Goal: Task Accomplishment & Management: Manage account settings

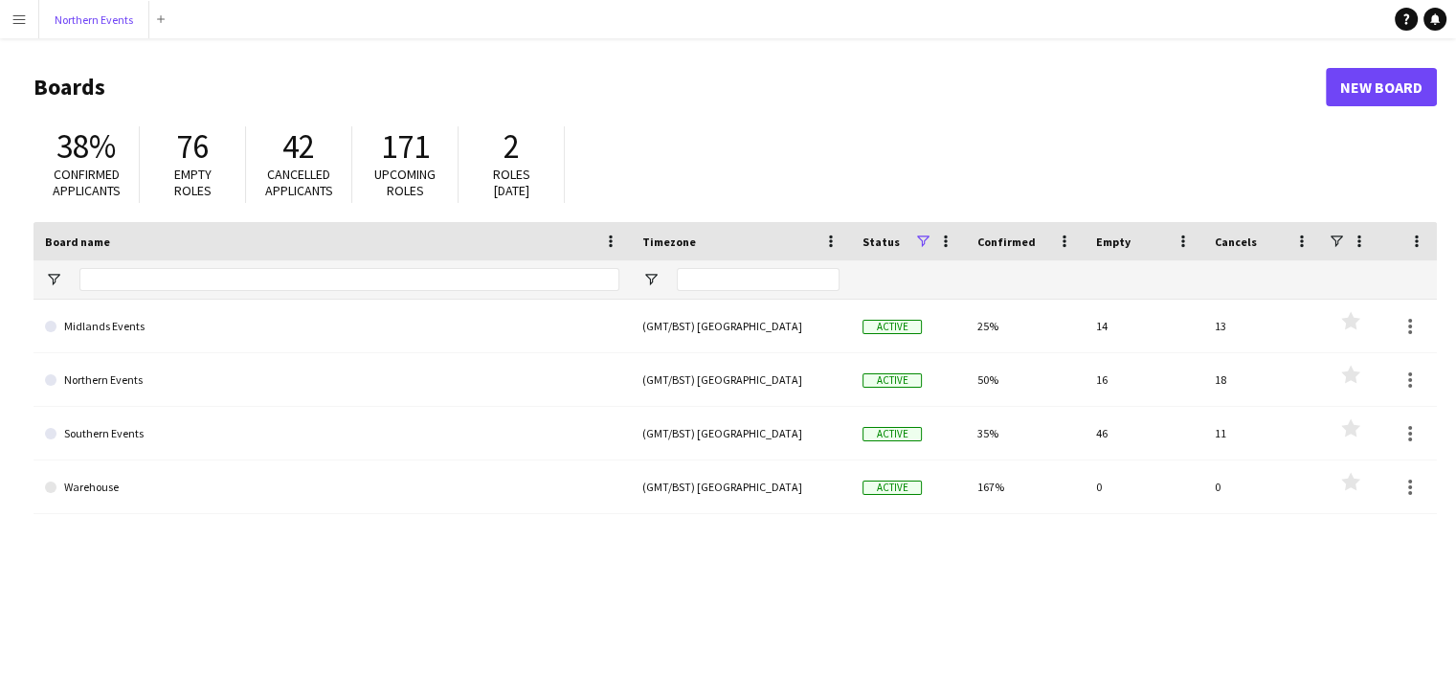
drag, startPoint x: 91, startPoint y: 26, endPoint x: 172, endPoint y: 37, distance: 82.2
click at [92, 27] on button "Northern Events Close" at bounding box center [94, 19] width 110 height 37
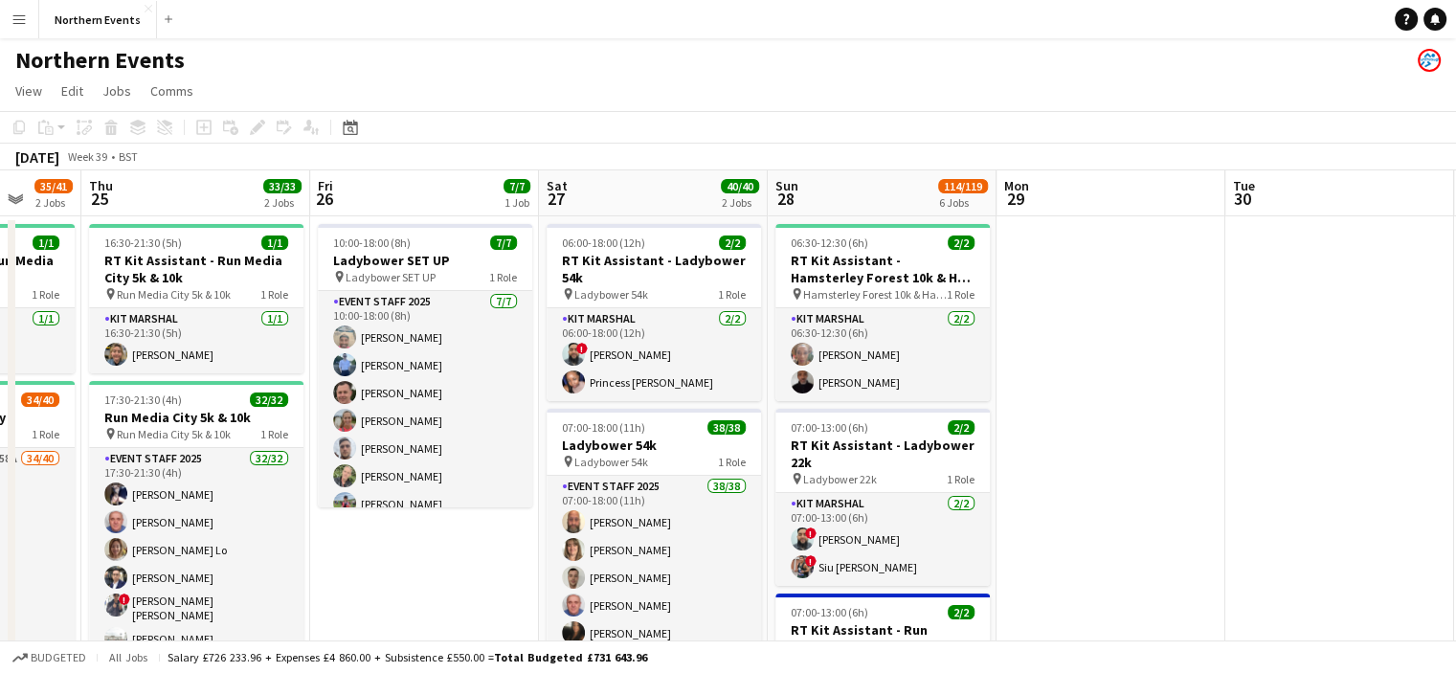
scroll to position [0, 837]
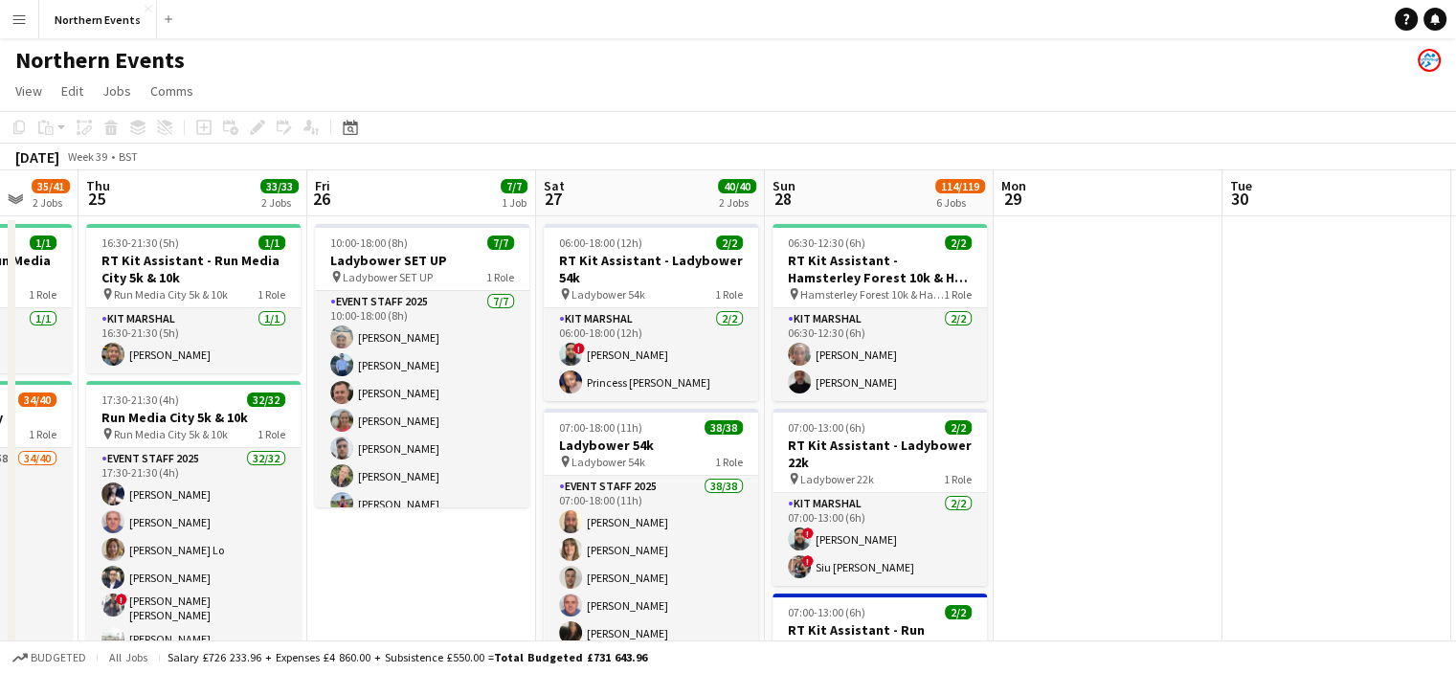
drag, startPoint x: 1112, startPoint y: 453, endPoint x: 275, endPoint y: 383, distance: 840.6
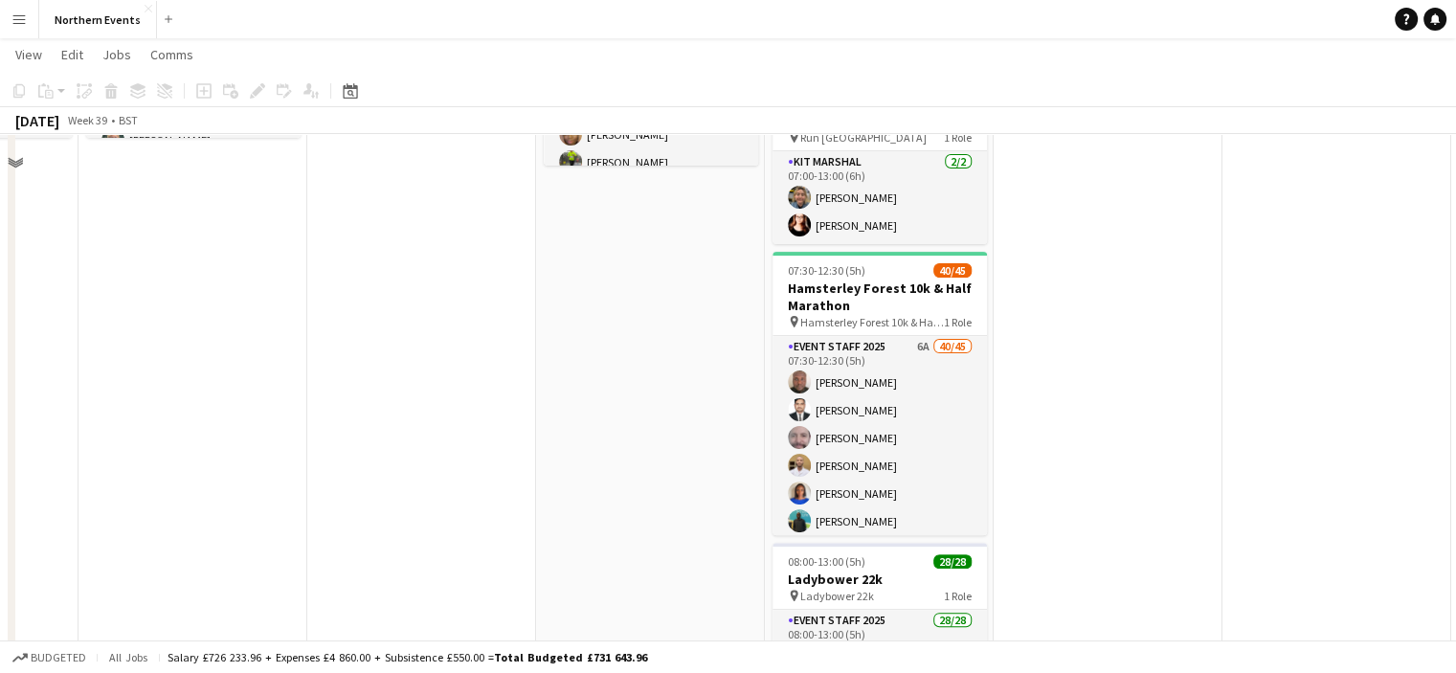
scroll to position [670, 0]
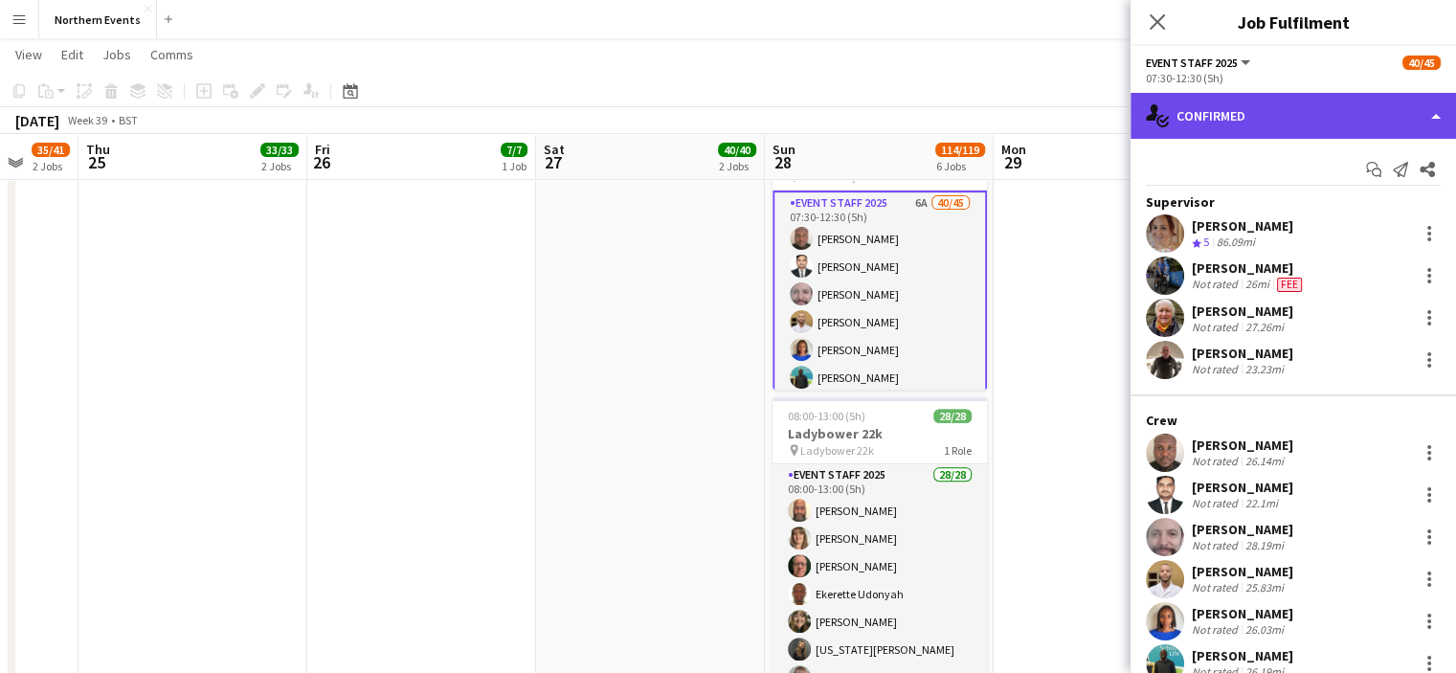
click at [1275, 123] on div "single-neutral-actions-check-2 Confirmed" at bounding box center [1294, 116] width 326 height 46
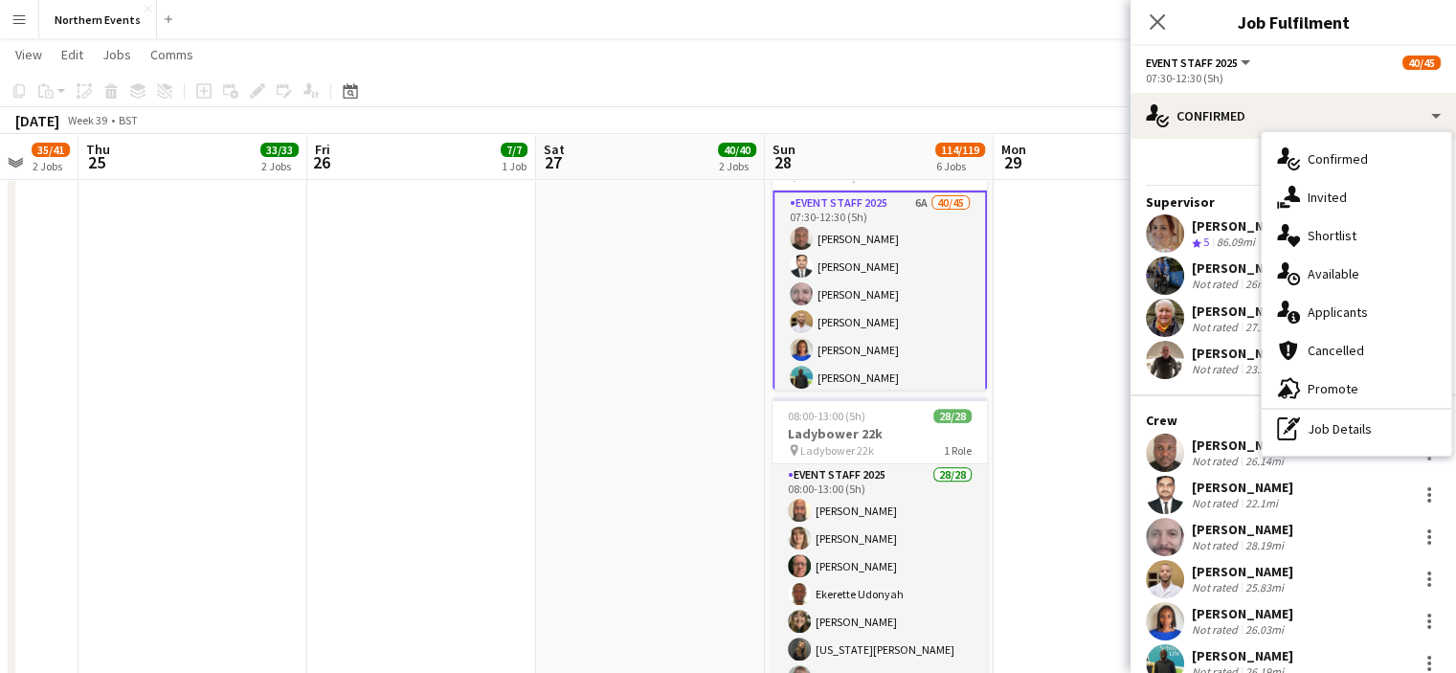
click at [1335, 273] on span "Available" at bounding box center [1334, 273] width 52 height 17
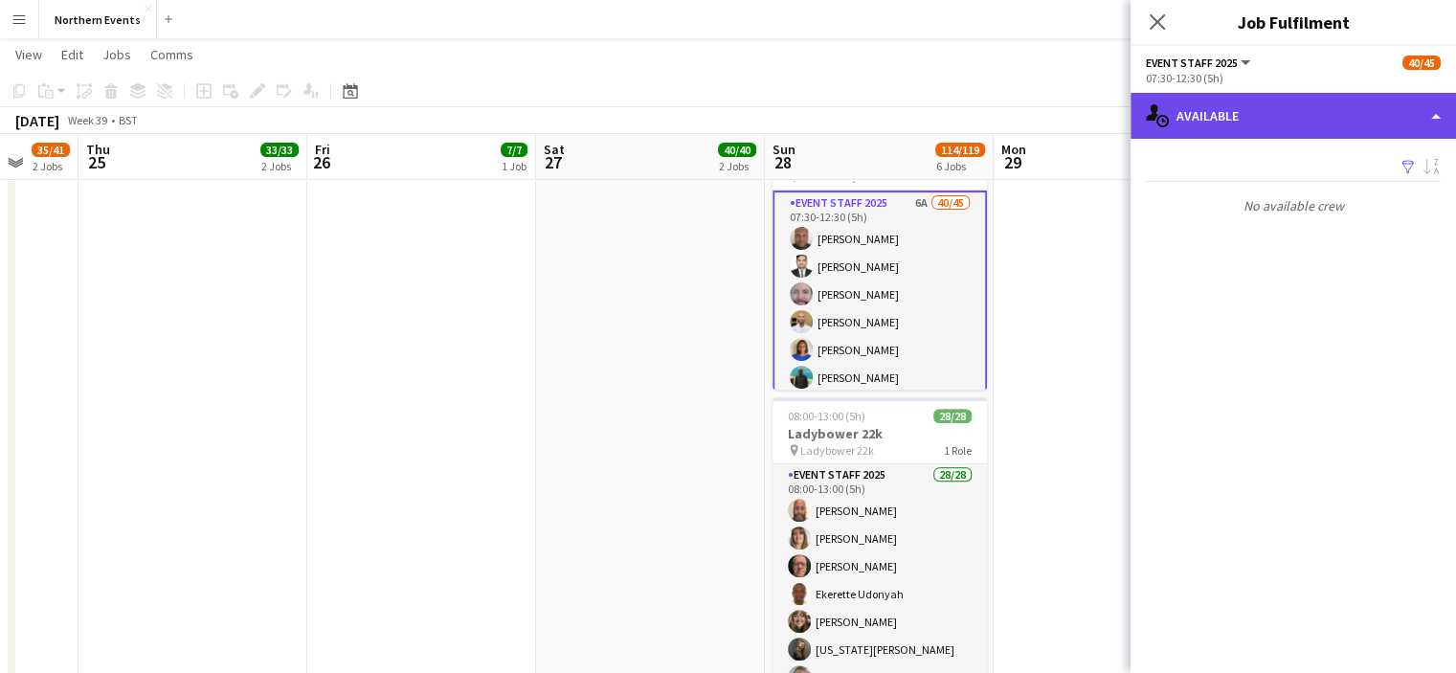
click at [1293, 132] on div "single-neutral-actions-upload Available" at bounding box center [1294, 116] width 326 height 46
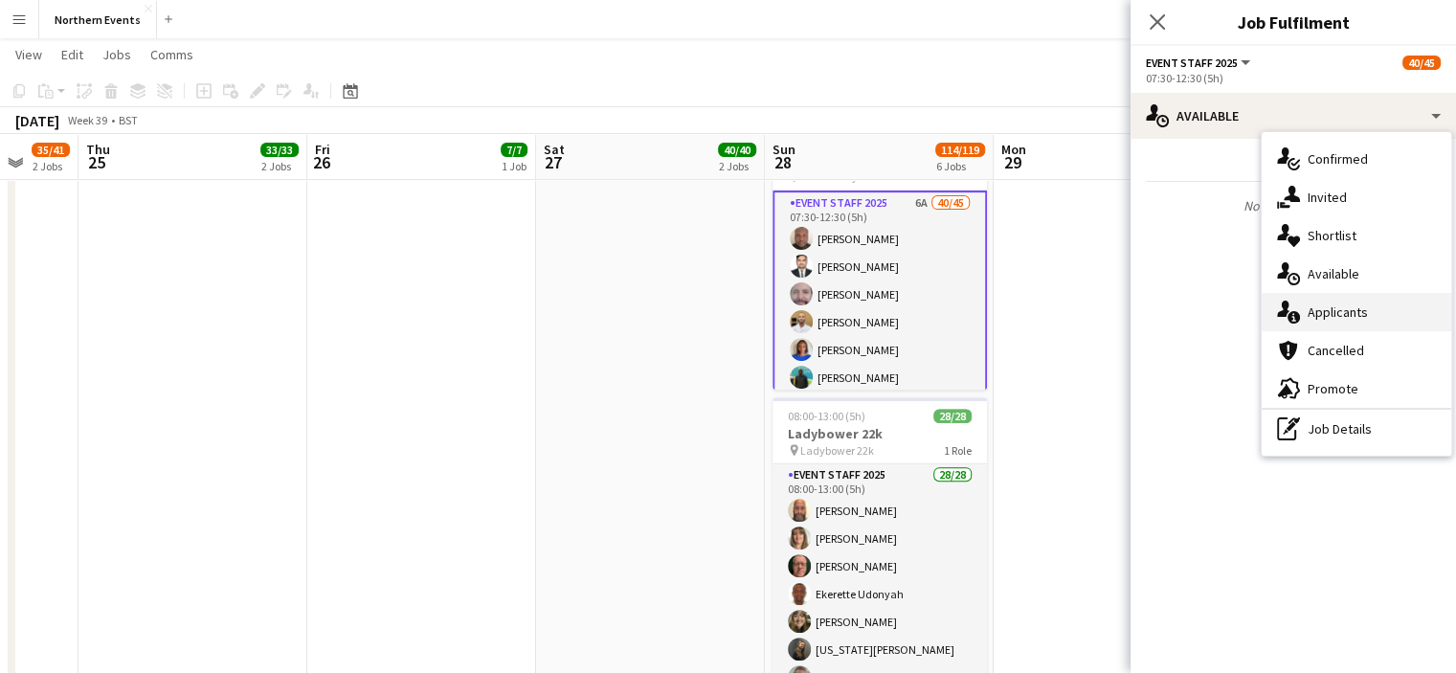
click at [1344, 312] on span "Applicants" at bounding box center [1338, 311] width 60 height 17
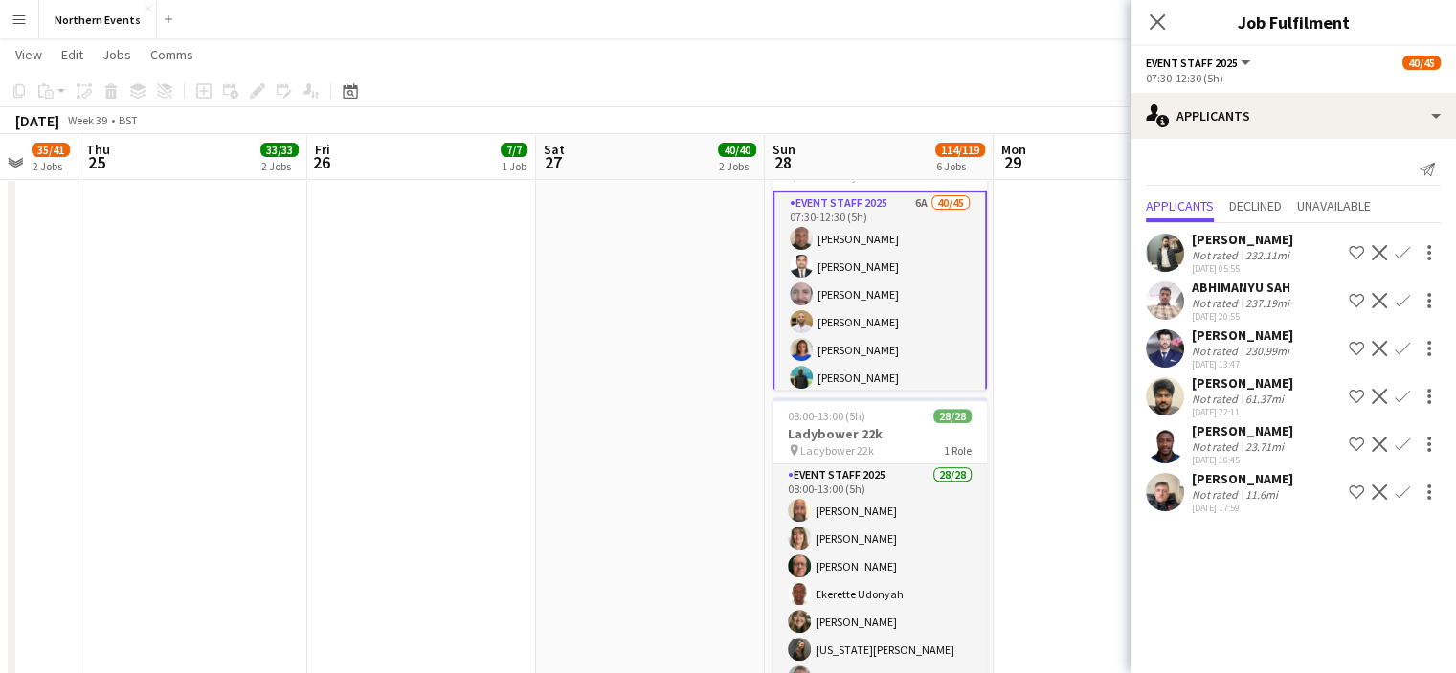
click at [1408, 500] on app-icon "Confirm" at bounding box center [1402, 491] width 15 height 15
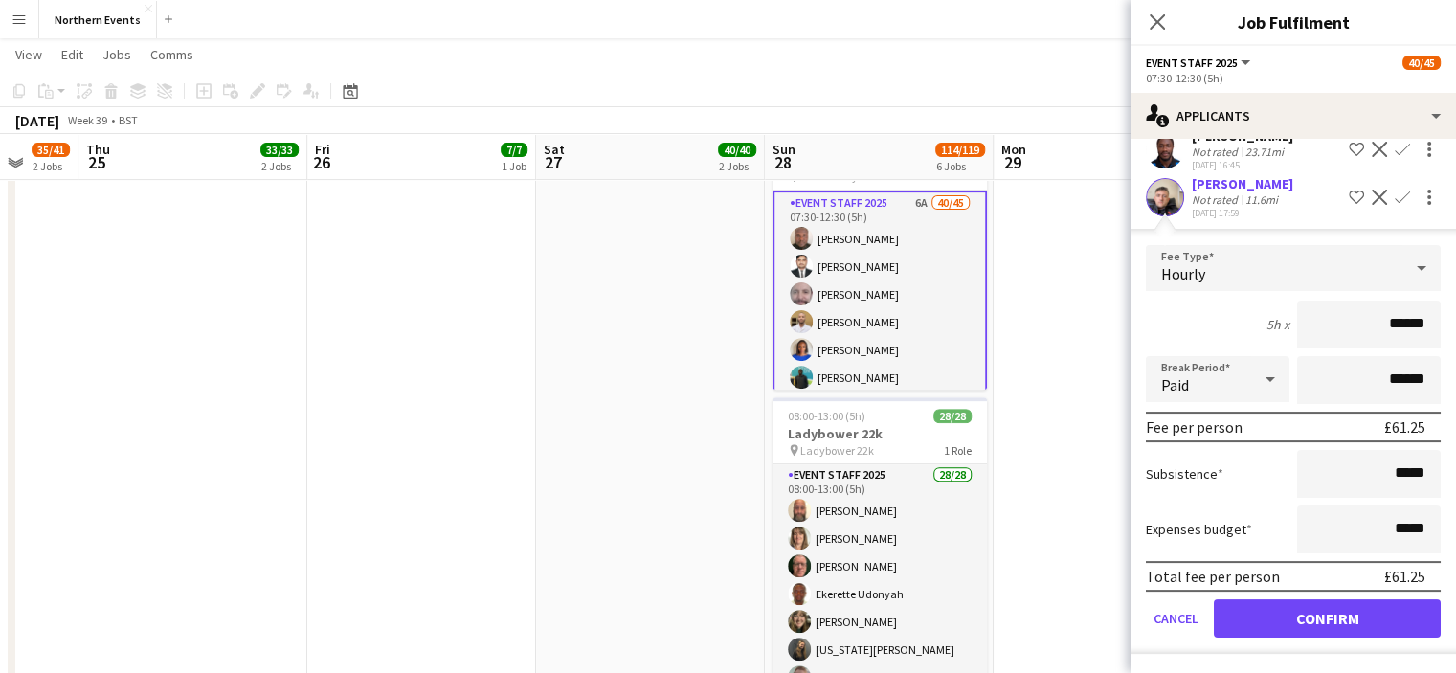
scroll to position [309, 0]
click at [1268, 614] on button "Confirm" at bounding box center [1327, 618] width 227 height 38
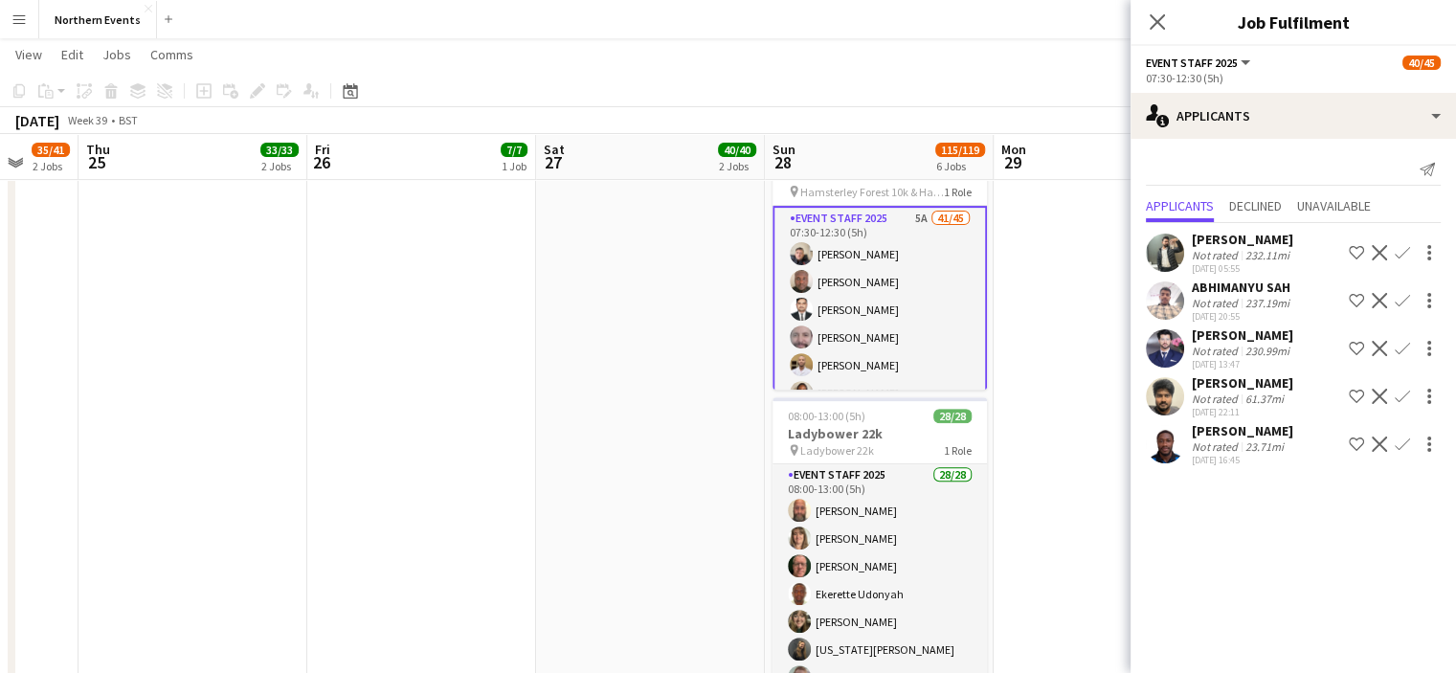
scroll to position [0, 0]
click at [1398, 452] on app-icon "Confirm" at bounding box center [1402, 444] width 15 height 15
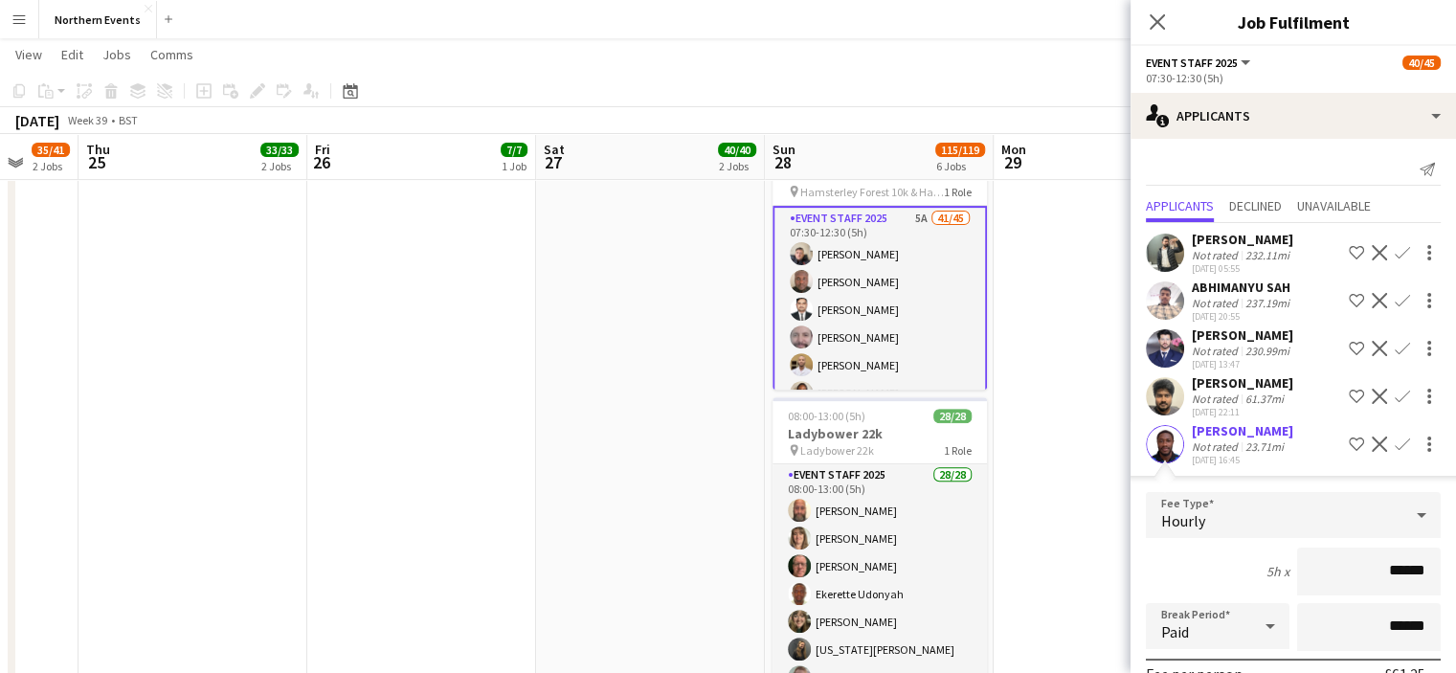
scroll to position [260, 0]
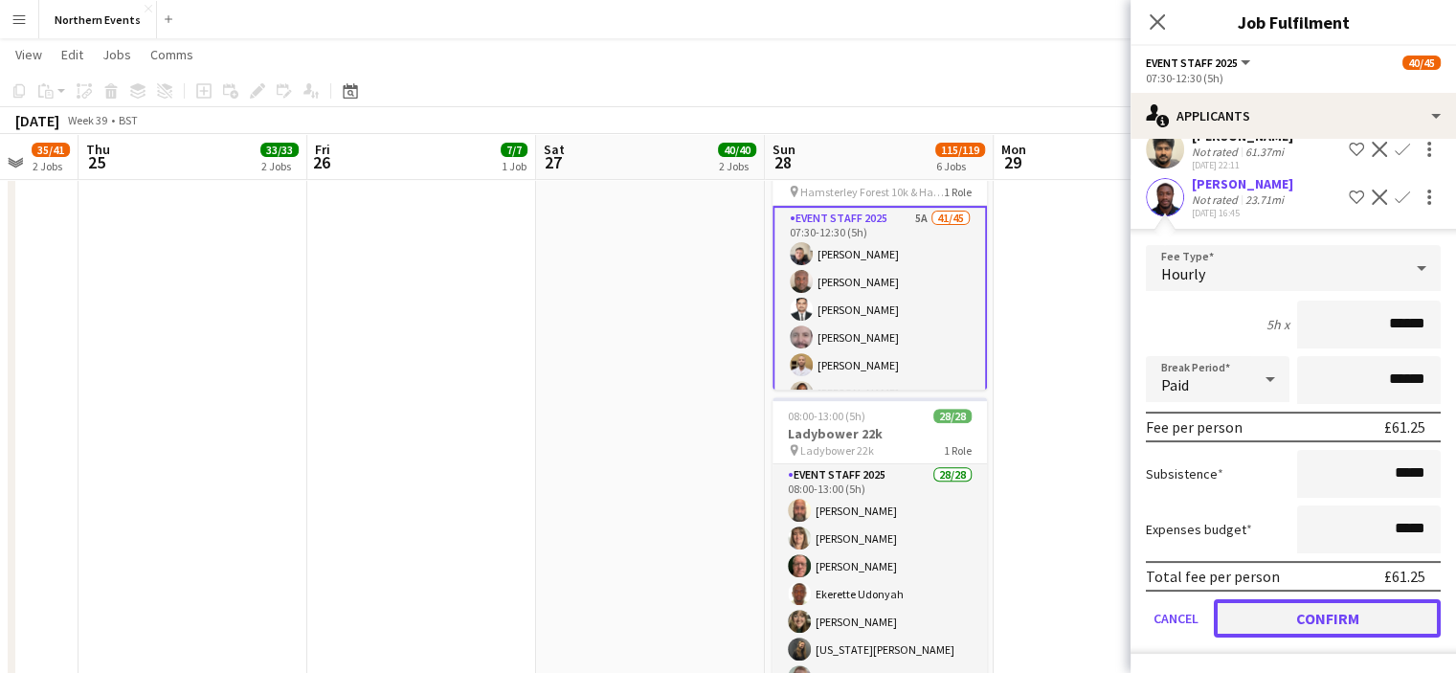
click at [1280, 616] on button "Confirm" at bounding box center [1327, 618] width 227 height 38
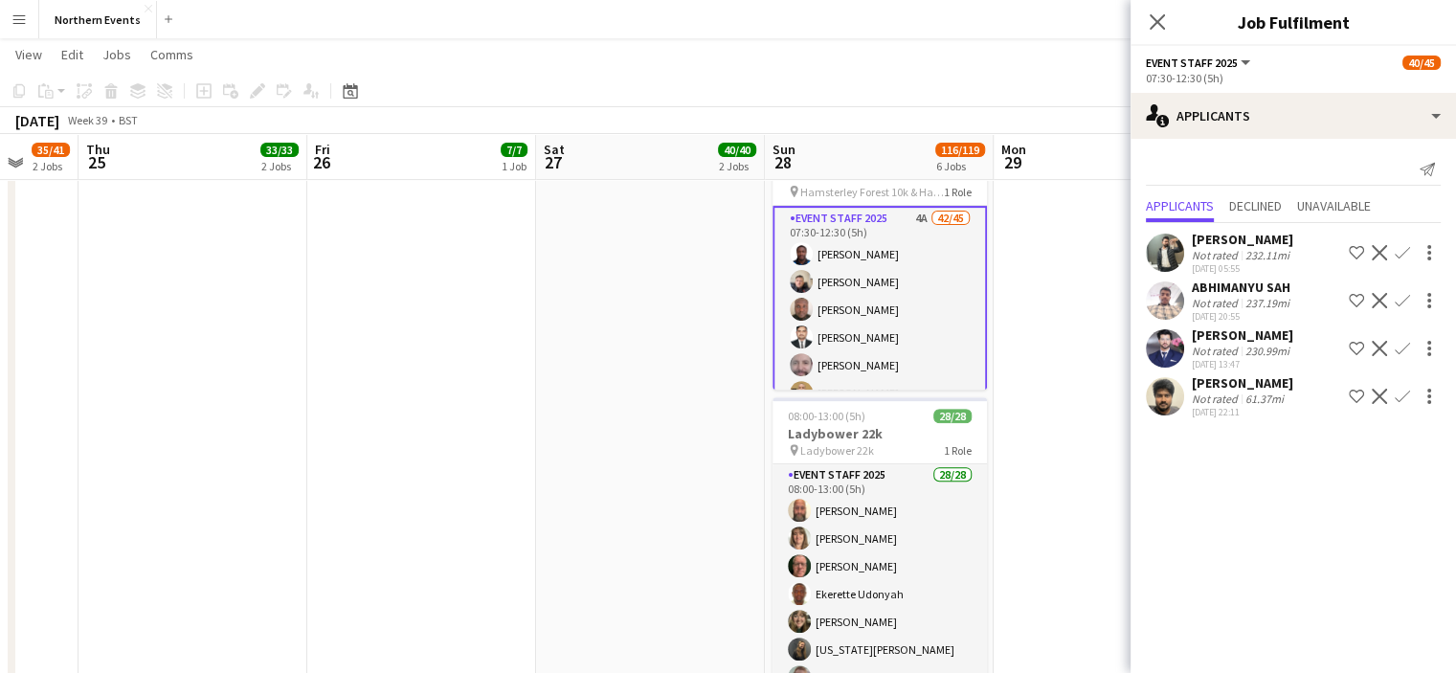
scroll to position [0, 0]
click at [1159, 13] on icon "Close pop-in" at bounding box center [1157, 21] width 18 height 18
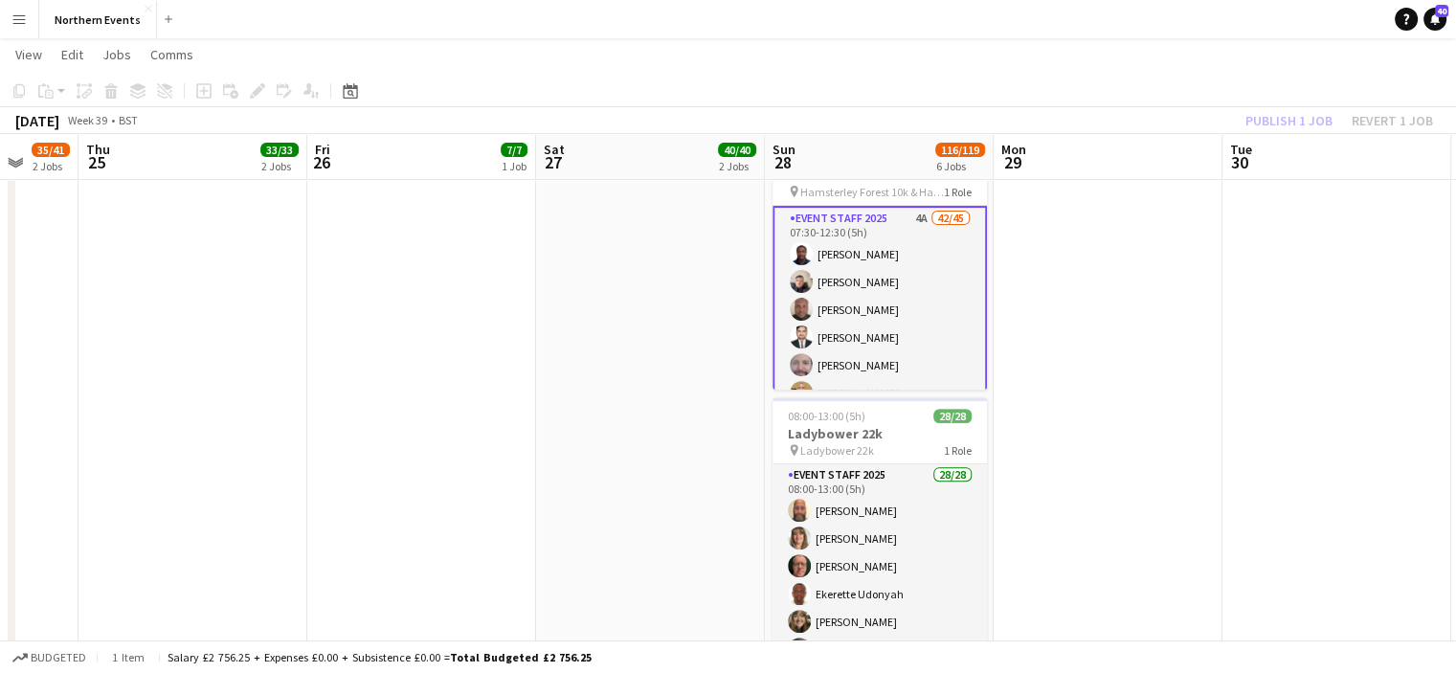
click at [1279, 117] on div "Publish 1 job Revert 1 job" at bounding box center [1340, 120] width 234 height 25
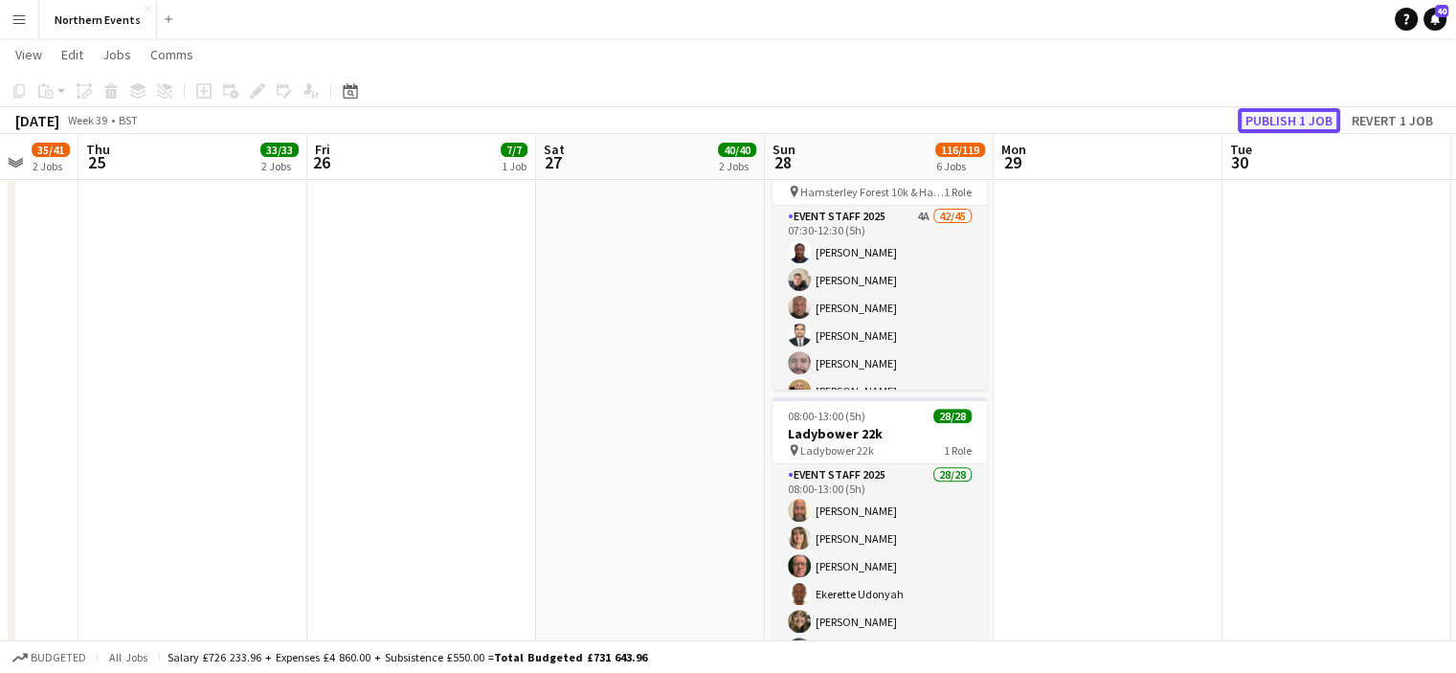
click at [1297, 118] on button "Publish 1 job" at bounding box center [1289, 120] width 102 height 25
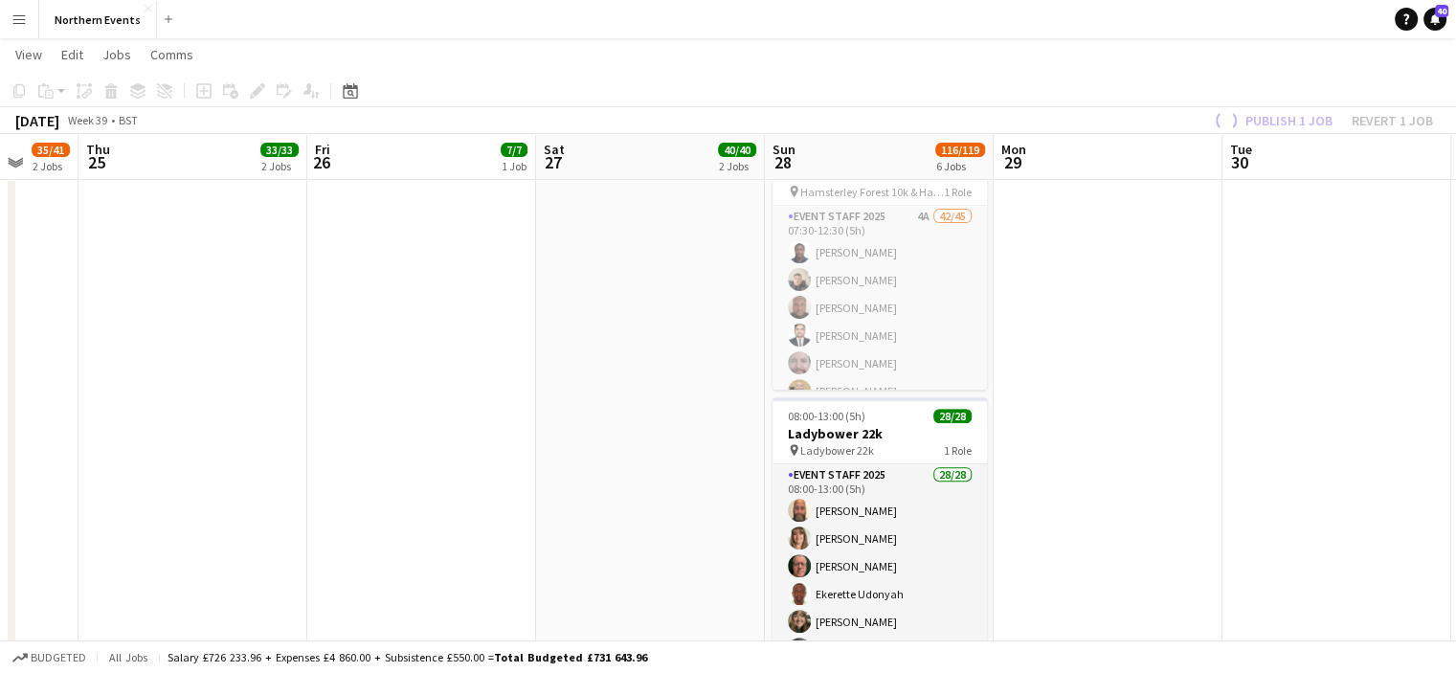
click at [845, 317] on app-job-card "Publishing 07:30-12:30 (5h) 42/45 Hamsterley Forest 10k & Half Marathon pin Ham…" at bounding box center [880, 247] width 214 height 283
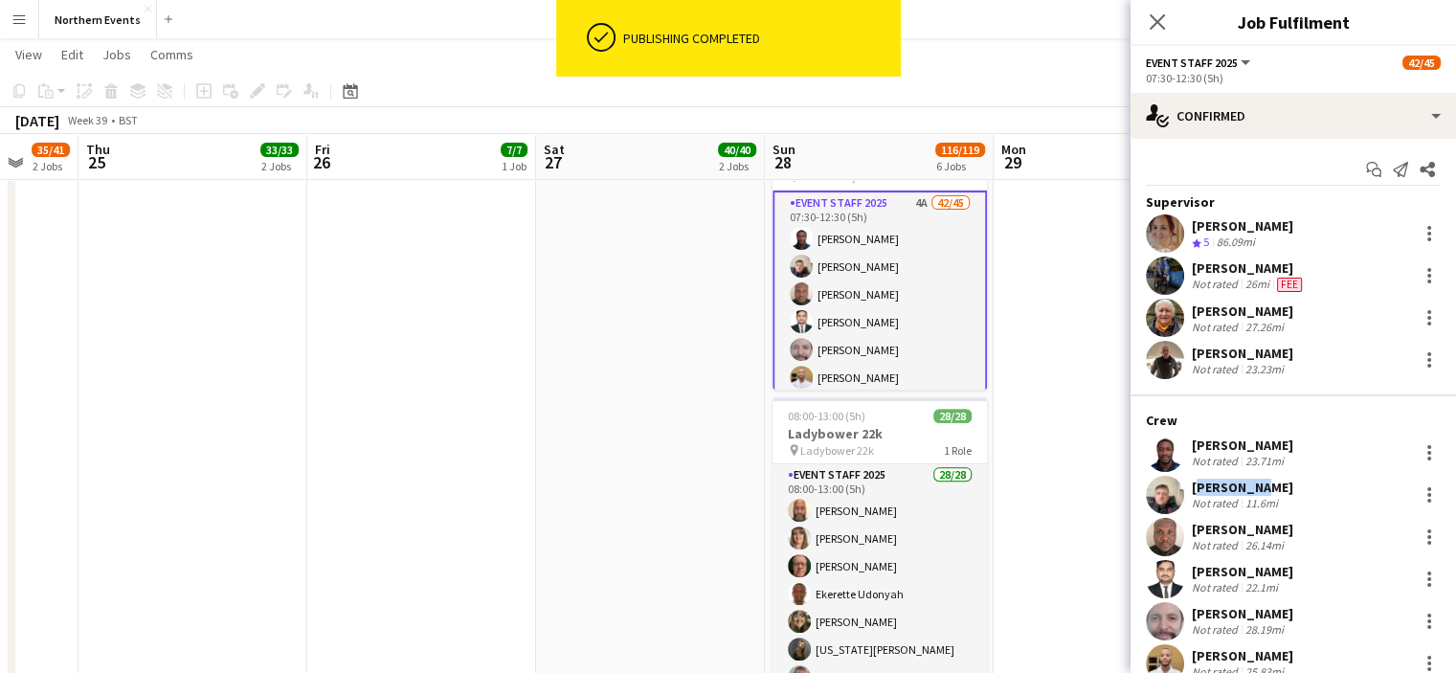
drag, startPoint x: 1214, startPoint y: 489, endPoint x: 1187, endPoint y: 488, distance: 26.8
click at [1190, 491] on div "Lee Allen Not rated 11.6mi" at bounding box center [1294, 495] width 326 height 38
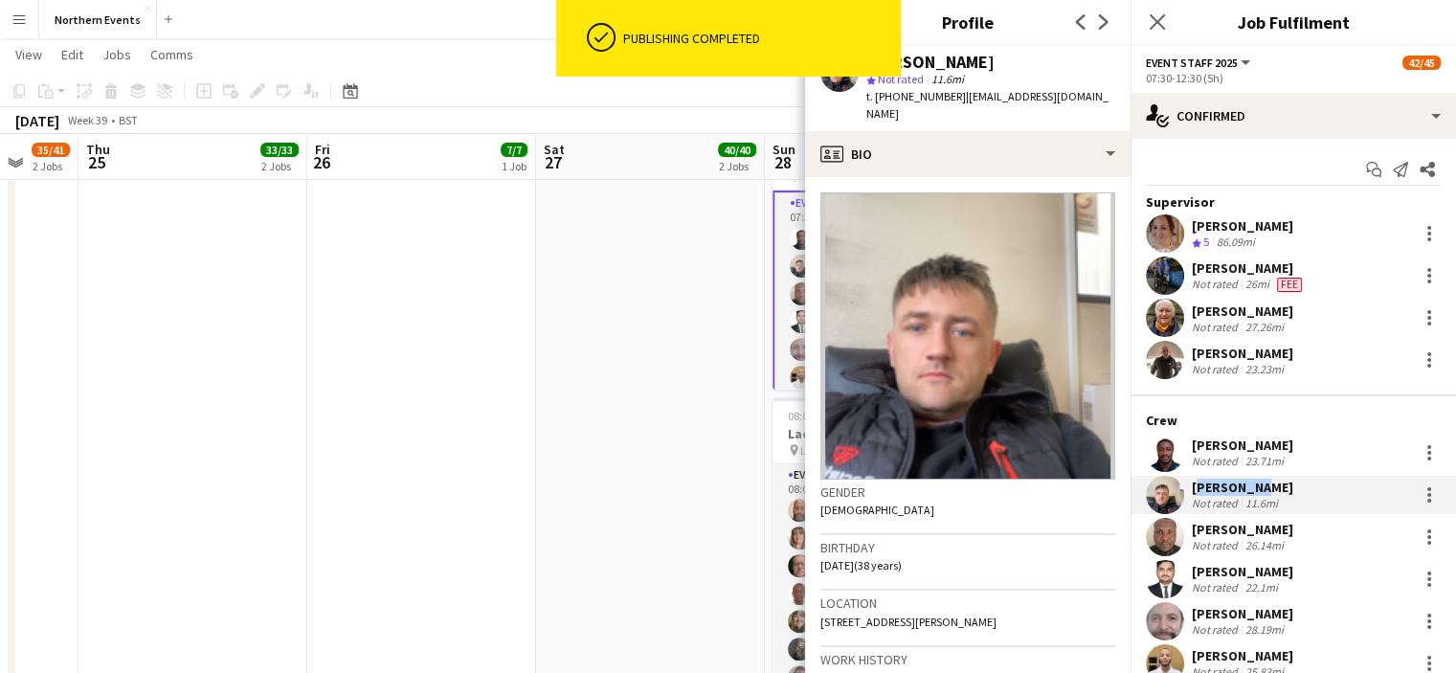
copy div "[PERSON_NAME]"
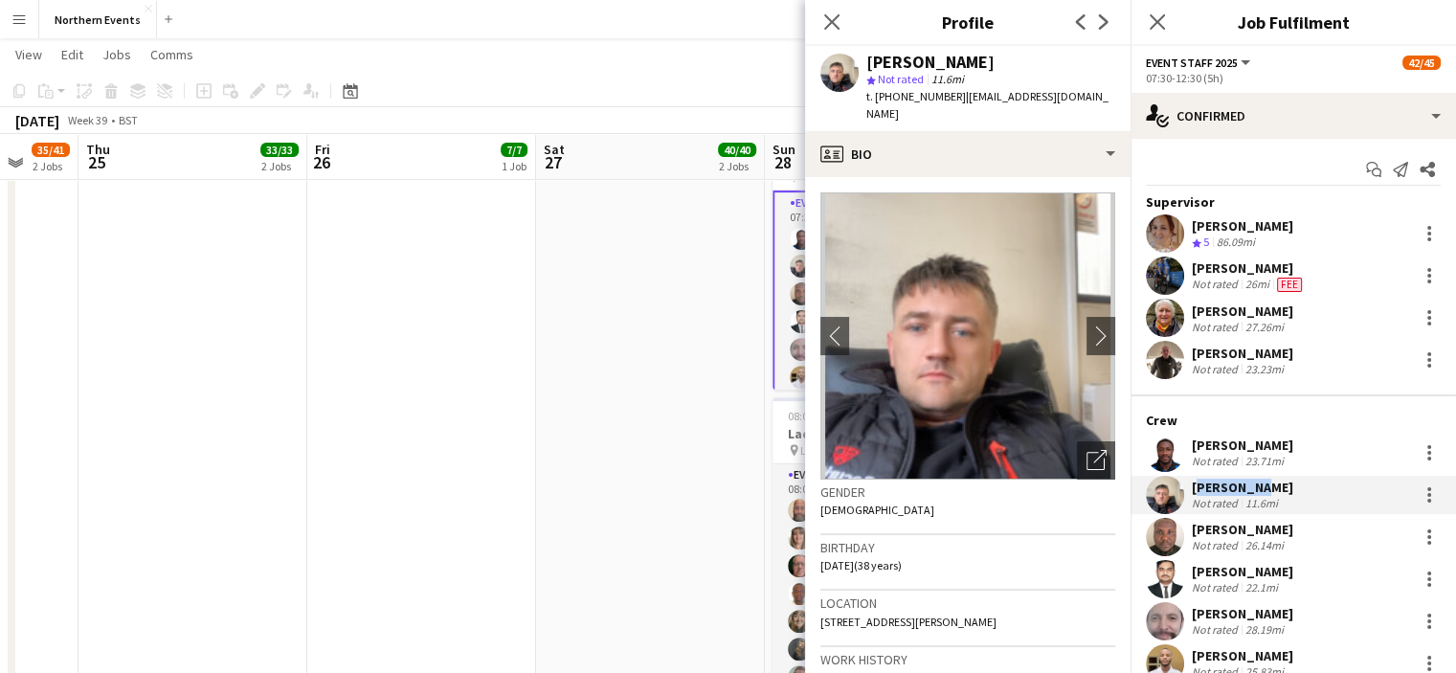
drag, startPoint x: 1281, startPoint y: 442, endPoint x: 1177, endPoint y: 433, distance: 104.8
click at [1177, 434] on div "Stanley Agyei Not rated 23.71mi" at bounding box center [1294, 453] width 326 height 38
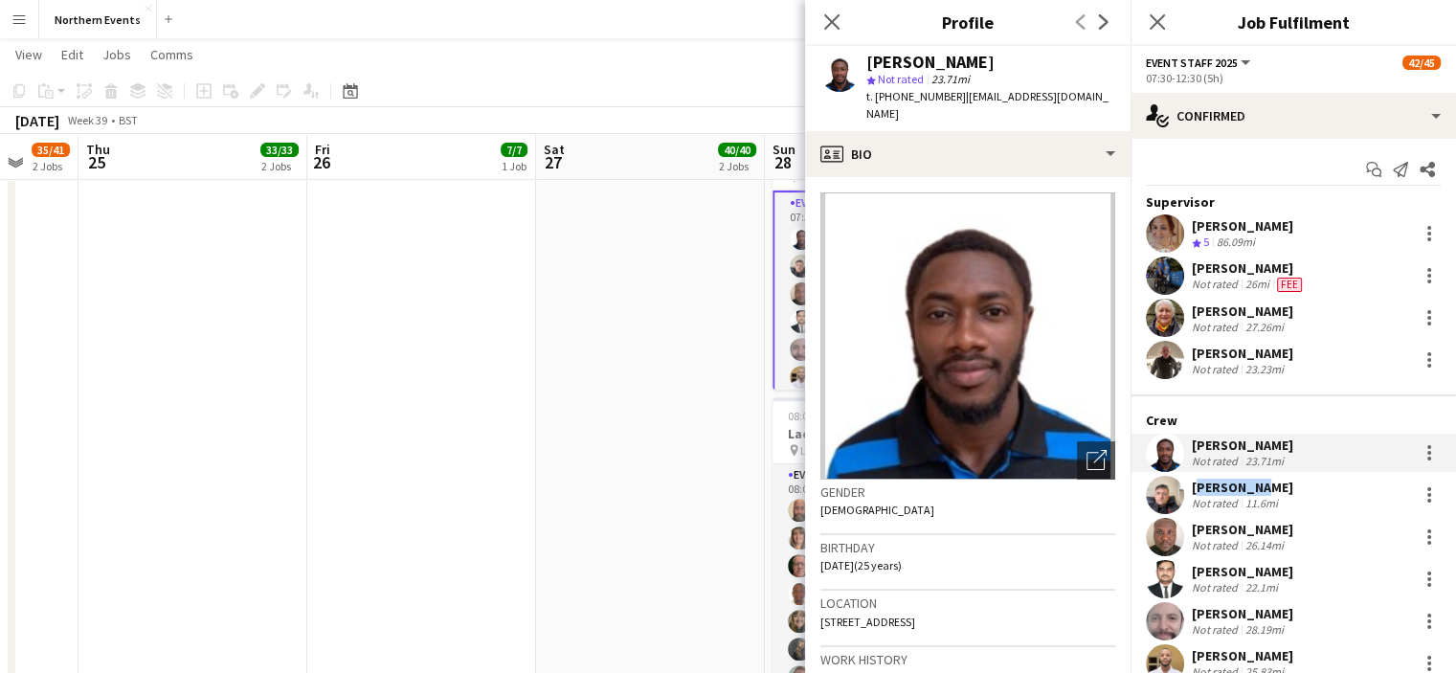
copy div "[PERSON_NAME]"
click at [762, 108] on div "September 2025 Week 39 • BST" at bounding box center [728, 120] width 1456 height 27
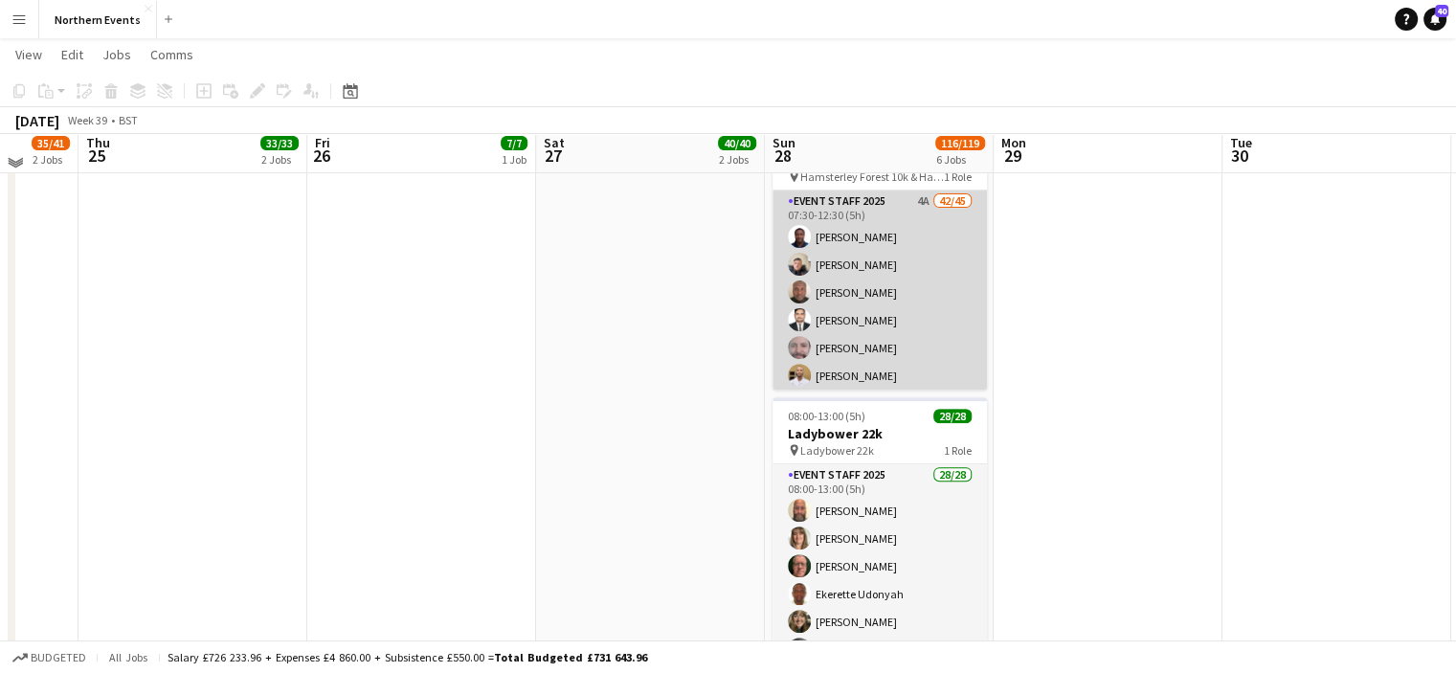
scroll to position [479, 0]
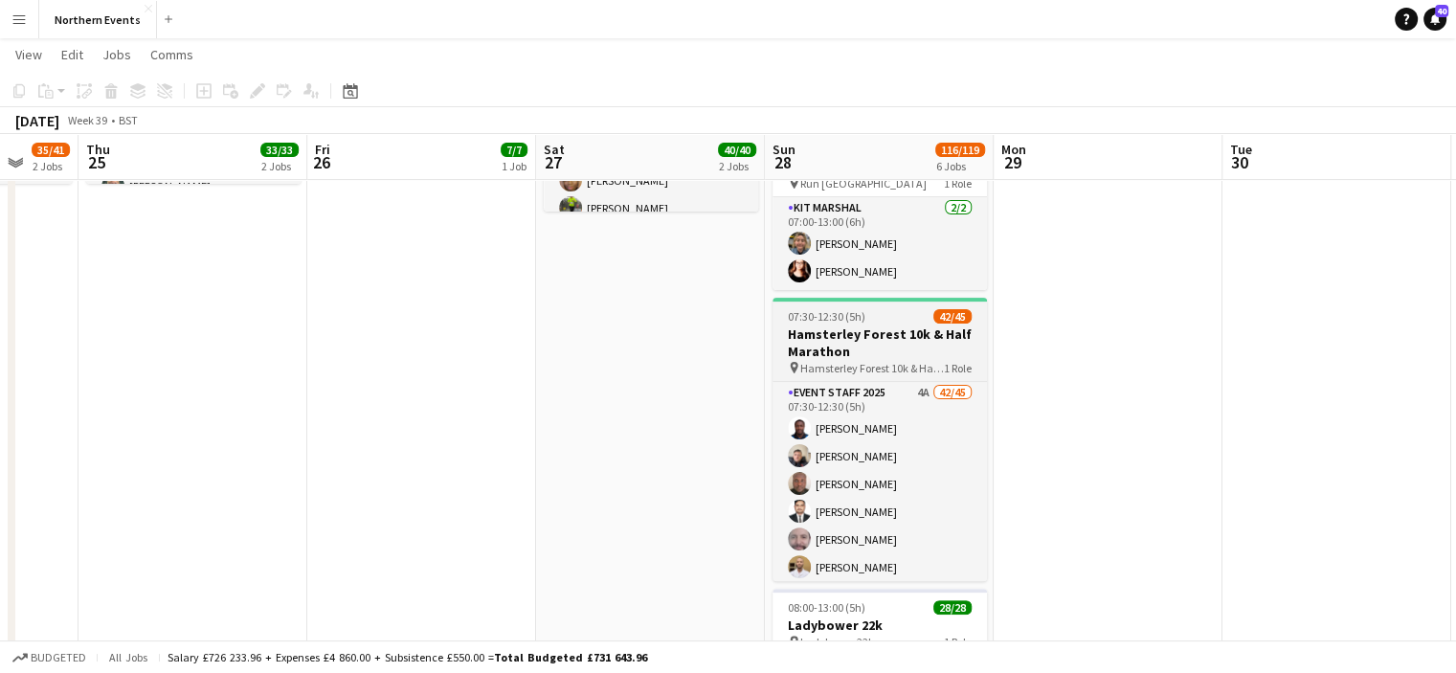
click at [844, 350] on h3 "Hamsterley Forest 10k & Half Marathon" at bounding box center [880, 343] width 214 height 34
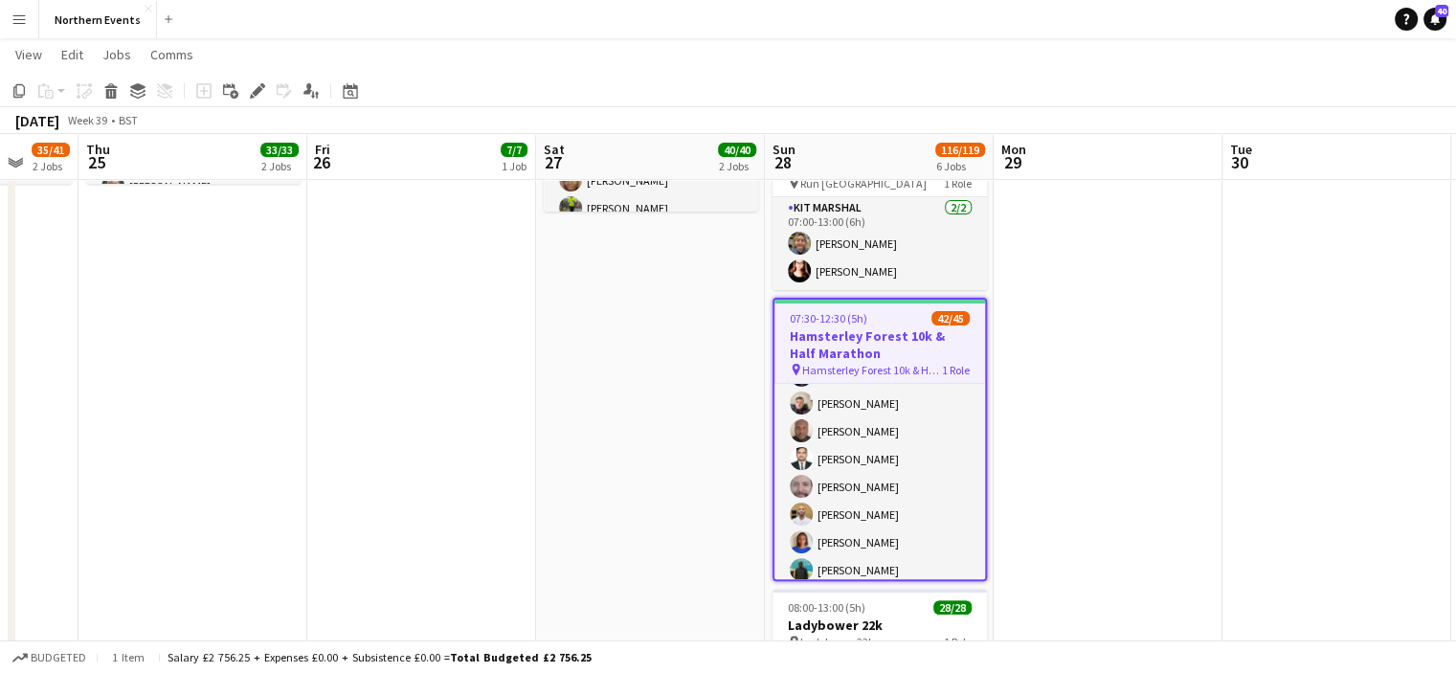
scroll to position [96, 0]
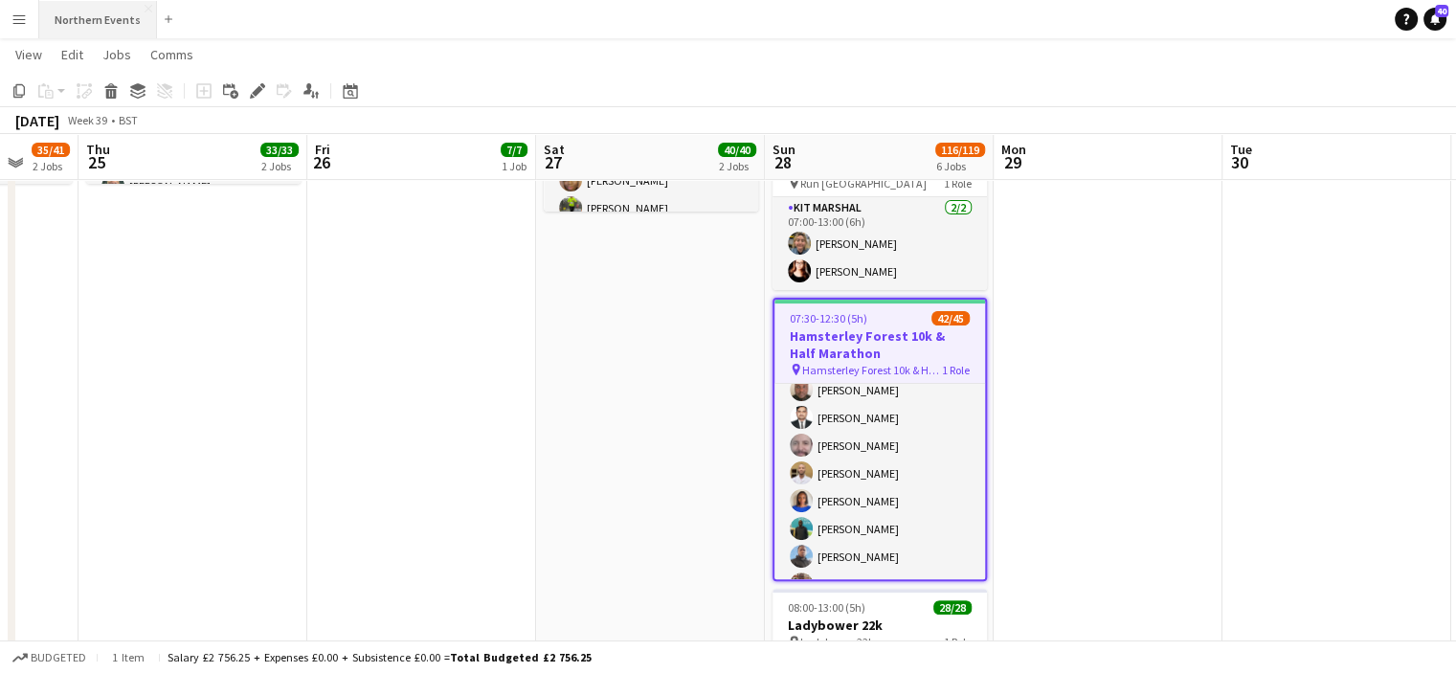
click at [77, 19] on button "Northern Events Close" at bounding box center [98, 19] width 118 height 37
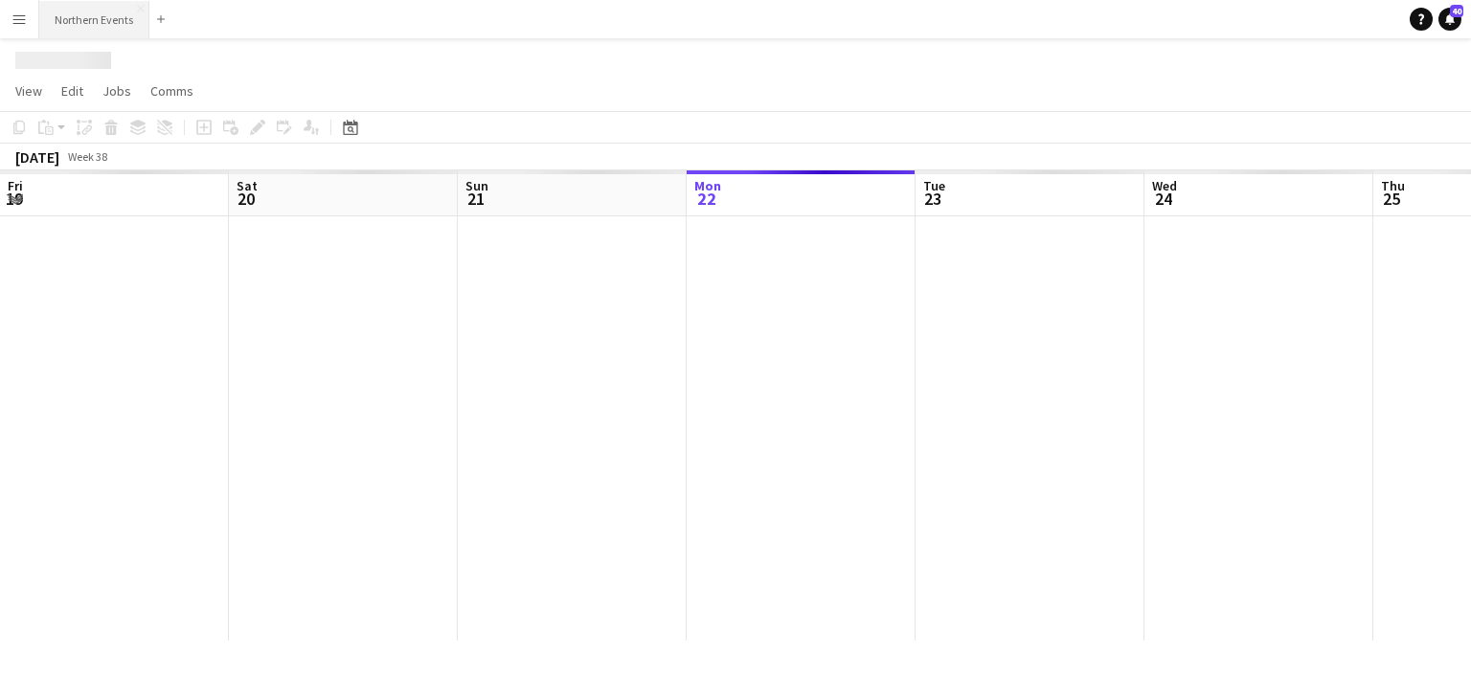
scroll to position [0, 457]
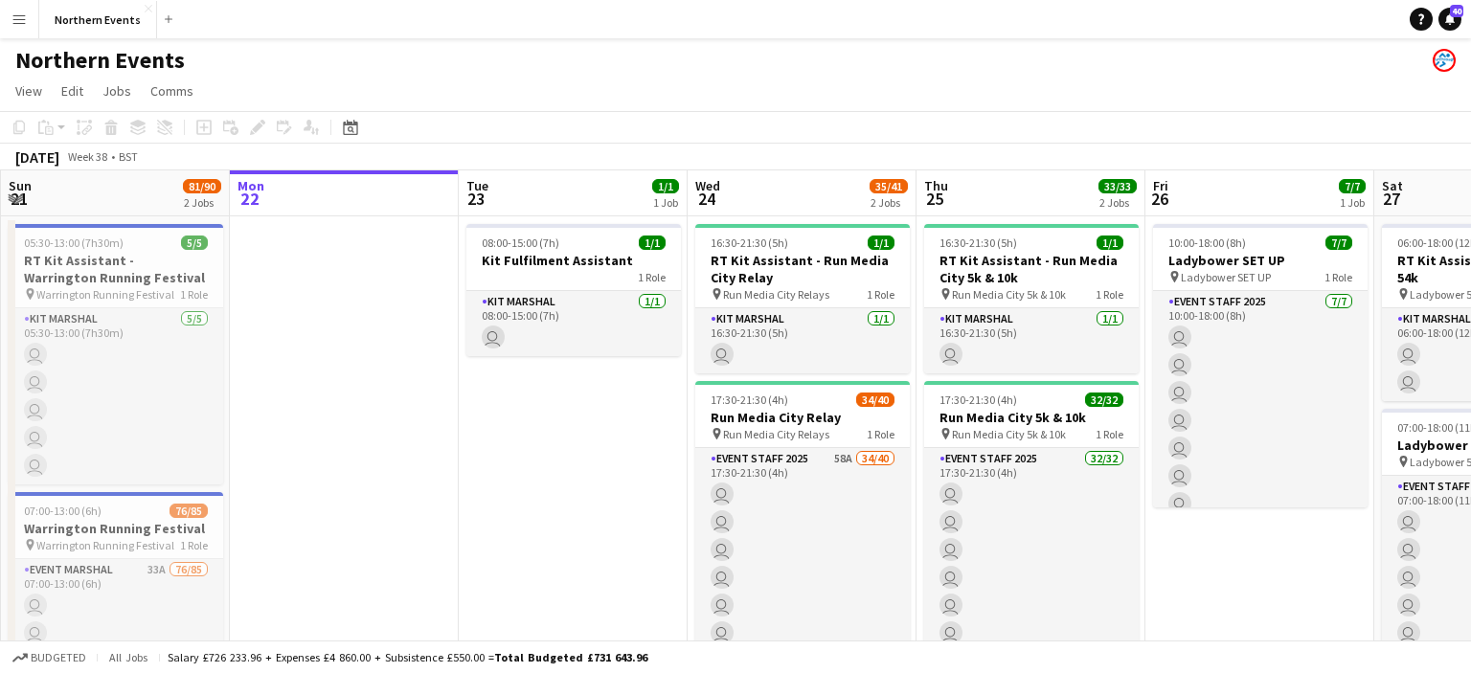
click at [19, 15] on app-icon "Menu" at bounding box center [18, 18] width 15 height 15
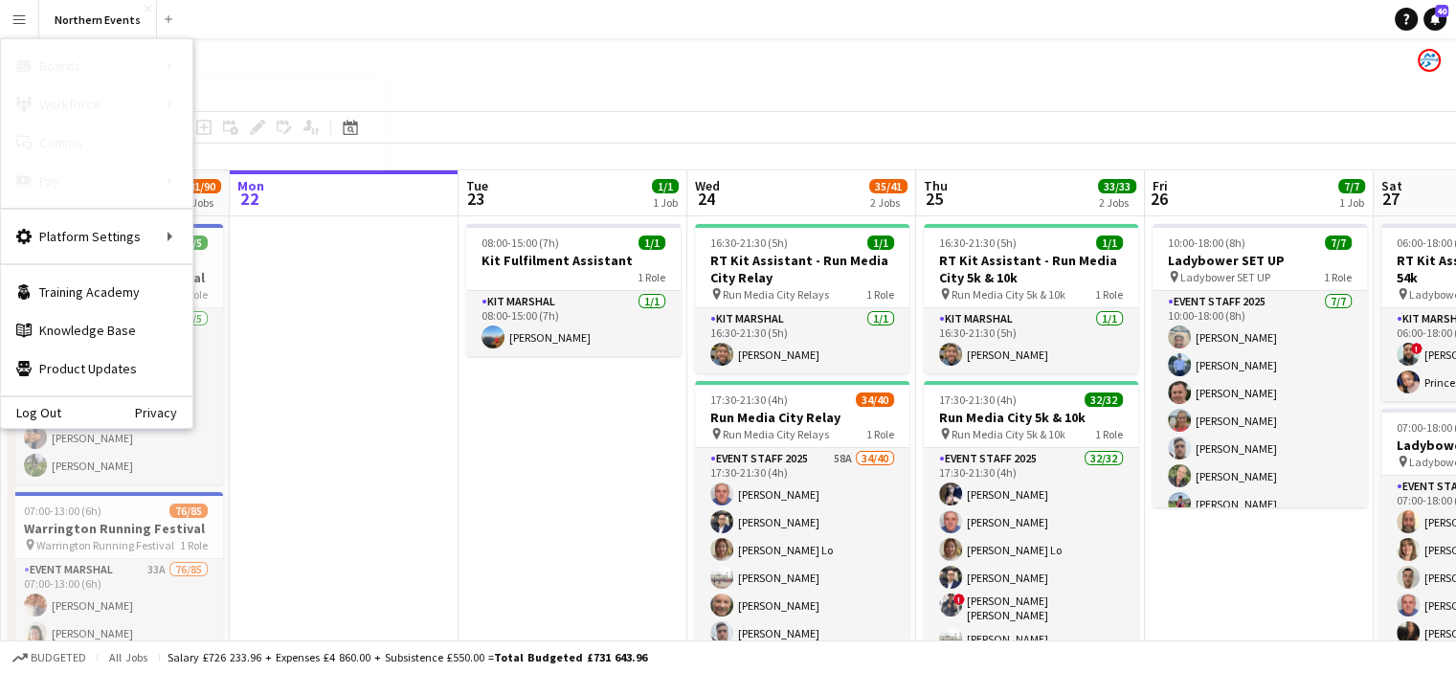
click at [231, 106] on link "My Workforce" at bounding box center [288, 104] width 191 height 38
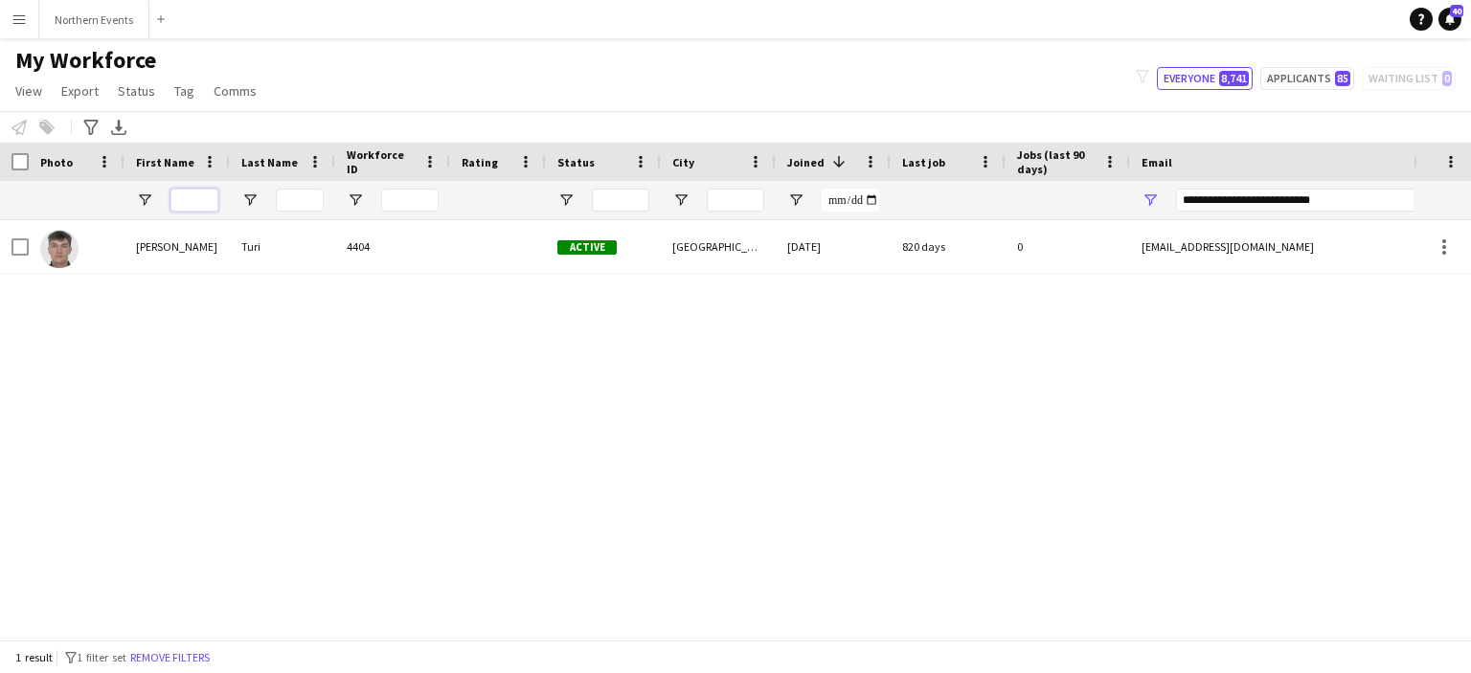
click at [207, 193] on input "First Name Filter Input" at bounding box center [194, 200] width 48 height 23
paste input "**********"
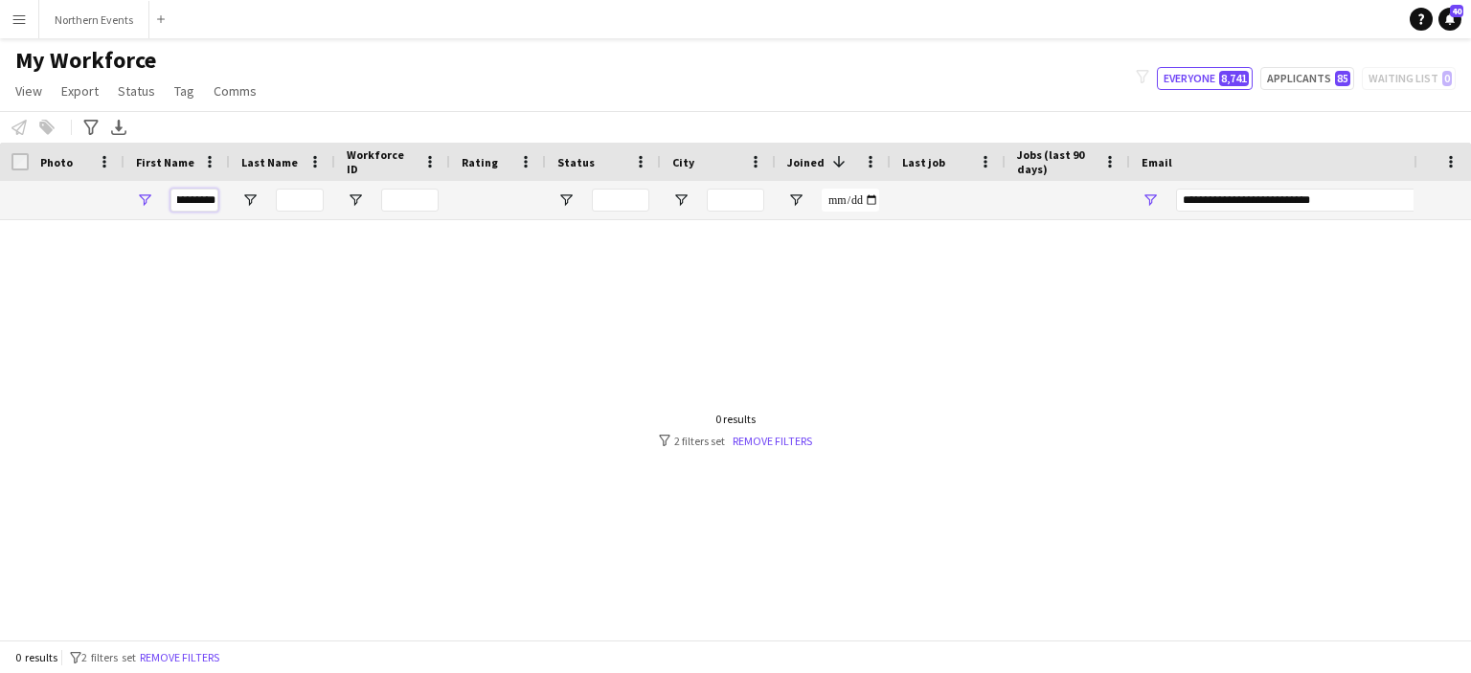
type input "**********"
drag, startPoint x: 216, startPoint y: 200, endPoint x: 165, endPoint y: 201, distance: 51.7
click at [165, 201] on div "**********" at bounding box center [176, 200] width 105 height 38
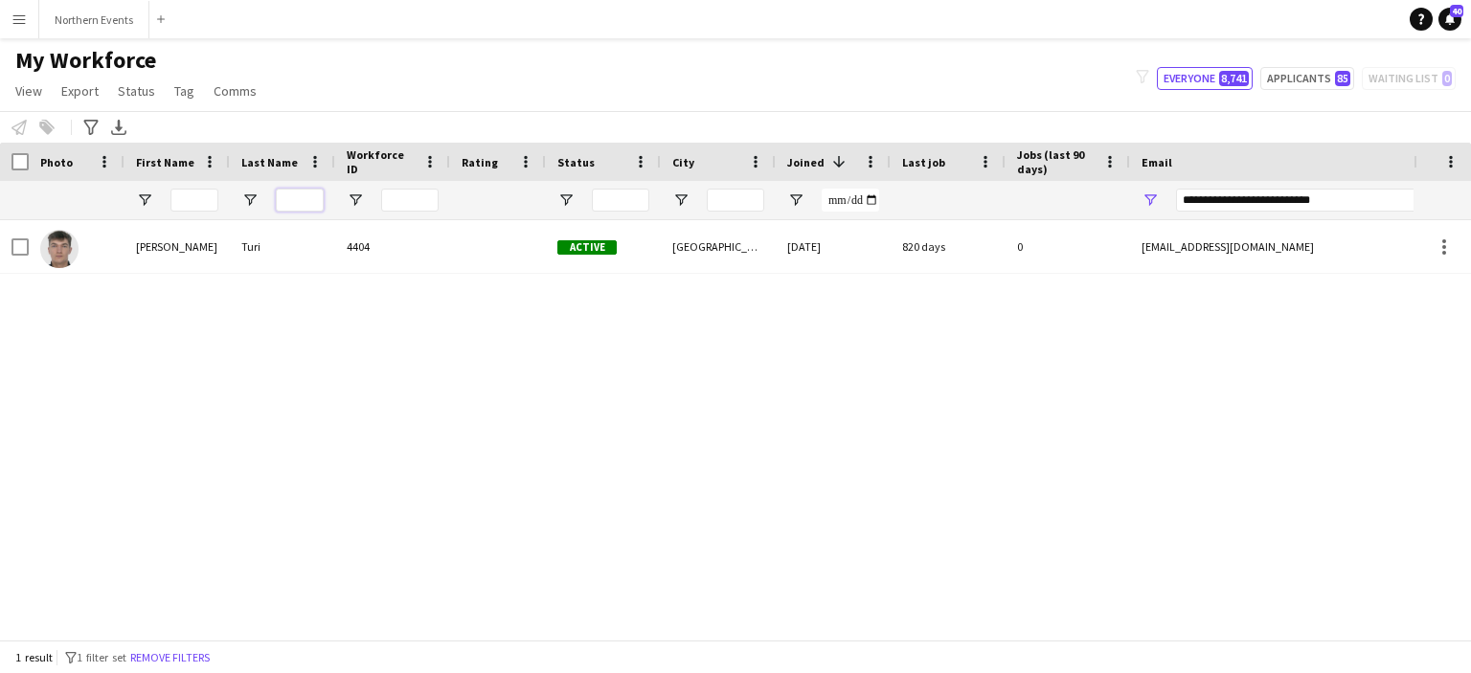
click at [303, 202] on input "Last Name Filter Input" at bounding box center [300, 200] width 48 height 23
paste input "**********"
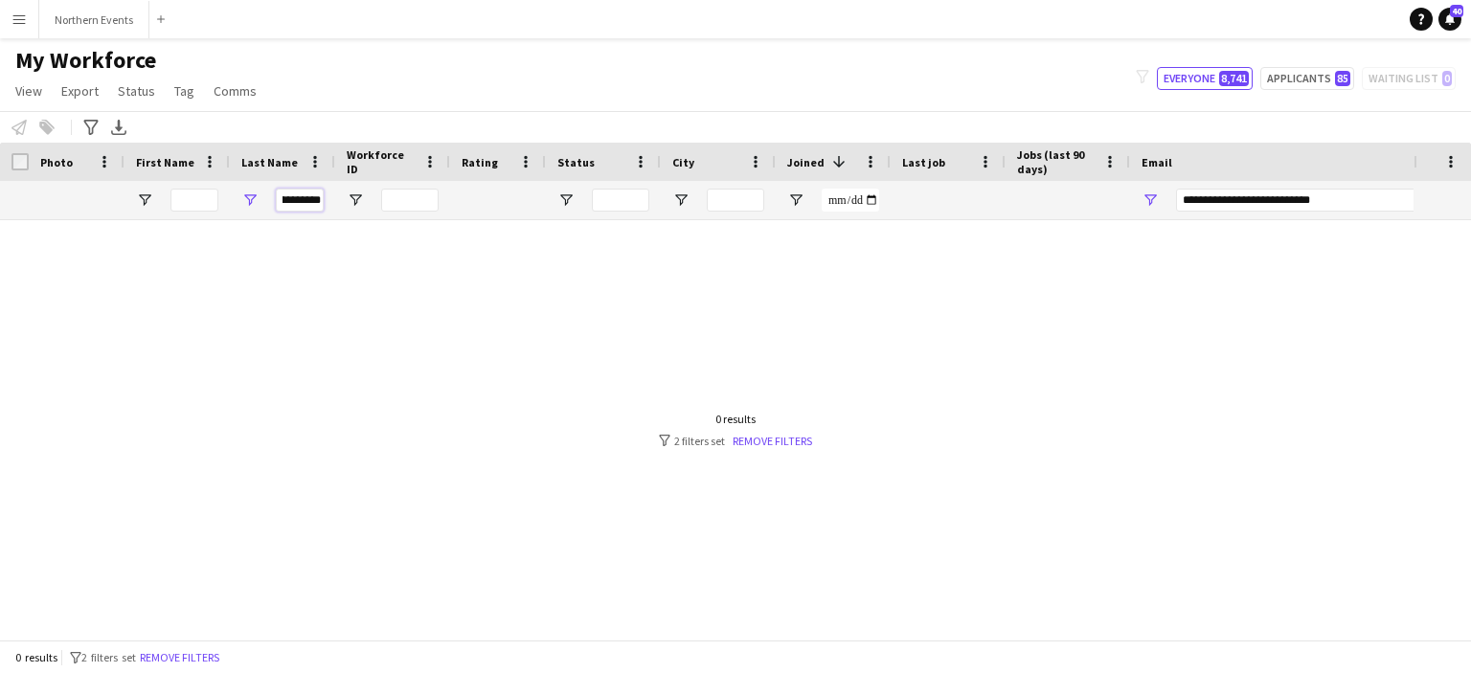
type input "**********"
click at [302, 200] on input "**********" at bounding box center [300, 200] width 48 height 23
click at [275, 201] on div "**********" at bounding box center [282, 200] width 105 height 38
drag, startPoint x: 1336, startPoint y: 204, endPoint x: 1107, endPoint y: 213, distance: 230.0
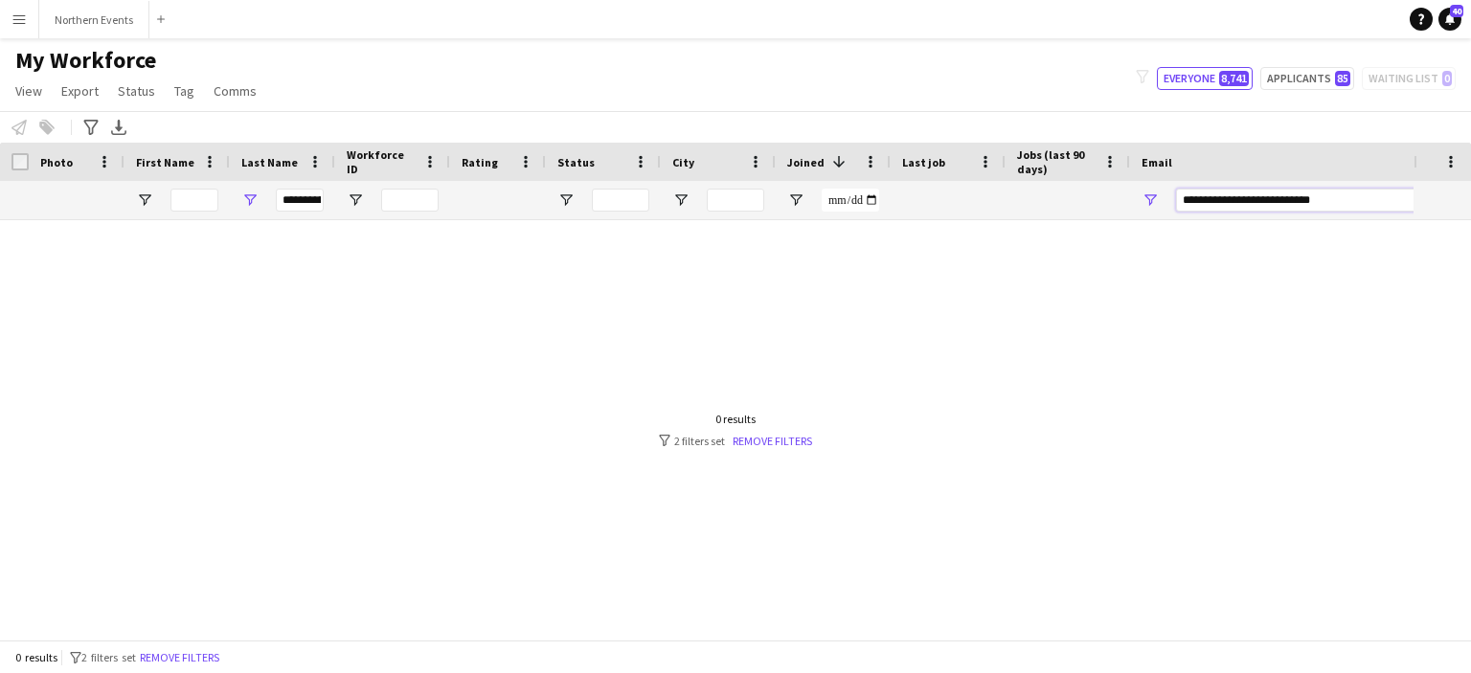
click at [1110, 213] on div "**********" at bounding box center [1038, 200] width 2076 height 38
click at [311, 209] on input "**********" at bounding box center [300, 200] width 48 height 23
click at [282, 204] on input "**********" at bounding box center [300, 200] width 48 height 23
drag, startPoint x: 281, startPoint y: 200, endPoint x: 345, endPoint y: 214, distance: 64.8
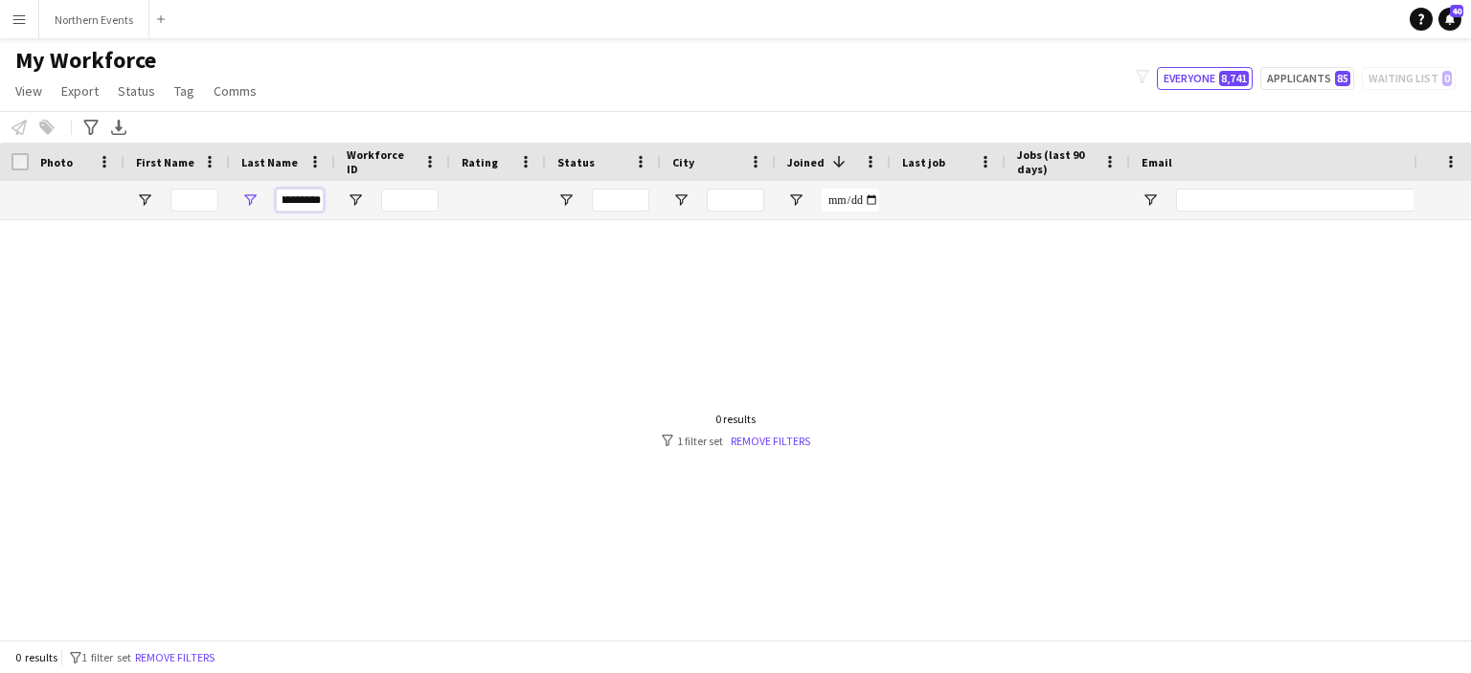
click at [345, 214] on div "**********" at bounding box center [1038, 200] width 2076 height 38
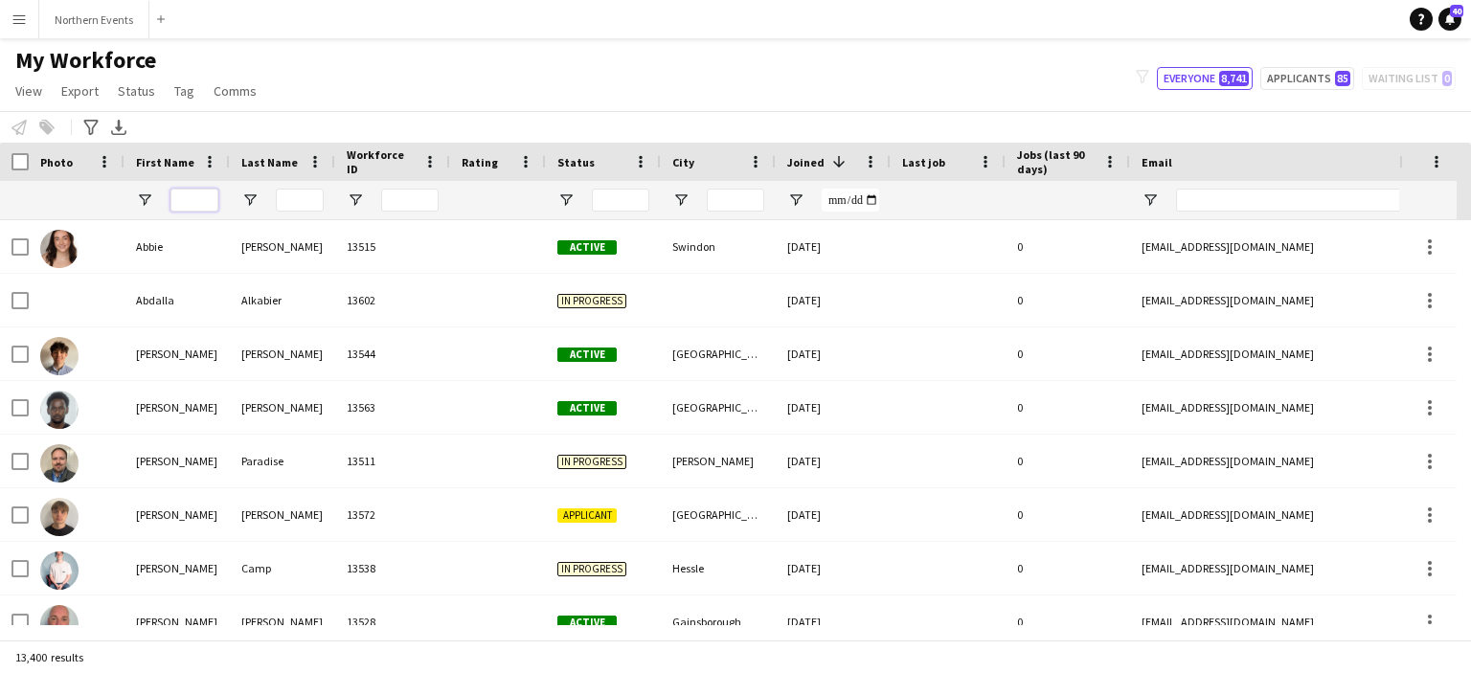
click at [209, 202] on input "First Name Filter Input" at bounding box center [194, 200] width 48 height 23
paste input "**********"
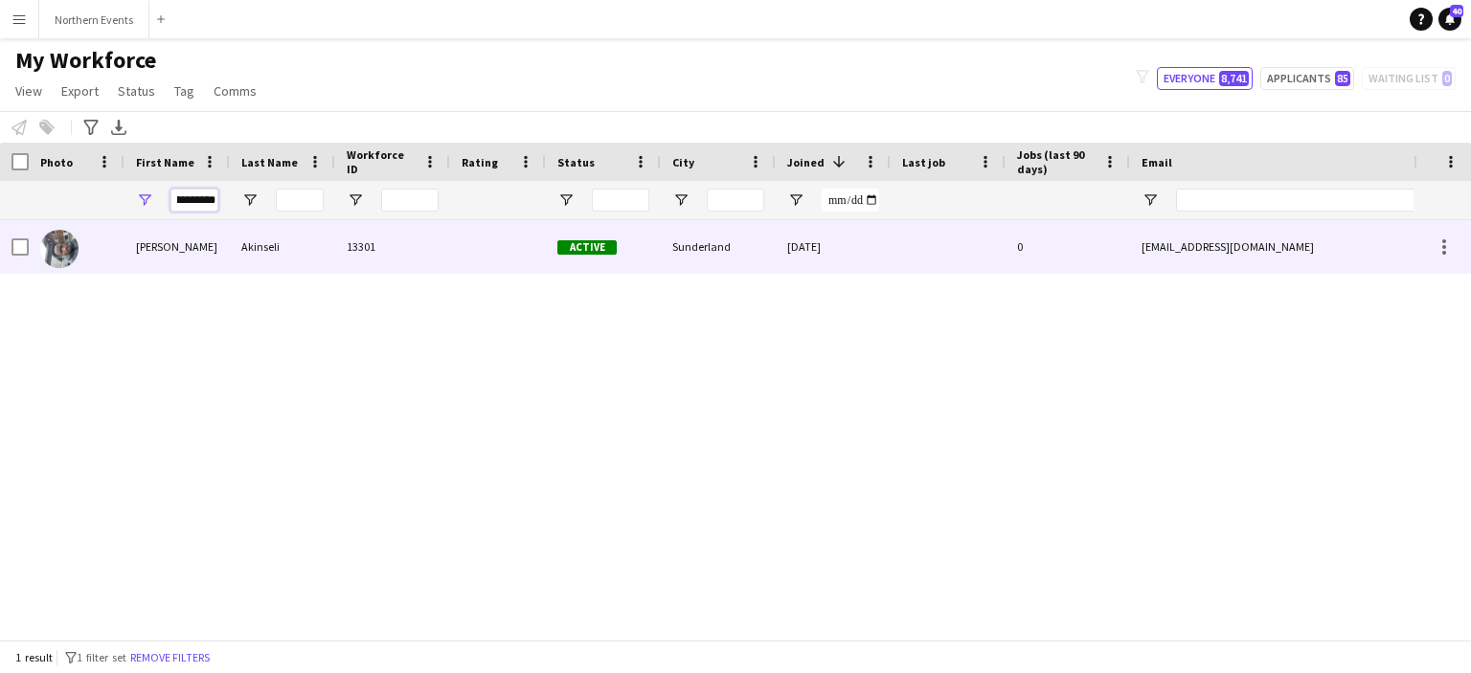
type input "**********"
click at [189, 246] on div "[PERSON_NAME]" at bounding box center [176, 246] width 105 height 53
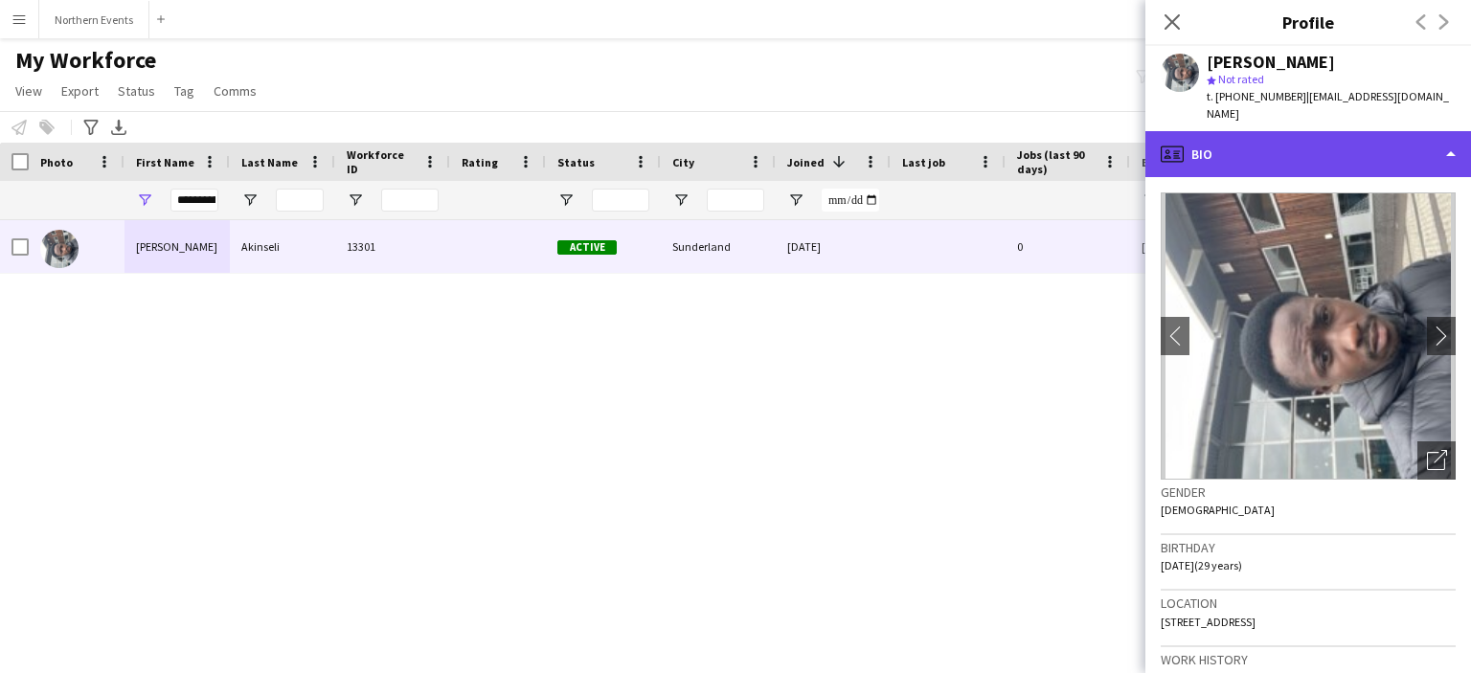
click at [1276, 131] on div "profile Bio" at bounding box center [1308, 154] width 326 height 46
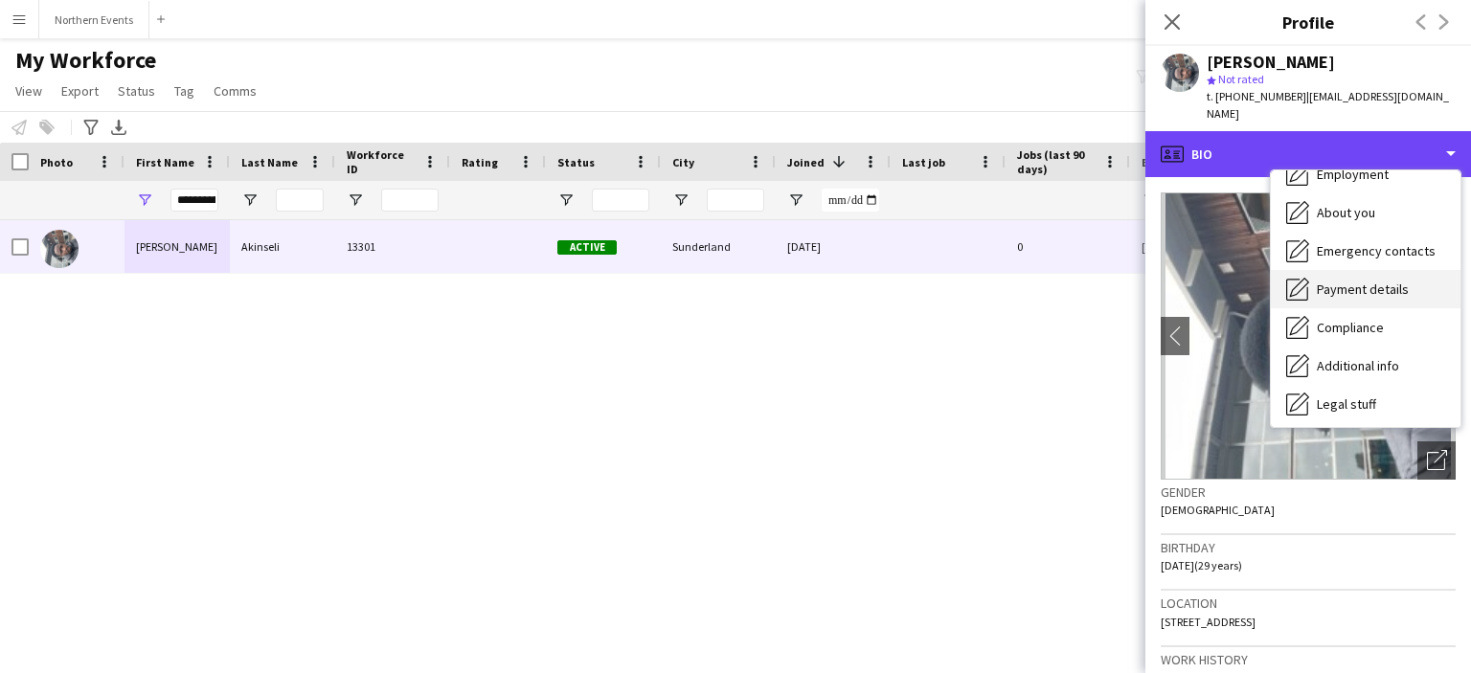
scroll to position [180, 0]
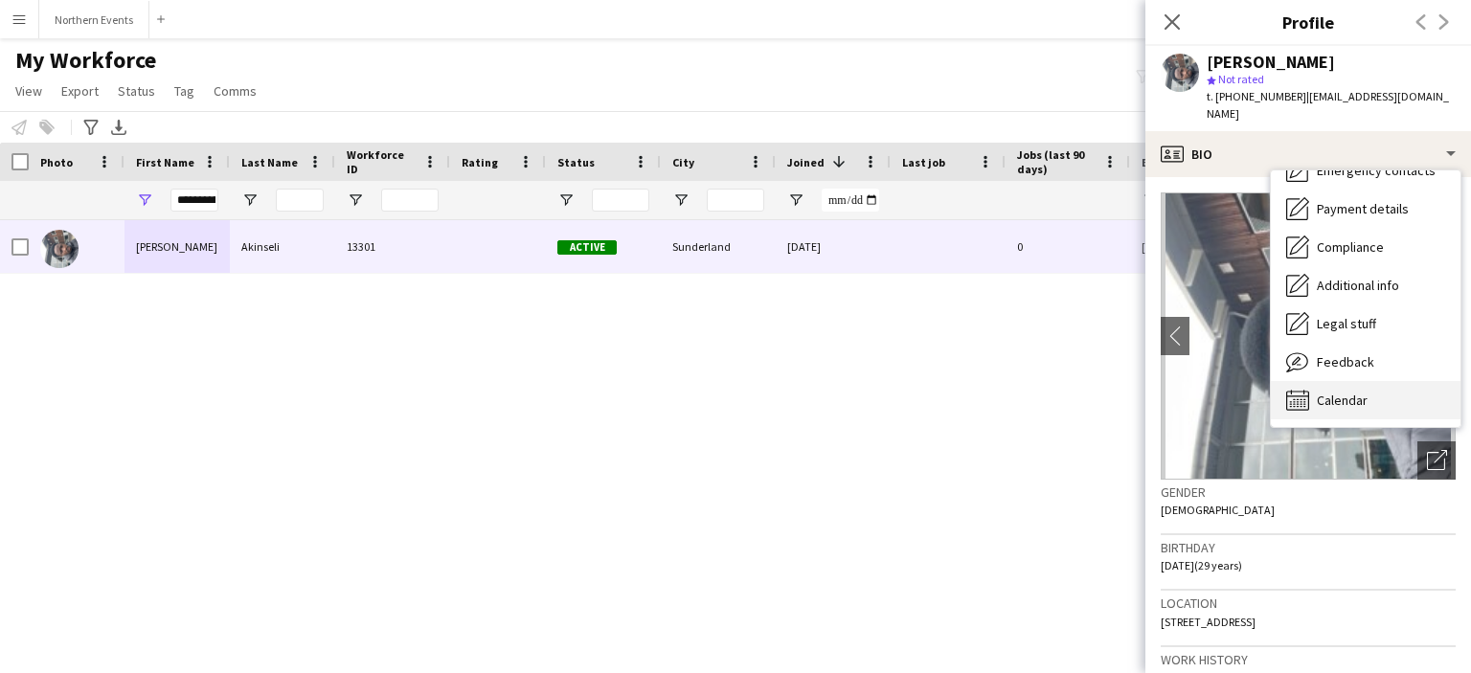
click at [1319, 392] on span "Calendar" at bounding box center [1341, 400] width 51 height 17
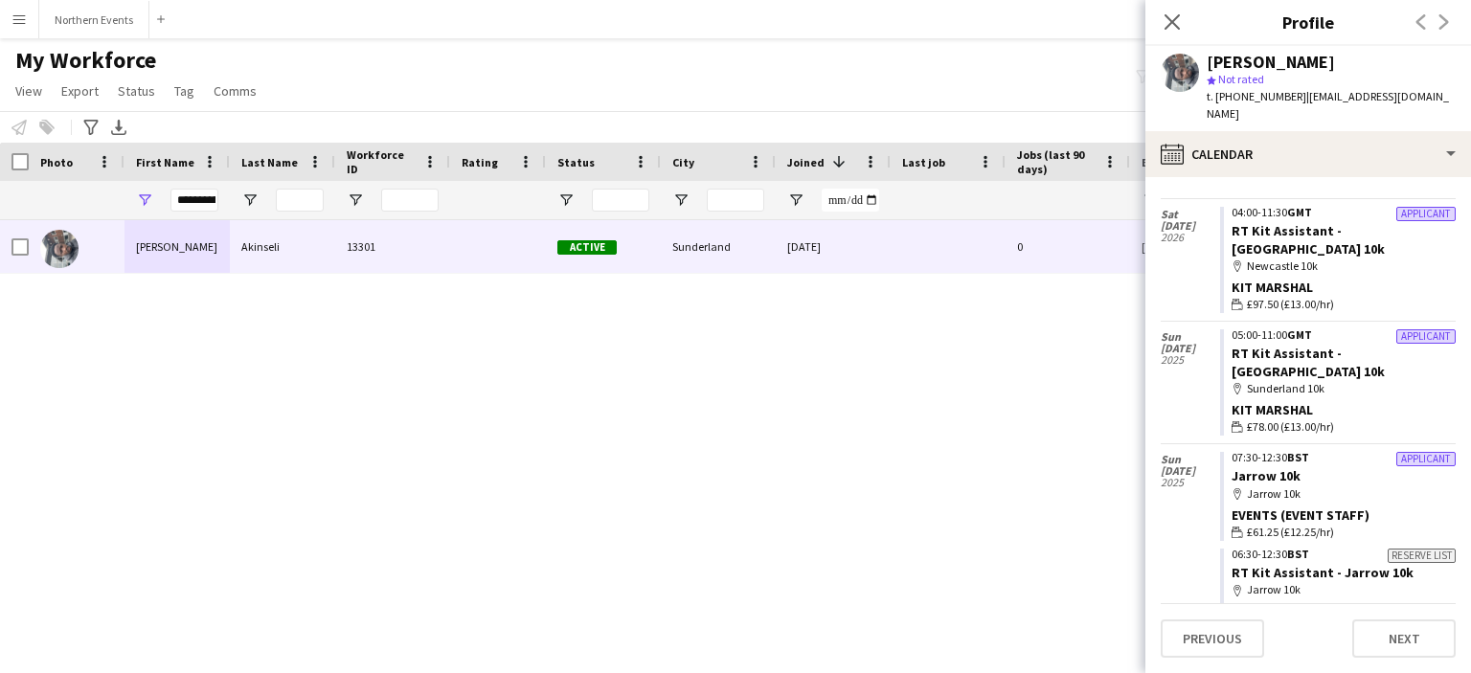
scroll to position [260, 0]
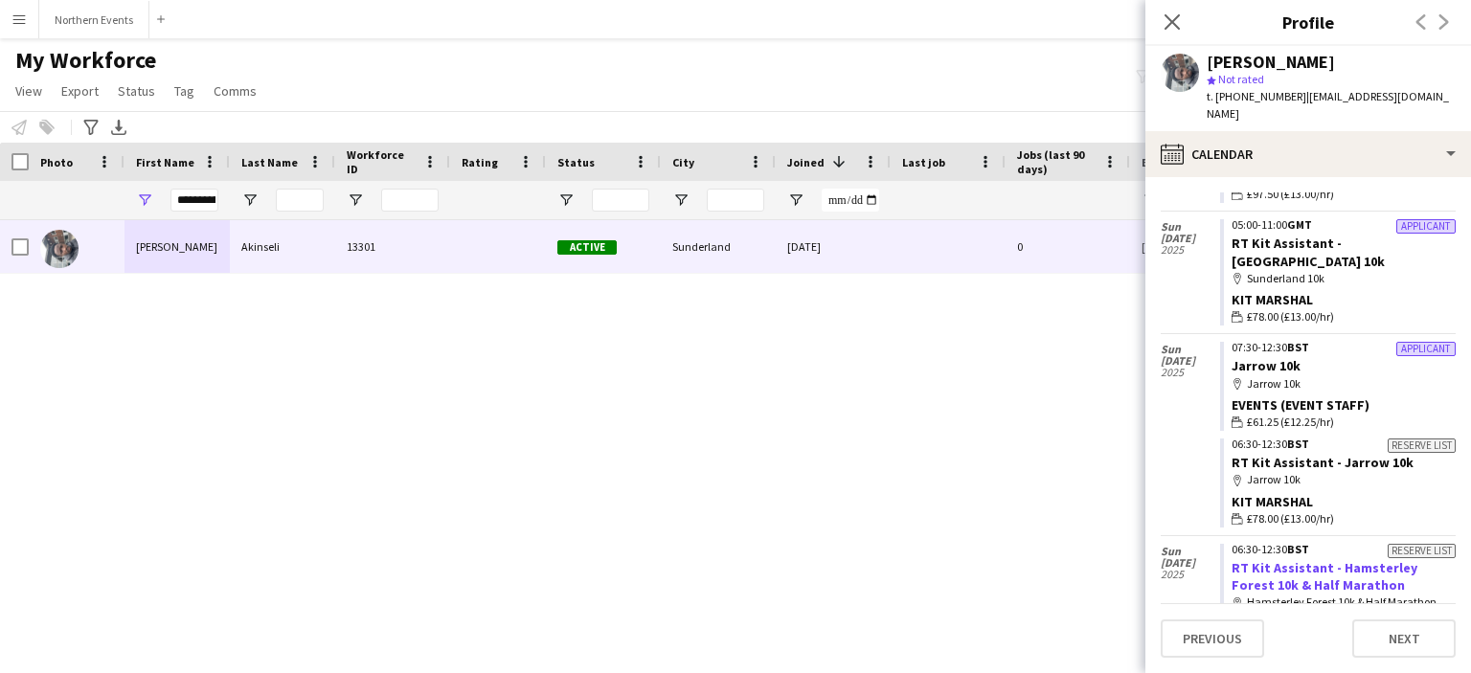
click at [1265, 559] on link "RT Kit Assistant - Hamsterley Forest 10k & Half Marathon" at bounding box center [1324, 576] width 186 height 34
click at [90, 18] on button "Northern Events Close" at bounding box center [94, 19] width 110 height 37
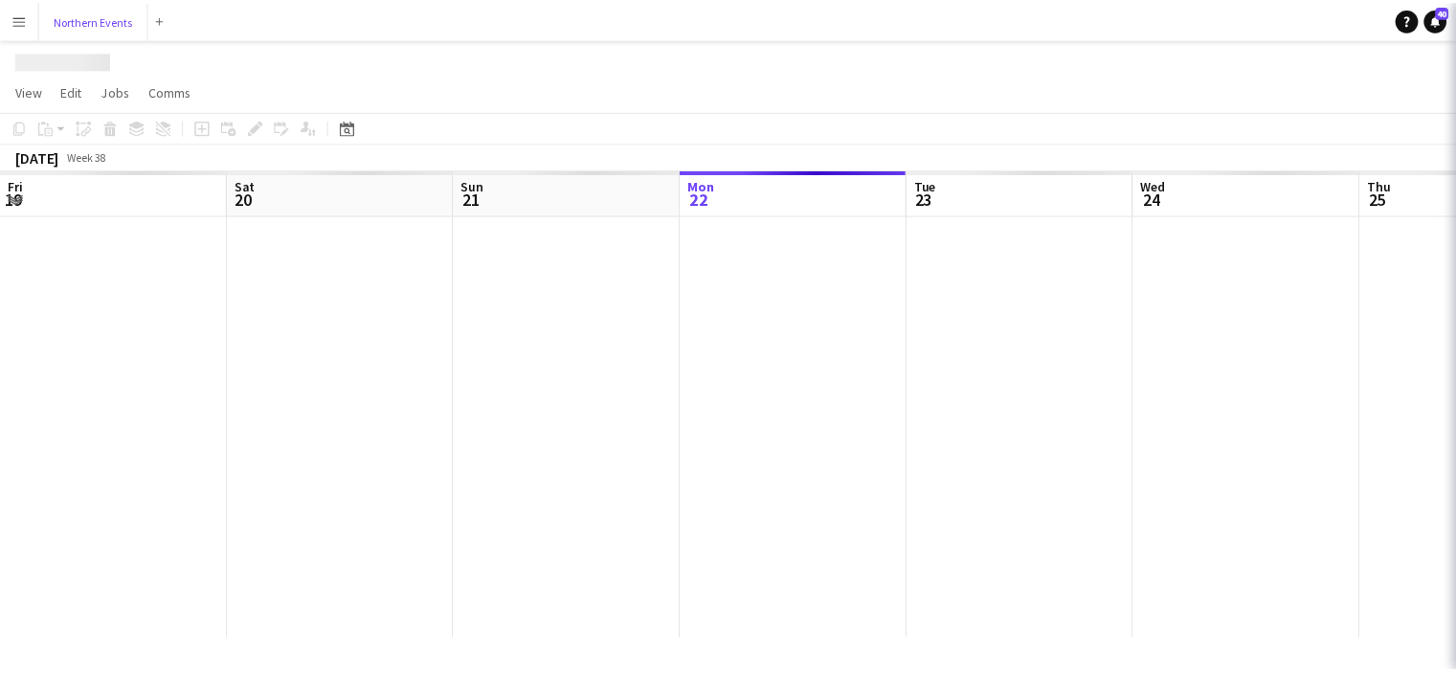
scroll to position [0, 457]
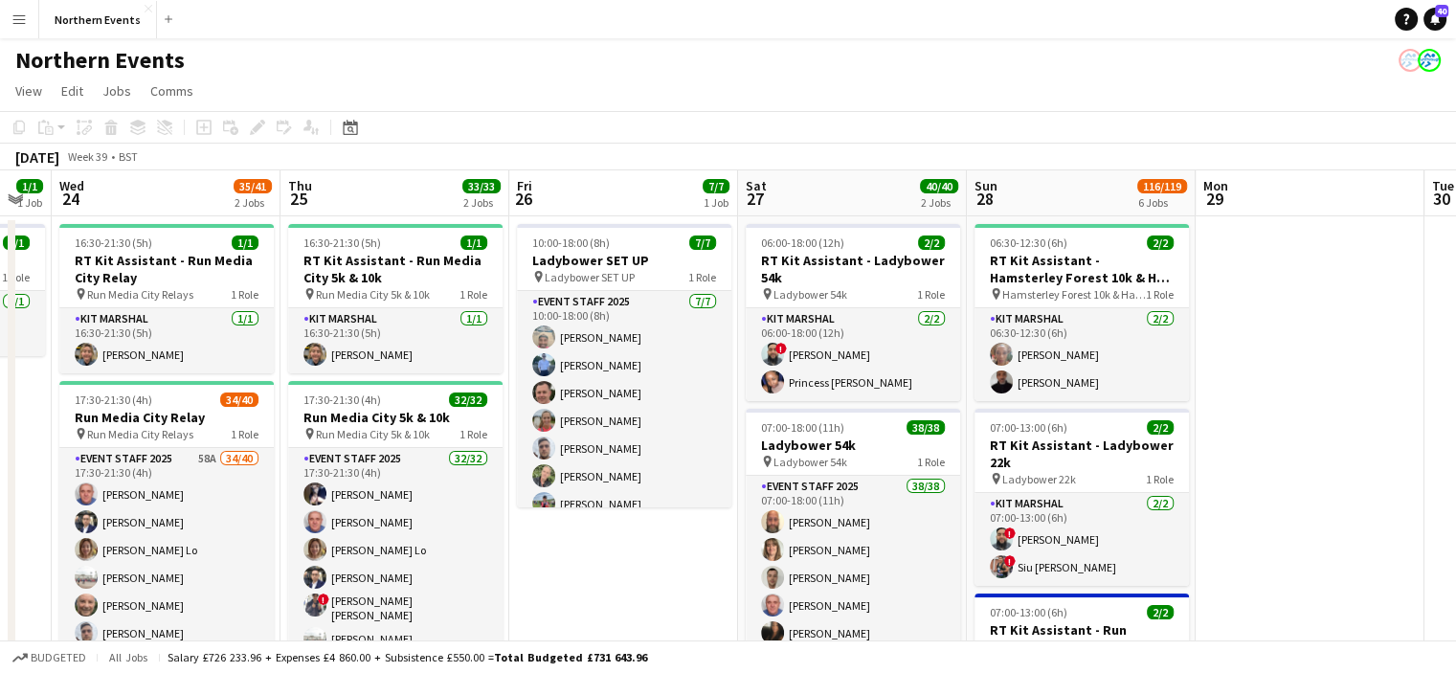
drag, startPoint x: 1371, startPoint y: 493, endPoint x: 734, endPoint y: 399, distance: 643.5
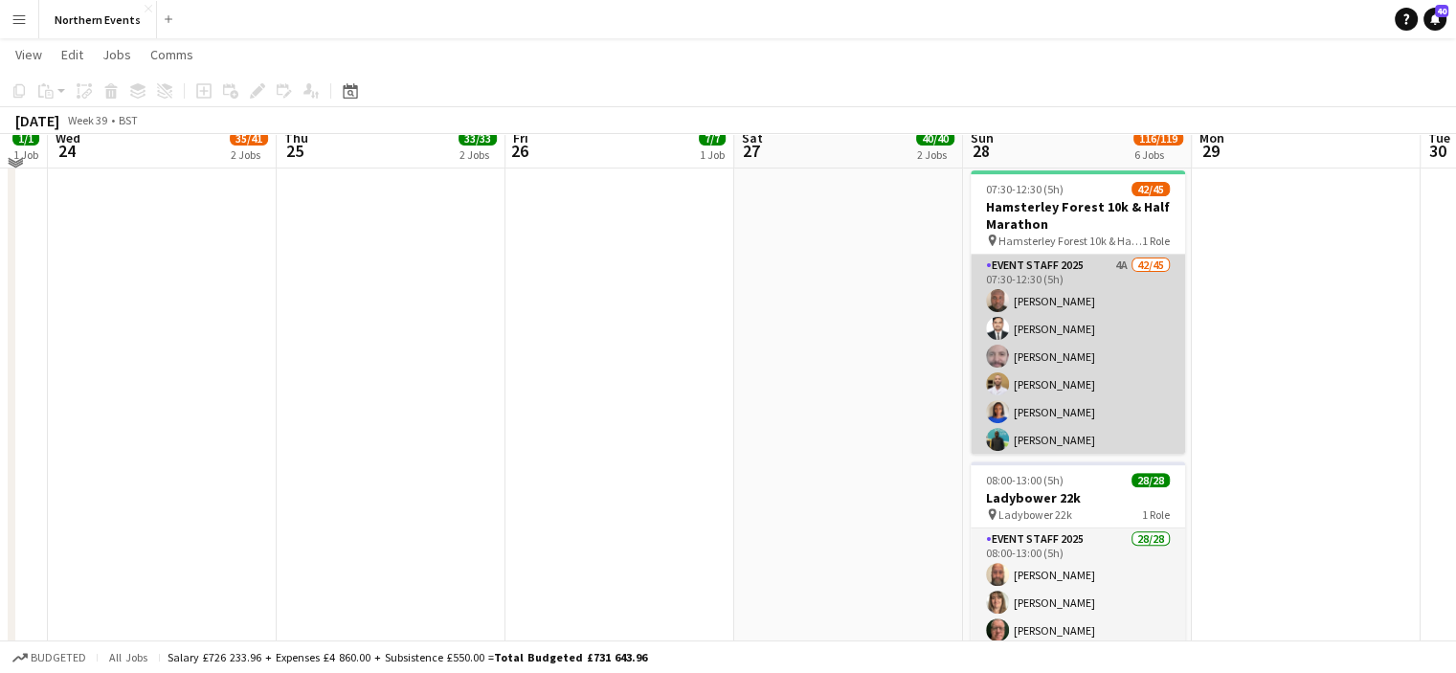
scroll to position [574, 0]
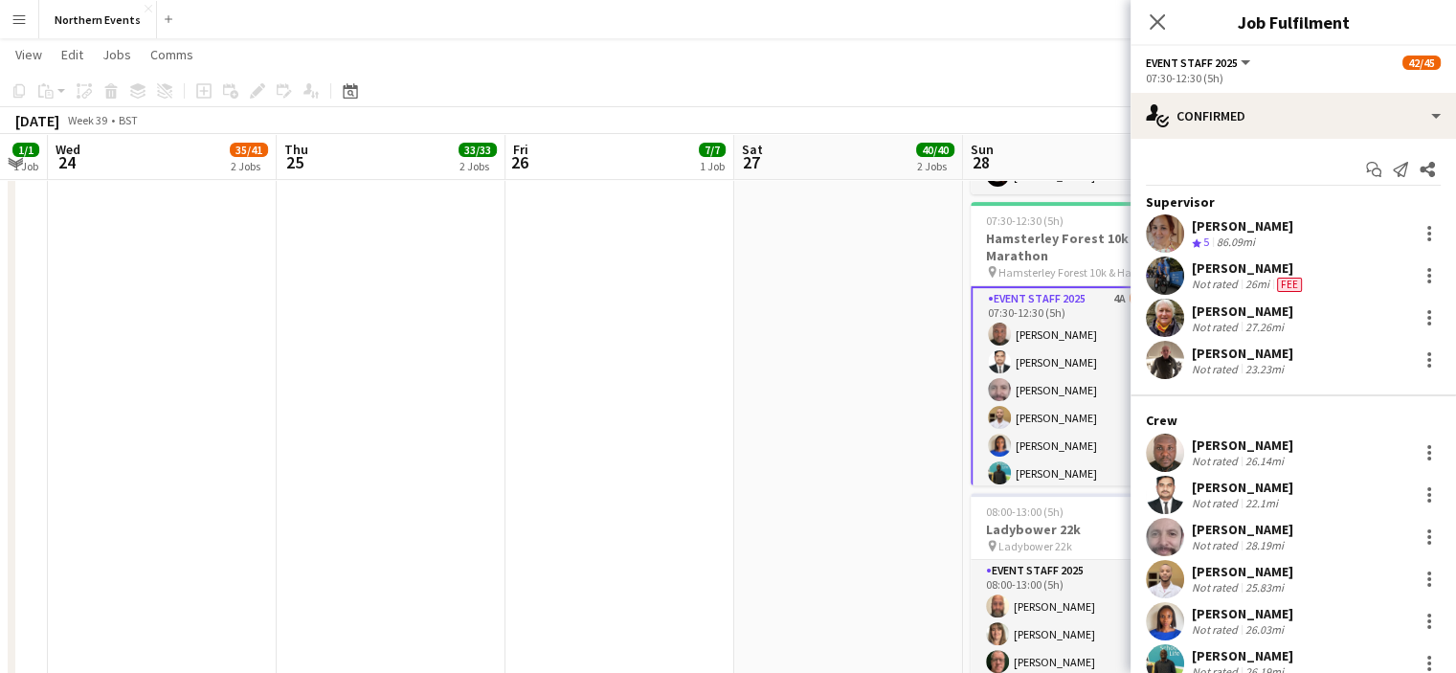
click at [1187, 60] on span "Event Staff 2025" at bounding box center [1192, 63] width 92 height 14
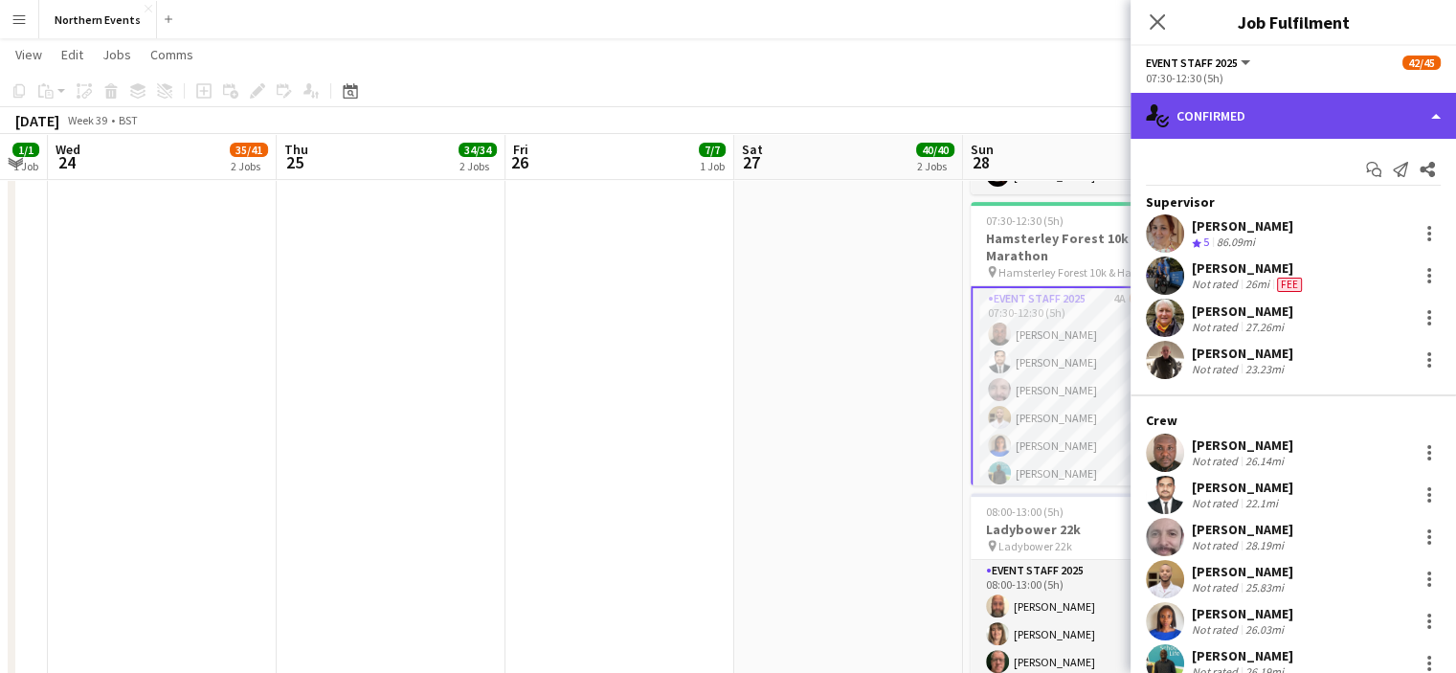
click at [1253, 128] on div "single-neutral-actions-check-2 Confirmed" at bounding box center [1294, 116] width 326 height 46
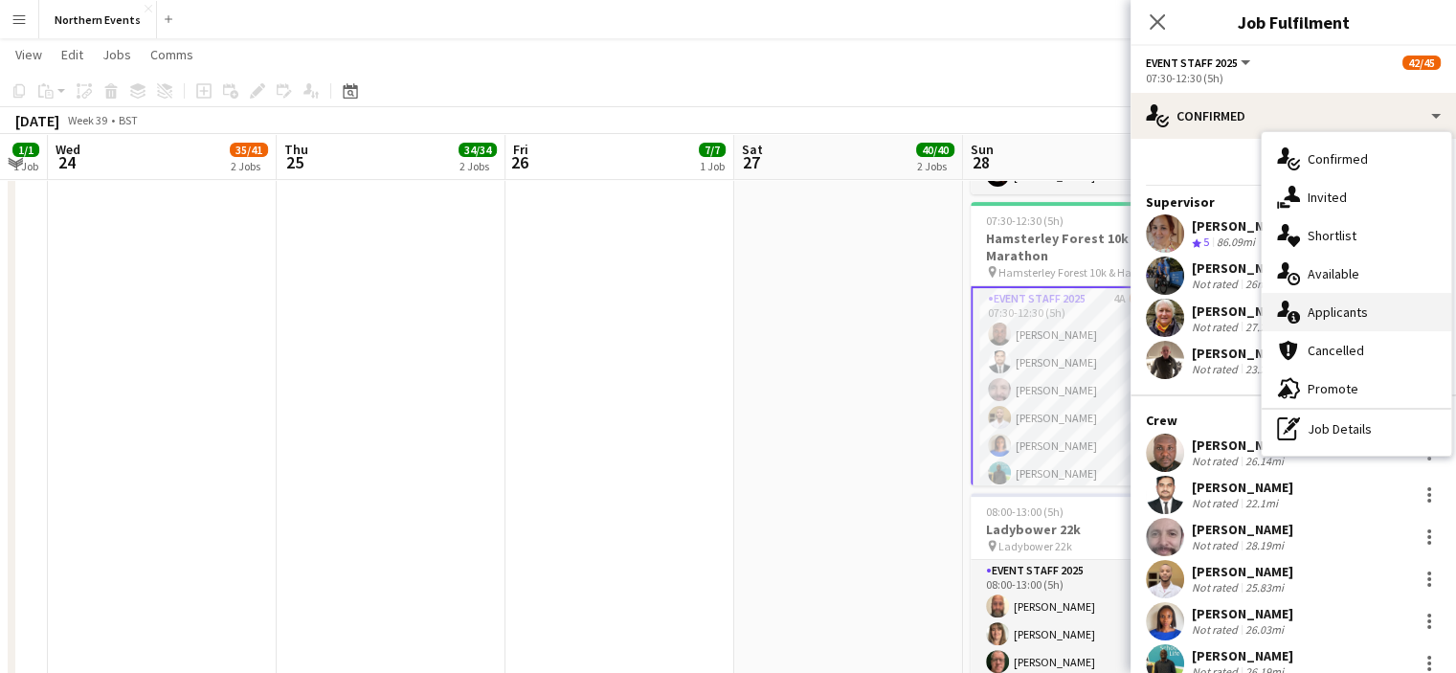
click at [1300, 307] on div "single-neutral-actions-information Applicants" at bounding box center [1357, 312] width 190 height 38
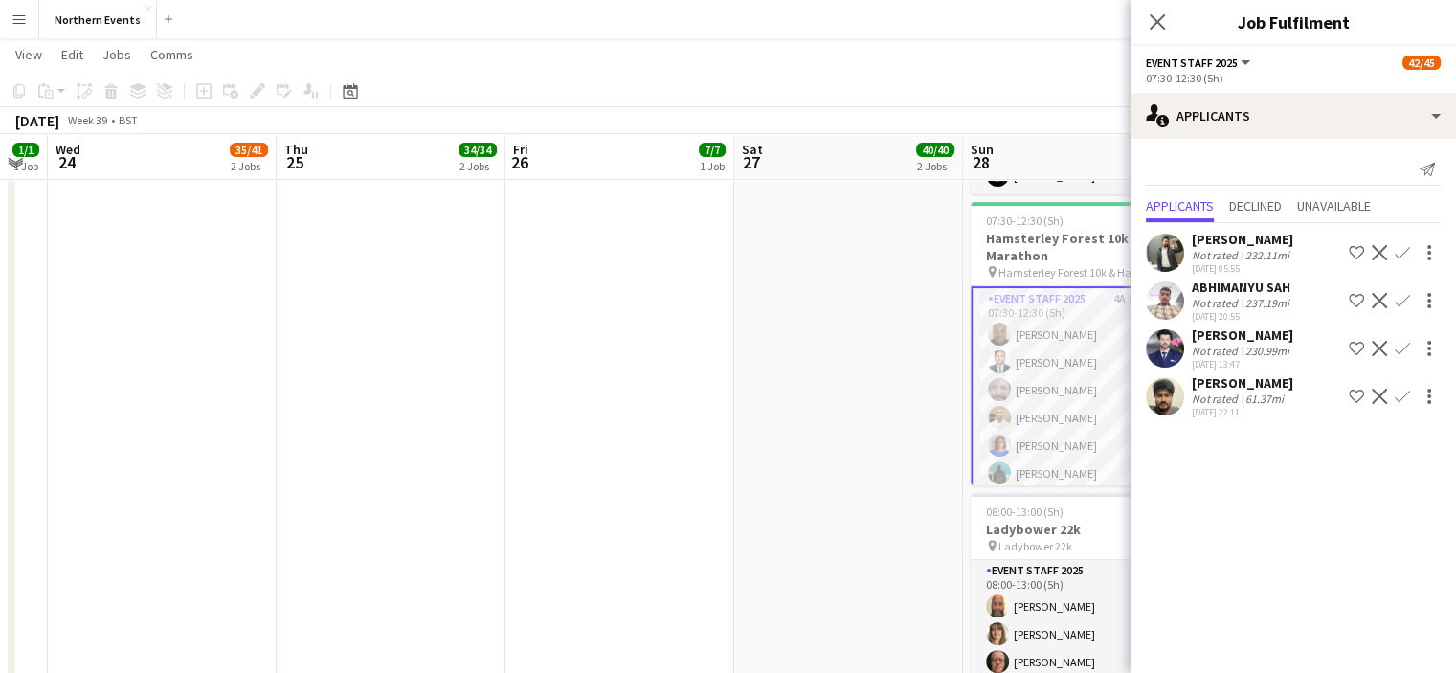
click at [896, 277] on app-date-cell "06:00-18:00 (12h) 2/2 RT Kit Assistant - Ladybower 54k pin Ladybower 54k 1 Role…" at bounding box center [848, 375] width 229 height 1471
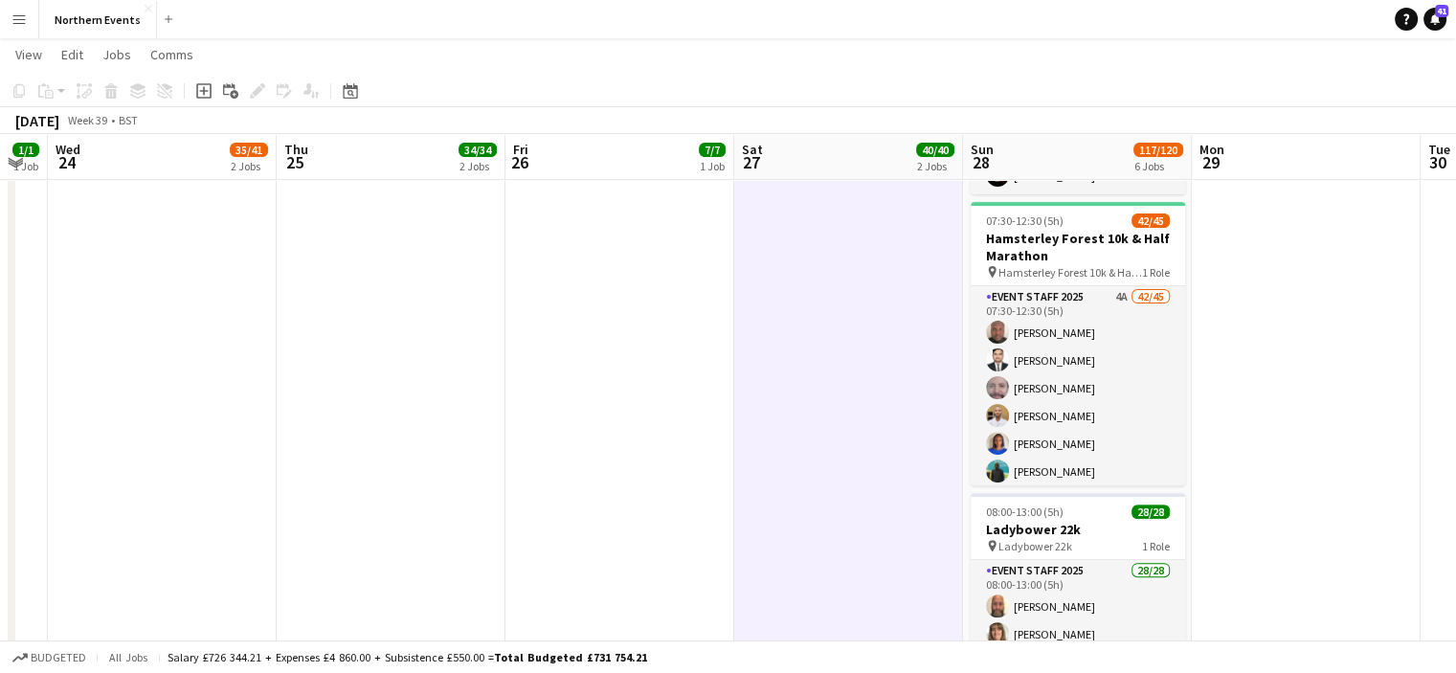
click at [30, 15] on button "Menu" at bounding box center [19, 19] width 38 height 38
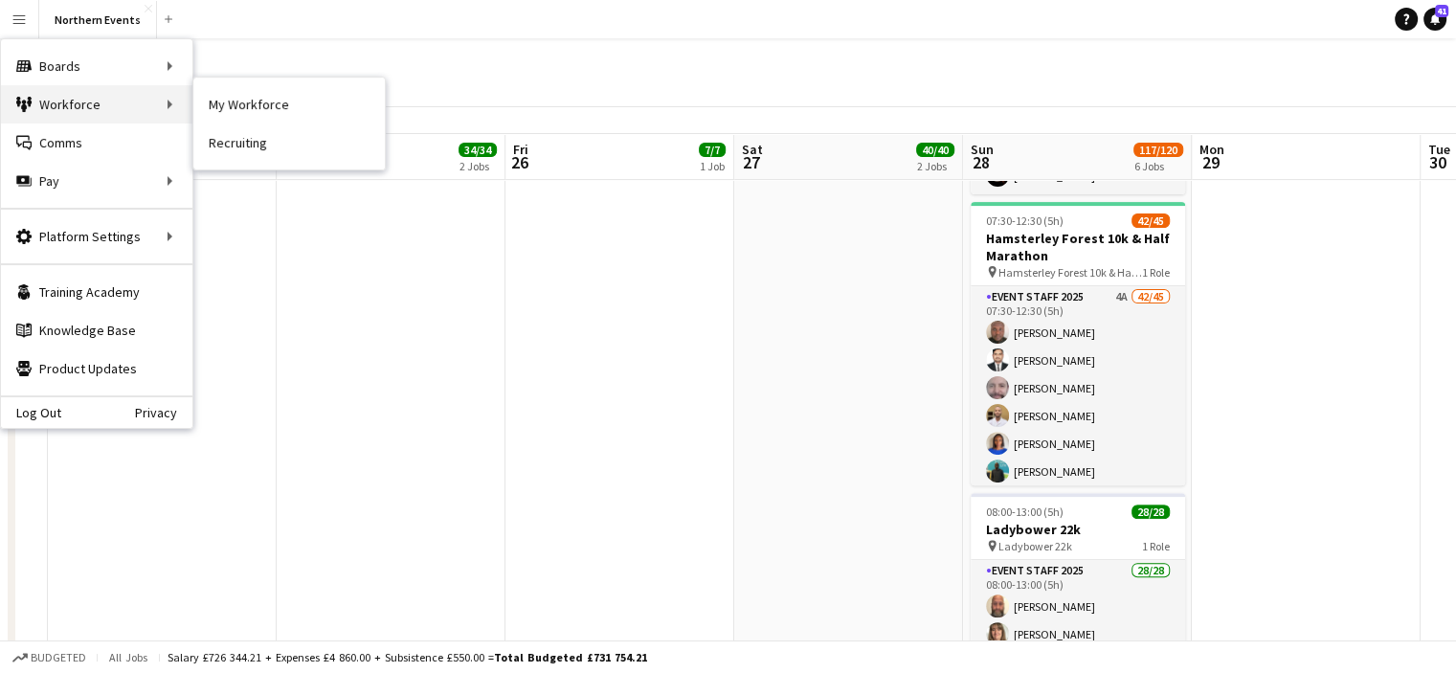
click at [65, 113] on div "Workforce Workforce" at bounding box center [96, 104] width 191 height 38
click at [232, 110] on link "My Workforce" at bounding box center [288, 104] width 191 height 38
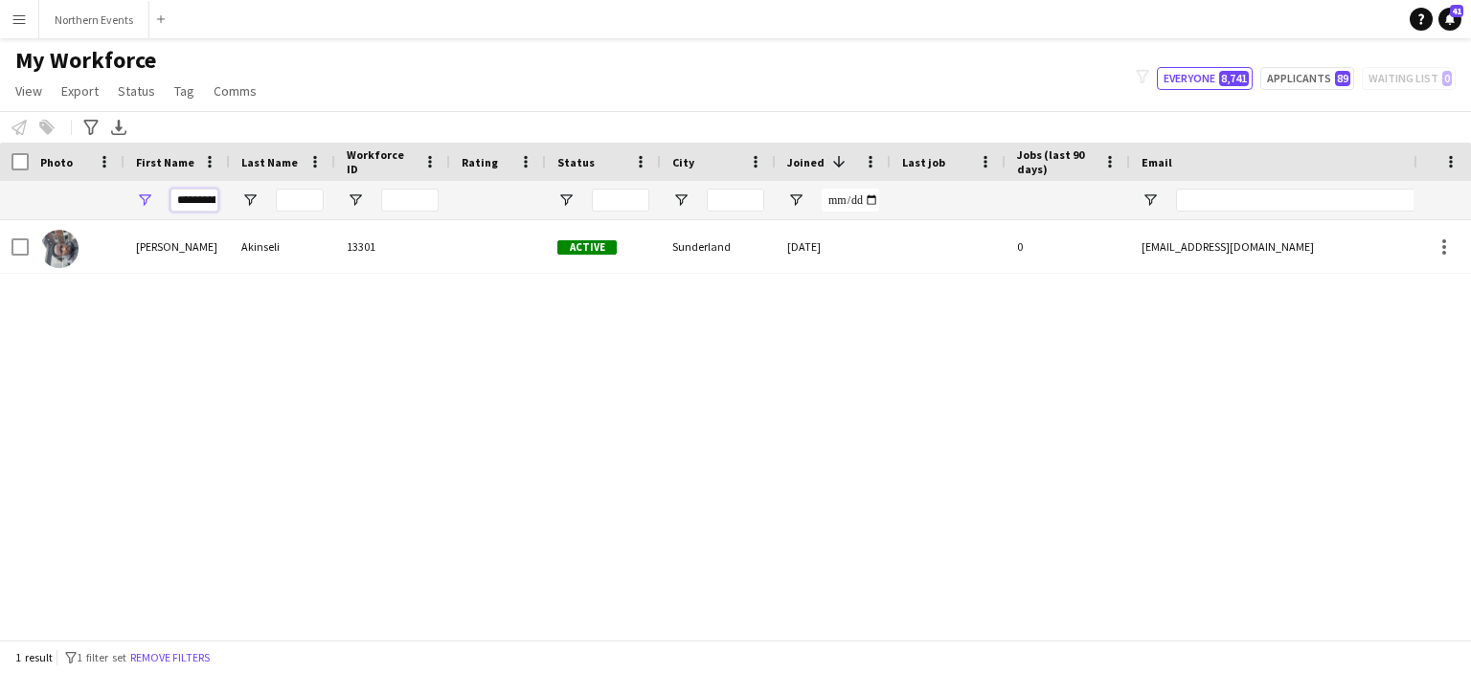
click at [214, 198] on input "**********" at bounding box center [194, 200] width 48 height 23
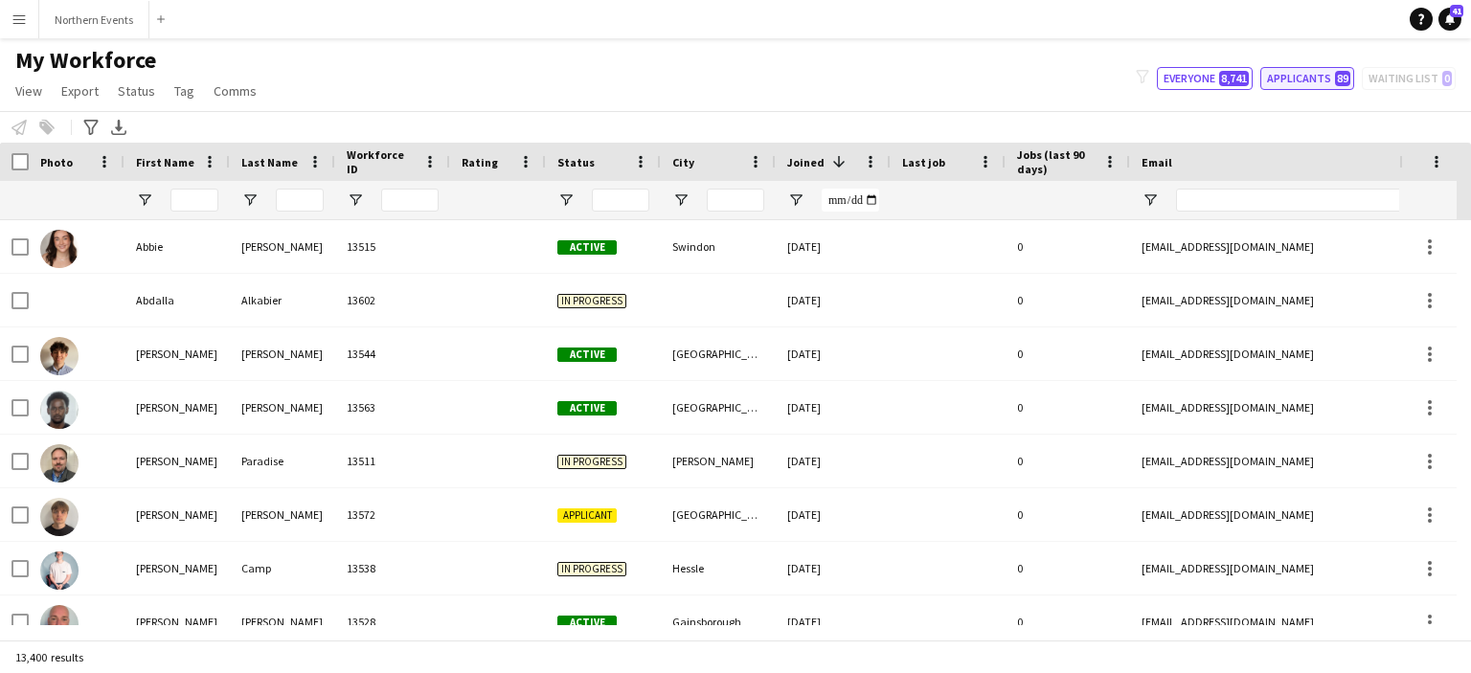
click at [1291, 83] on button "Applicants 89" at bounding box center [1307, 78] width 94 height 23
type input "**********"
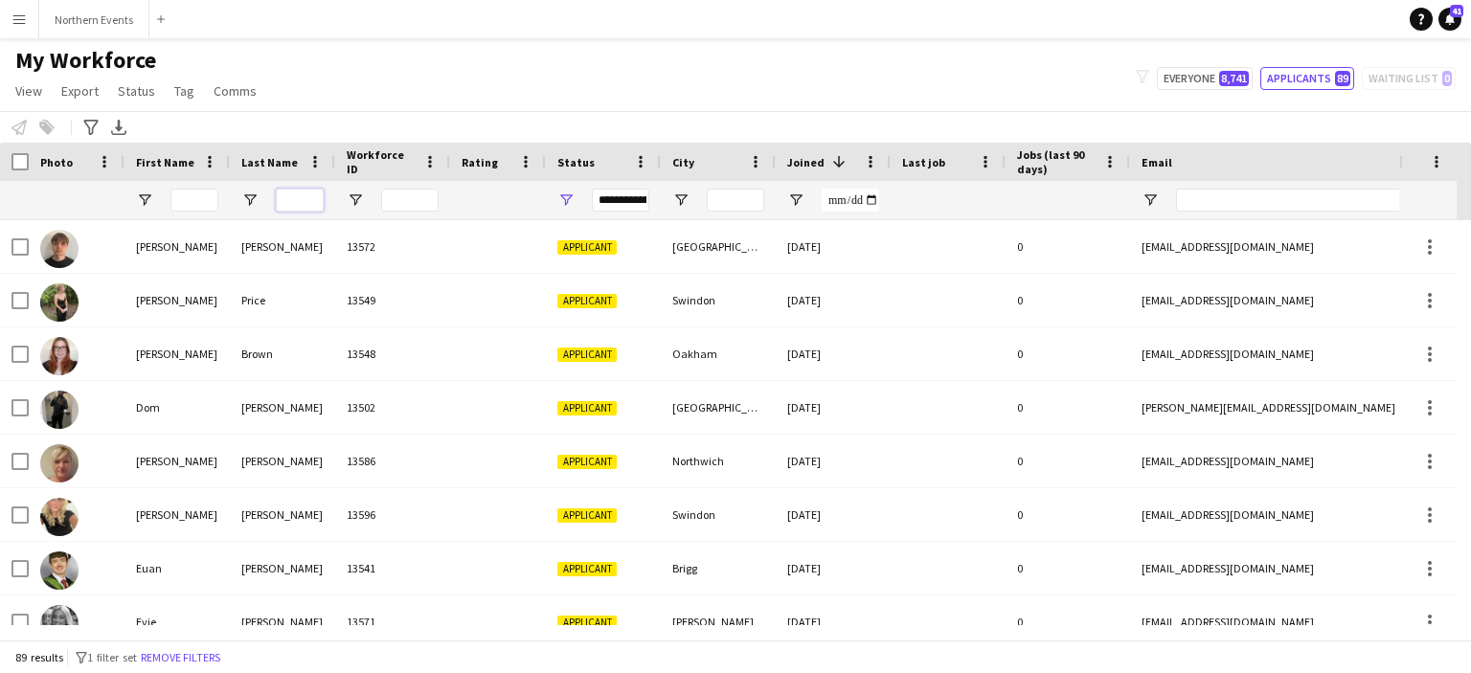
click at [291, 202] on input "Last Name Filter Input" at bounding box center [300, 200] width 48 height 23
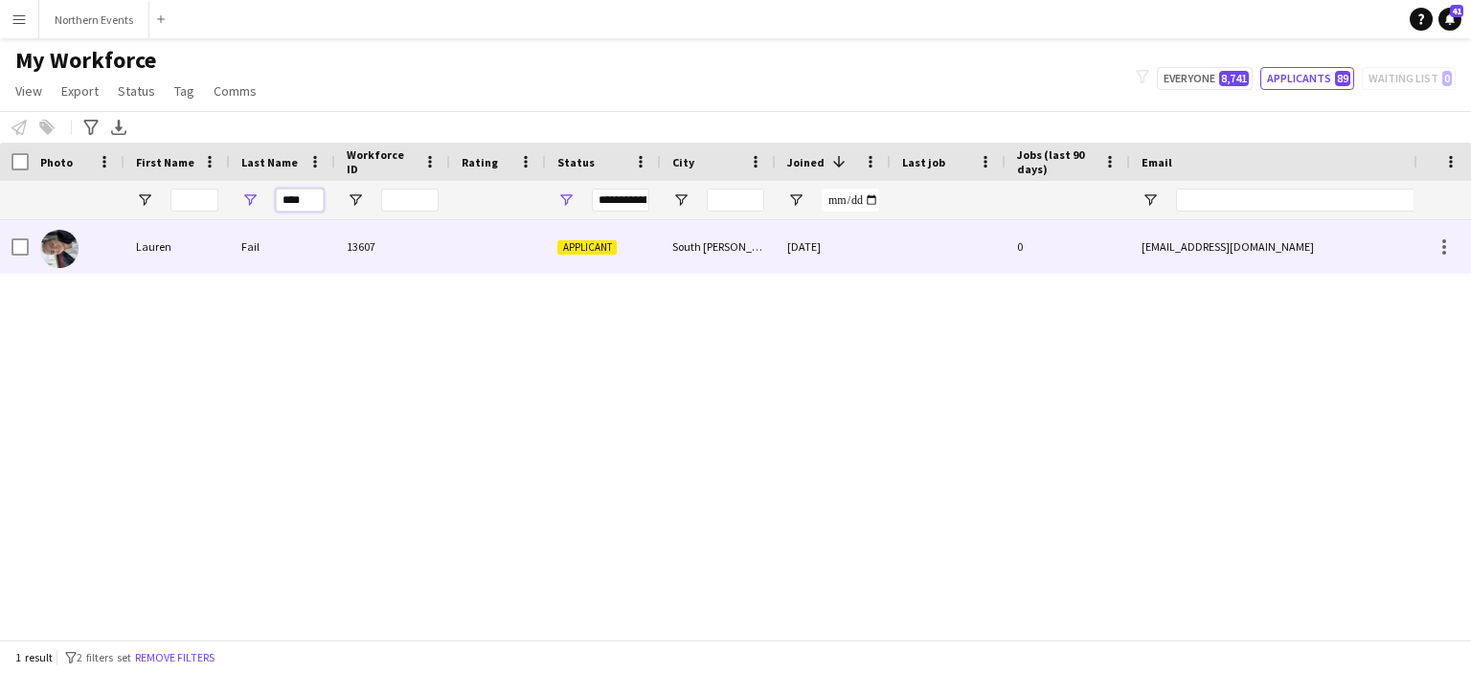
type input "****"
click at [145, 244] on div "Lauren" at bounding box center [176, 246] width 105 height 53
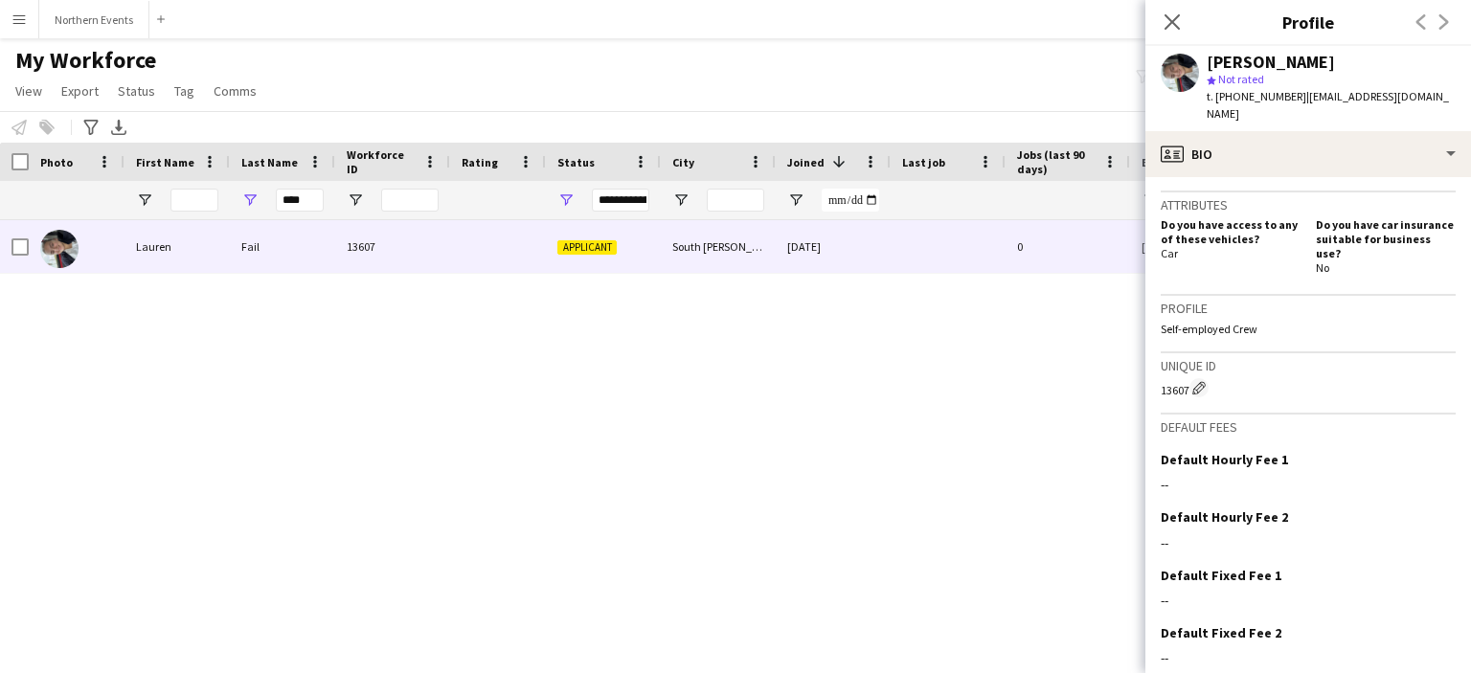
scroll to position [672, 0]
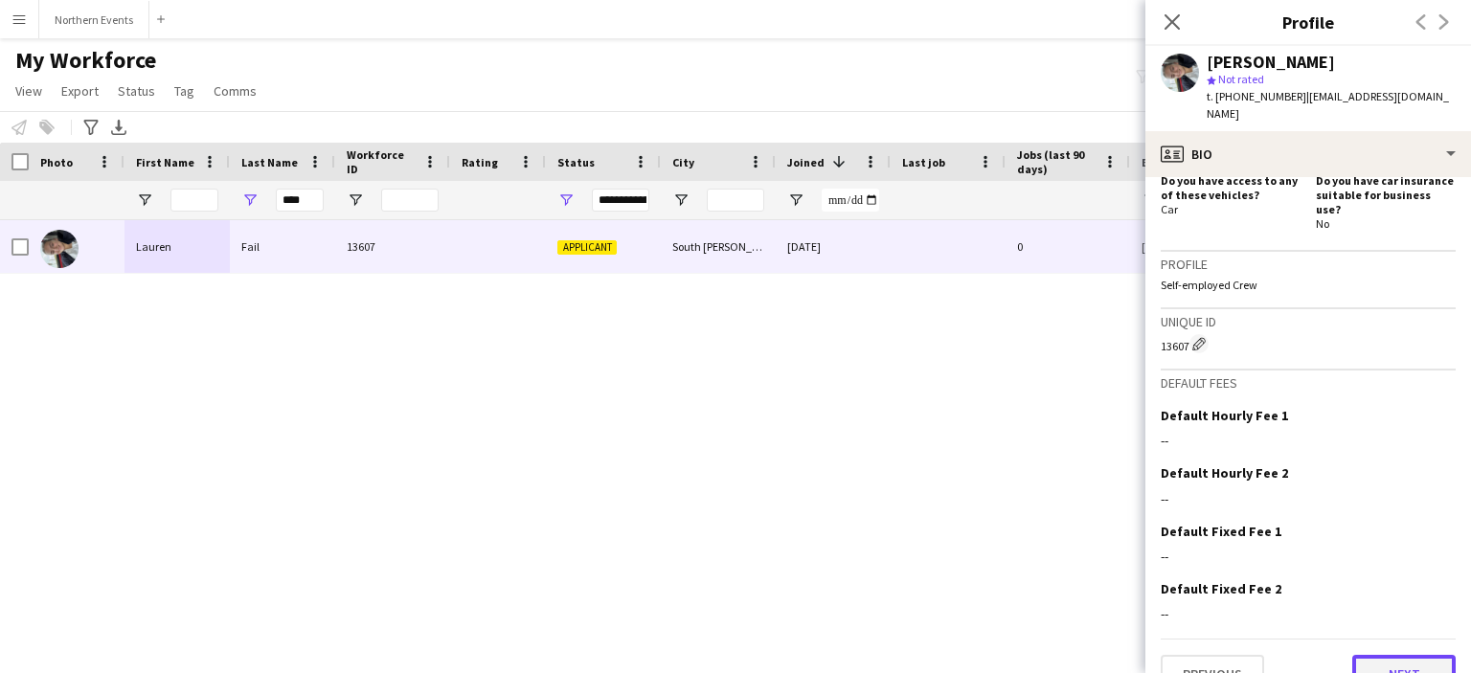
click at [1417, 655] on button "Next" at bounding box center [1403, 674] width 103 height 38
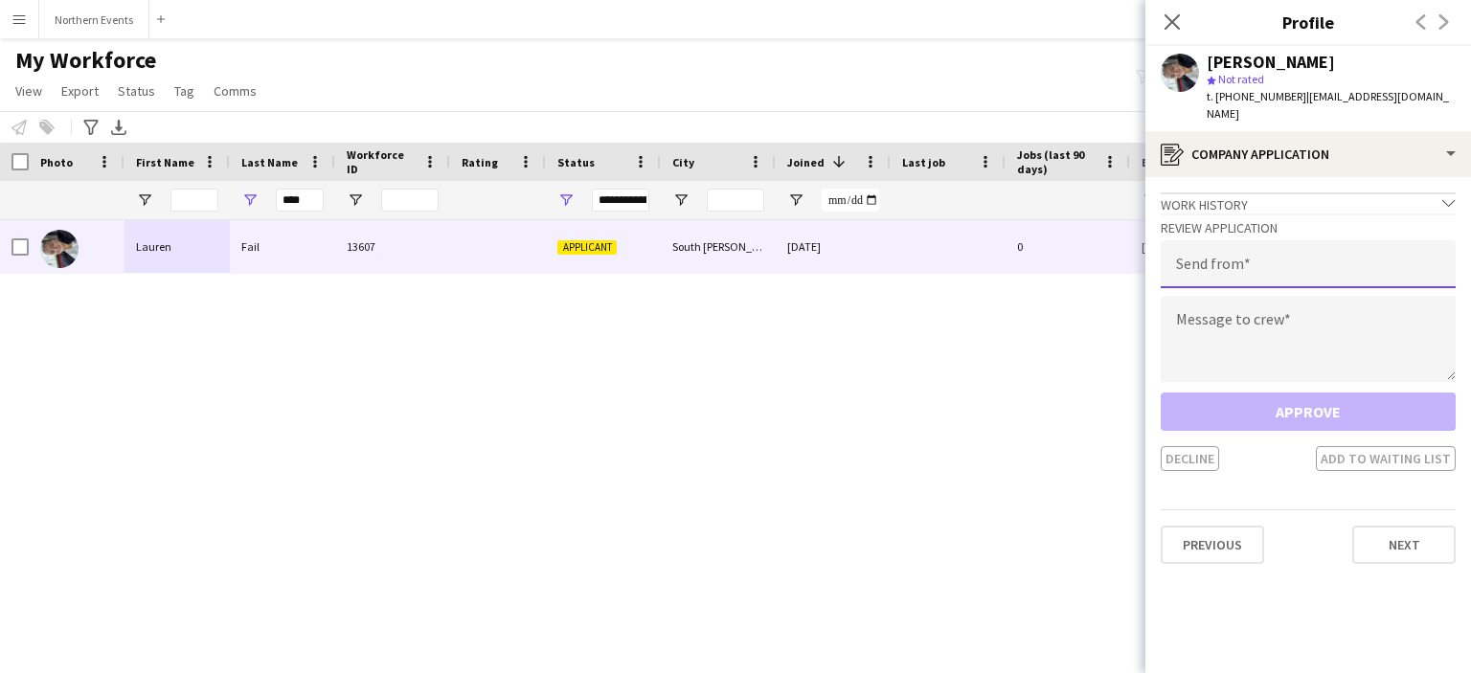
drag, startPoint x: 1240, startPoint y: 253, endPoint x: 1247, endPoint y: 236, distance: 18.0
click at [1247, 240] on input "email" at bounding box center [1307, 264] width 295 height 48
type input "**********"
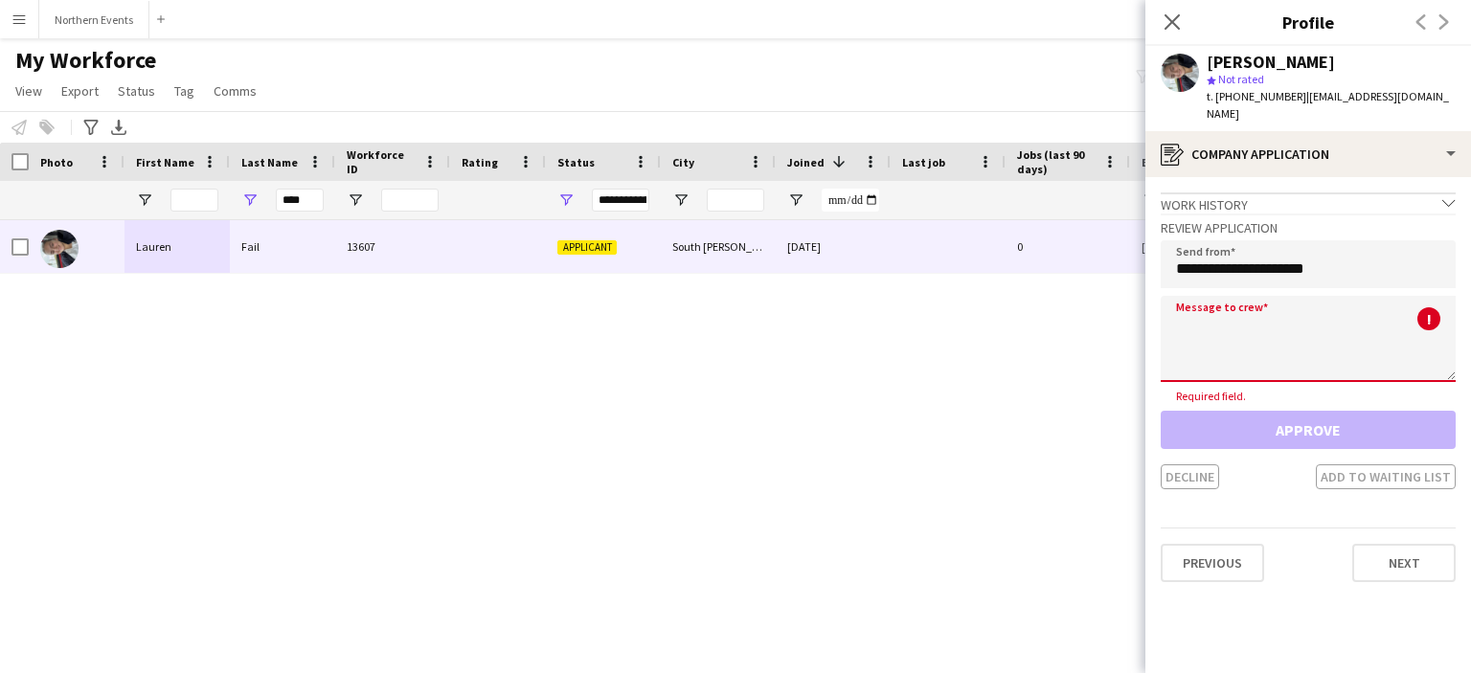
paste textarea "**********"
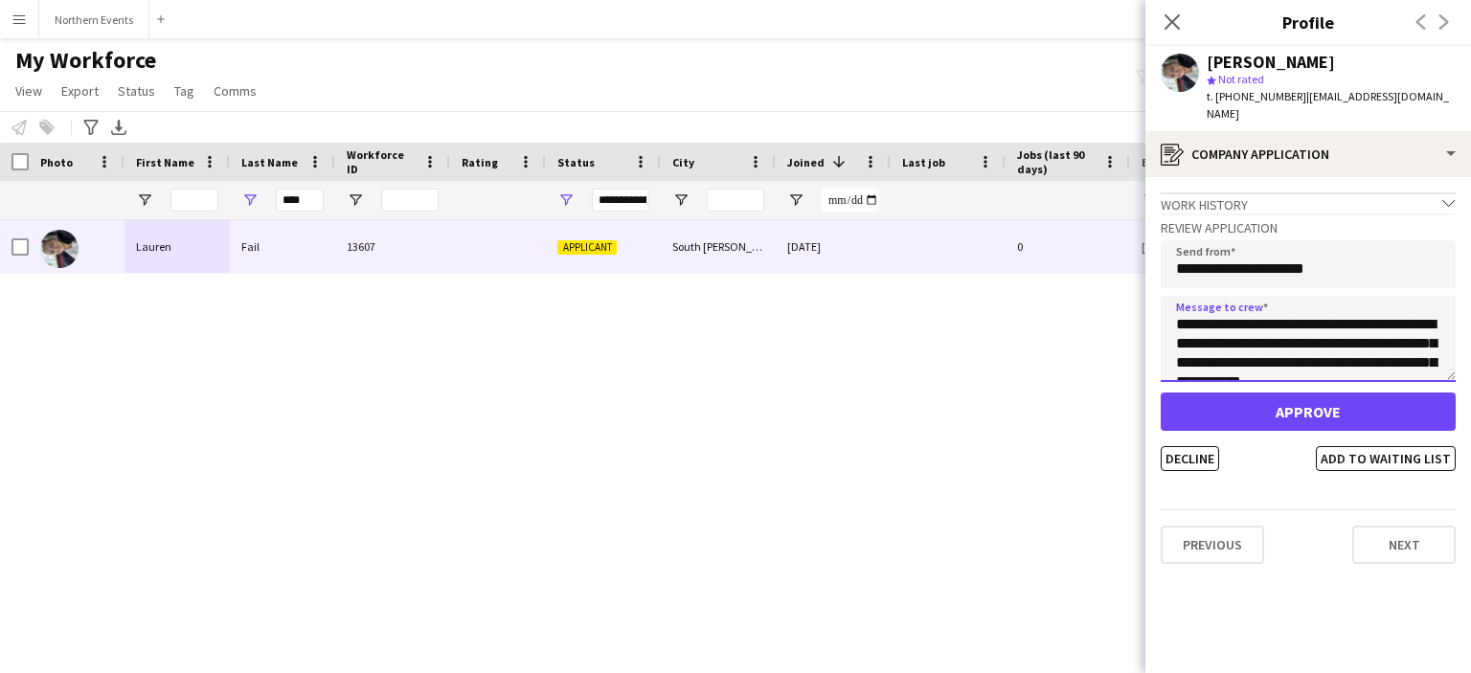
scroll to position [433, 0]
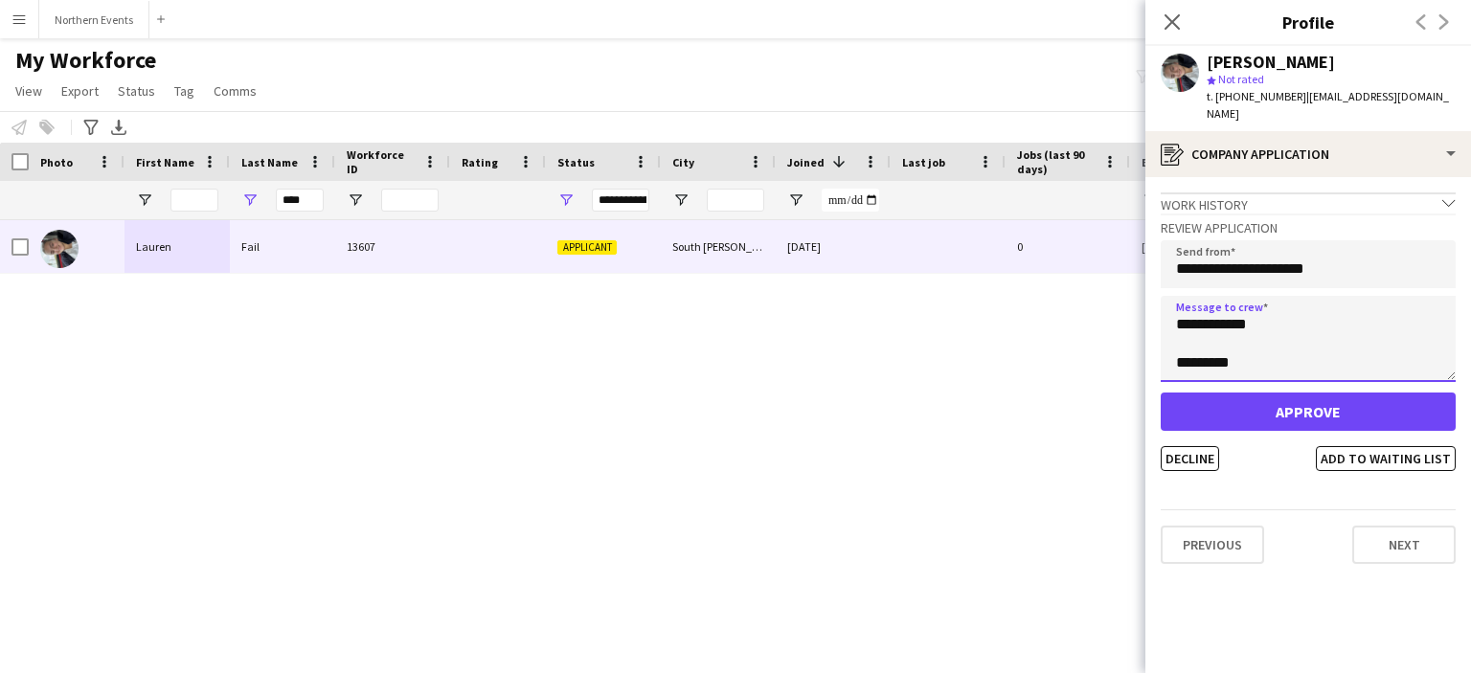
type textarea "**********"
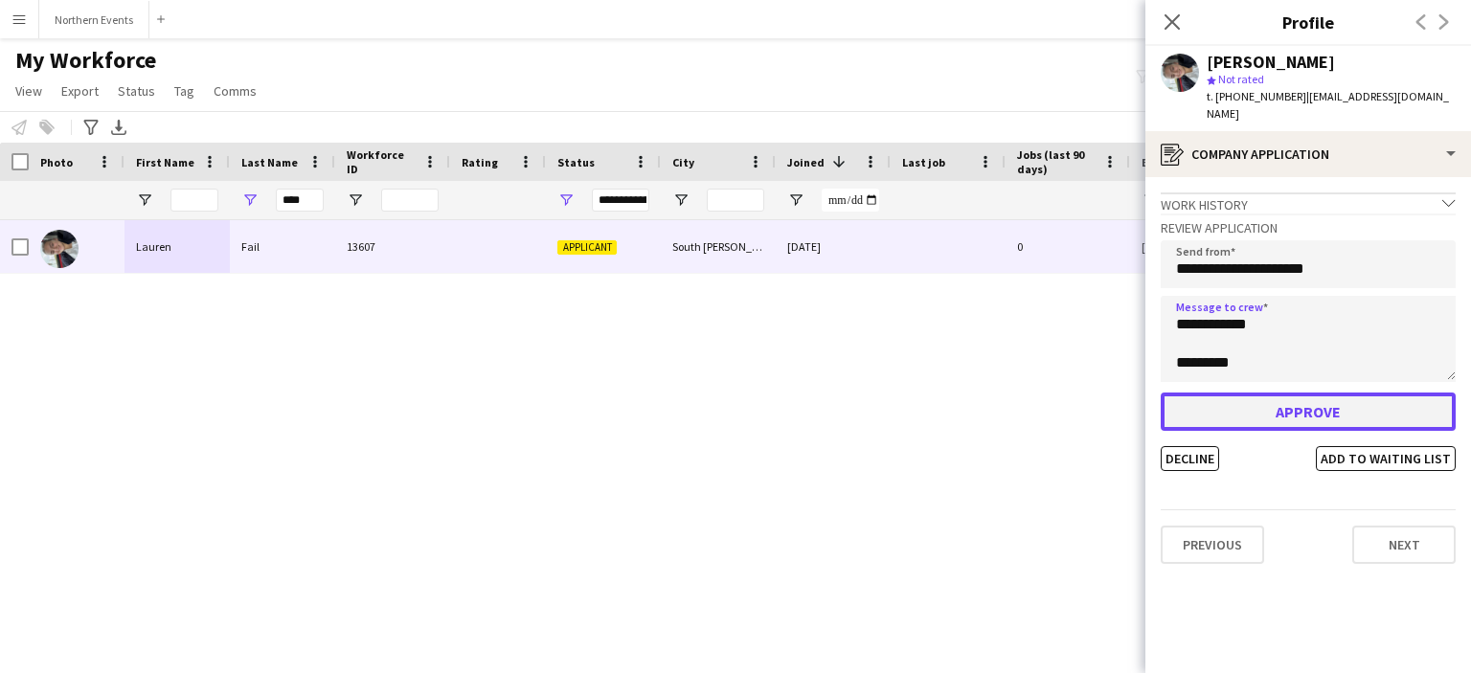
click at [1271, 394] on button "Approve" at bounding box center [1307, 412] width 295 height 38
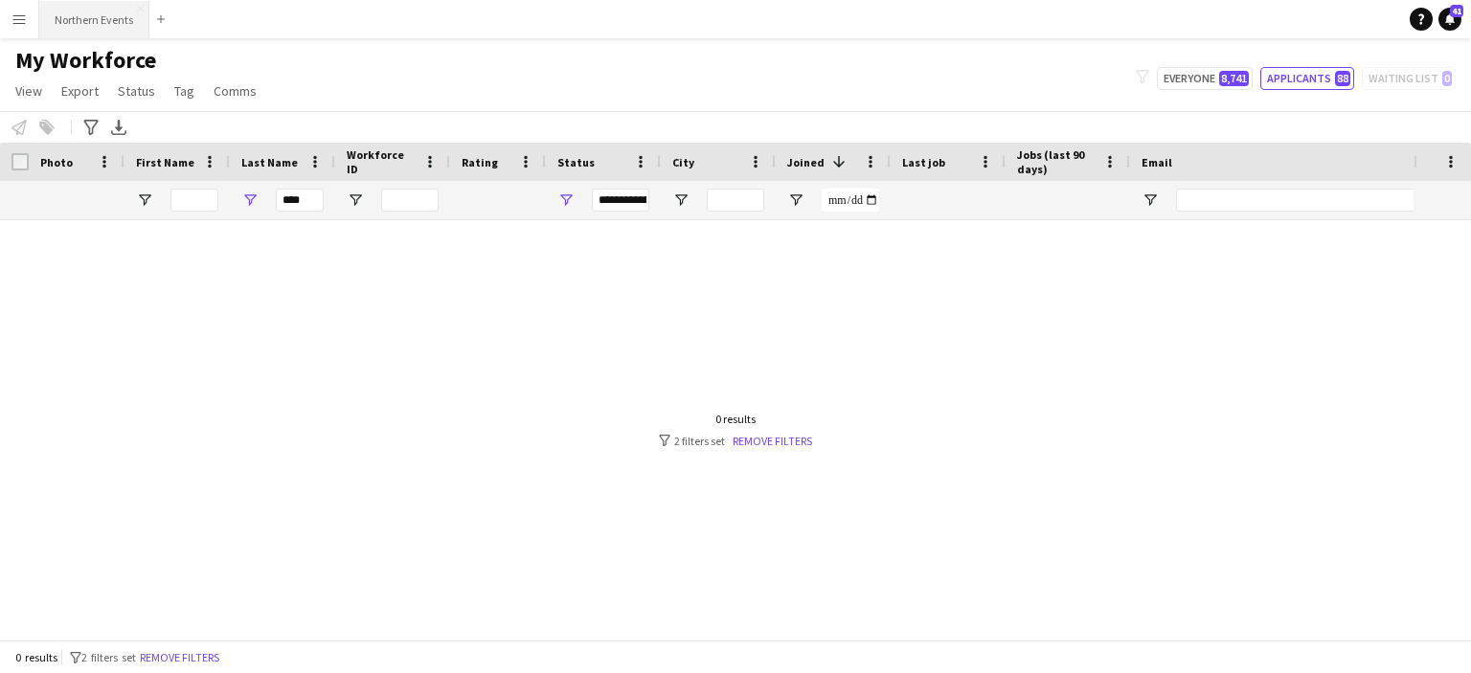
click at [95, 17] on button "Northern Events Close" at bounding box center [94, 19] width 110 height 37
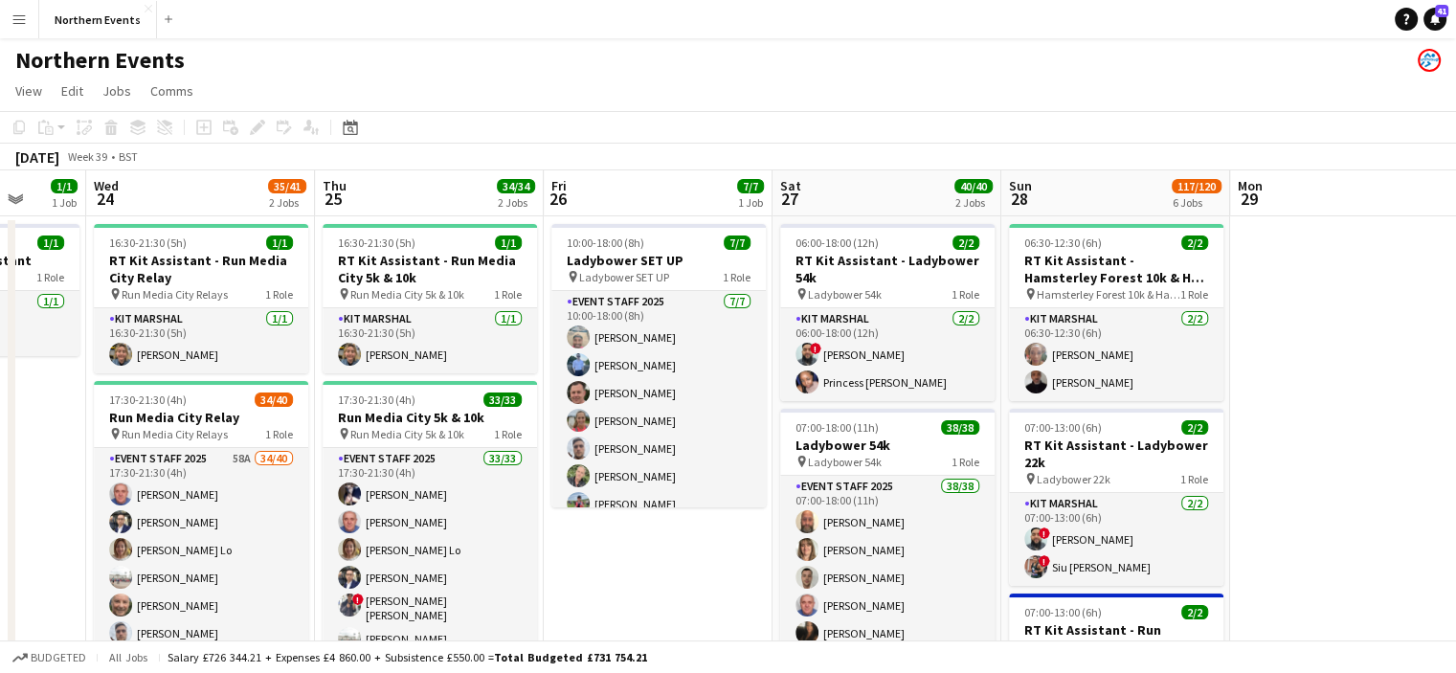
scroll to position [0, 834]
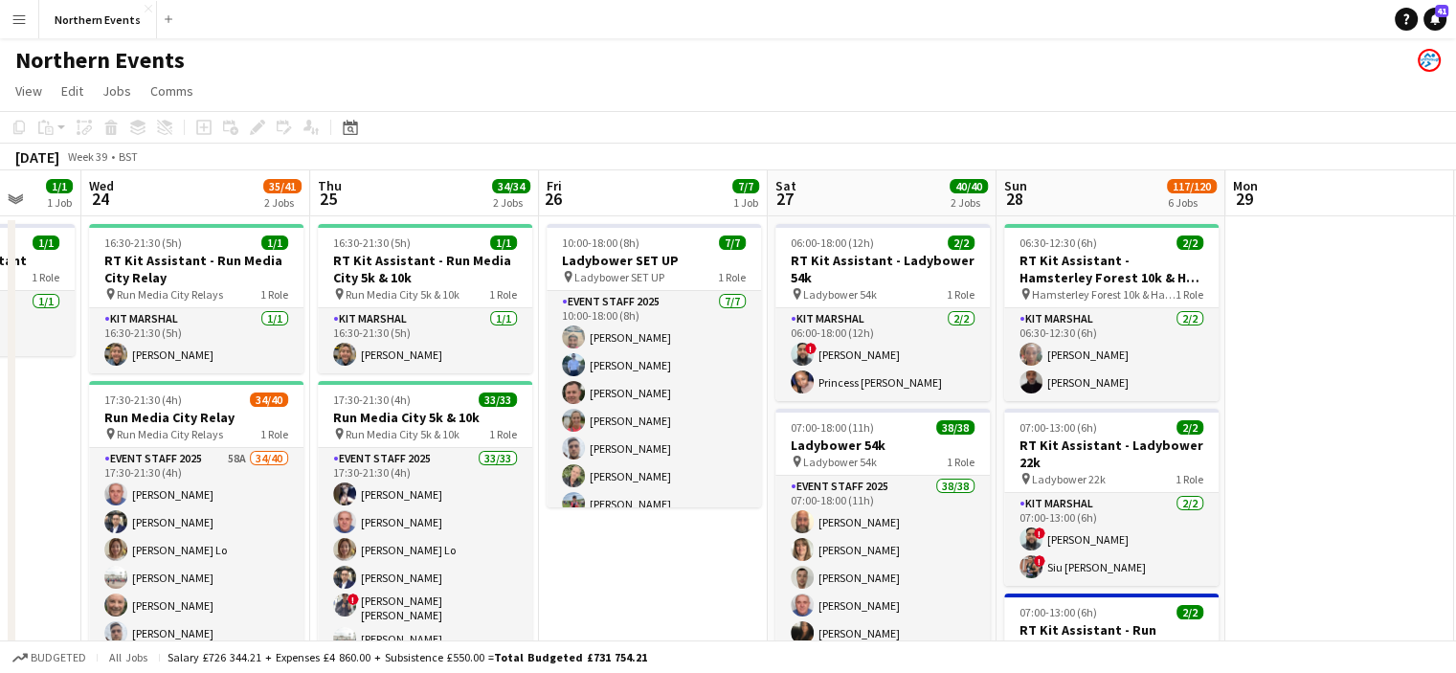
drag, startPoint x: 1399, startPoint y: 484, endPoint x: 793, endPoint y: 348, distance: 621.3
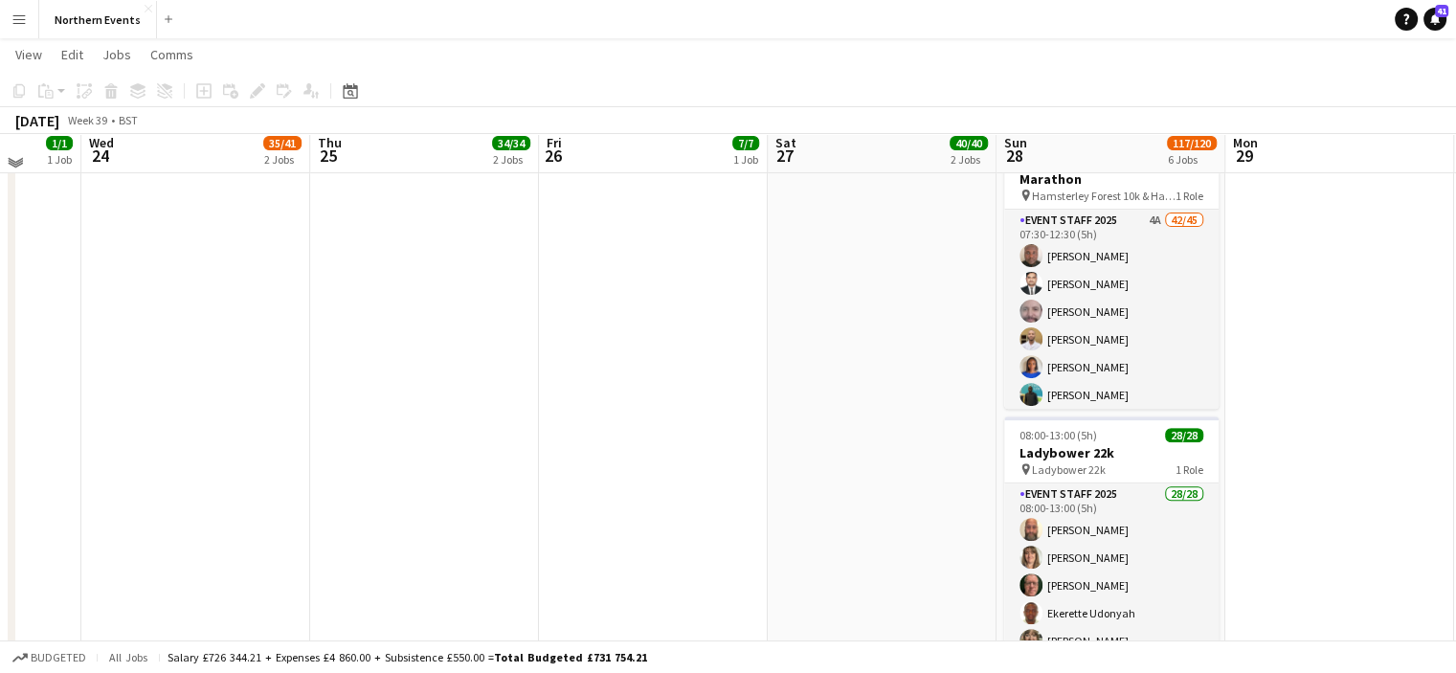
scroll to position [641, 0]
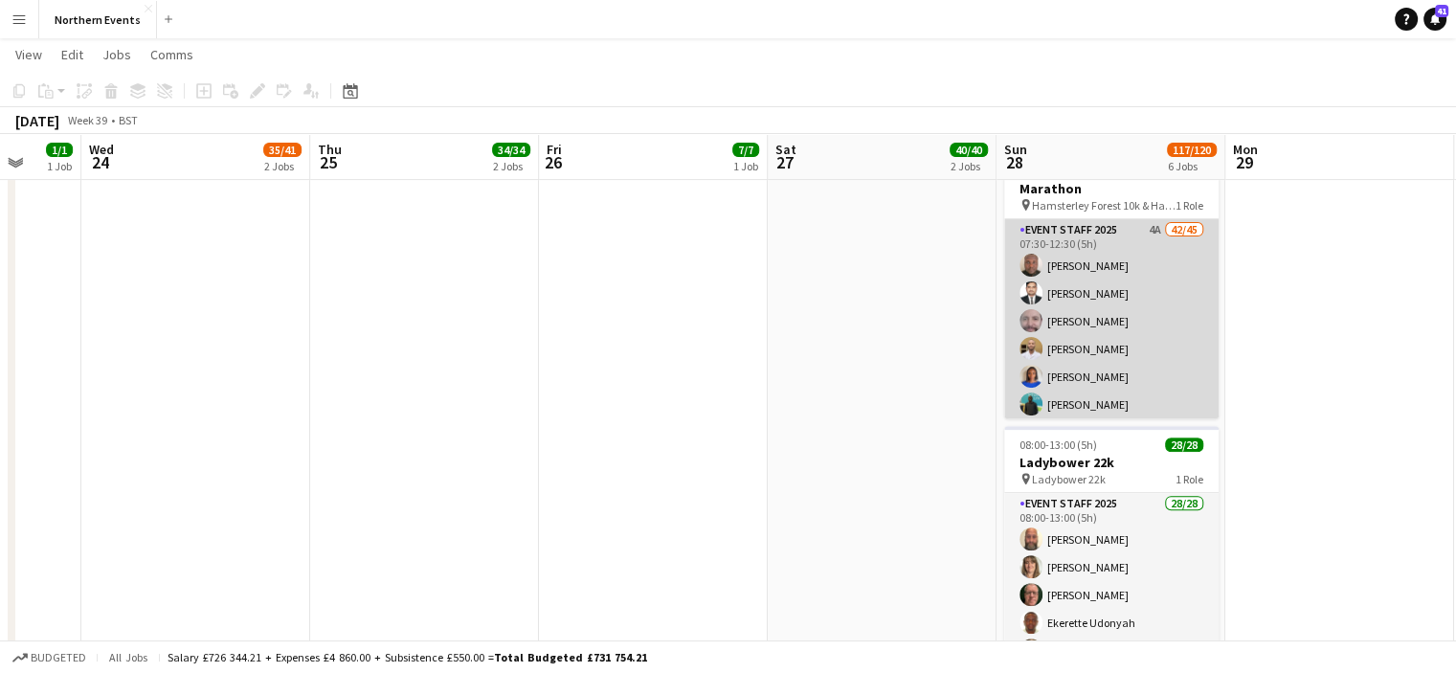
drag, startPoint x: 1072, startPoint y: 325, endPoint x: 1022, endPoint y: 317, distance: 50.4
click at [1022, 317] on app-user-avatar at bounding box center [1031, 320] width 23 height 23
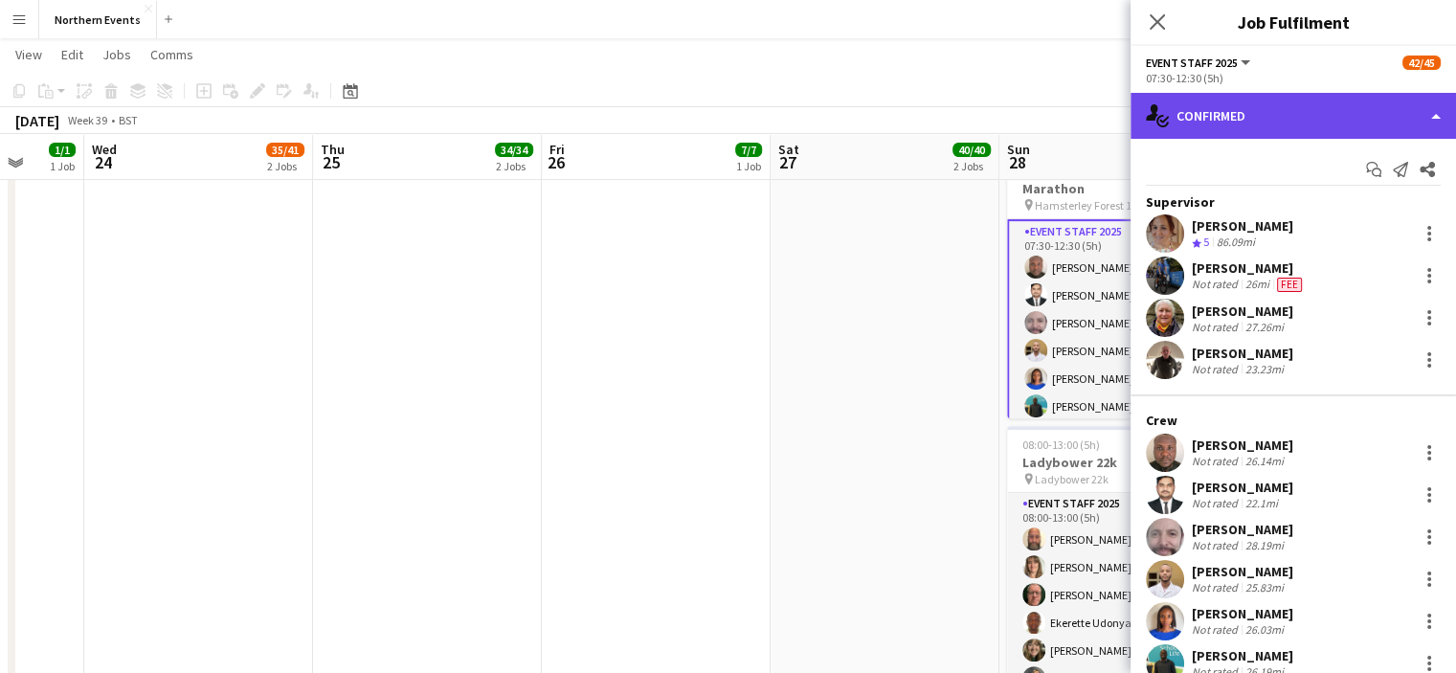
click at [1267, 115] on div "single-neutral-actions-check-2 Confirmed" at bounding box center [1294, 116] width 326 height 46
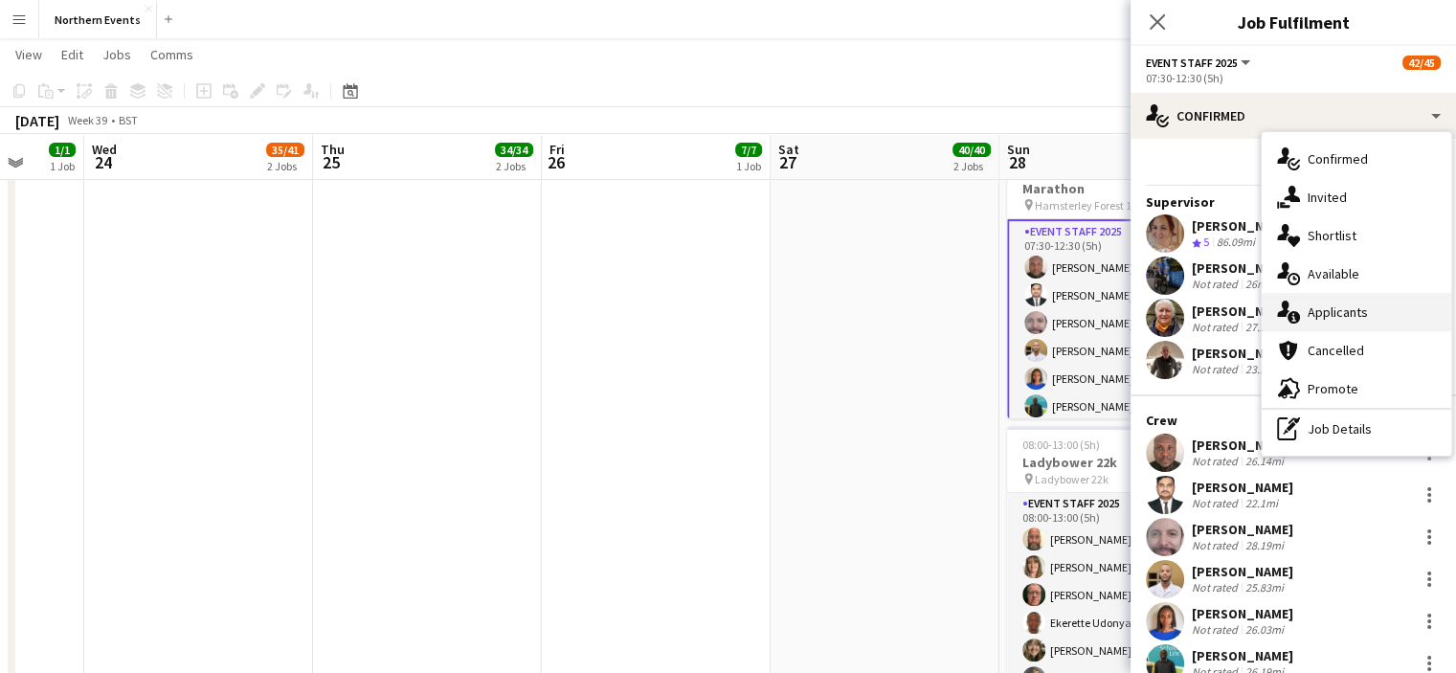
click at [1311, 313] on span "Applicants" at bounding box center [1338, 311] width 60 height 17
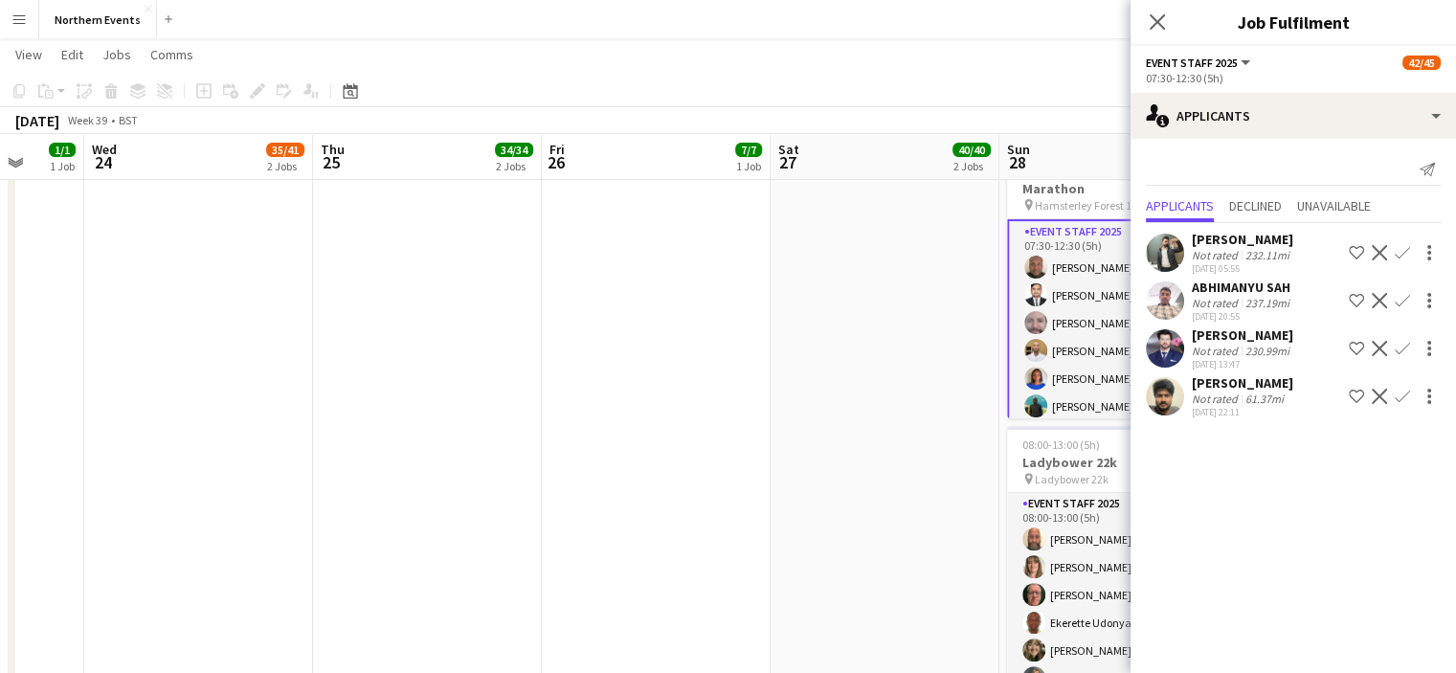
click at [963, 328] on app-date-cell "06:00-18:00 (12h) 2/2 RT Kit Assistant - Ladybower 54k pin Ladybower 54k 1 Role…" at bounding box center [885, 308] width 229 height 1471
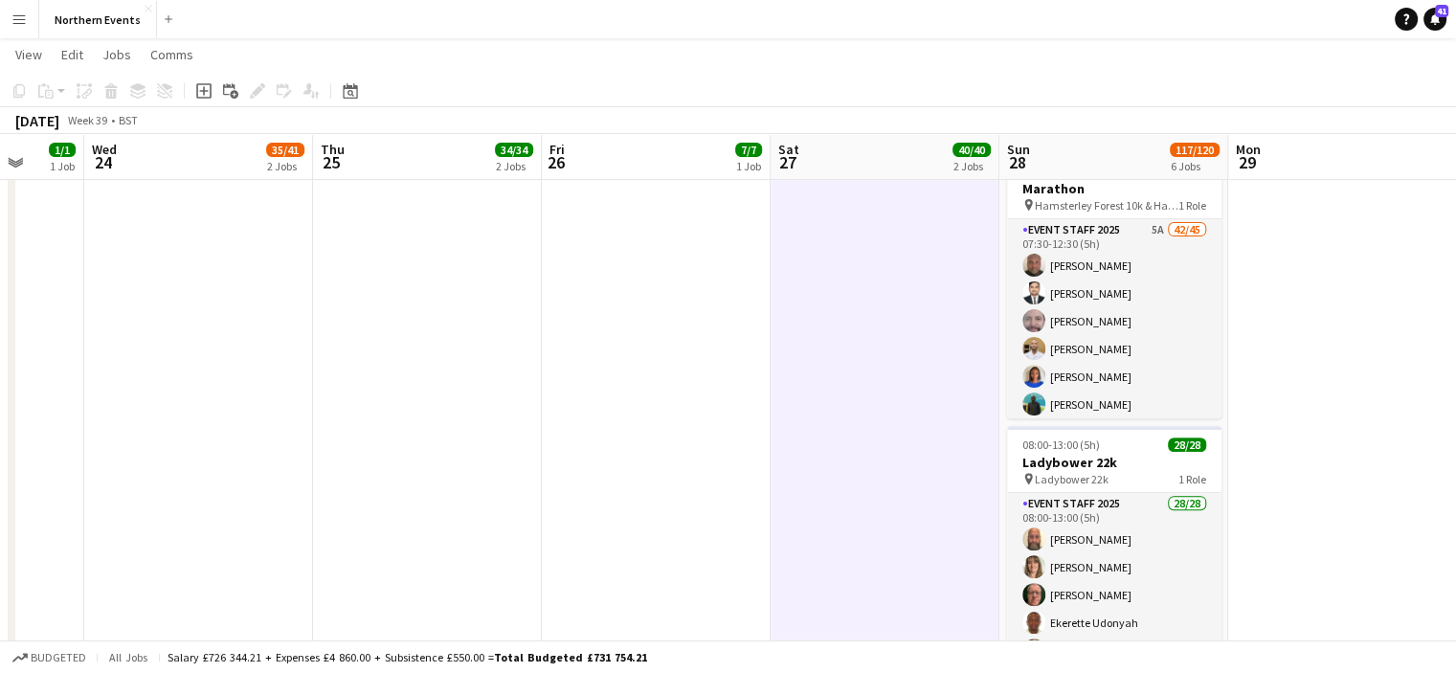
click at [23, 30] on button "Menu" at bounding box center [19, 19] width 38 height 38
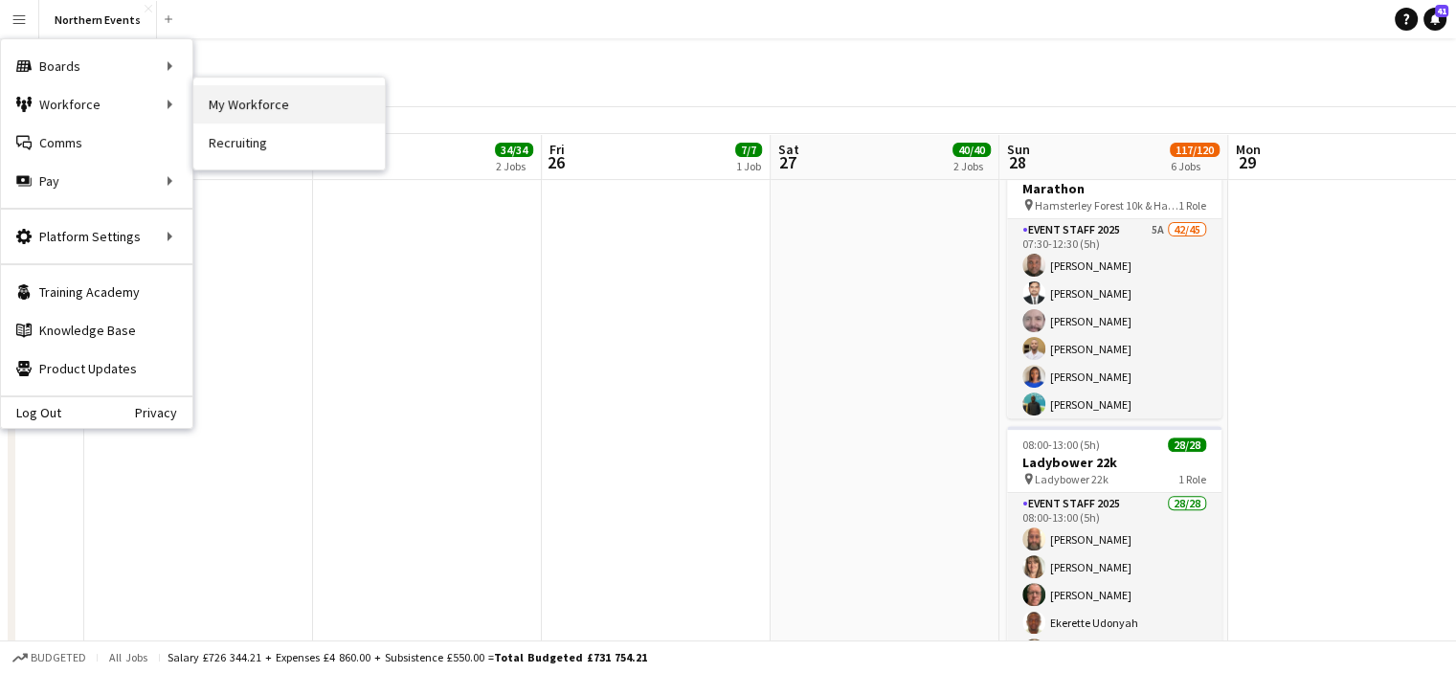
click at [253, 106] on link "My Workforce" at bounding box center [288, 104] width 191 height 38
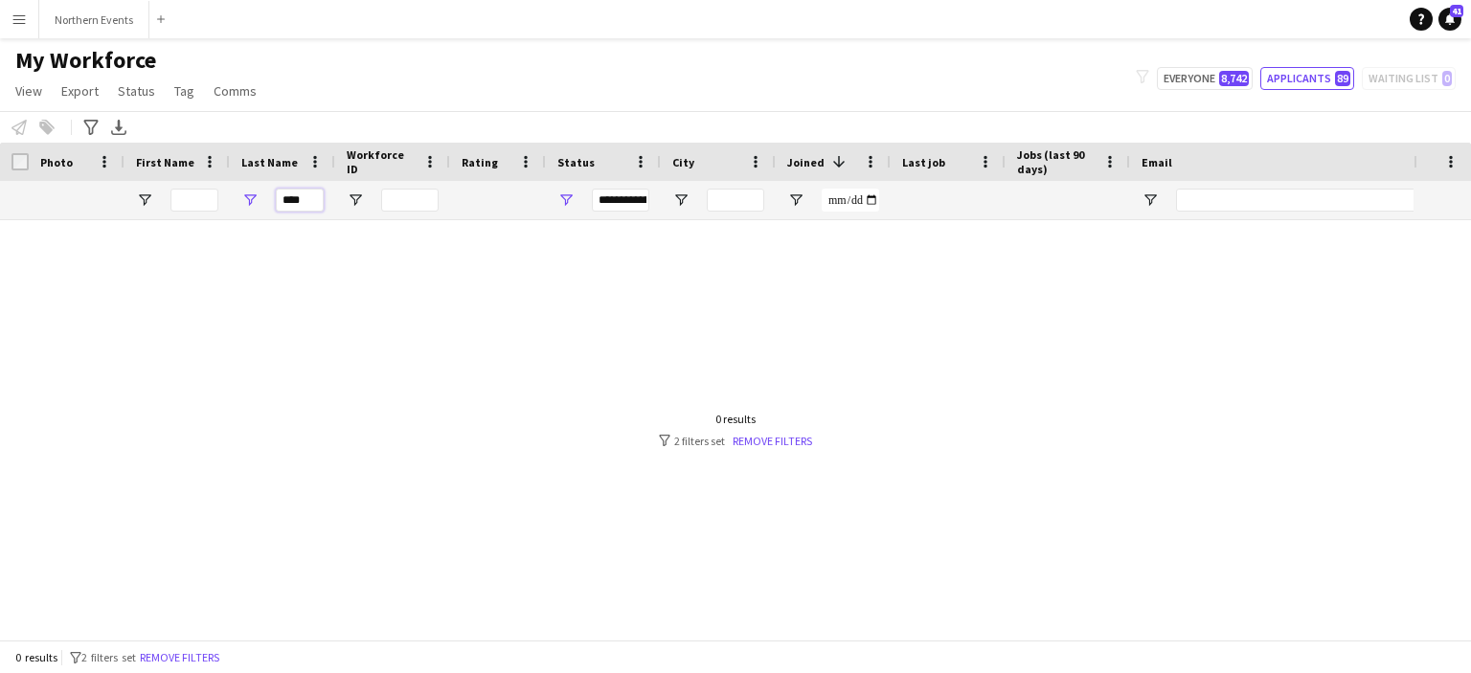
drag, startPoint x: 317, startPoint y: 210, endPoint x: 272, endPoint y: 210, distance: 45.0
click at [272, 210] on div "****" at bounding box center [282, 200] width 105 height 38
paste input "*"
type input "*****"
click at [283, 196] on input "*****" at bounding box center [300, 200] width 48 height 23
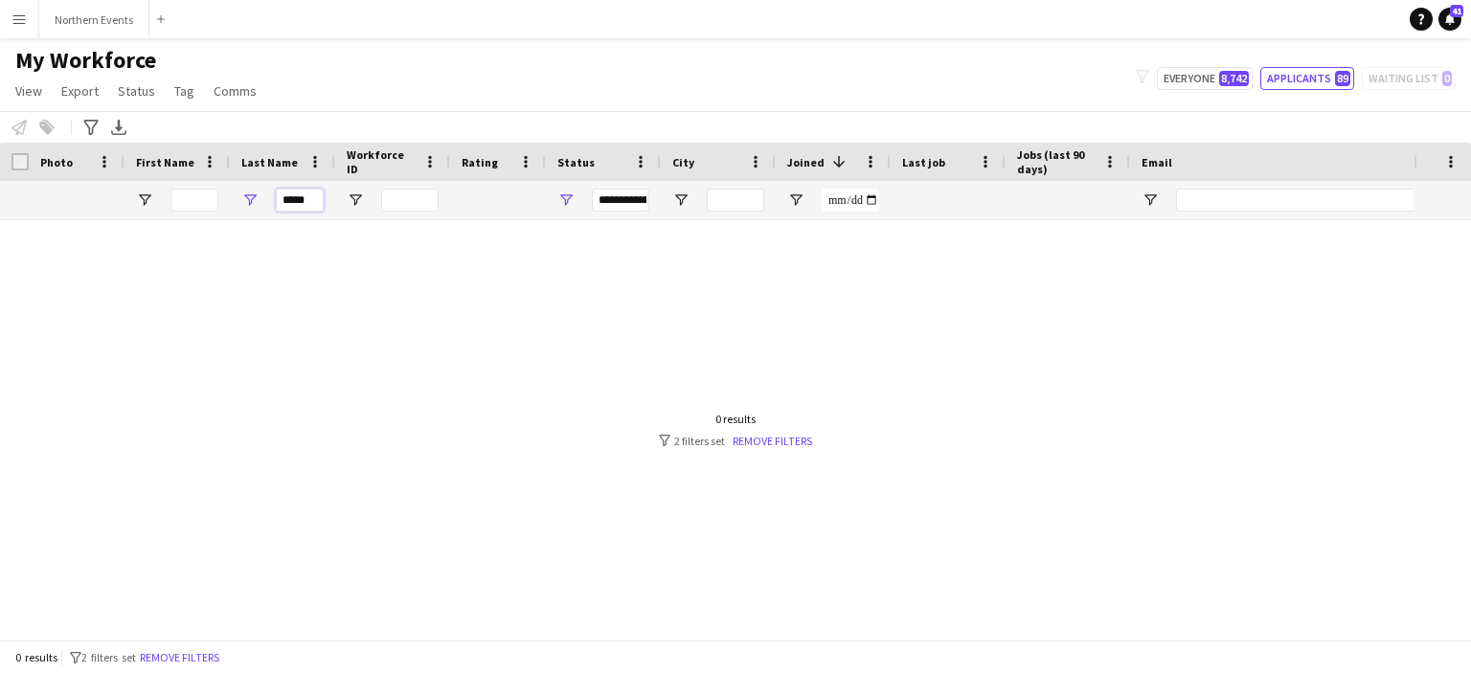
click at [323, 200] on input "*****" at bounding box center [300, 200] width 48 height 23
click at [1189, 72] on button "Everyone 8,742" at bounding box center [1204, 78] width 96 height 23
type input "**********"
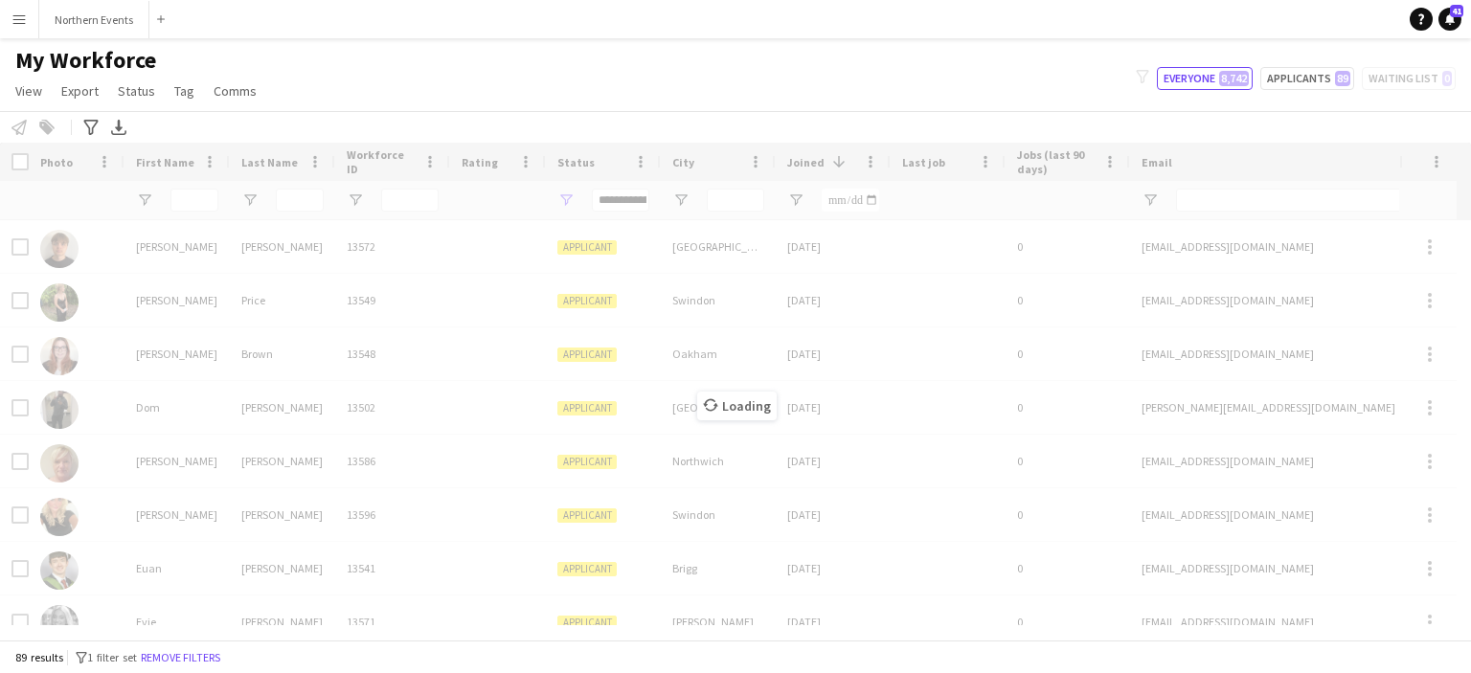
click at [303, 197] on div "Loading" at bounding box center [735, 391] width 1471 height 497
click at [303, 197] on input "Last Name Filter Input" at bounding box center [300, 200] width 48 height 23
click at [297, 195] on input "Last Name Filter Input" at bounding box center [300, 200] width 48 height 23
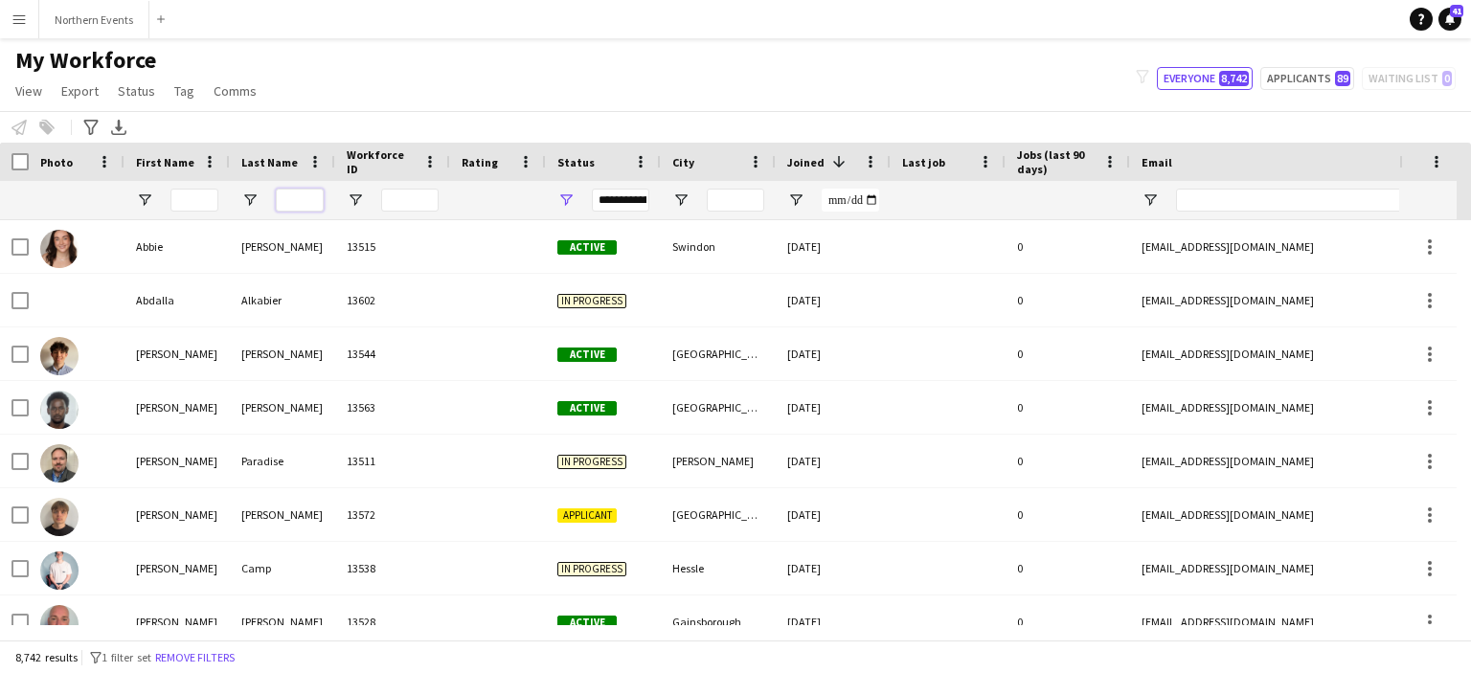
paste input "*****"
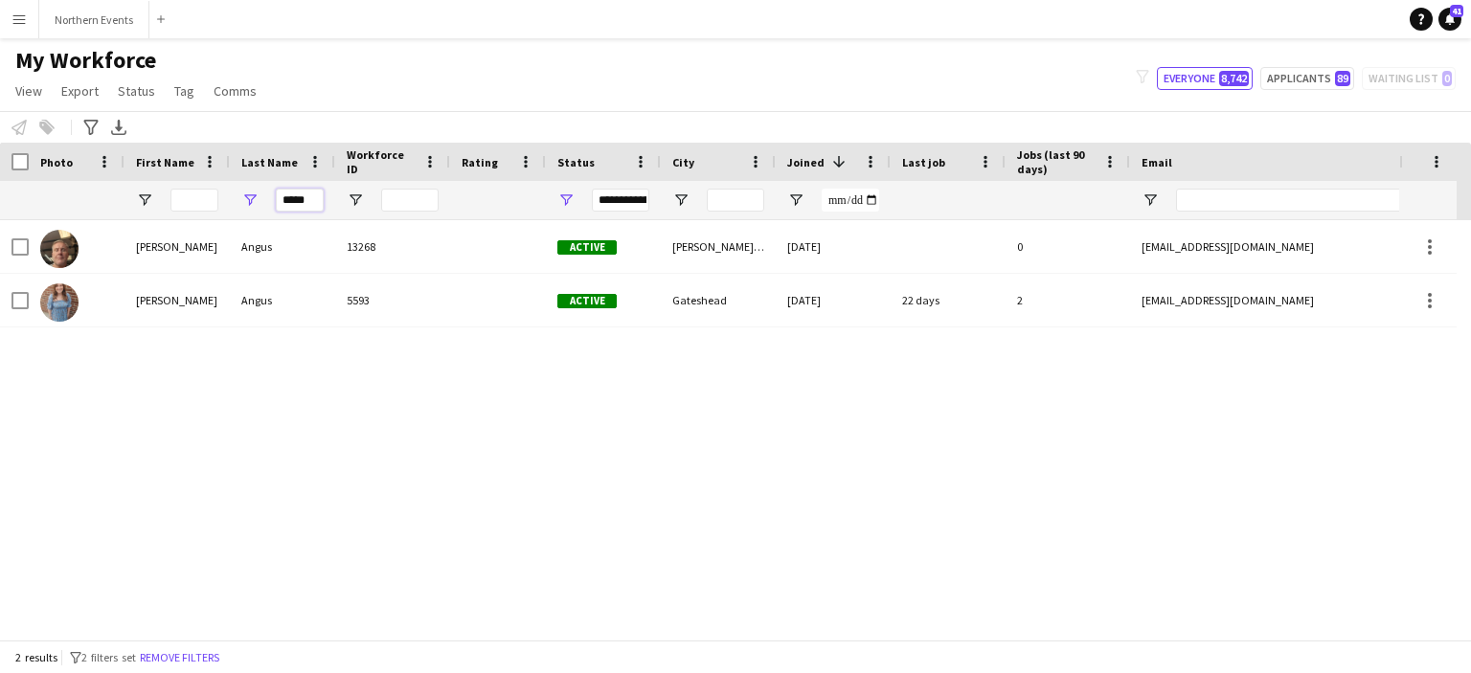
type input "*****"
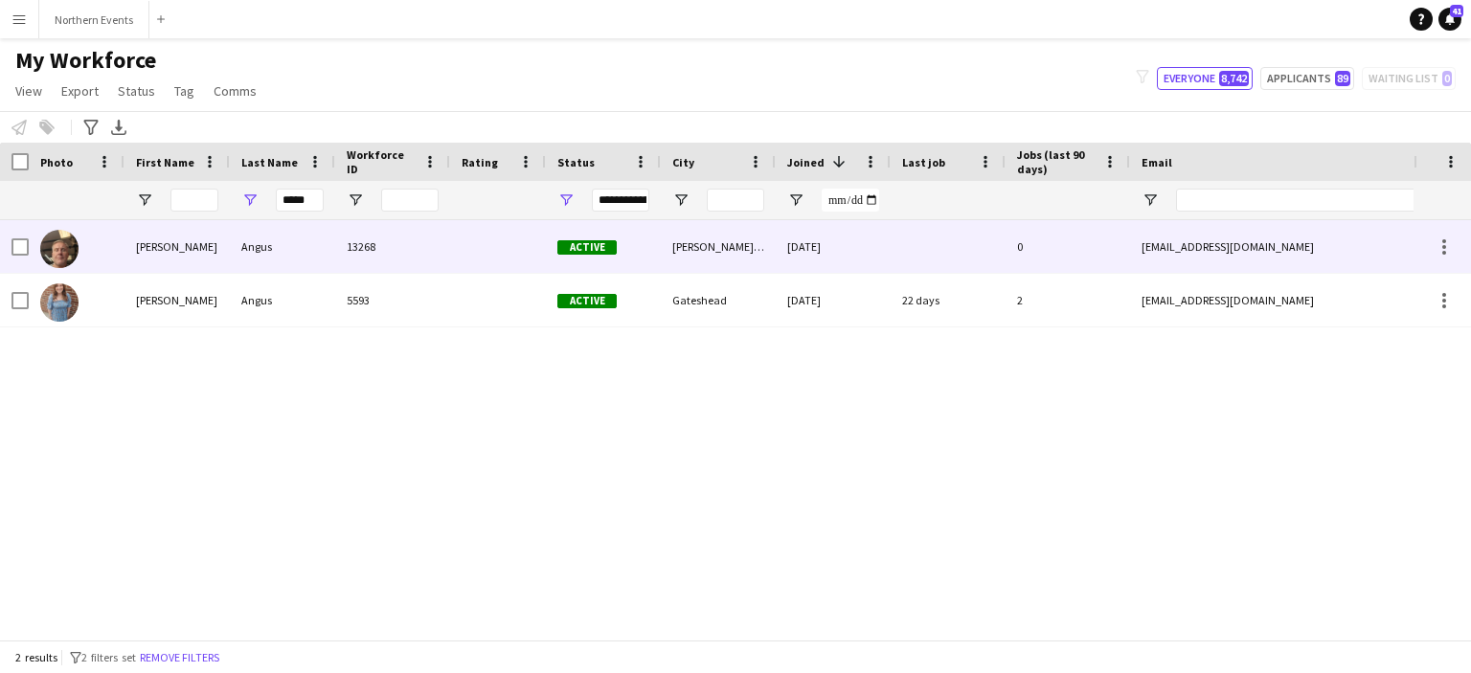
click at [259, 240] on div "Angus" at bounding box center [282, 246] width 105 height 53
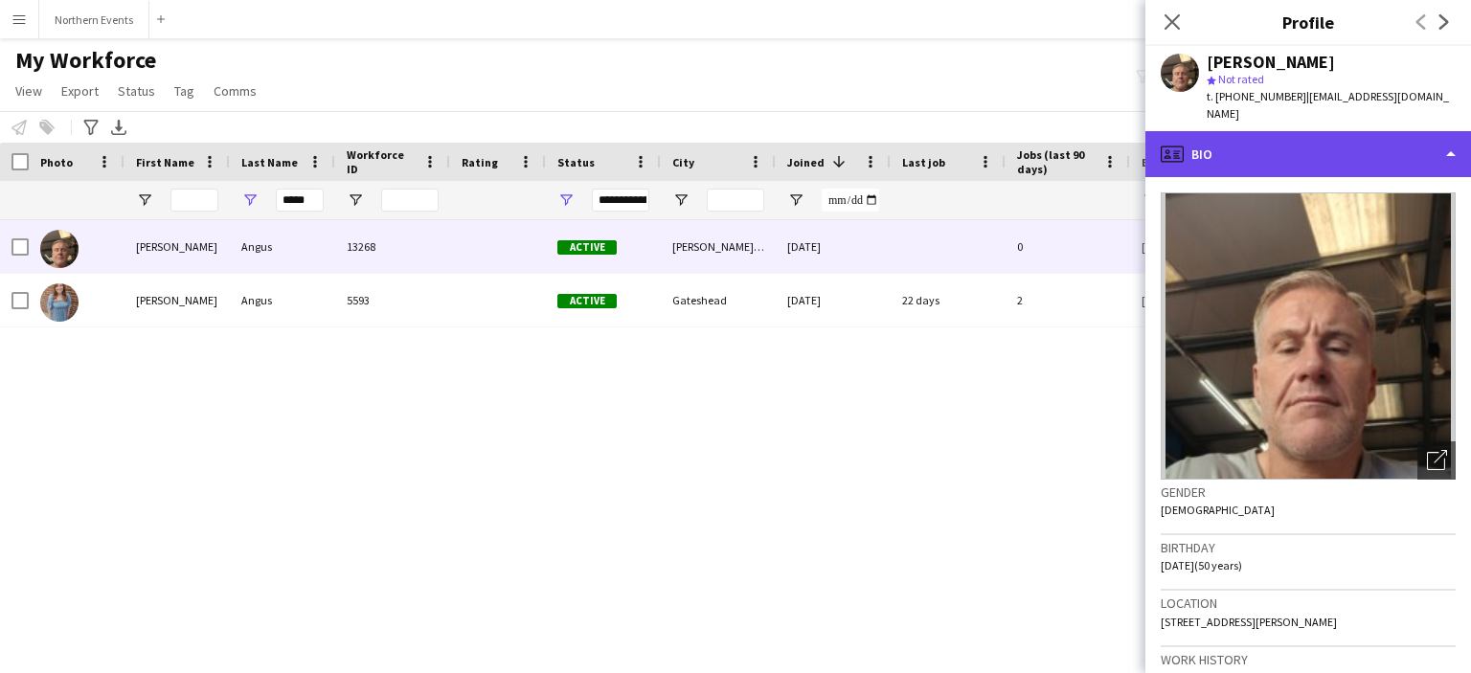
click at [1437, 131] on div "profile Bio" at bounding box center [1308, 154] width 326 height 46
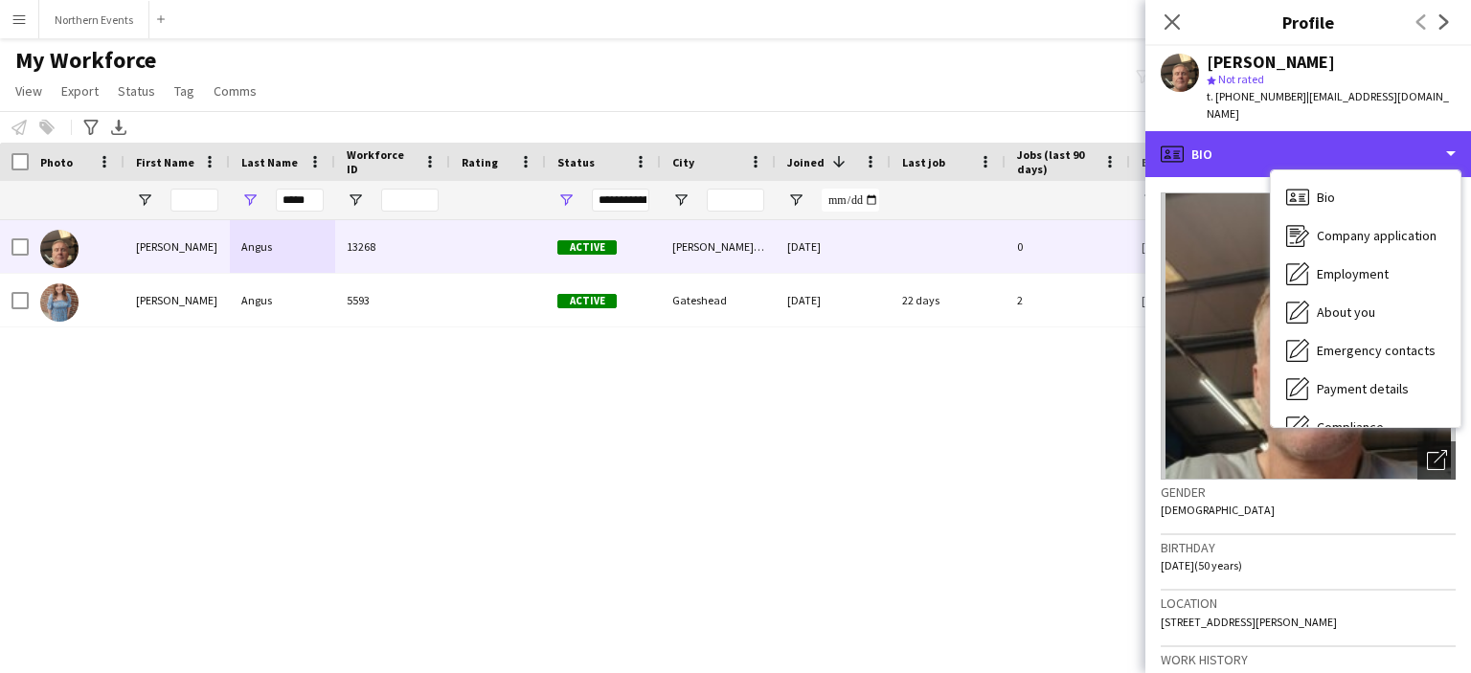
scroll to position [180, 0]
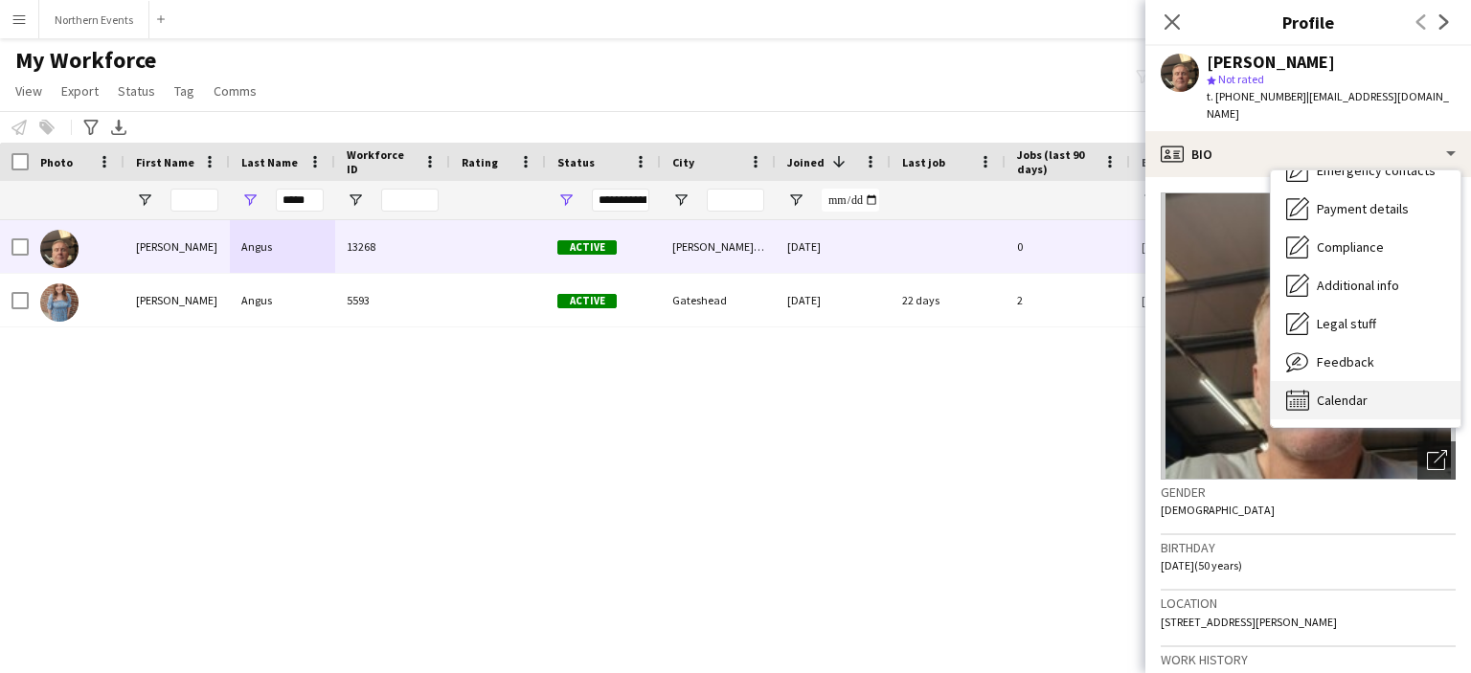
click at [1320, 392] on span "Calendar" at bounding box center [1341, 400] width 51 height 17
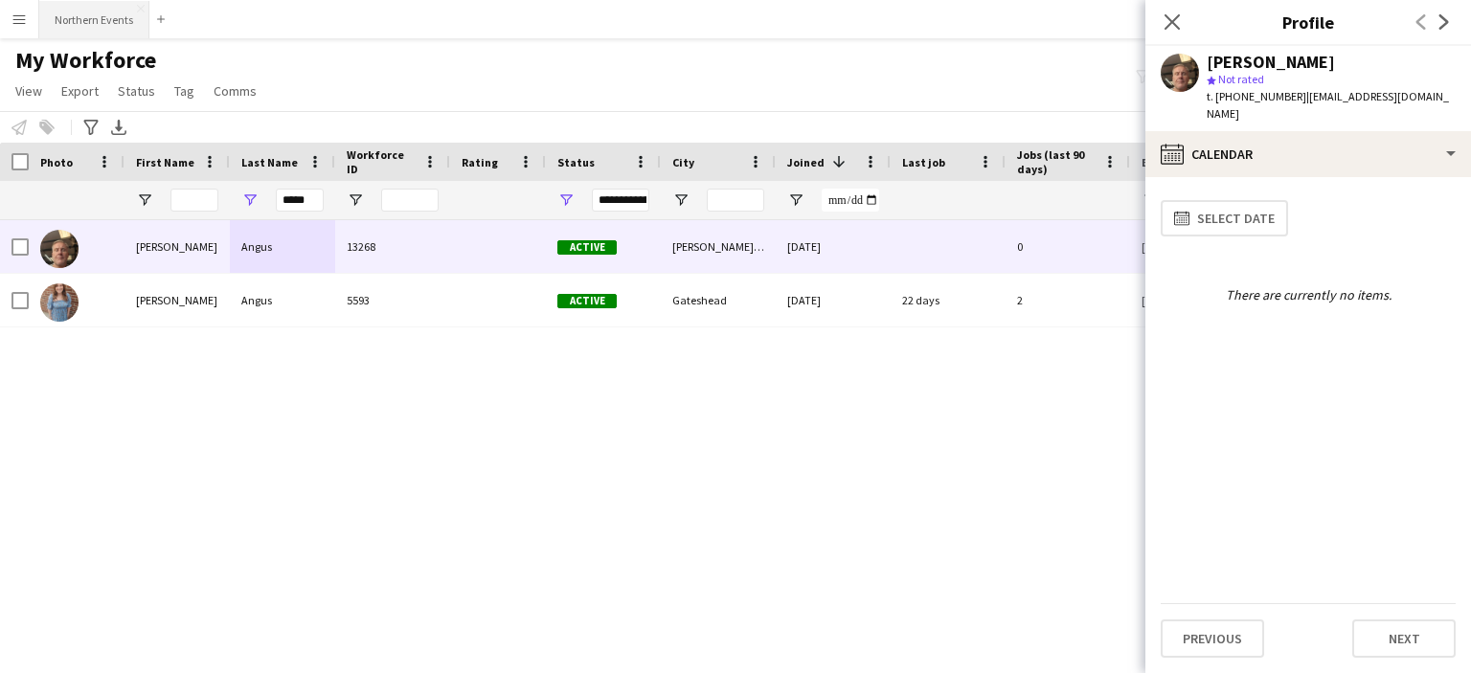
click at [123, 18] on button "Northern Events Close" at bounding box center [94, 19] width 110 height 37
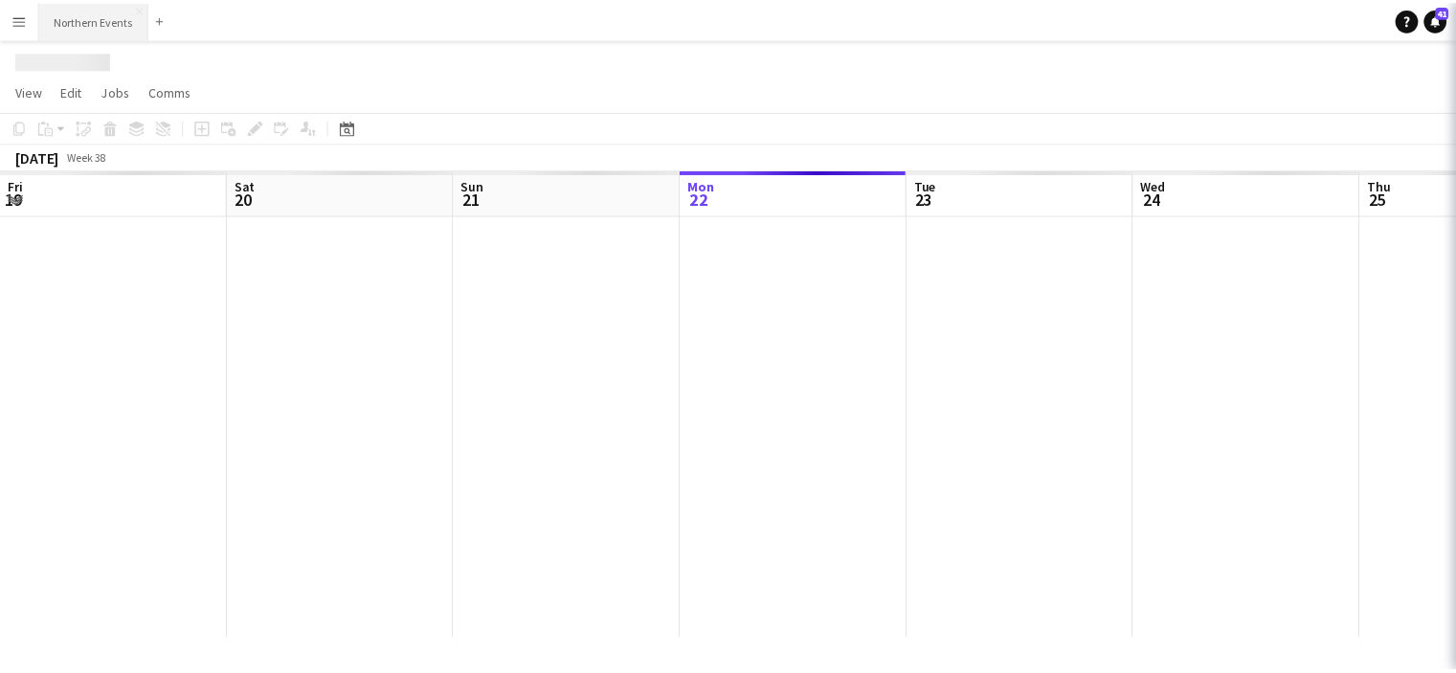
scroll to position [0, 457]
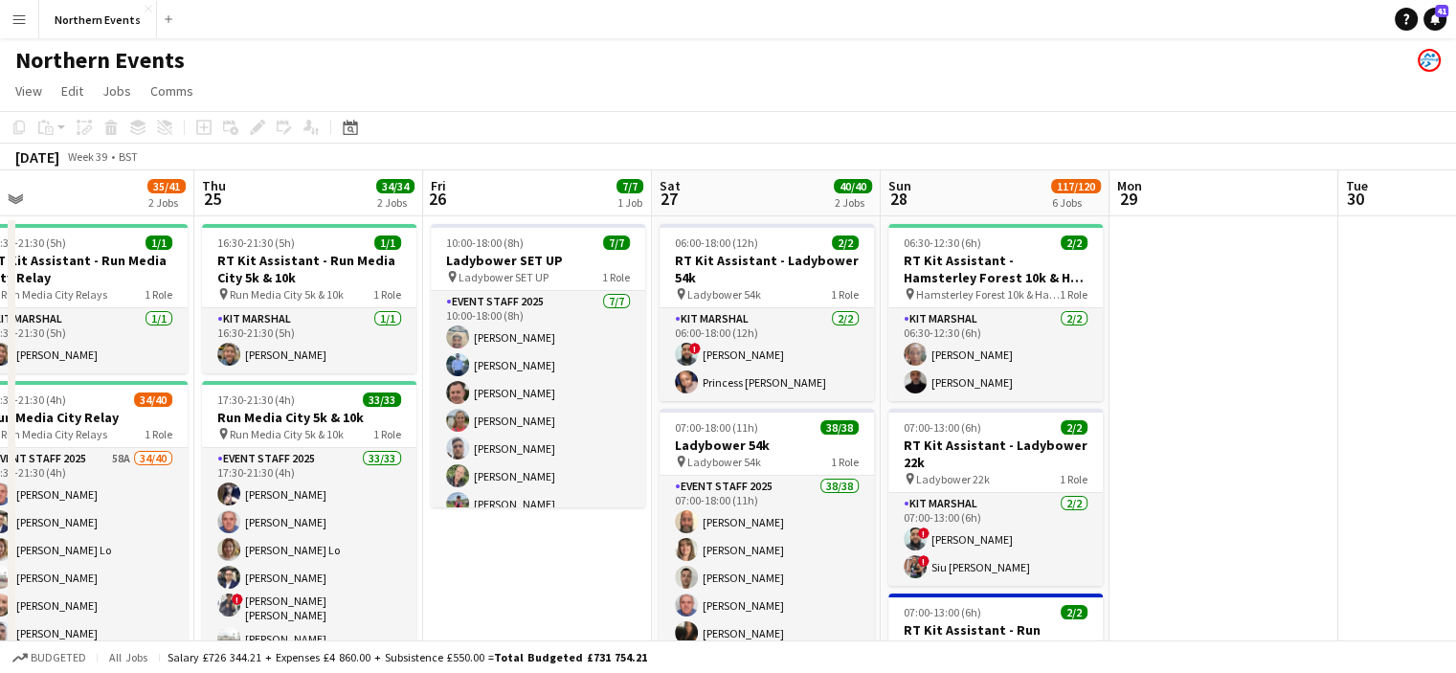
drag, startPoint x: 1344, startPoint y: 370, endPoint x: 597, endPoint y: 370, distance: 746.7
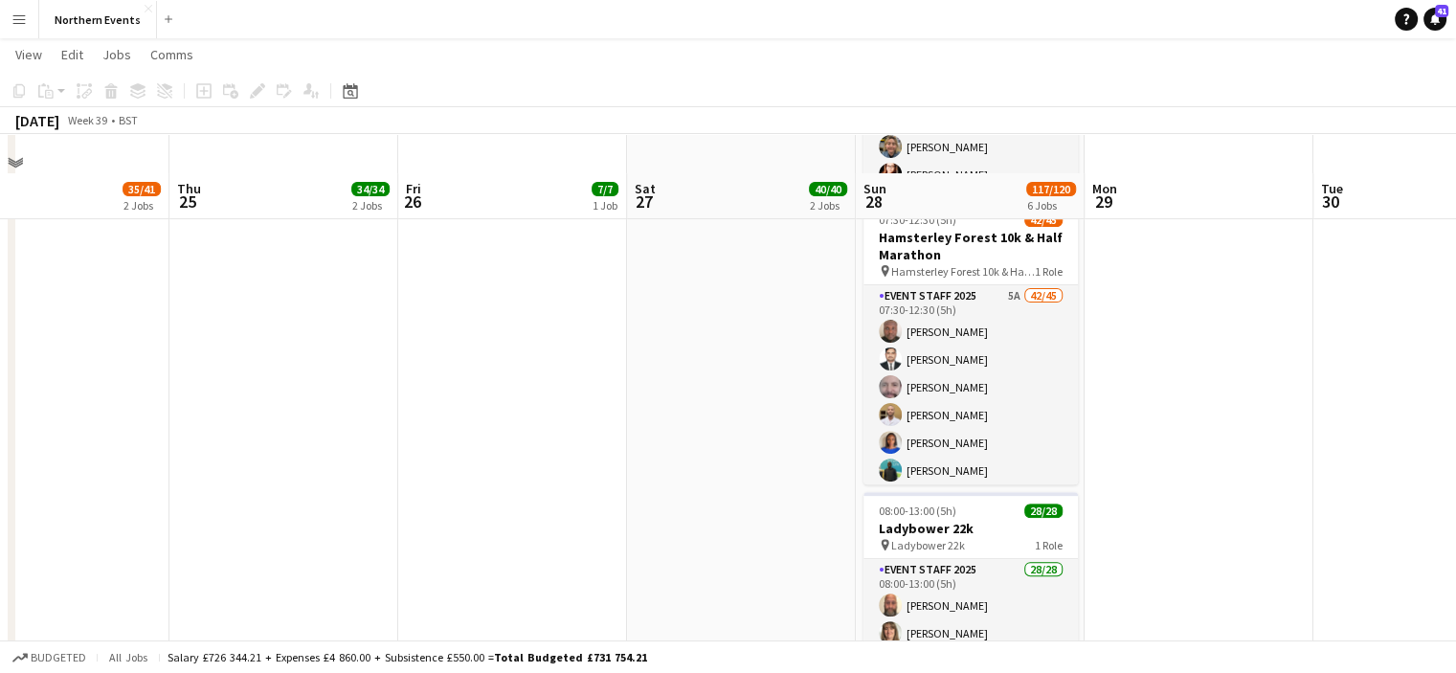
scroll to position [630, 0]
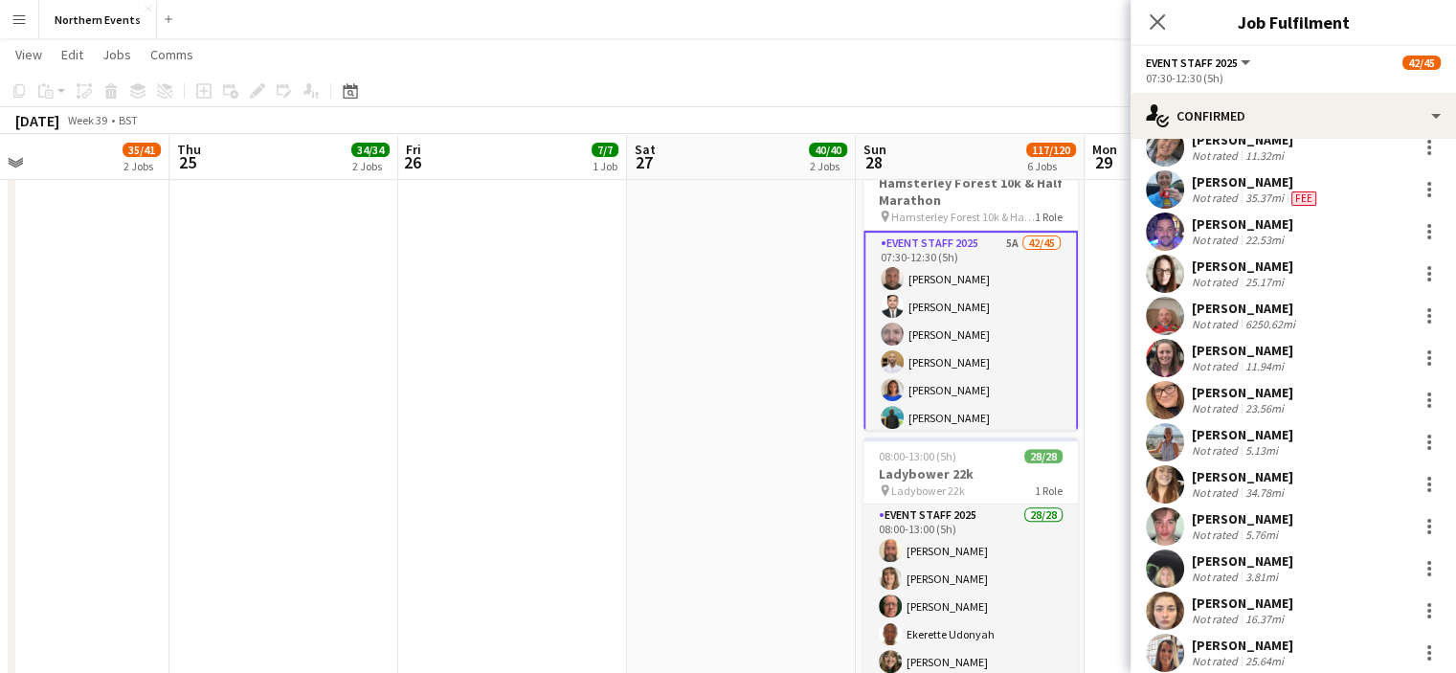
scroll to position [942, 0]
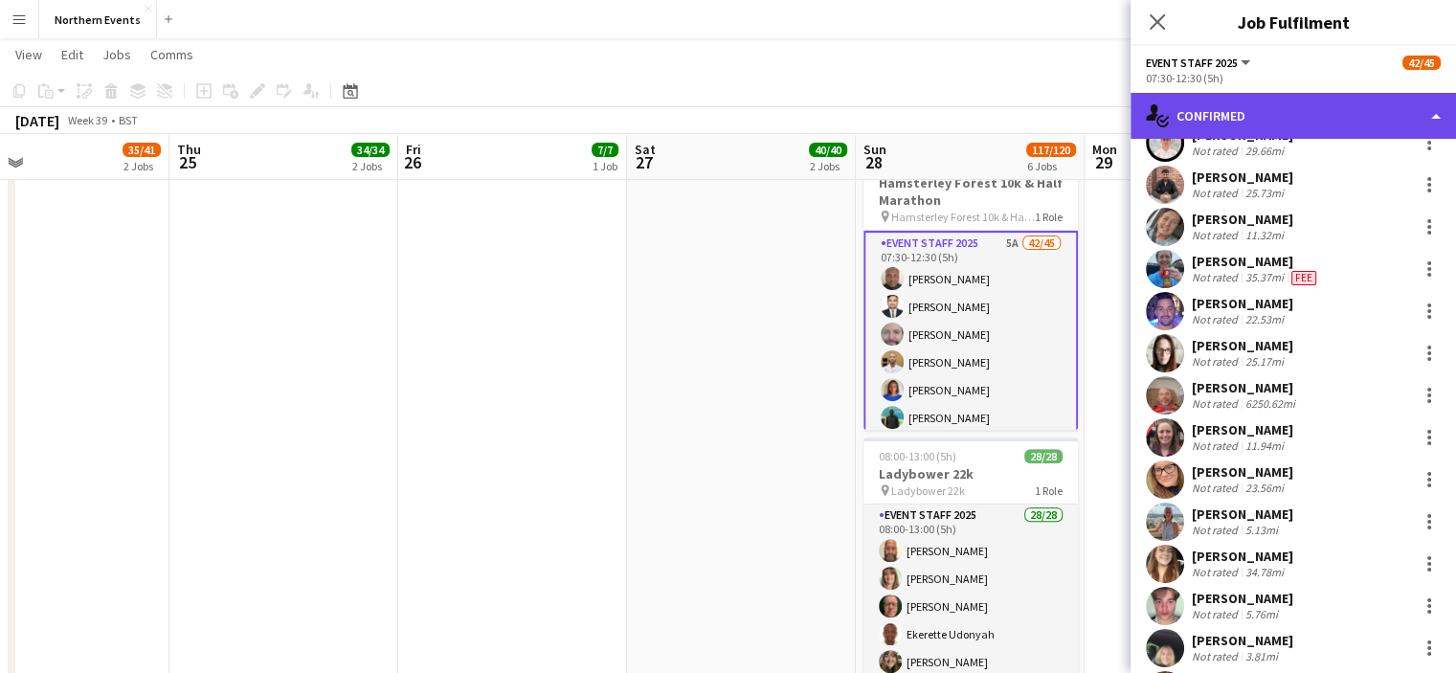
click at [1436, 120] on div "single-neutral-actions-check-2 Confirmed" at bounding box center [1294, 116] width 326 height 46
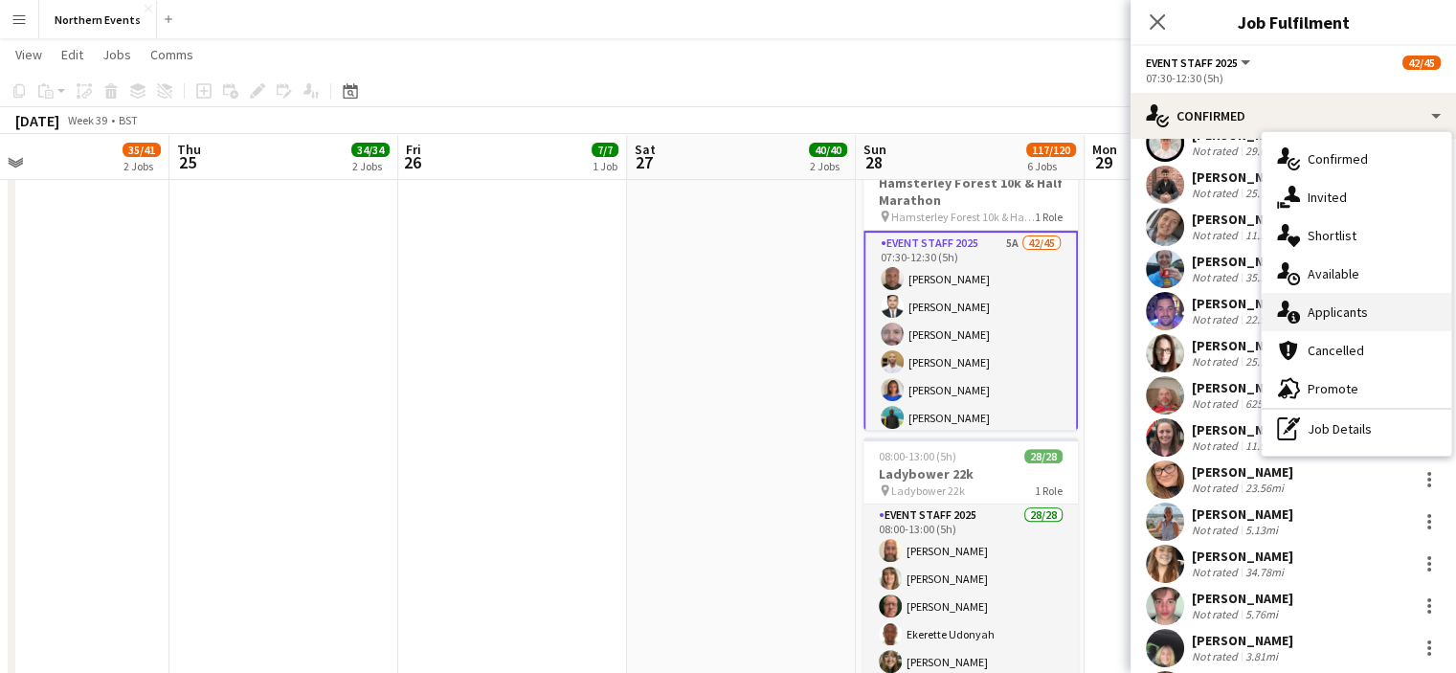
click at [1350, 325] on div "single-neutral-actions-information Applicants" at bounding box center [1357, 312] width 190 height 38
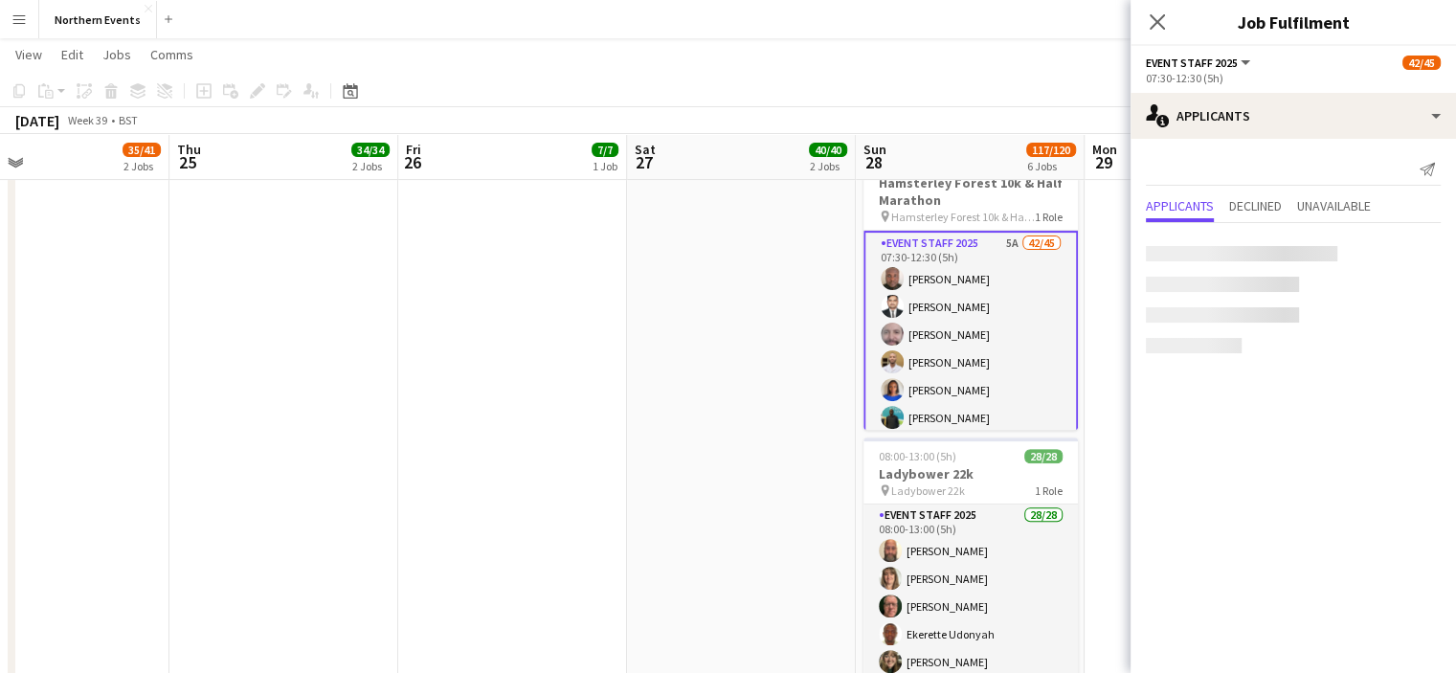
scroll to position [0, 0]
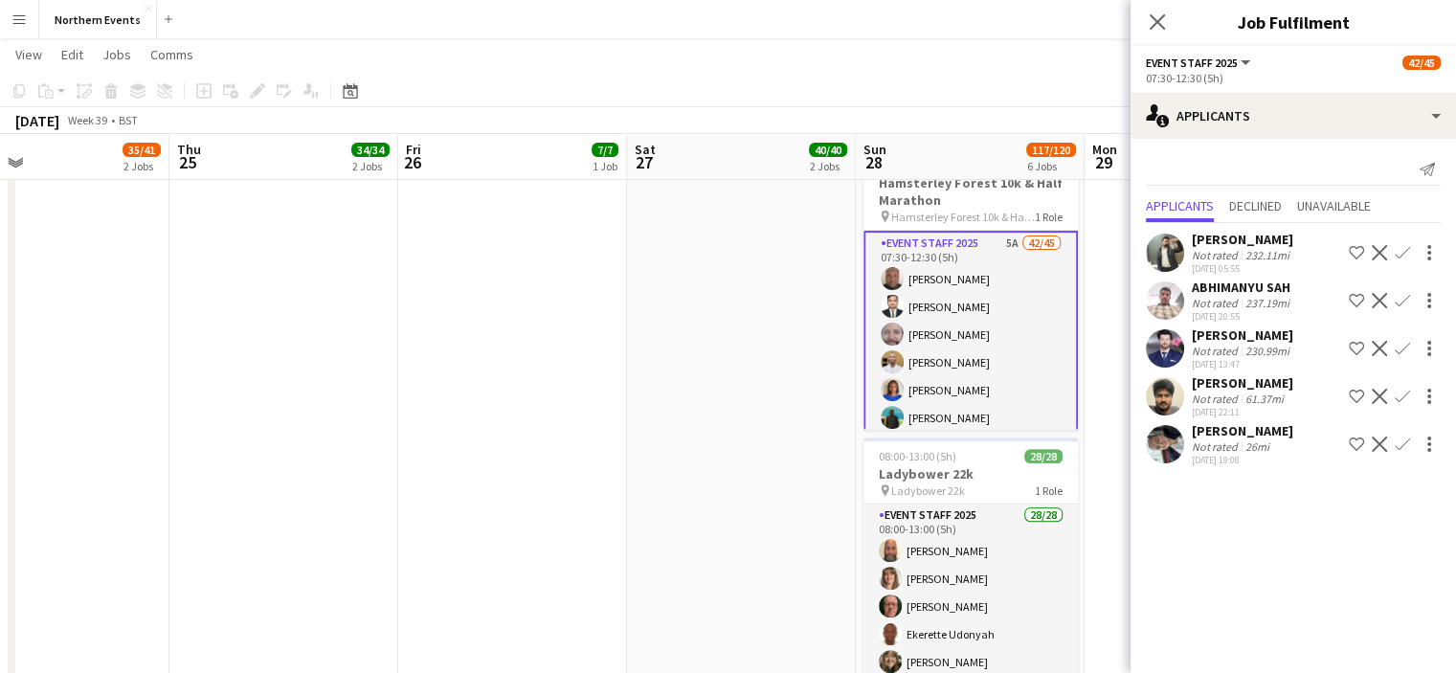
click at [1398, 452] on app-icon "Confirm" at bounding box center [1402, 444] width 15 height 15
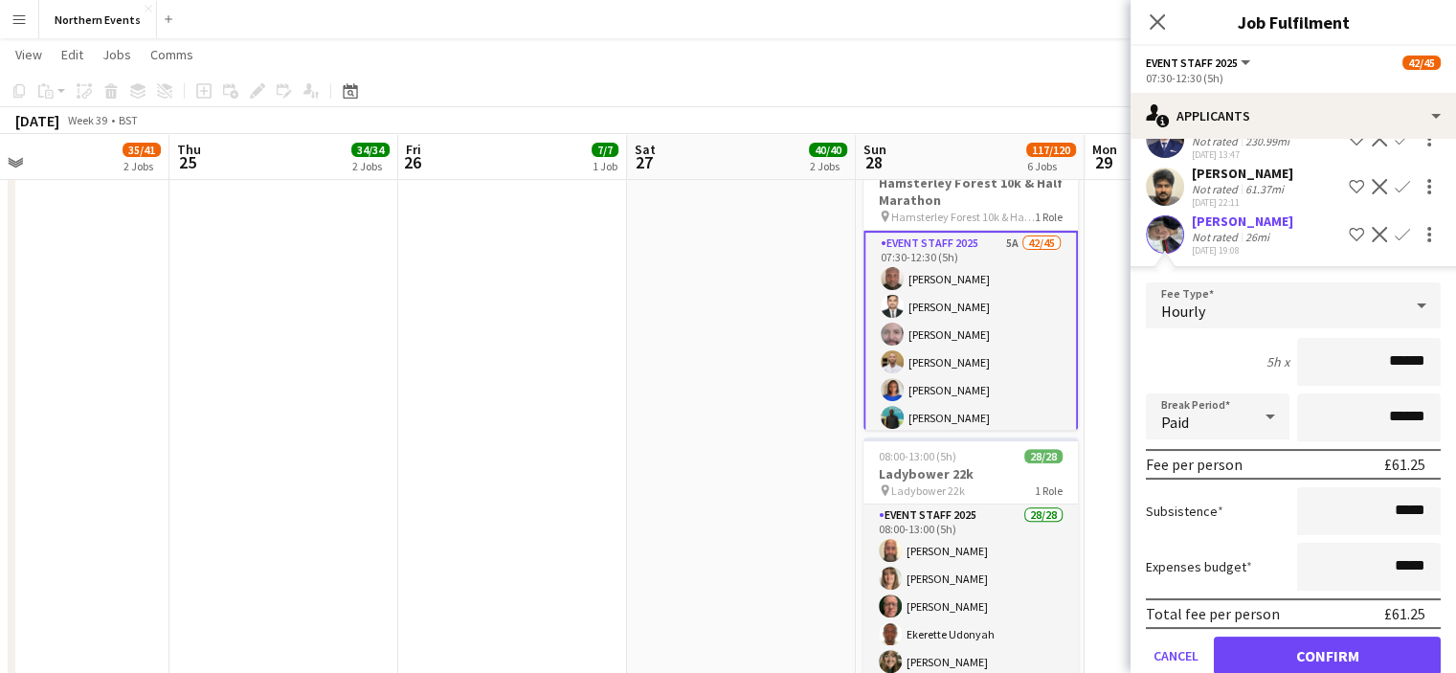
scroll to position [260, 0]
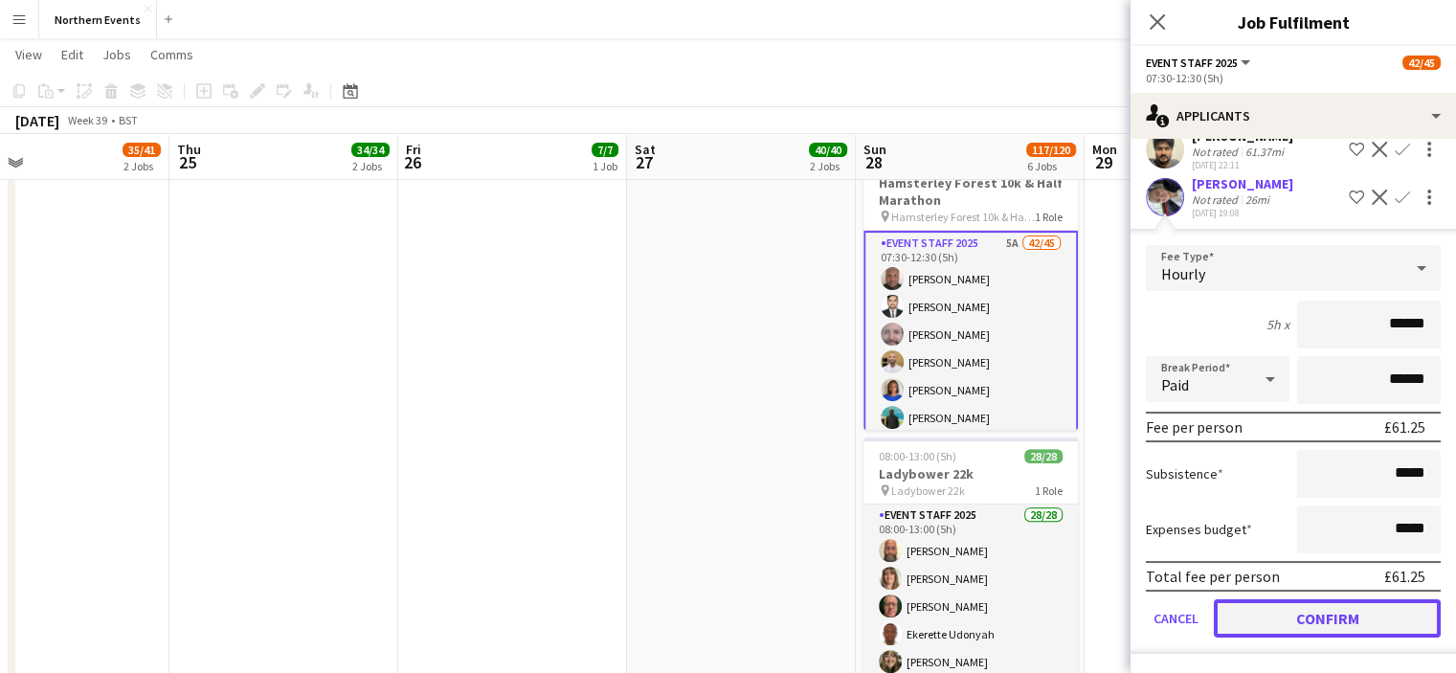
click at [1342, 620] on button "Confirm" at bounding box center [1327, 618] width 227 height 38
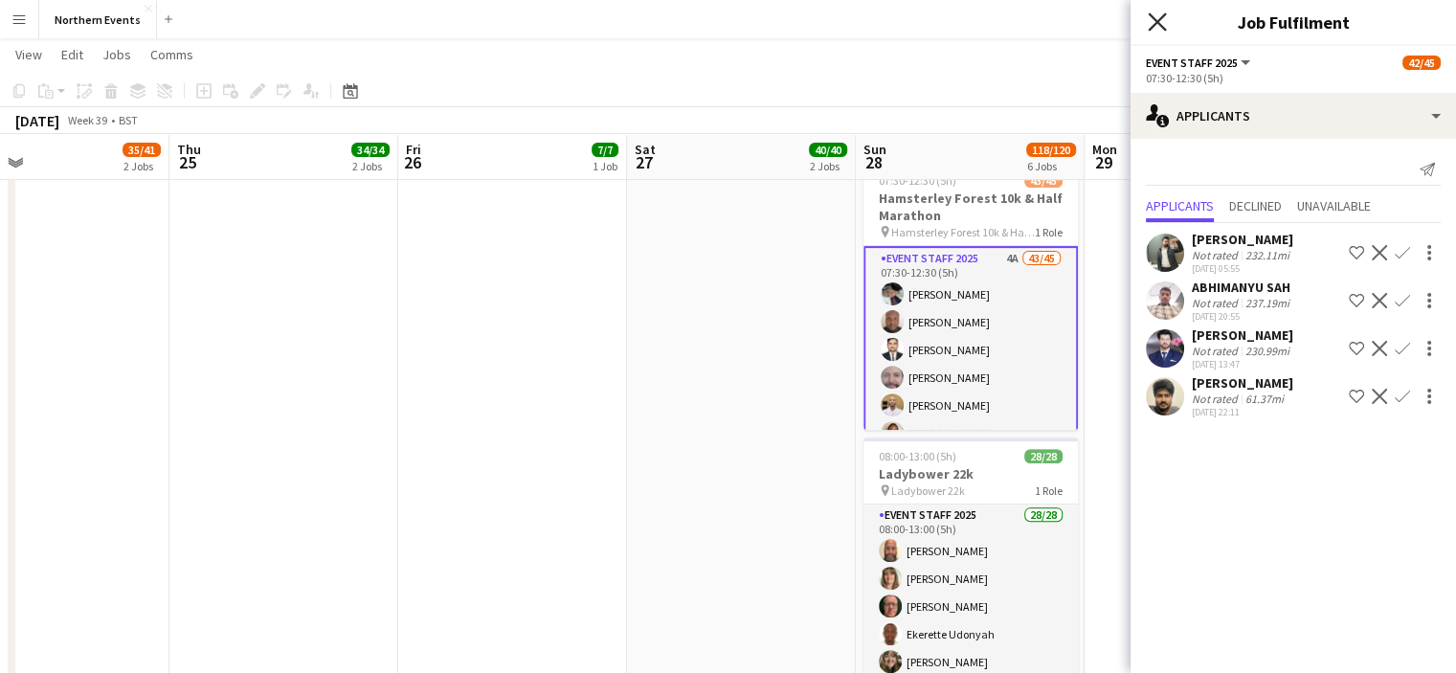
click at [1162, 28] on icon at bounding box center [1157, 21] width 18 height 18
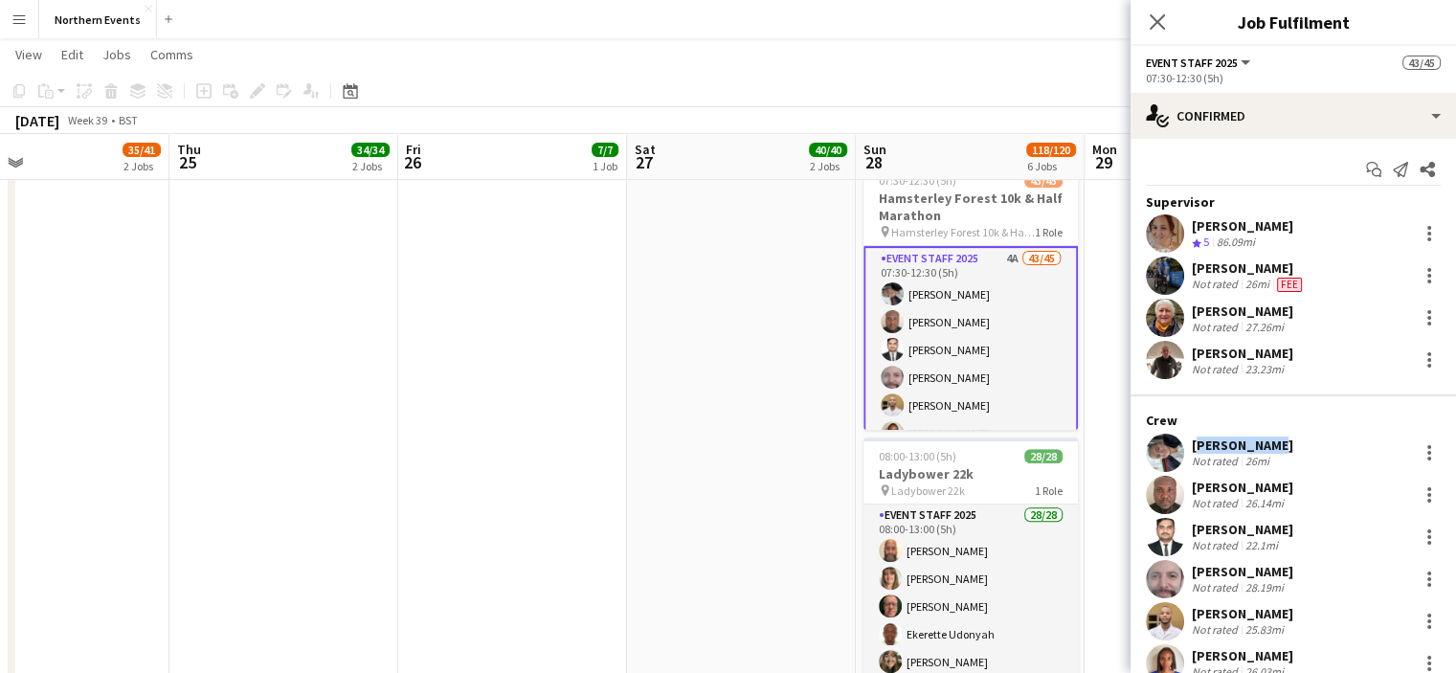
drag, startPoint x: 1261, startPoint y: 448, endPoint x: 1194, endPoint y: 448, distance: 67.0
click at [1194, 448] on div "Lauren Fail" at bounding box center [1242, 445] width 101 height 17
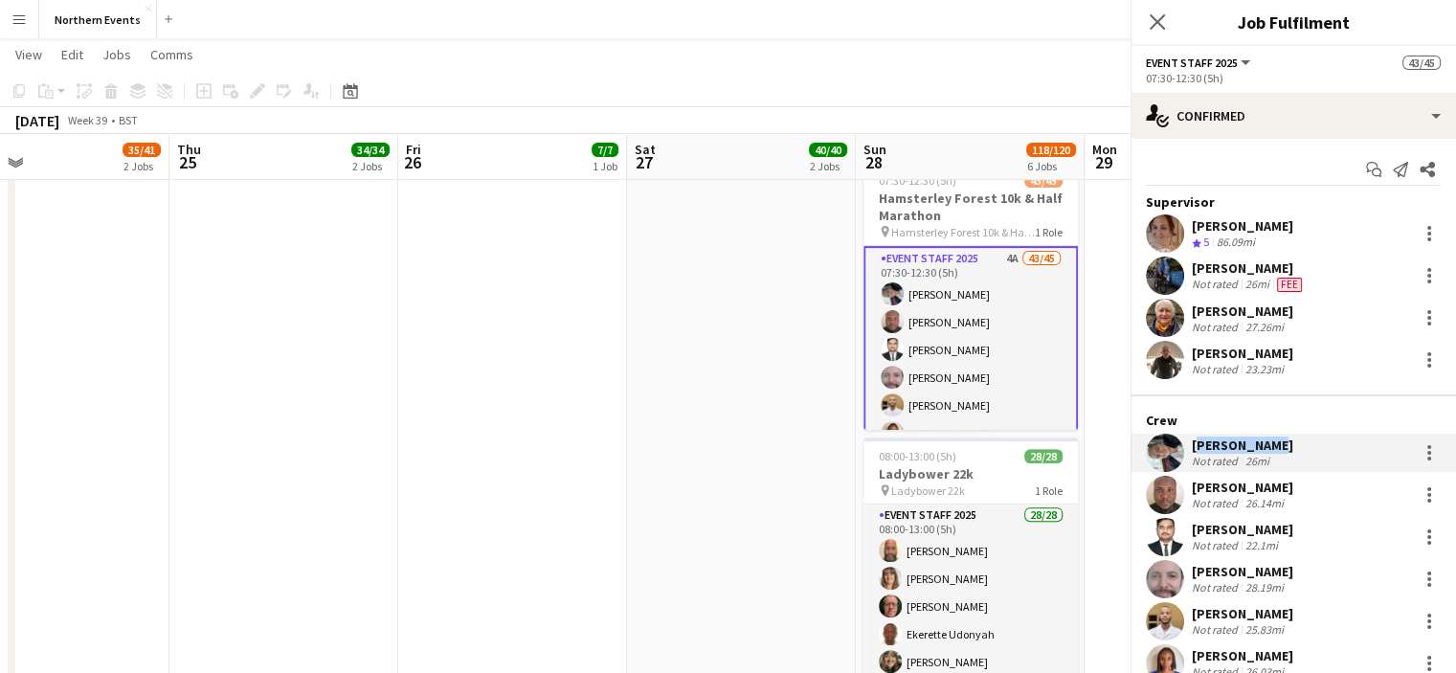
copy div "Lauren Fail"
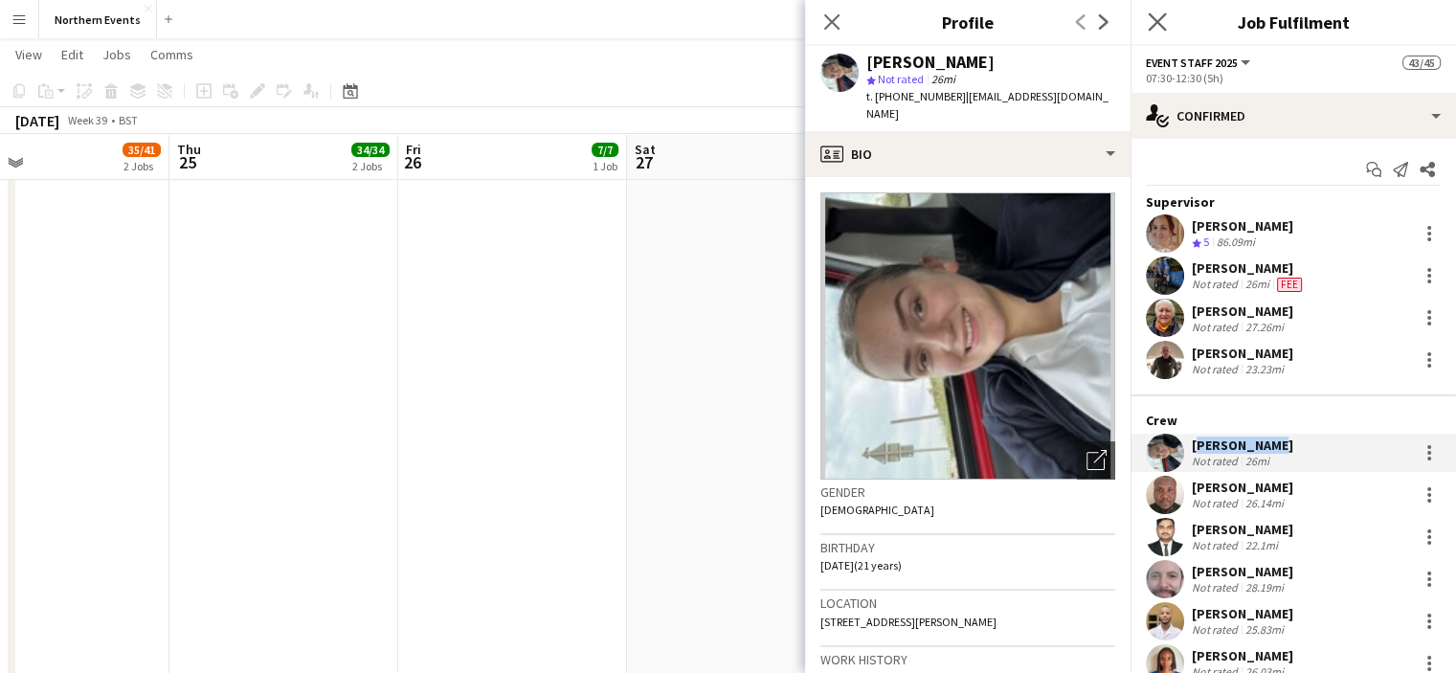
click at [1167, 19] on app-icon "Close pop-in" at bounding box center [1158, 23] width 28 height 28
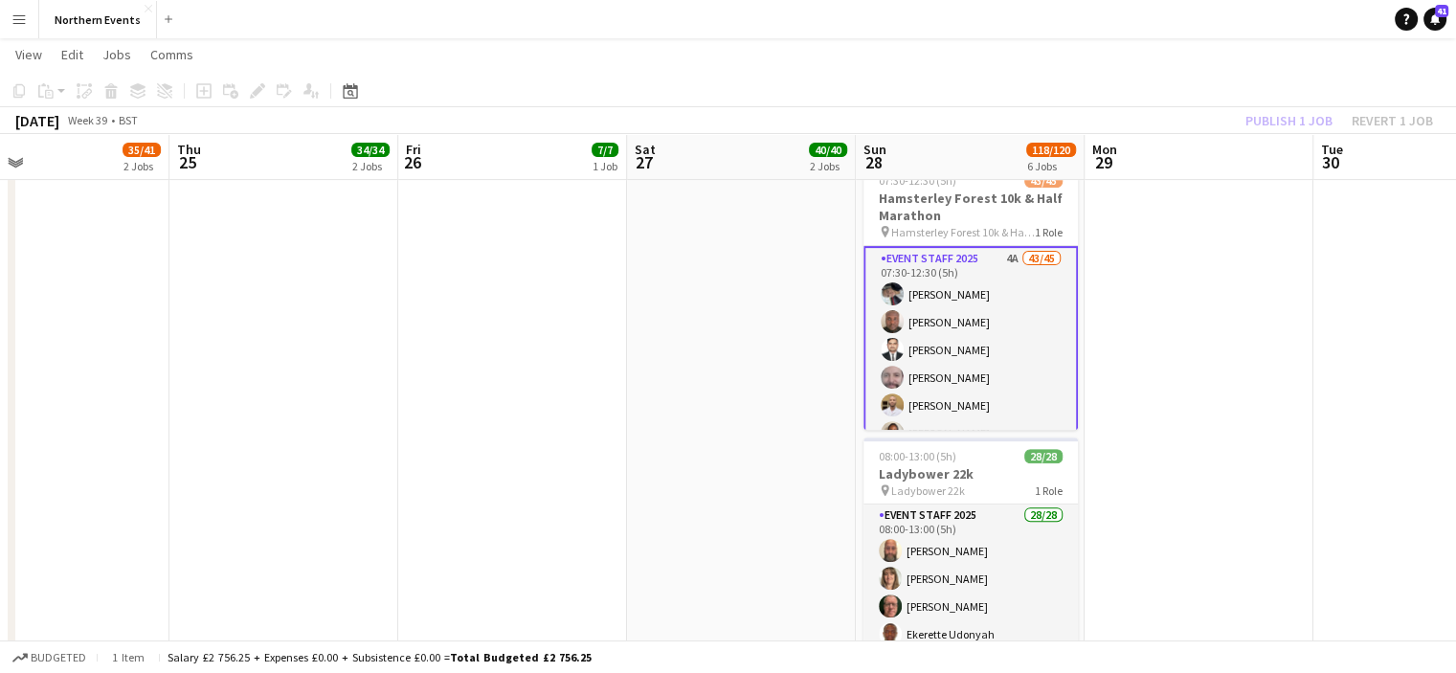
click at [1266, 104] on app-toolbar "Copy Paste Paste Ctrl+V Paste with crew Ctrl+Shift+V Paste linked Job Delete Gr…" at bounding box center [728, 91] width 1456 height 33
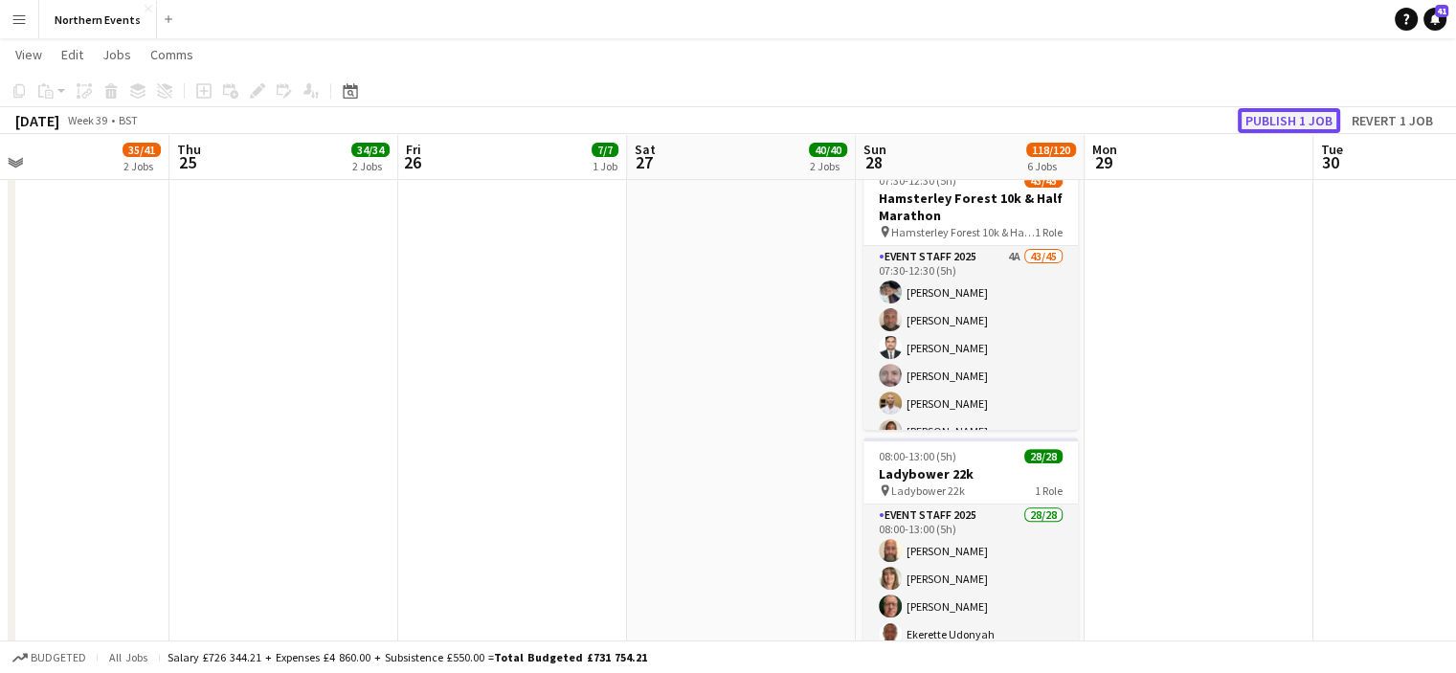
click at [1264, 119] on button "Publish 1 job" at bounding box center [1289, 120] width 102 height 25
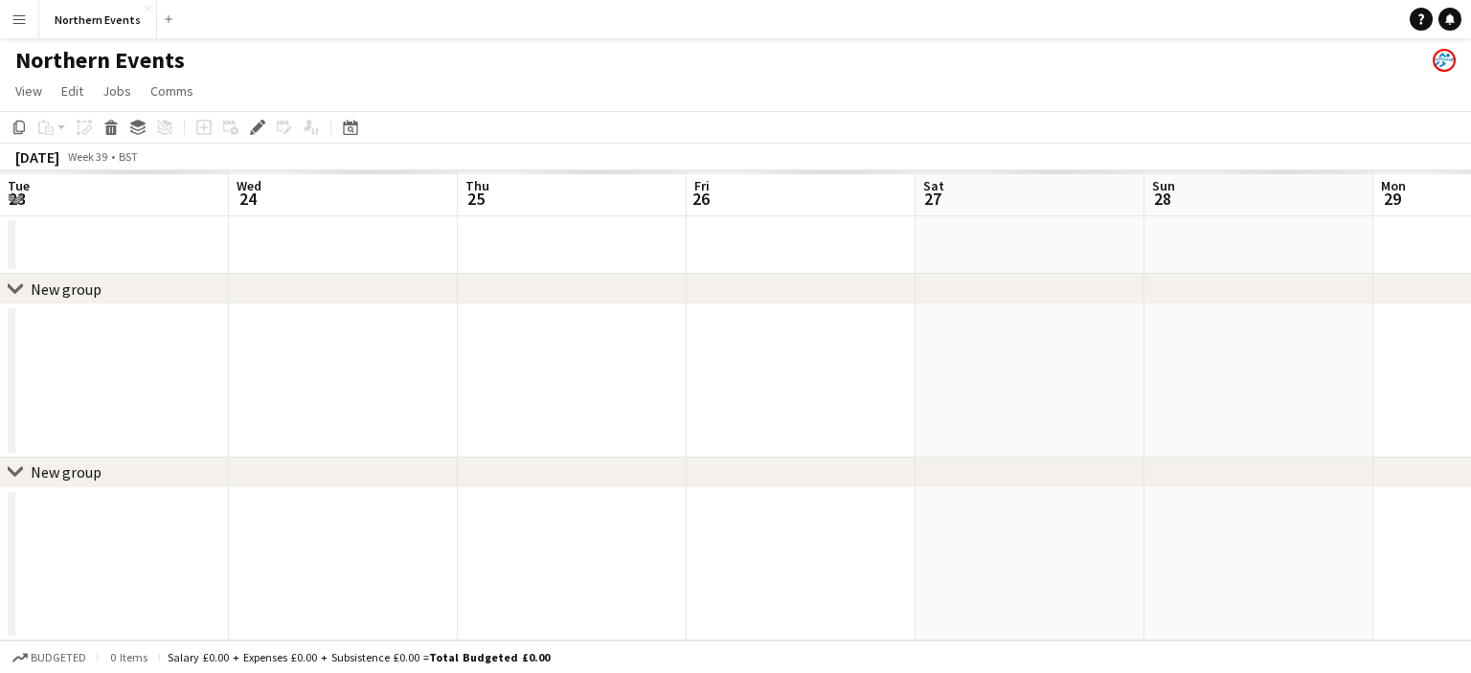
scroll to position [0, 658]
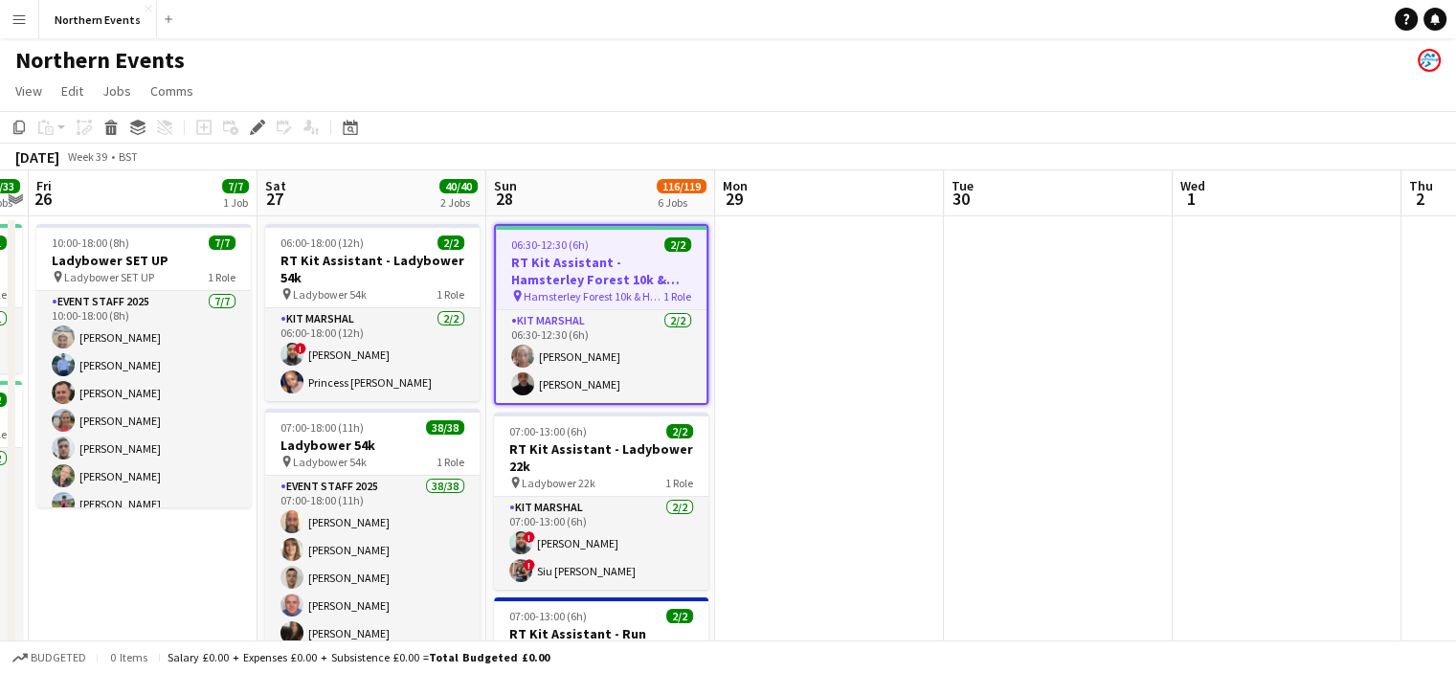
click at [593, 282] on h3 "RT Kit Assistant - Hamsterley Forest 10k & Half Marathon" at bounding box center [601, 271] width 211 height 34
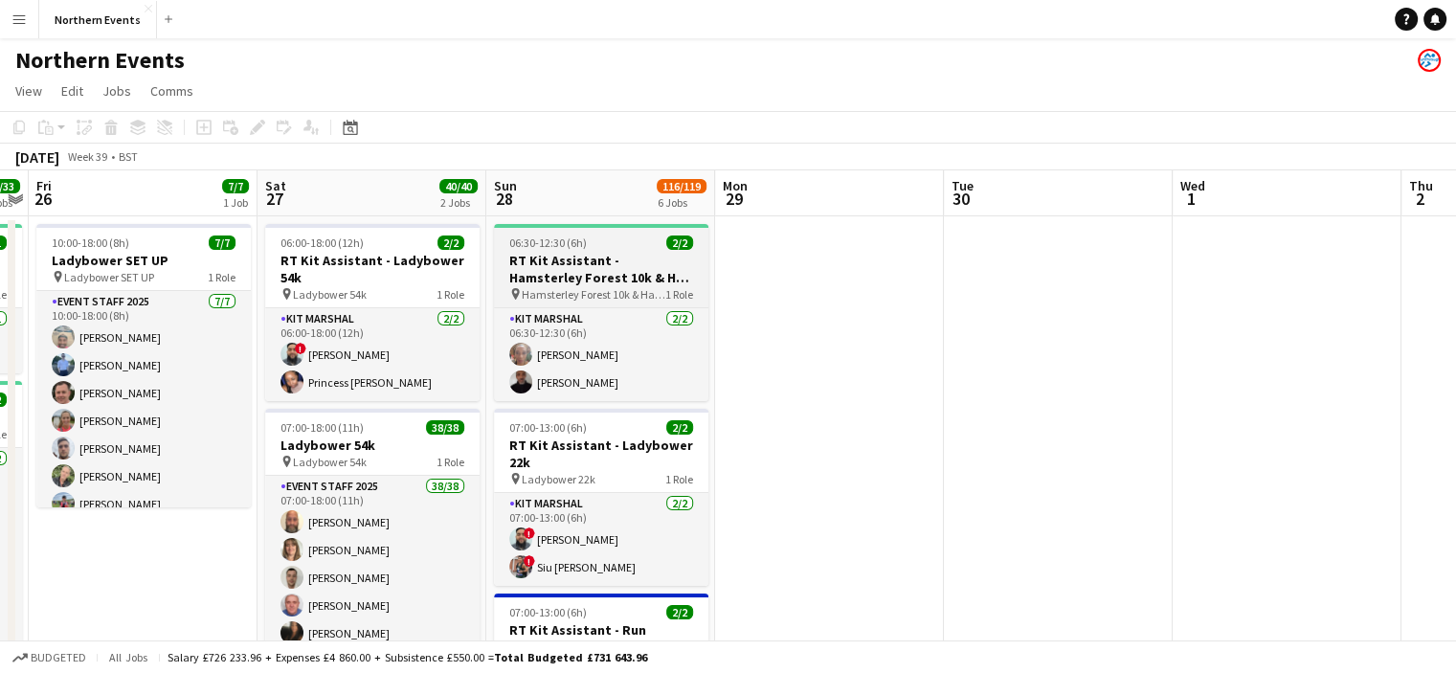
click at [539, 268] on h3 "RT Kit Assistant - Hamsterley Forest 10k & Half Marathon" at bounding box center [601, 269] width 214 height 34
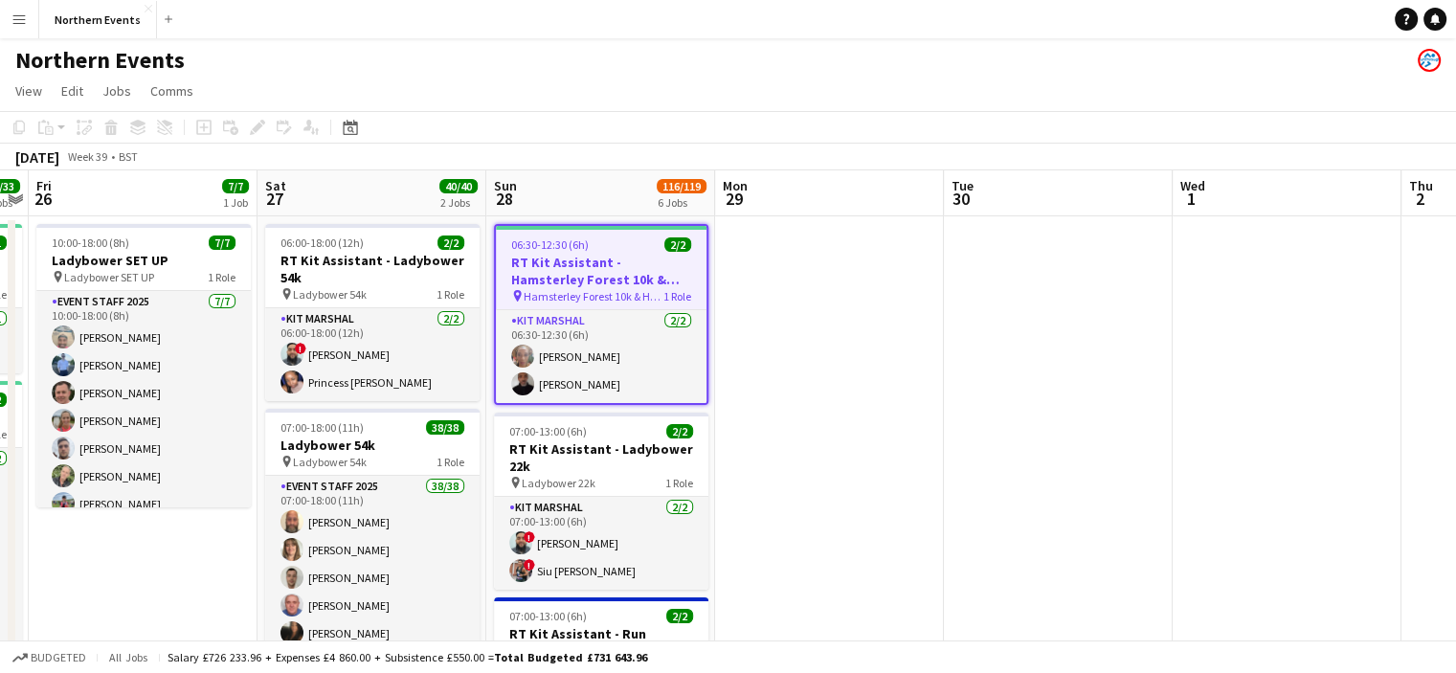
scroll to position [0, 655]
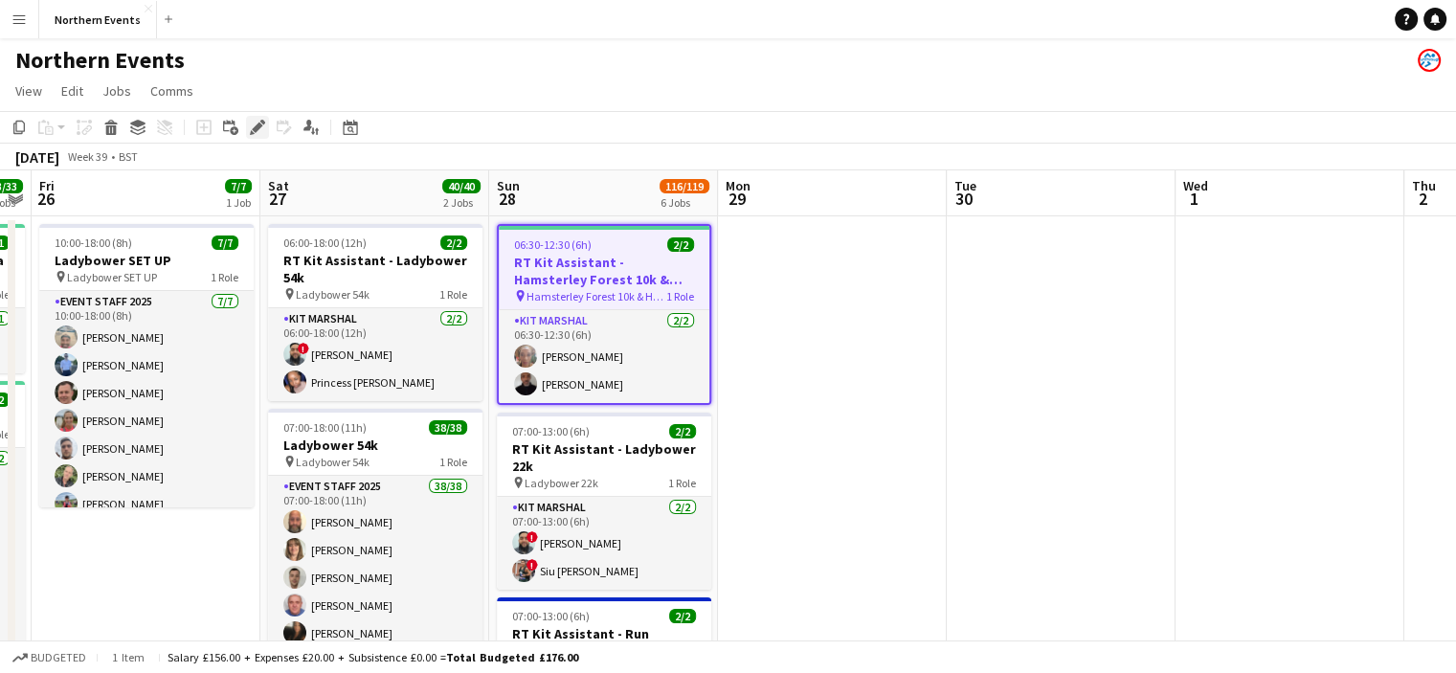
drag, startPoint x: 260, startPoint y: 128, endPoint x: 363, endPoint y: 172, distance: 111.5
click at [260, 127] on icon "Edit" at bounding box center [257, 127] width 15 height 15
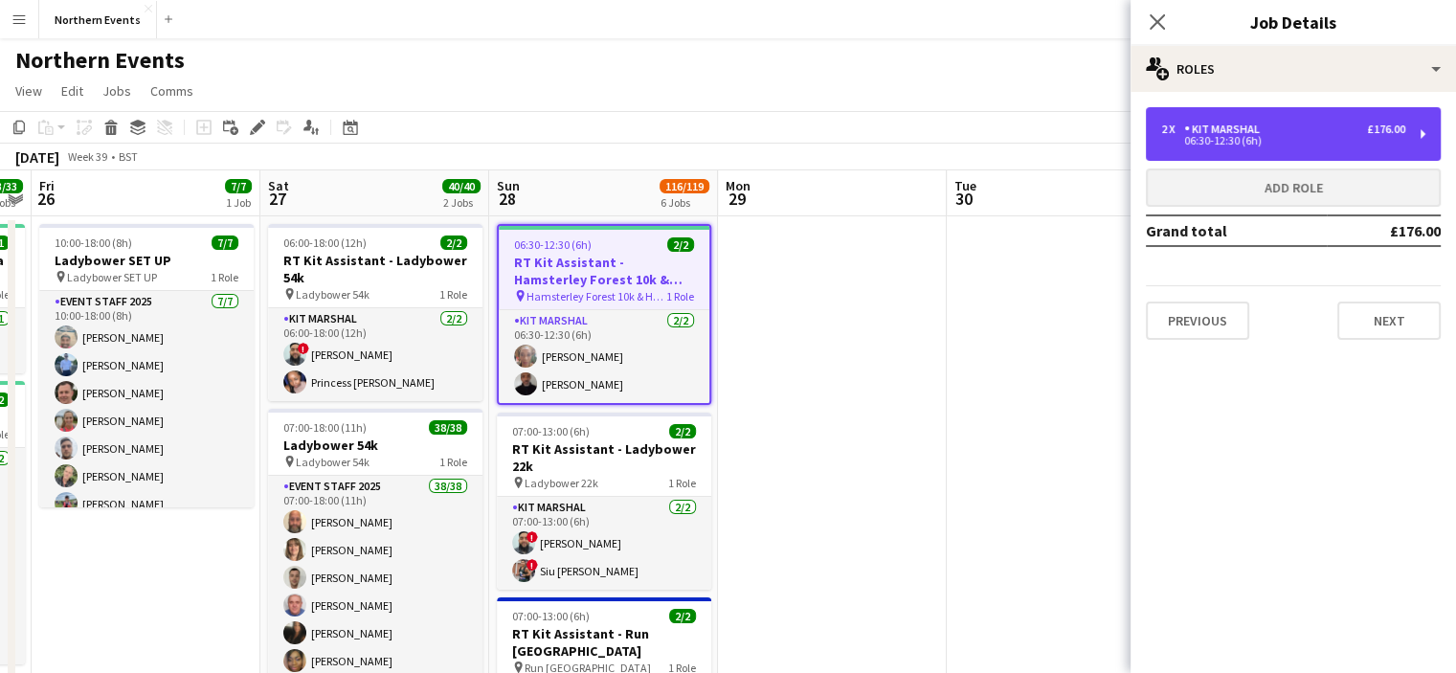
click at [1222, 132] on div "Kit Marshal" at bounding box center [1225, 129] width 83 height 13
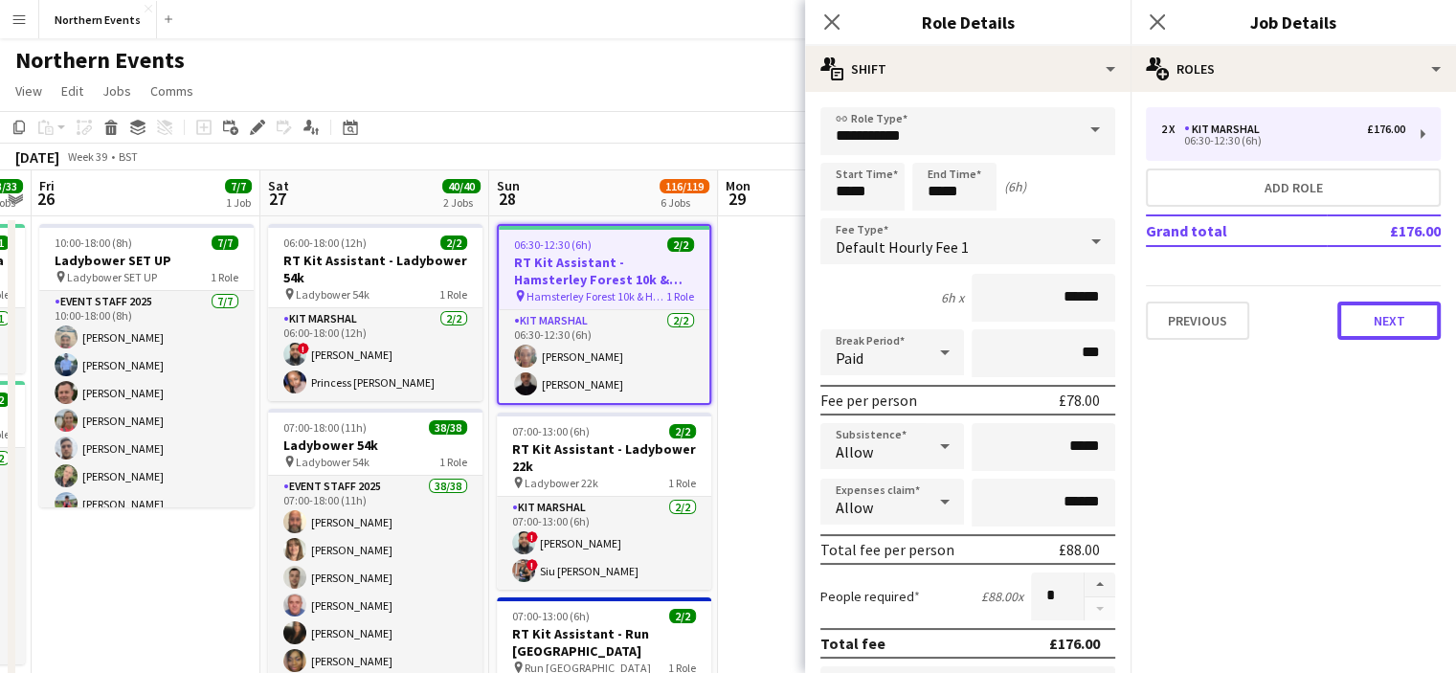
click at [1371, 324] on button "Next" at bounding box center [1388, 321] width 103 height 38
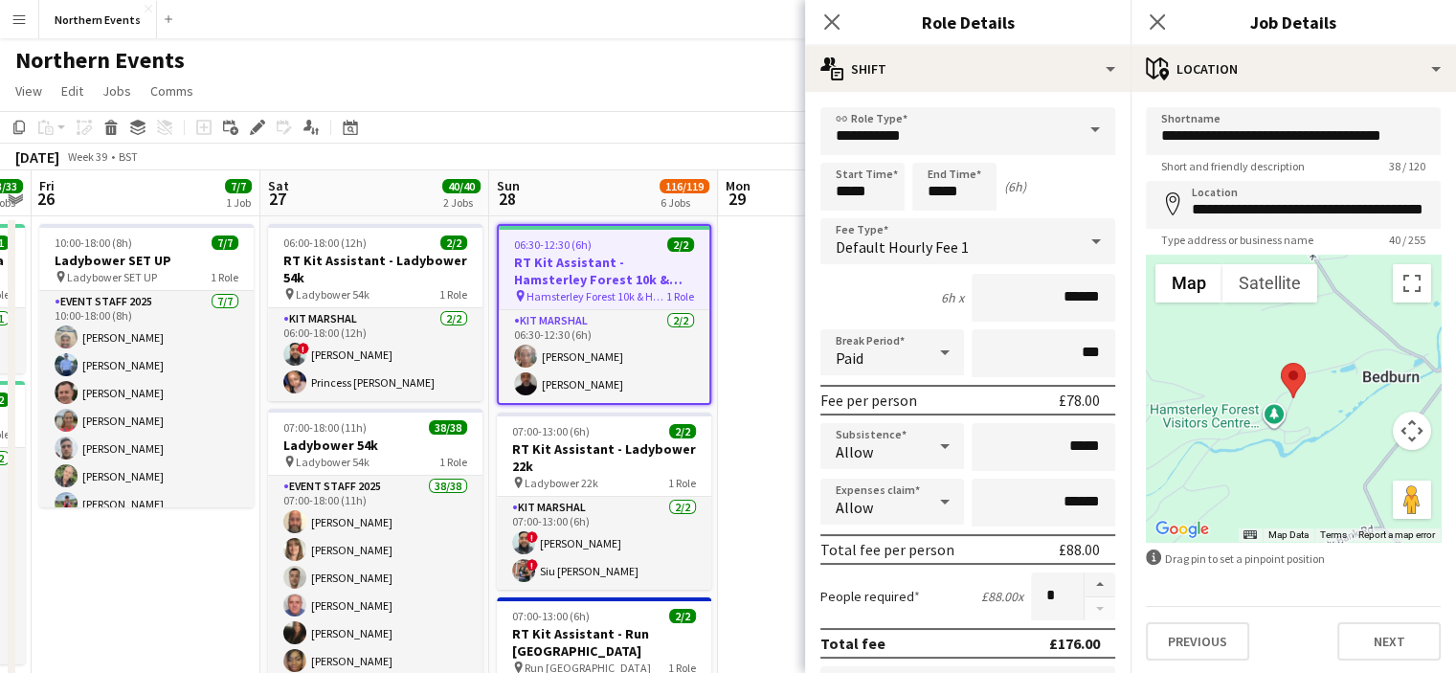
click at [597, 278] on h3 "RT Kit Assistant - Hamsterley Forest 10k & Half Marathon" at bounding box center [604, 271] width 211 height 34
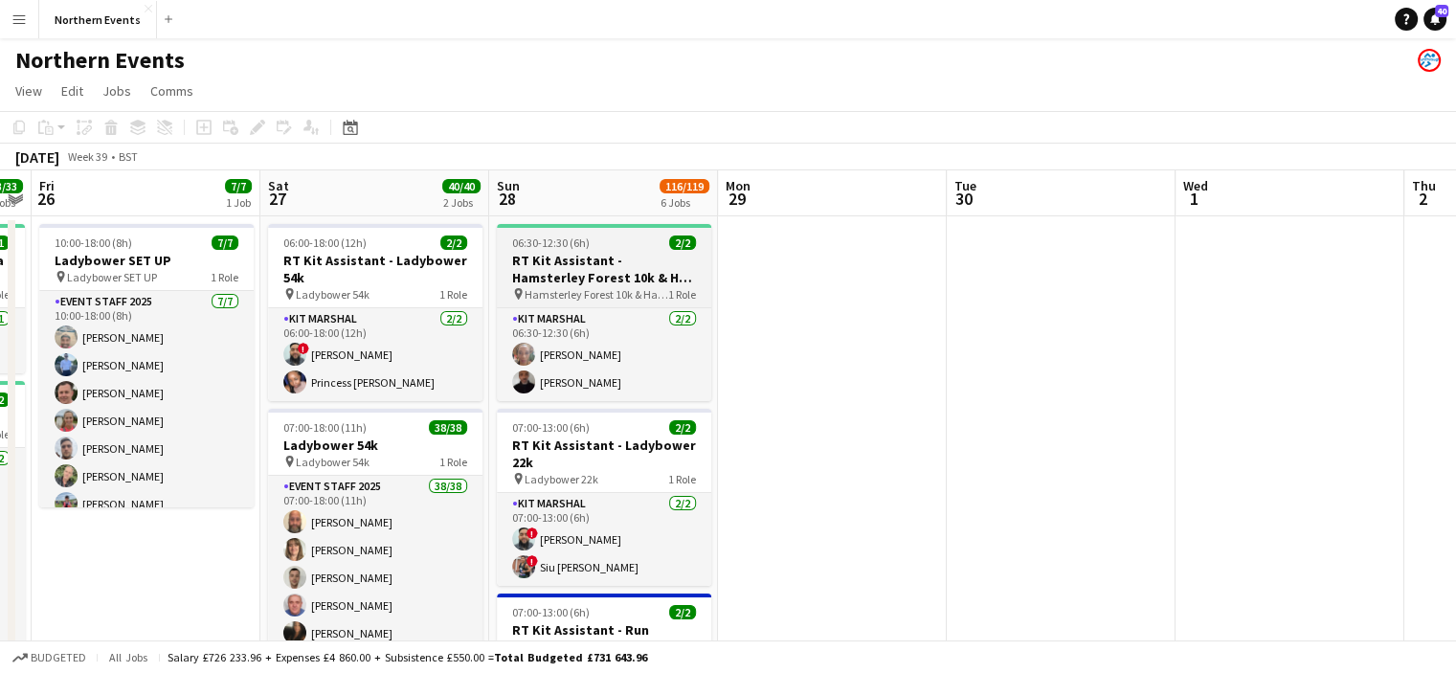
click at [597, 278] on h3 "RT Kit Assistant - Hamsterley Forest 10k & Half Marathon" at bounding box center [604, 269] width 214 height 34
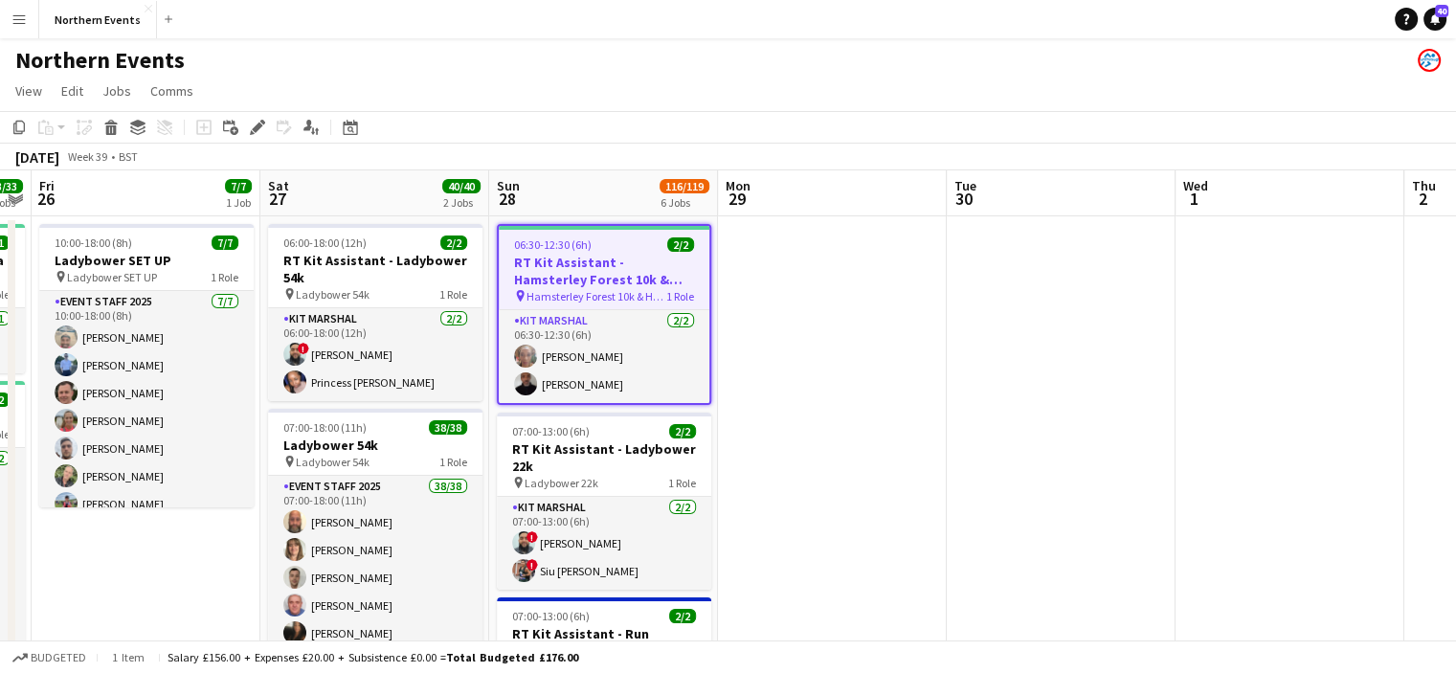
drag, startPoint x: 644, startPoint y: 256, endPoint x: 663, endPoint y: 257, distance: 19.2
click at [643, 256] on h3 "RT Kit Assistant - Hamsterley Forest 10k & Half Marathon" at bounding box center [604, 271] width 211 height 34
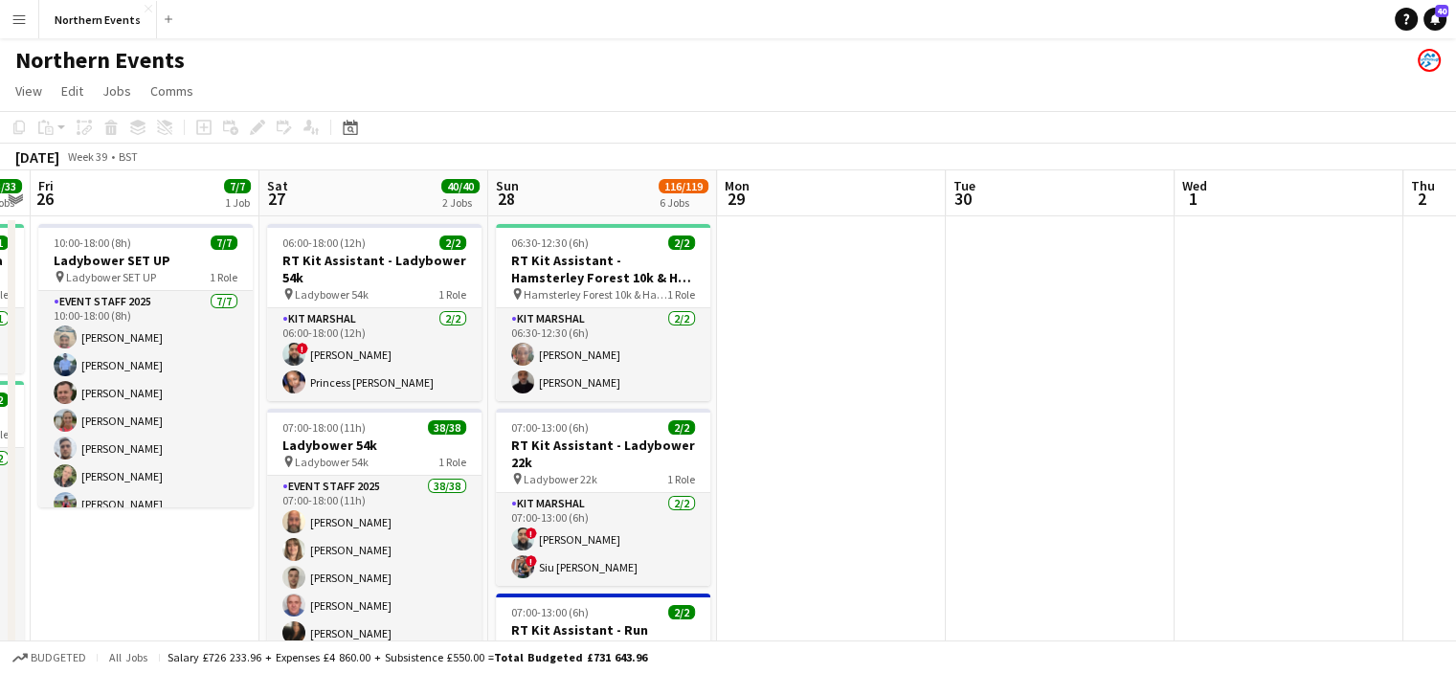
drag, startPoint x: 579, startPoint y: 282, endPoint x: 278, endPoint y: 170, distance: 321.7
click at [579, 282] on h3 "RT Kit Assistant - Hamsterley Forest 10k & Half Marathon" at bounding box center [603, 269] width 214 height 34
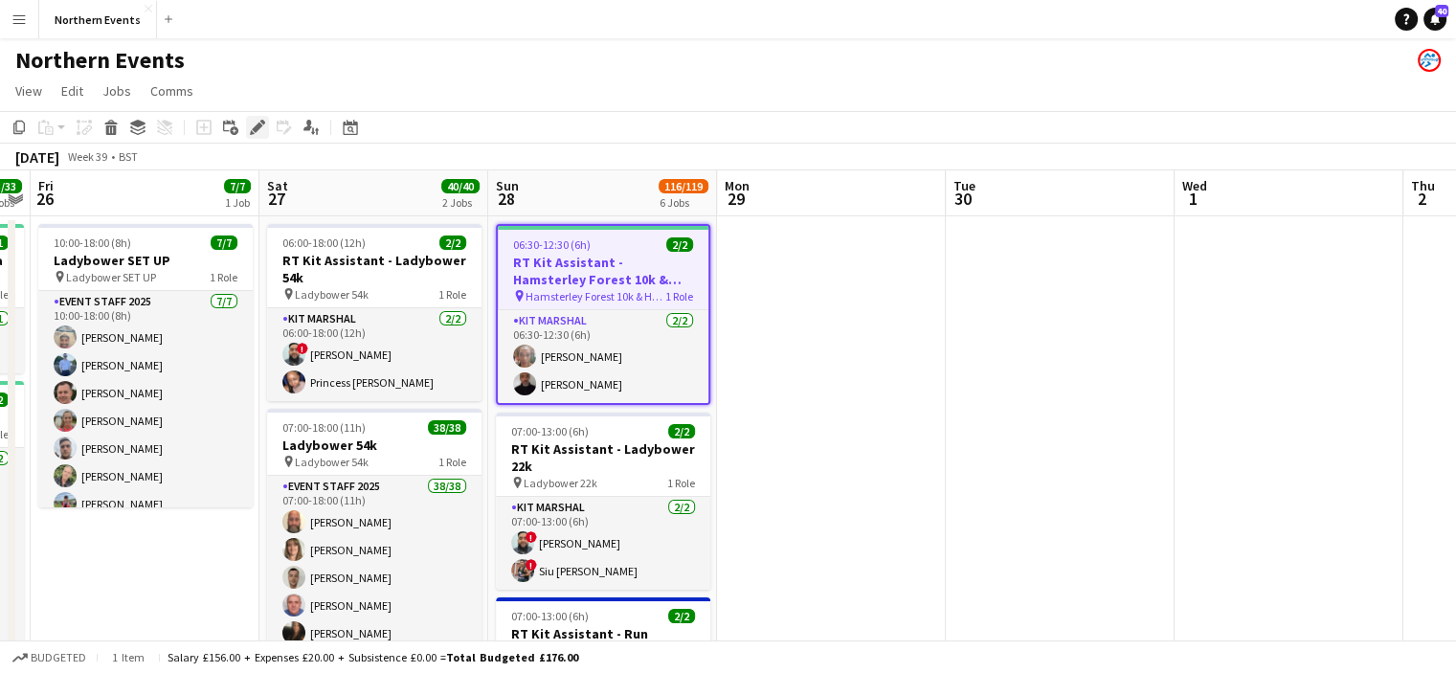
click at [254, 129] on icon at bounding box center [257, 128] width 11 height 11
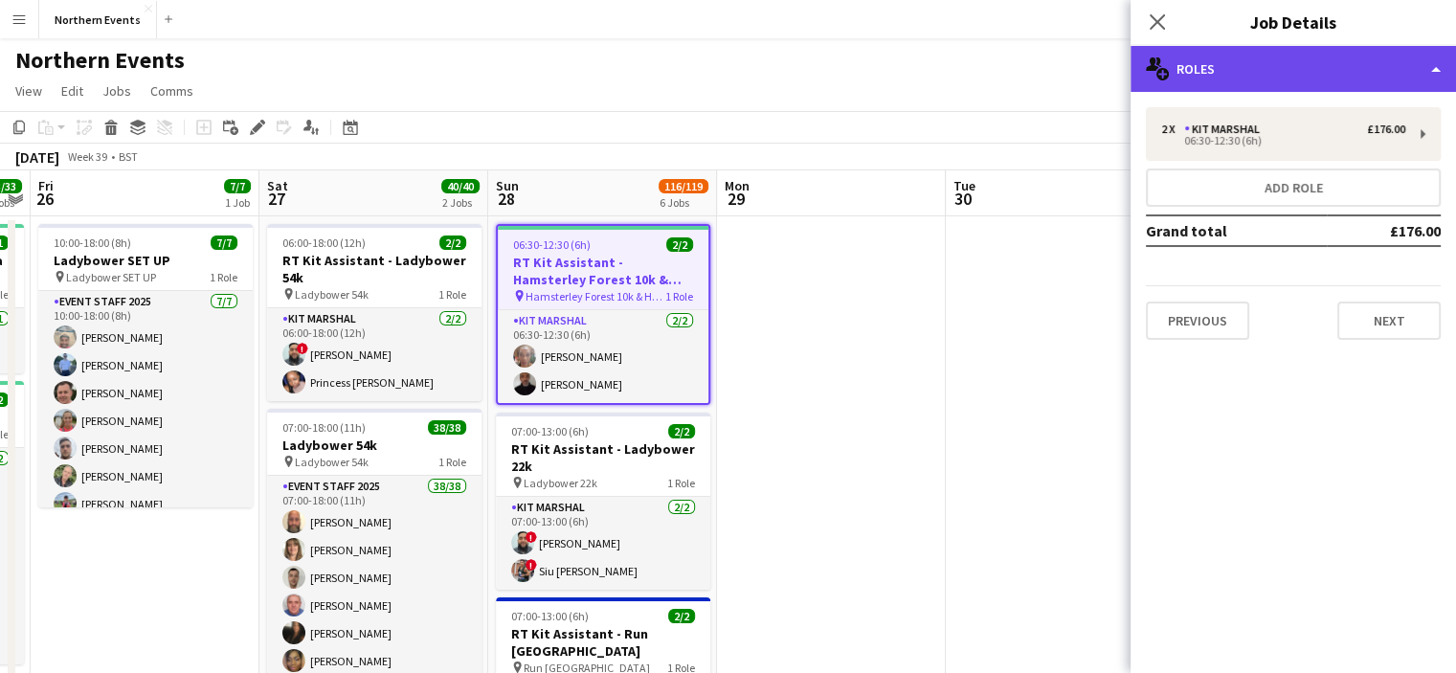
click at [1214, 72] on div "multiple-users-add Roles" at bounding box center [1294, 69] width 326 height 46
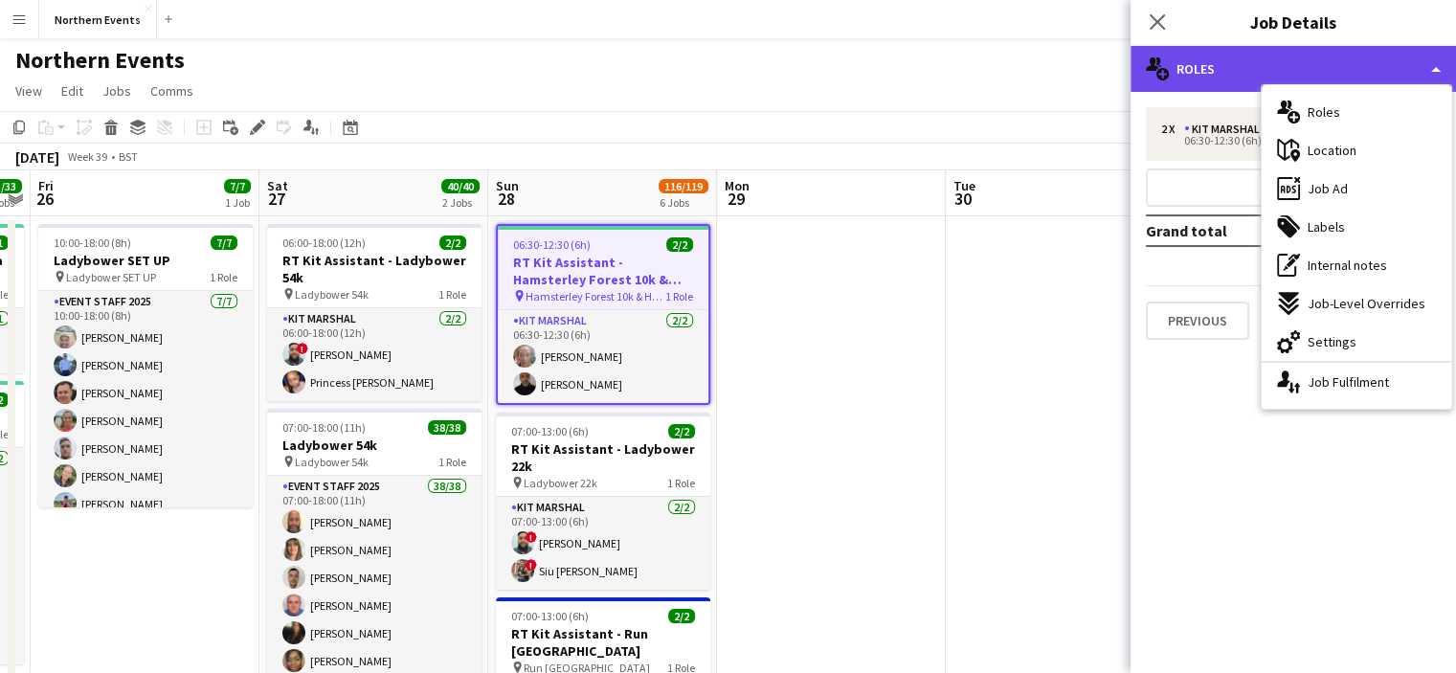
click at [1214, 68] on div "multiple-users-add Roles" at bounding box center [1294, 69] width 326 height 46
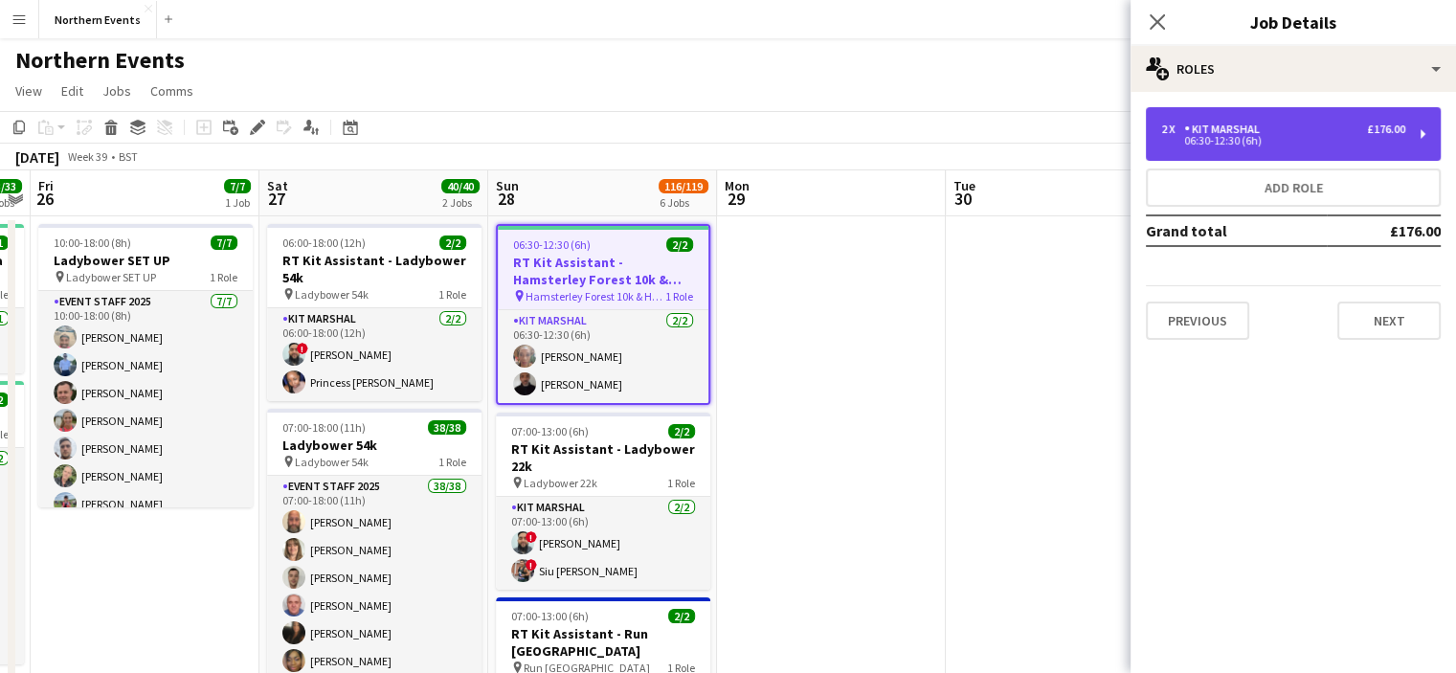
click at [1209, 141] on div "06:30-12:30 (6h)" at bounding box center [1283, 141] width 244 height 10
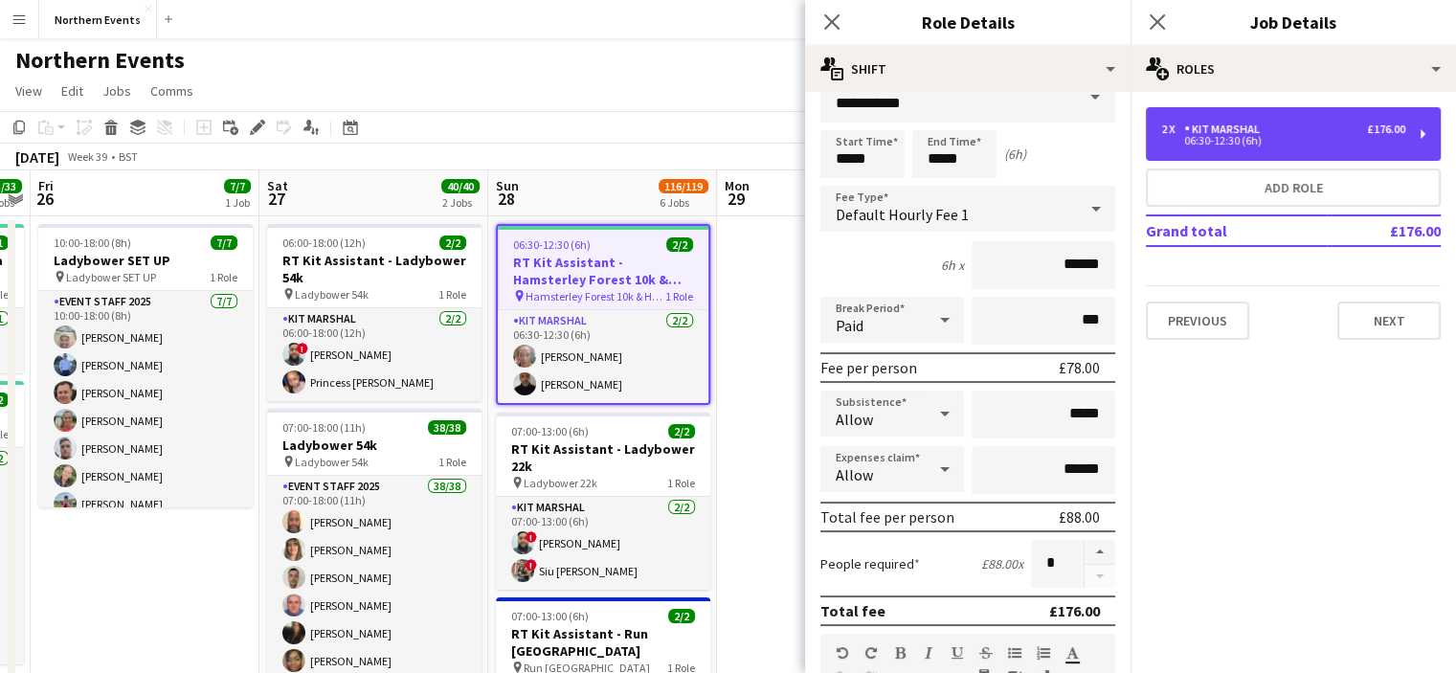
scroll to position [0, 0]
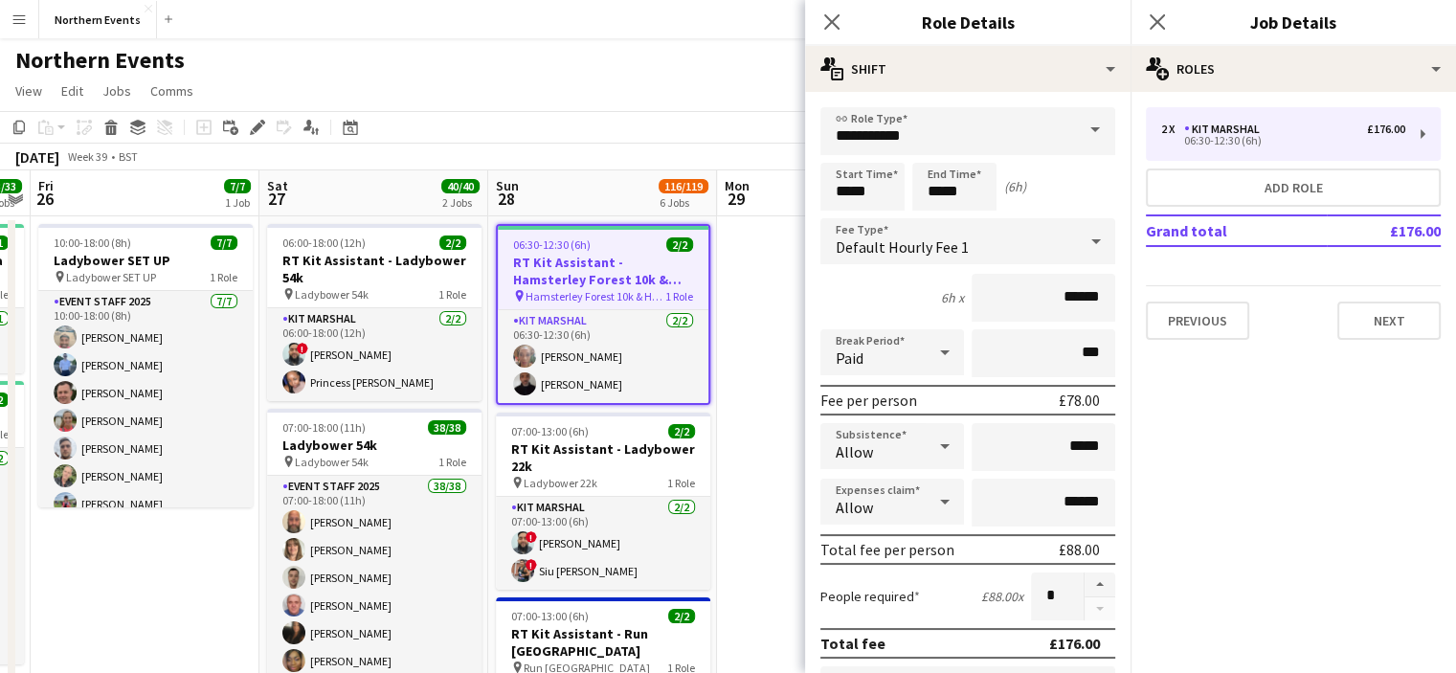
click at [521, 268] on h3 "RT Kit Assistant - Hamsterley Forest 10k & Half Marathon" at bounding box center [603, 271] width 211 height 34
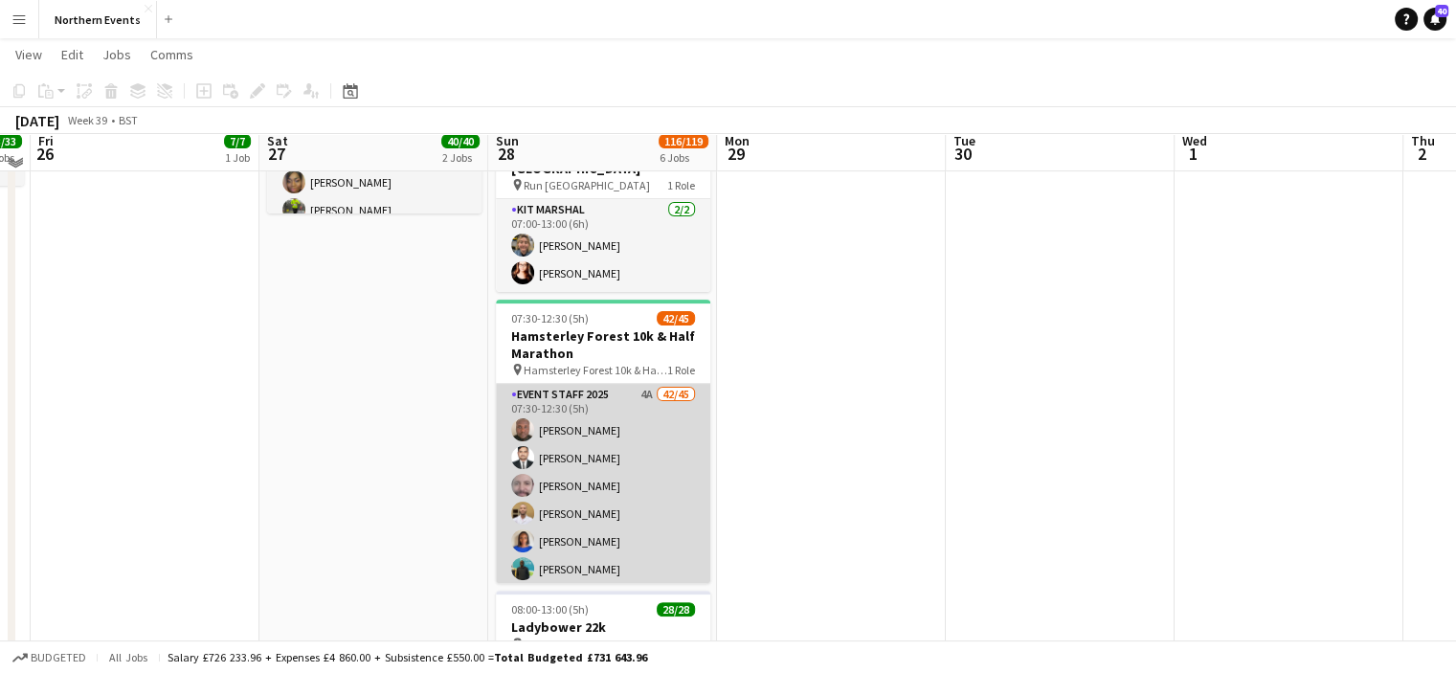
scroll to position [479, 0]
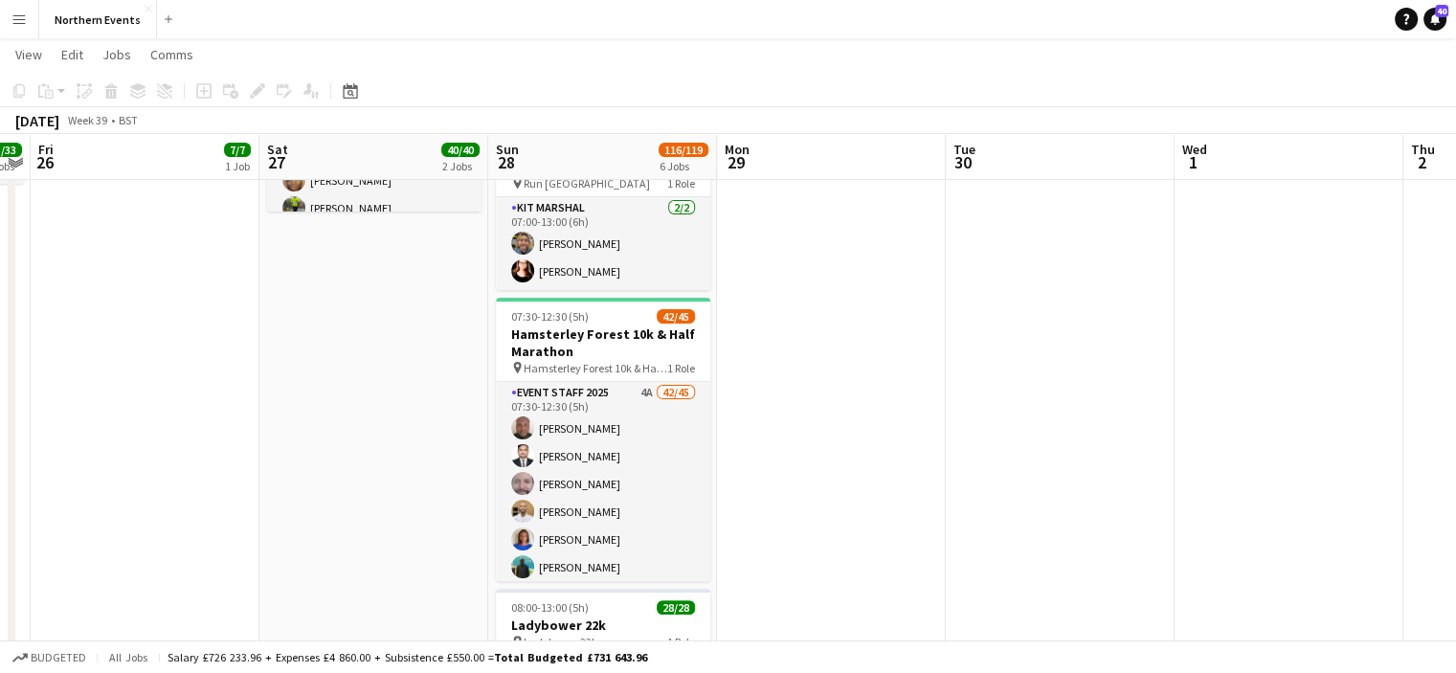
drag, startPoint x: 559, startPoint y: 478, endPoint x: 747, endPoint y: 469, distance: 187.8
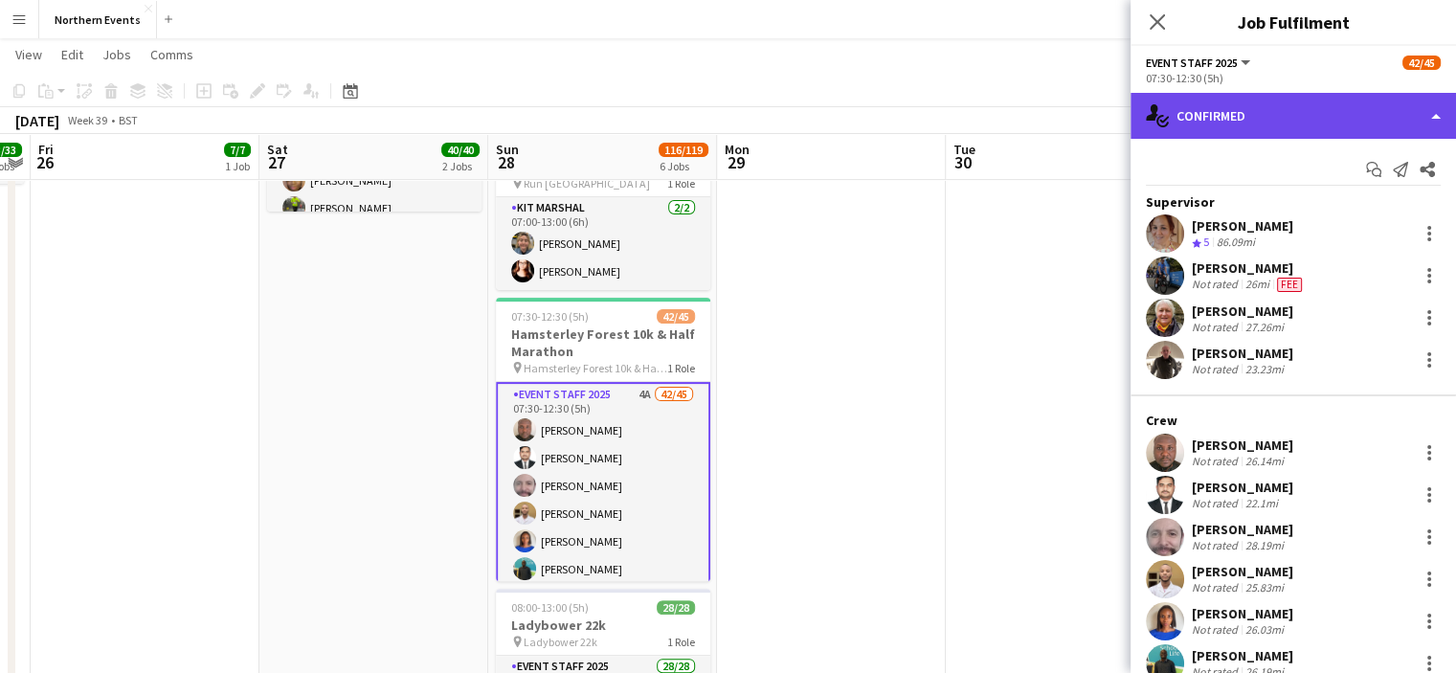
click at [1188, 116] on div "single-neutral-actions-check-2 Confirmed" at bounding box center [1294, 116] width 326 height 46
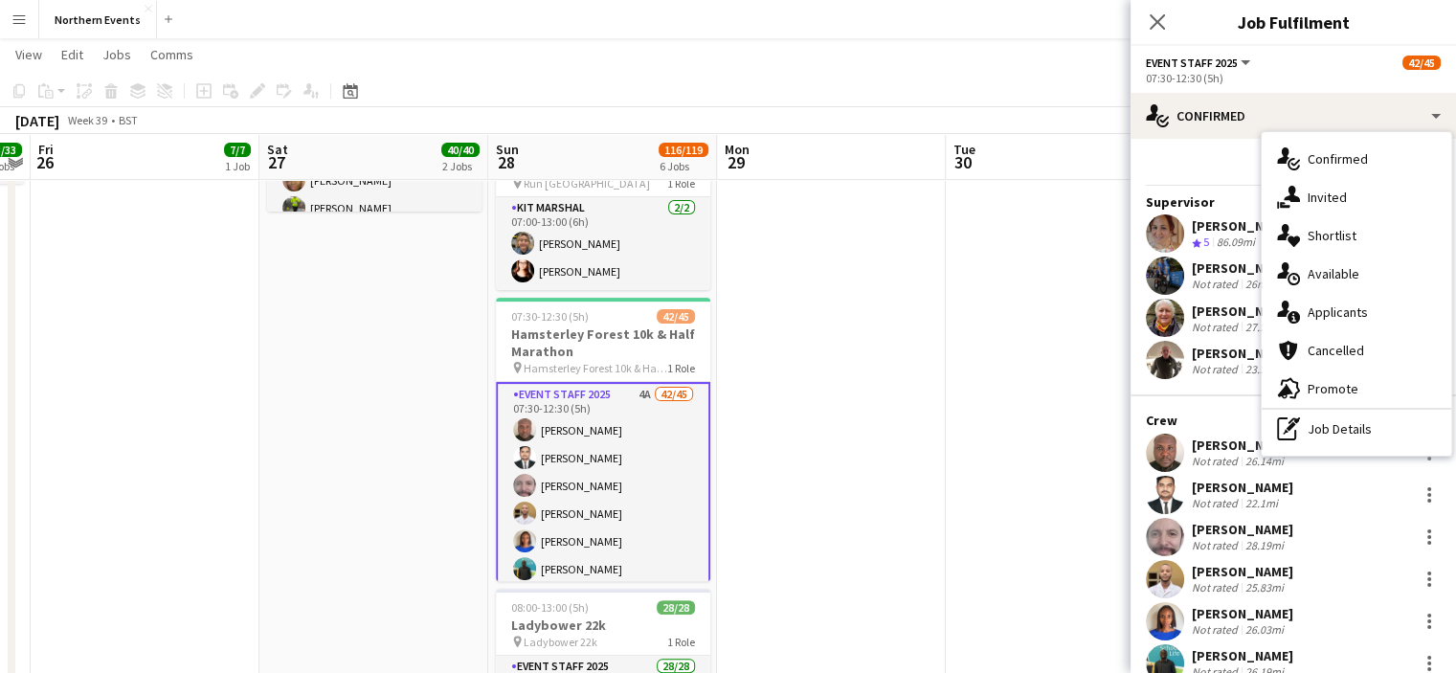
click at [1345, 312] on span "Applicants" at bounding box center [1338, 311] width 60 height 17
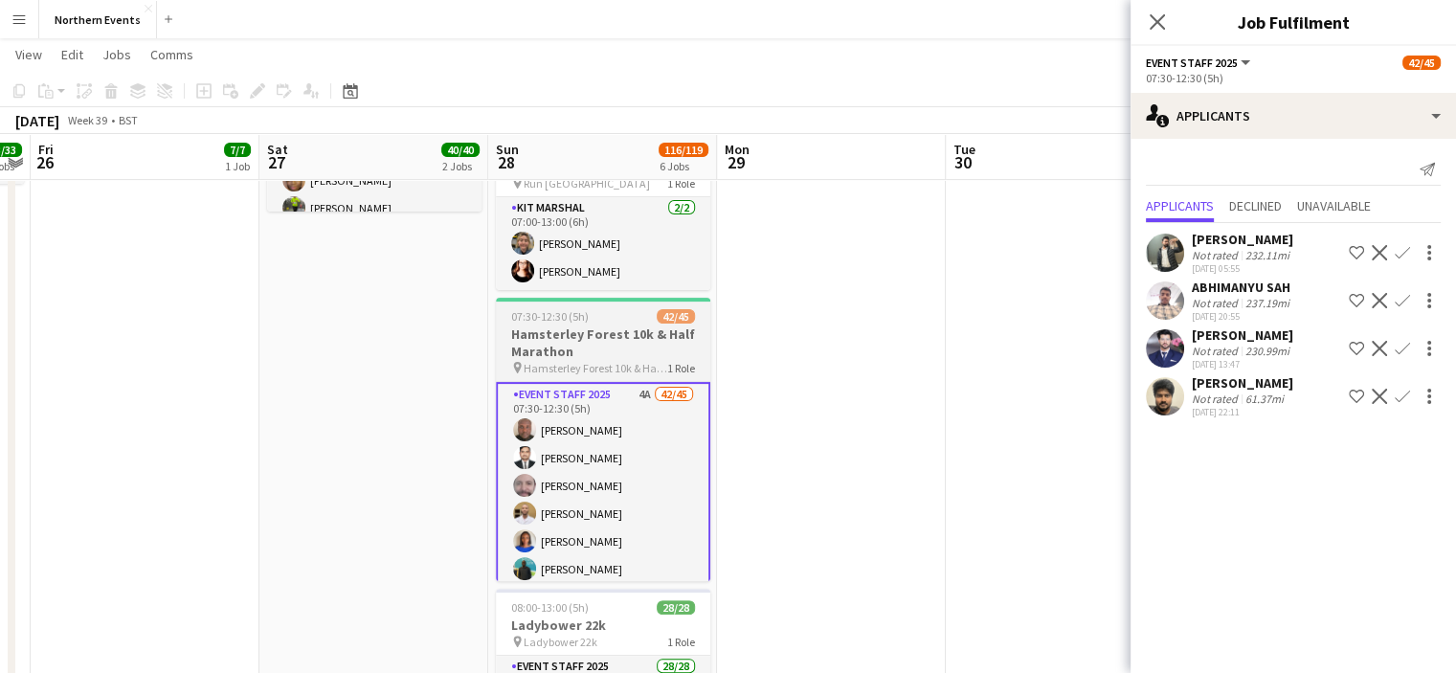
click at [635, 339] on h3 "Hamsterley Forest 10k & Half Marathon" at bounding box center [603, 343] width 214 height 34
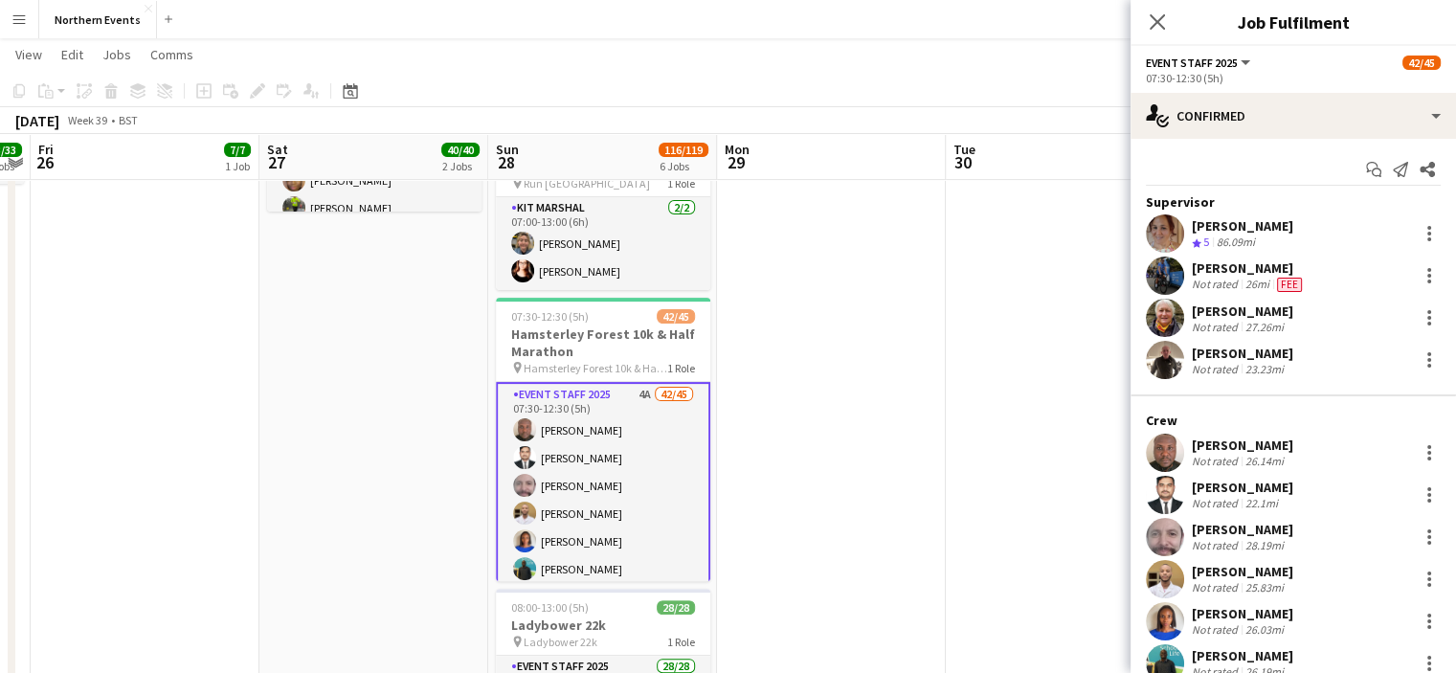
click at [781, 424] on app-date-cell at bounding box center [831, 471] width 229 height 1471
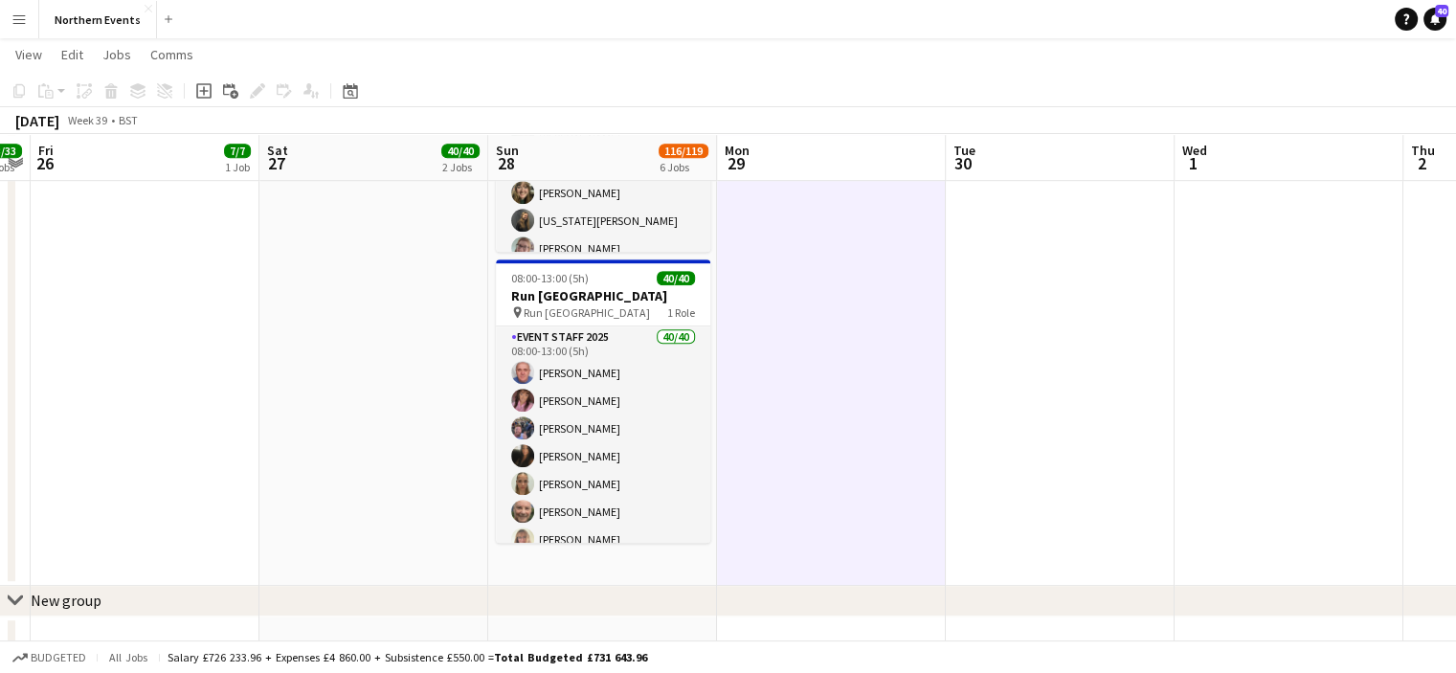
scroll to position [1108, 0]
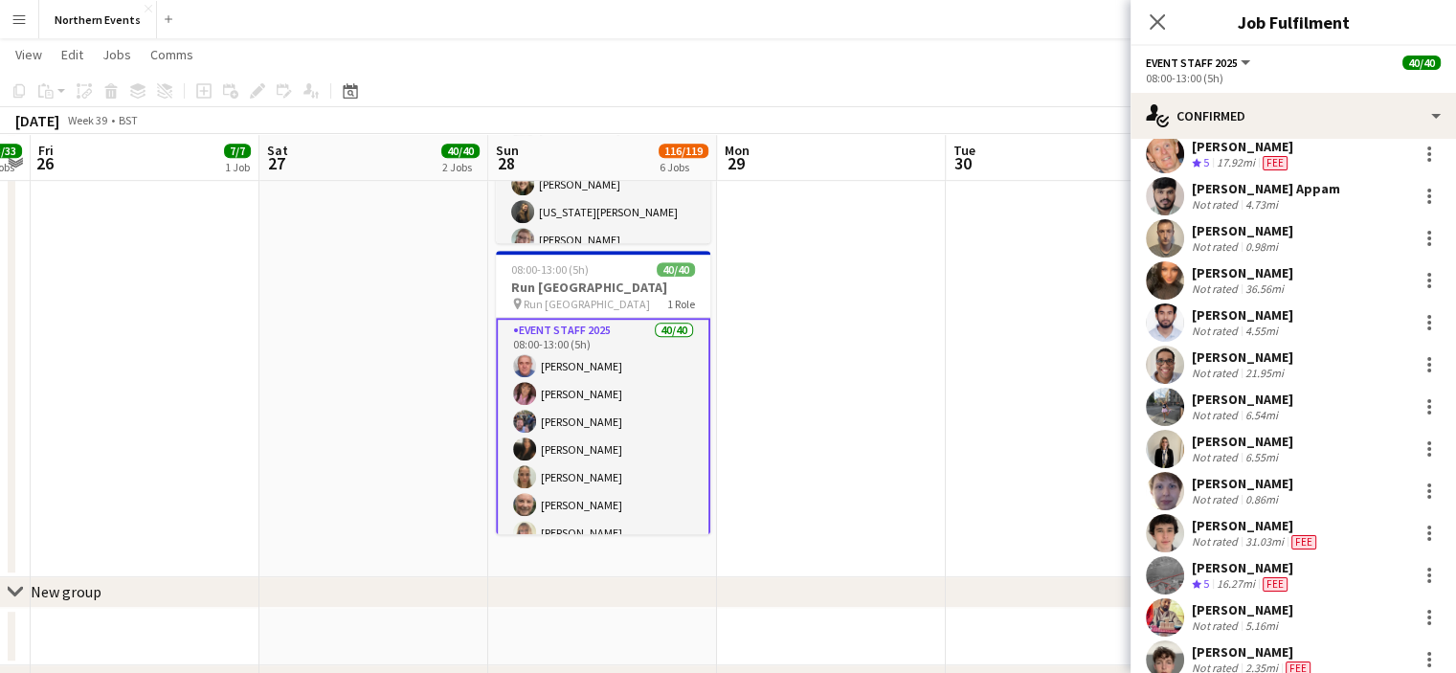
scroll to position [1337, 0]
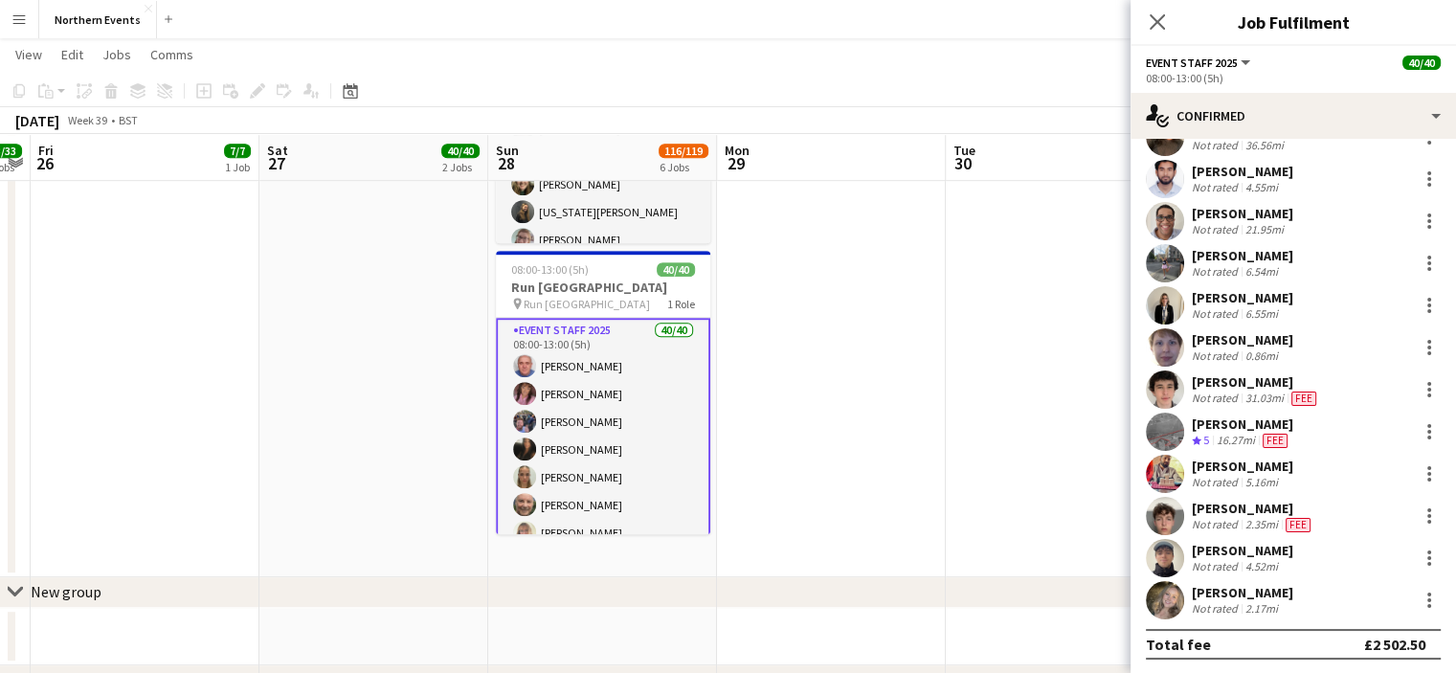
click at [1172, 55] on div "Event Staff 2025 All roles Event Staff 2025" at bounding box center [1199, 62] width 107 height 17
click at [1179, 61] on span "Event Staff 2025" at bounding box center [1192, 63] width 92 height 14
click at [1308, 55] on div "Event Staff 2025 All roles Event Staff 2025 40/40" at bounding box center [1293, 62] width 295 height 17
click at [576, 291] on h3 "Run [GEOGRAPHIC_DATA]" at bounding box center [603, 287] width 214 height 17
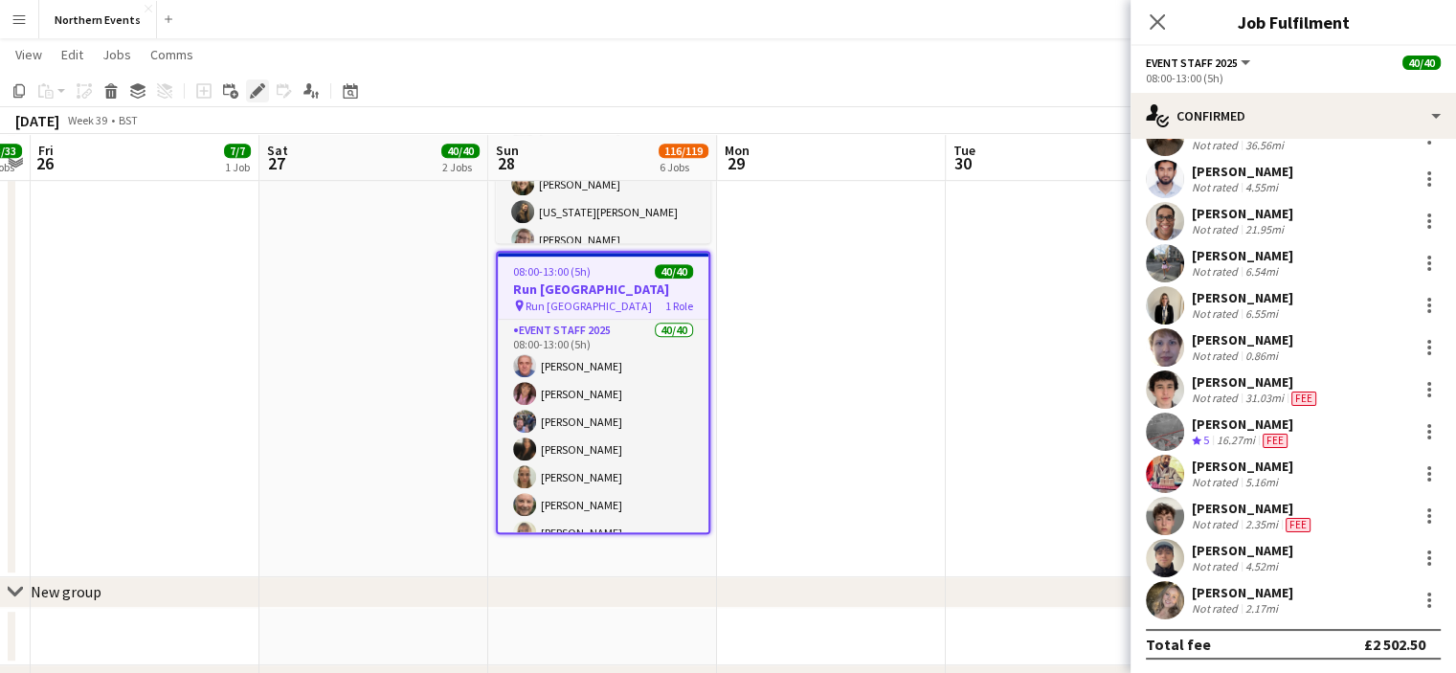
click at [253, 88] on icon "Edit" at bounding box center [257, 90] width 15 height 15
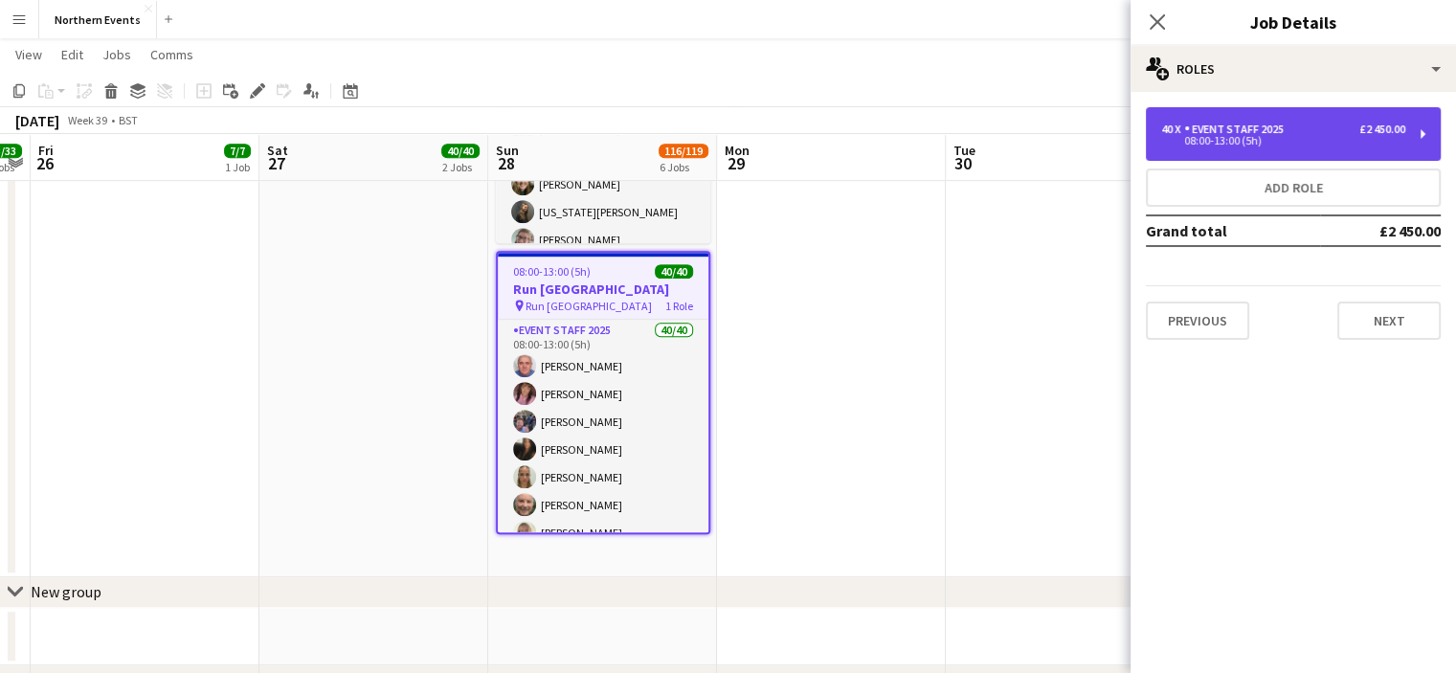
click at [1296, 143] on div "08:00-13:00 (5h)" at bounding box center [1283, 141] width 244 height 10
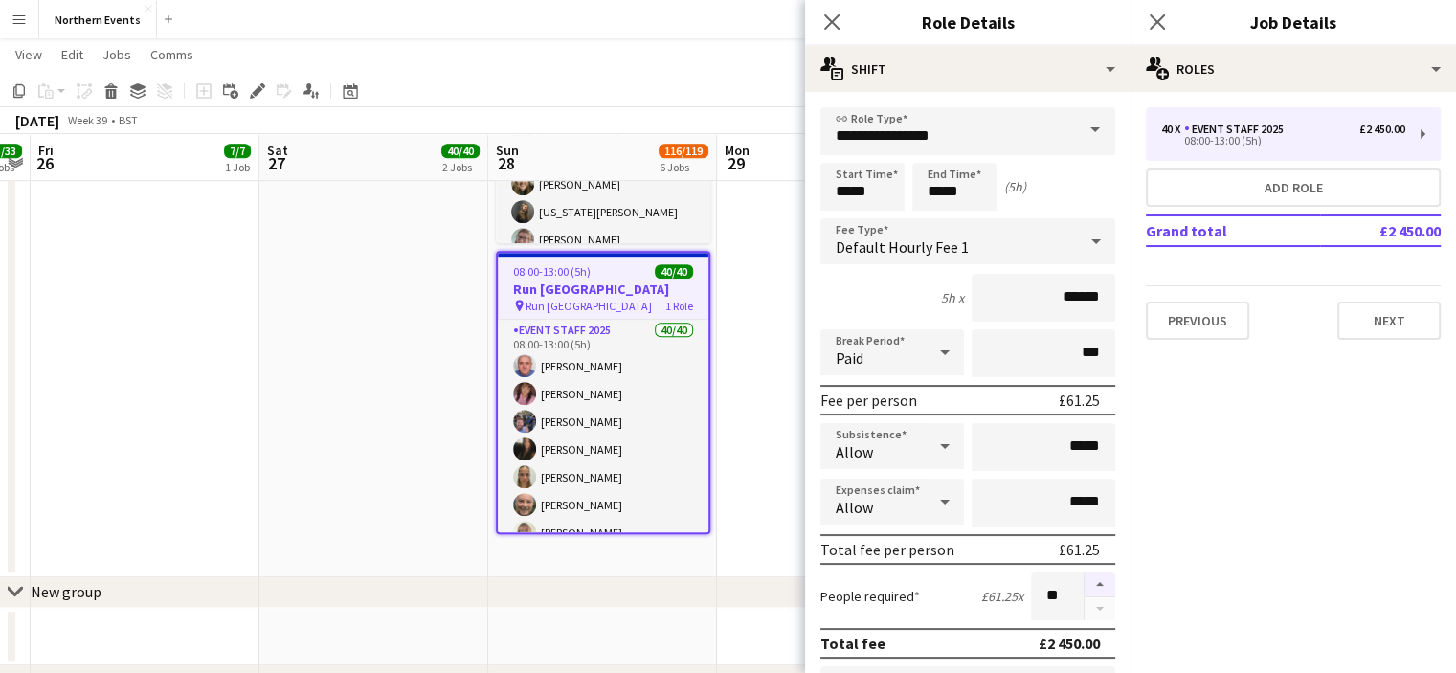
click at [1088, 579] on button "button" at bounding box center [1100, 585] width 31 height 25
type input "**"
click at [1160, 19] on icon at bounding box center [1157, 21] width 18 height 18
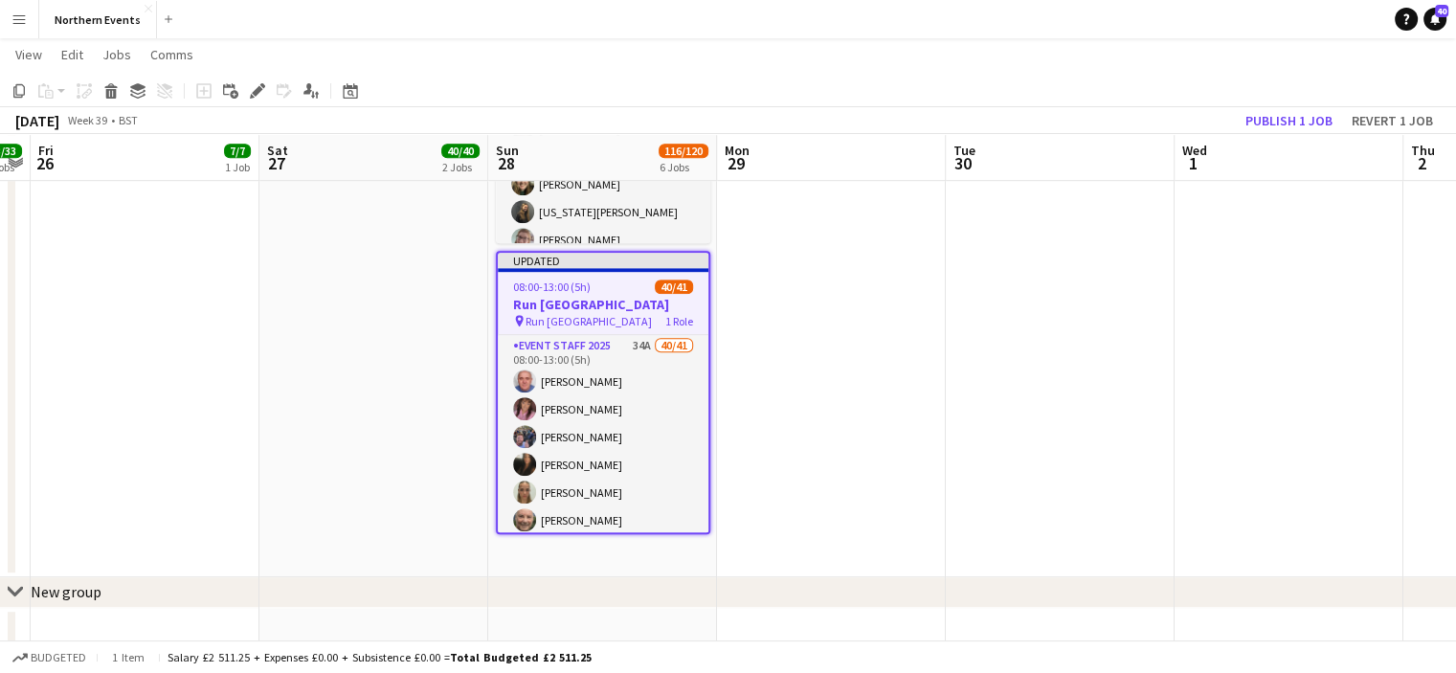
scroll to position [977, 0]
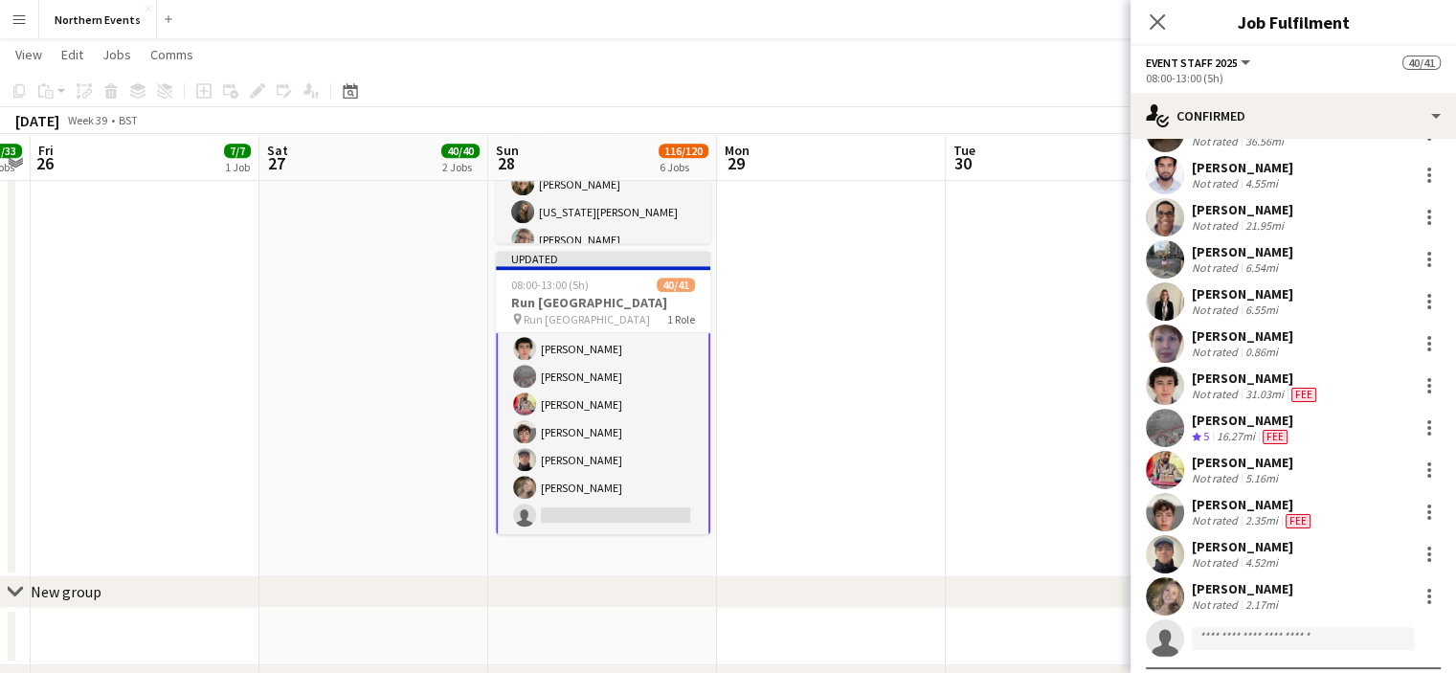
scroll to position [1380, 0]
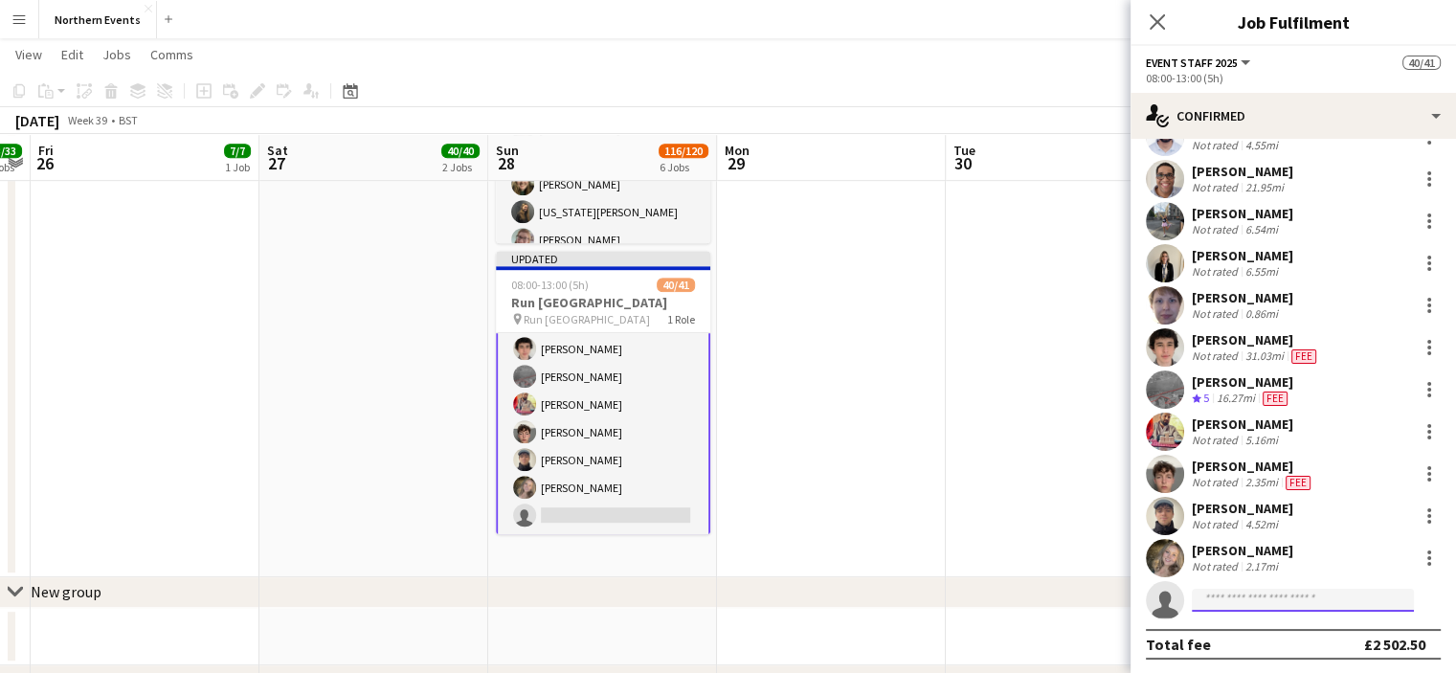
click at [1312, 605] on input at bounding box center [1303, 600] width 222 height 23
type input "*****"
click at [1239, 645] on span "[EMAIL_ADDRESS][DOMAIN_NAME]" at bounding box center [1302, 642] width 191 height 15
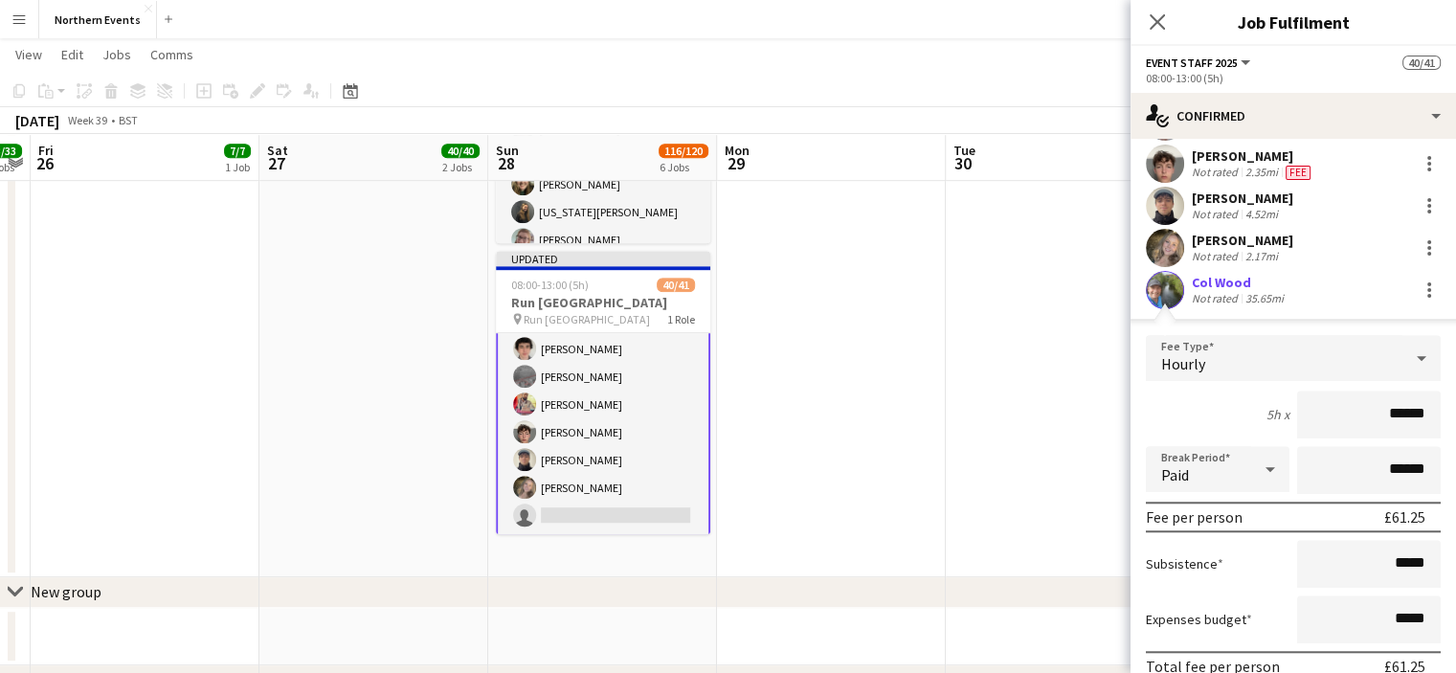
drag, startPoint x: 1363, startPoint y: 421, endPoint x: 1435, endPoint y: 424, distance: 71.9
click at [1435, 424] on form "Fee Type Hourly 5h x ****** Break Period Paid ****** Fee per person £61.25 Subs…" at bounding box center [1294, 539] width 326 height 409
type input "*****"
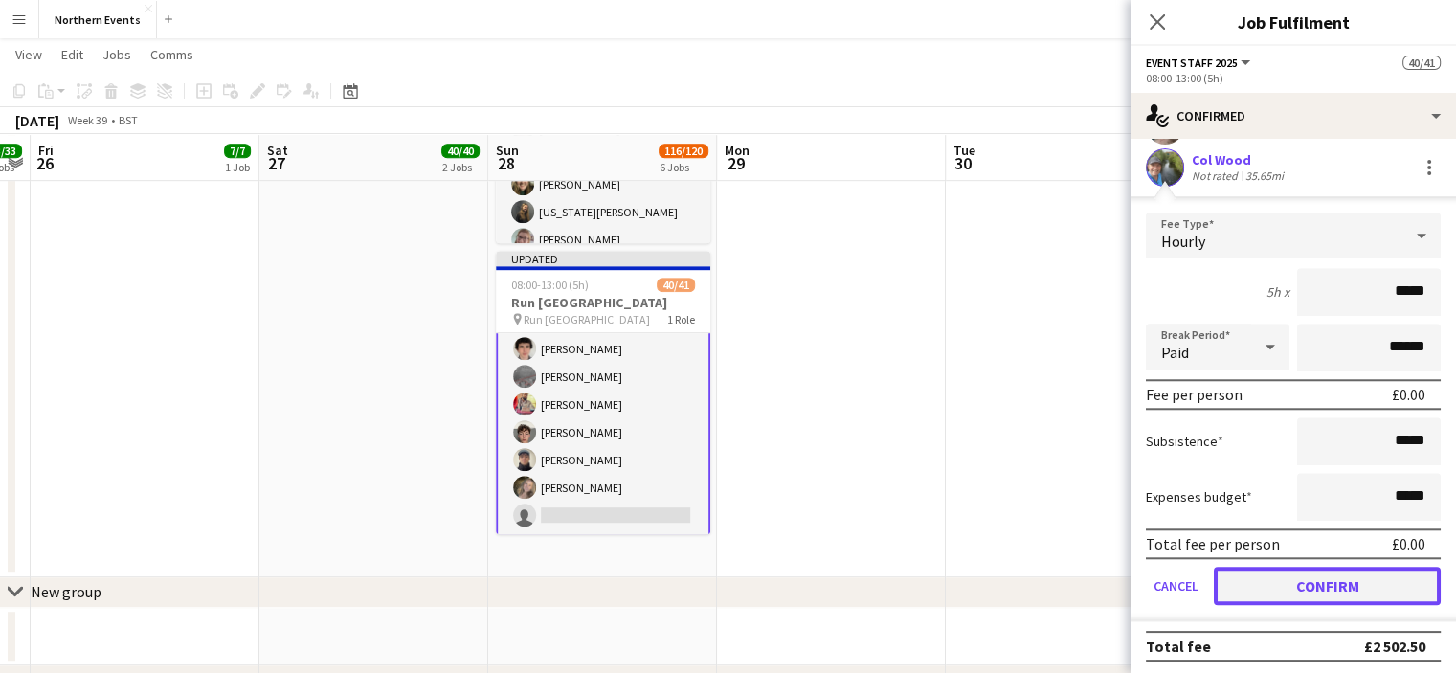
click at [1393, 594] on button "Confirm" at bounding box center [1327, 586] width 227 height 38
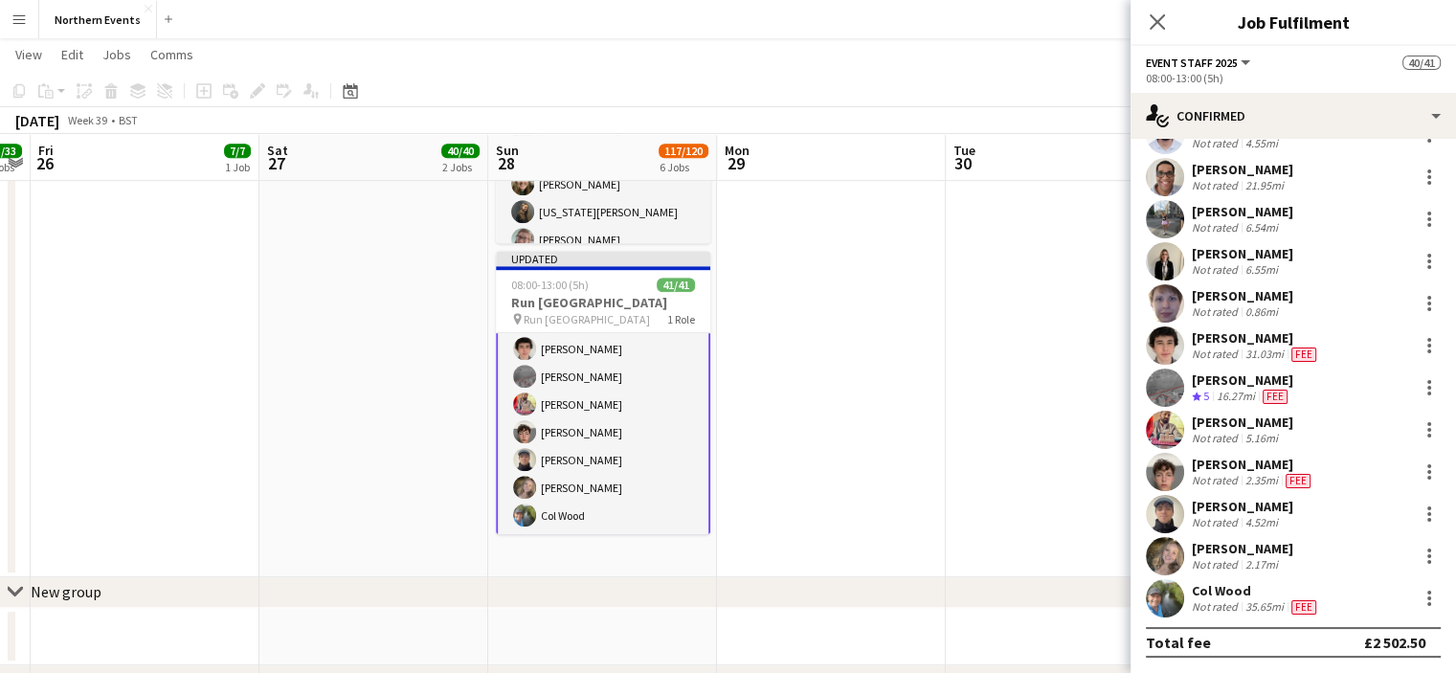
scroll to position [1380, 0]
click at [1418, 601] on div at bounding box center [1429, 600] width 23 height 23
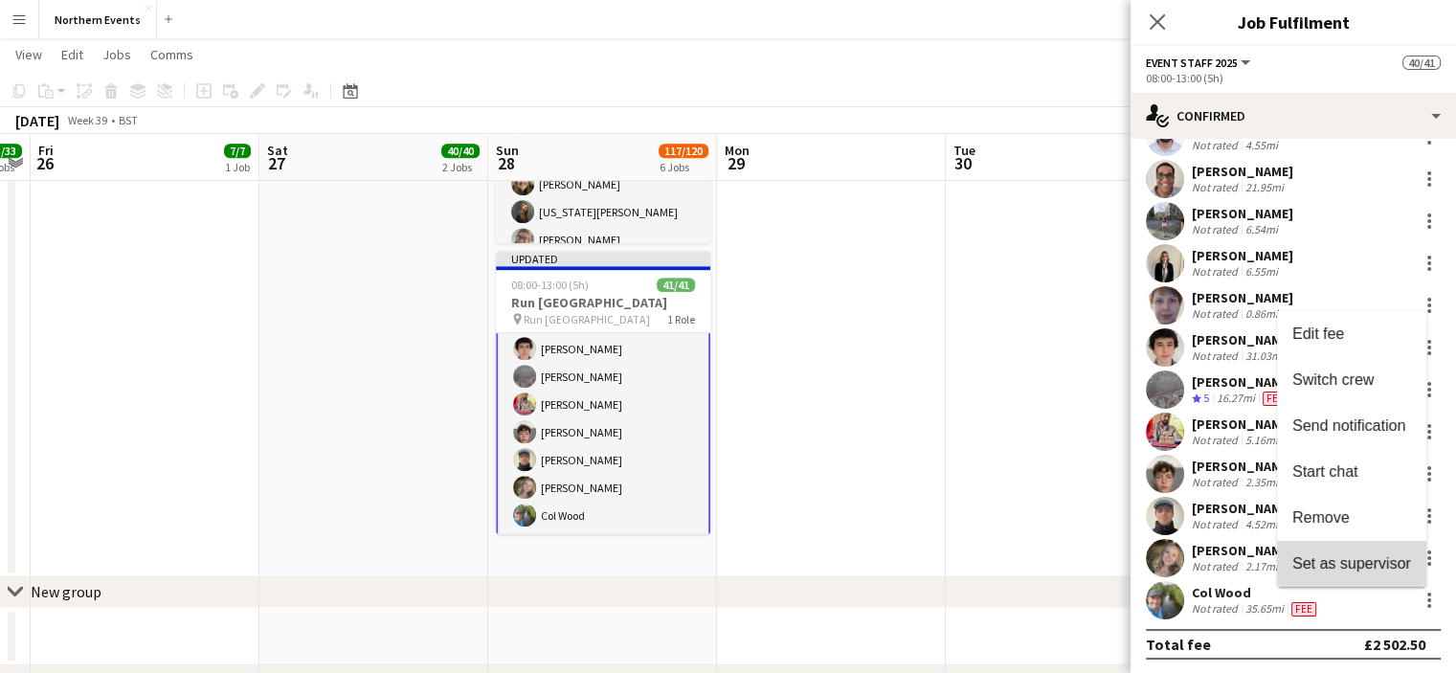
click at [1359, 561] on span "Set as supervisor" at bounding box center [1351, 562] width 119 height 16
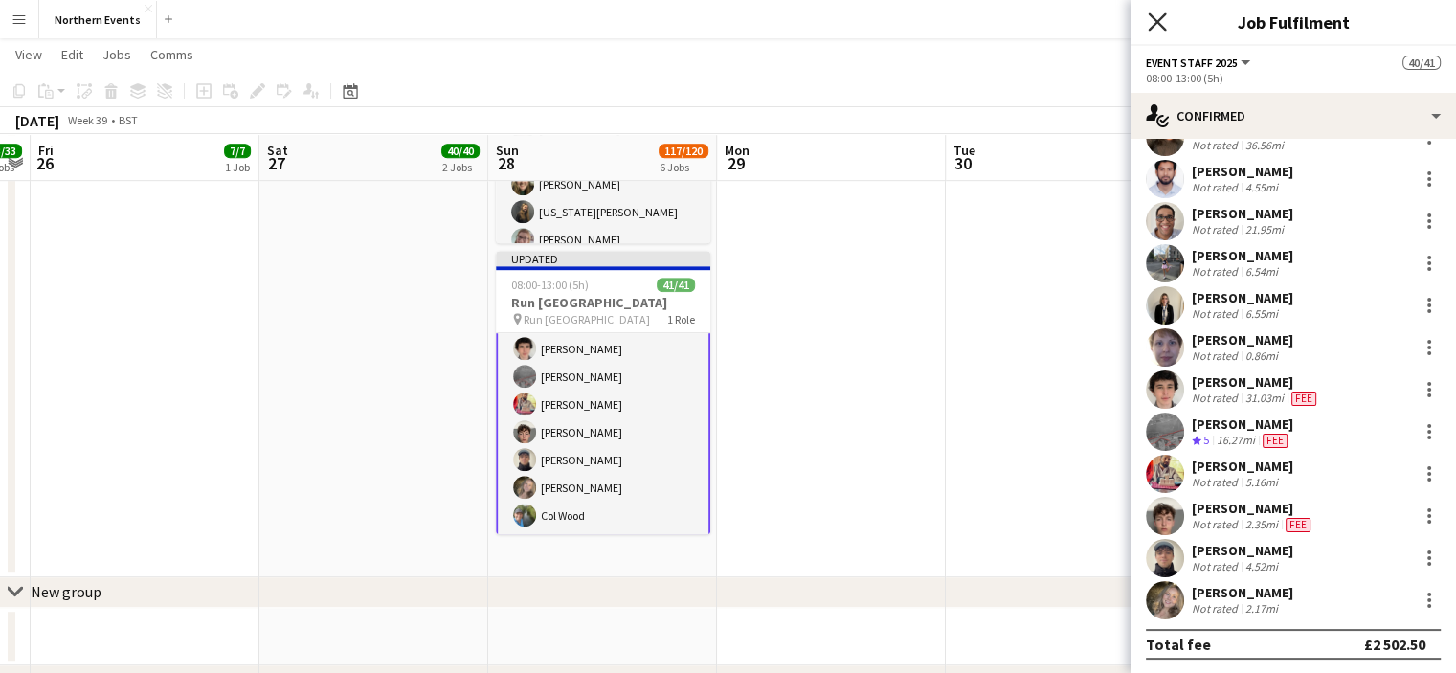
click at [1161, 17] on icon at bounding box center [1157, 21] width 18 height 18
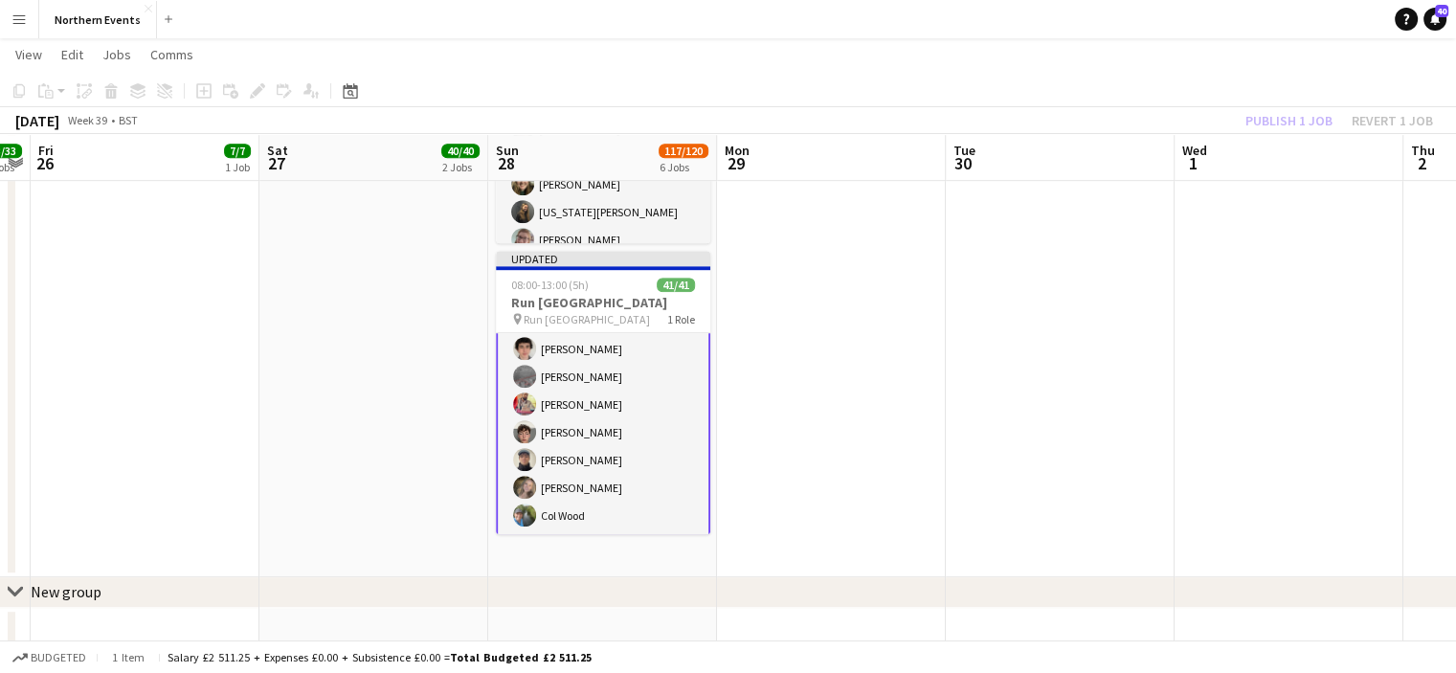
click at [1248, 121] on div "Publish 1 job Revert 1 job" at bounding box center [1340, 120] width 234 height 25
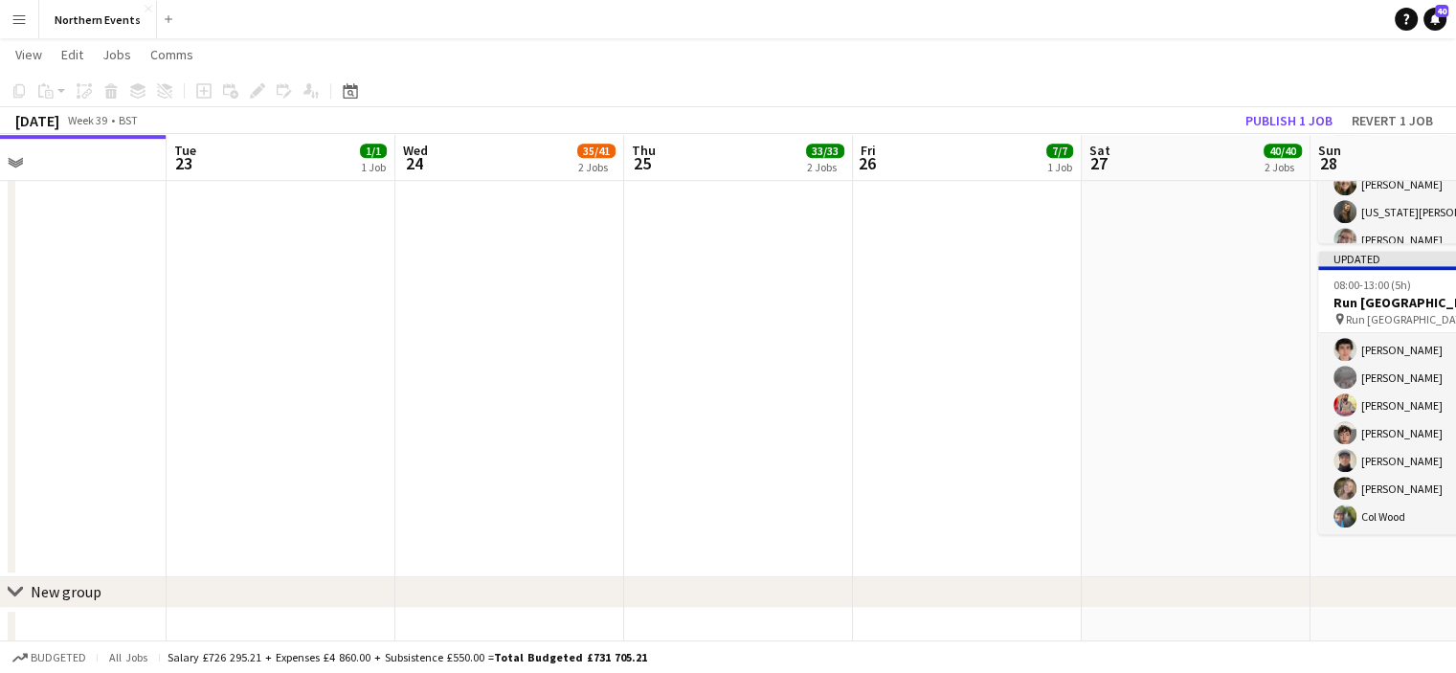
scroll to position [0, 573]
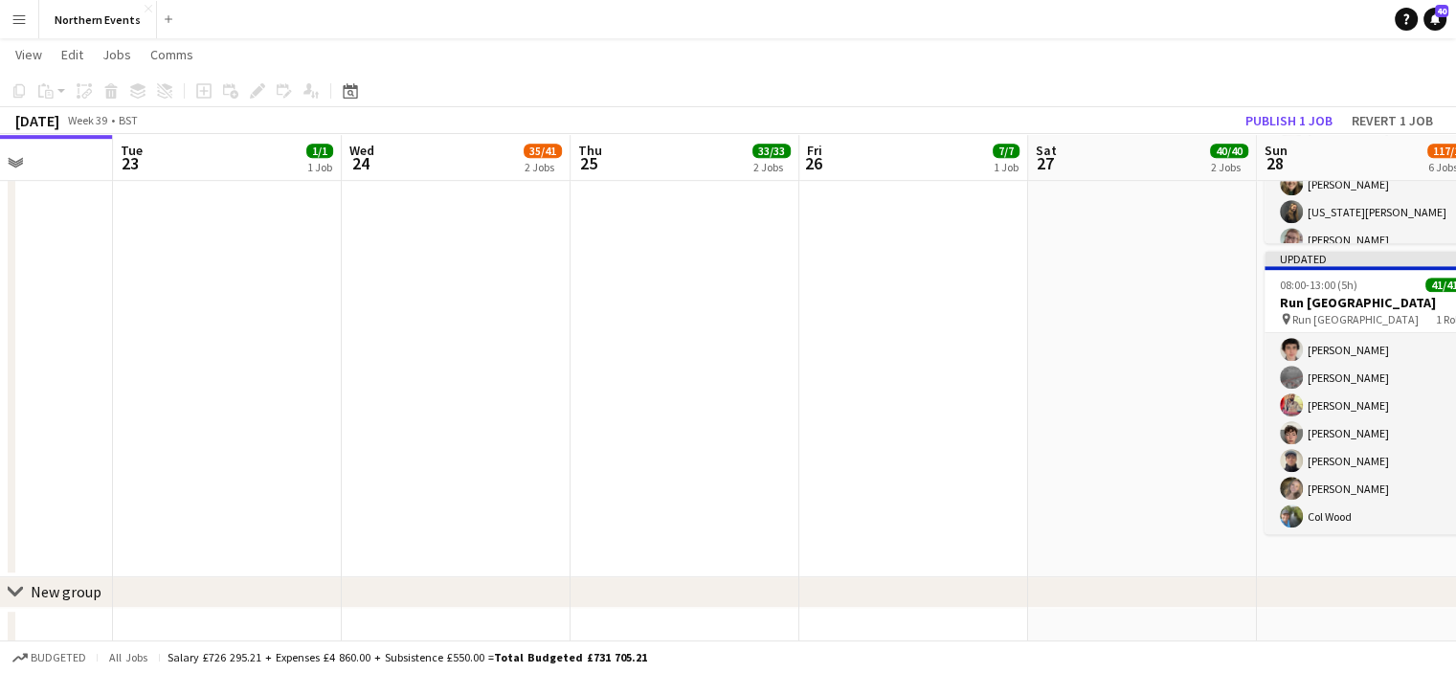
drag, startPoint x: 496, startPoint y: 409, endPoint x: 1265, endPoint y: 465, distance: 770.8
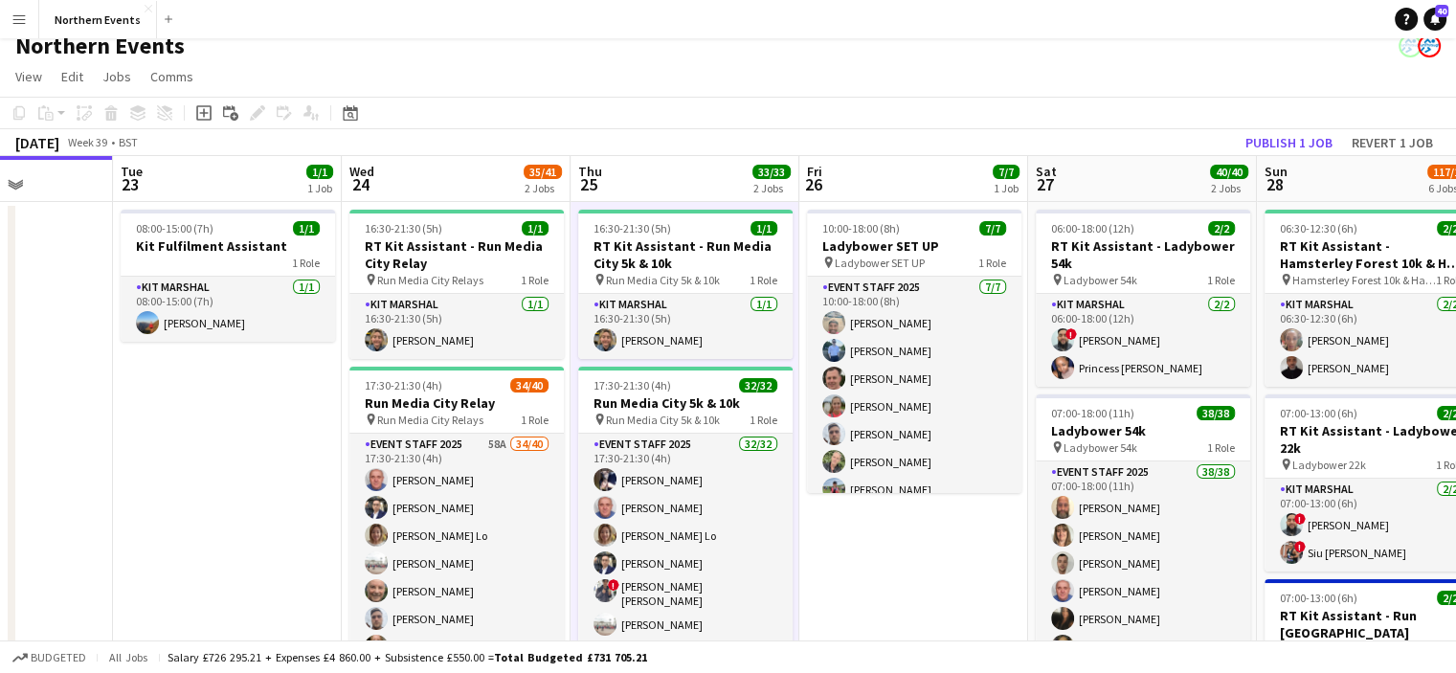
scroll to position [0, 0]
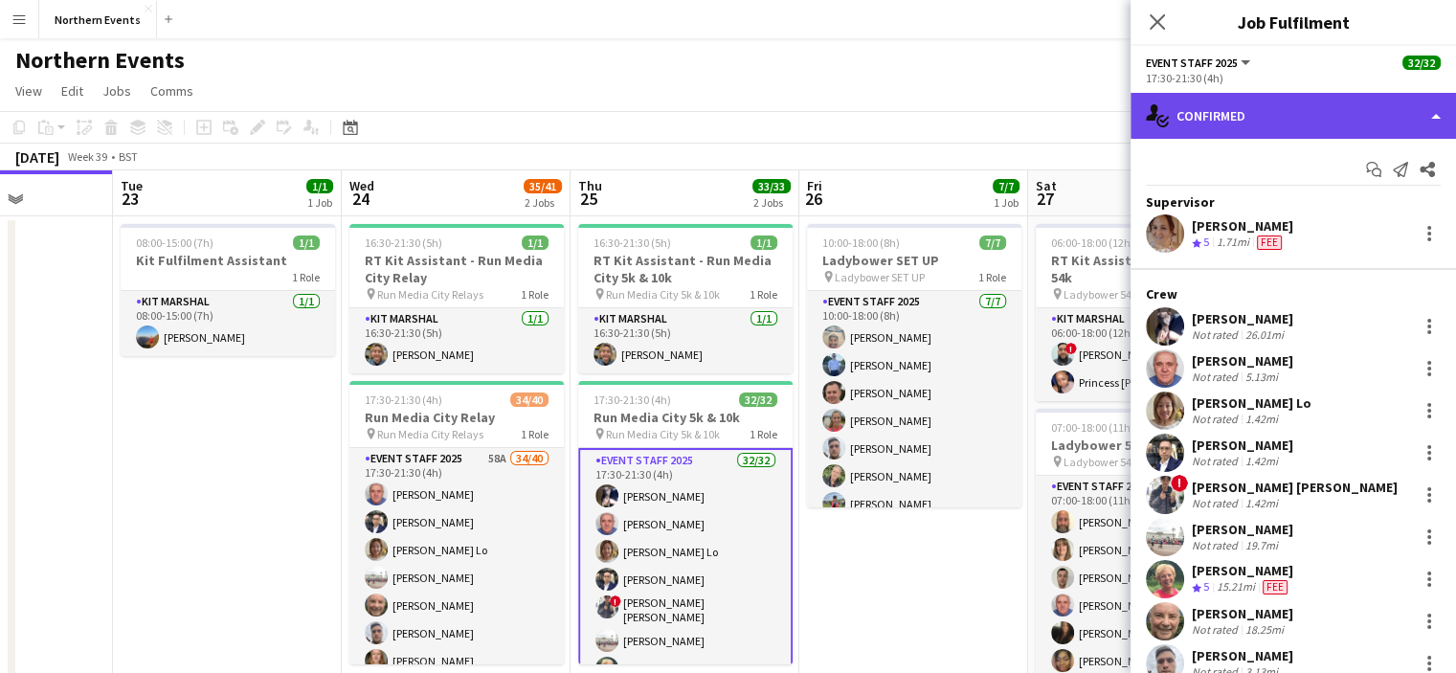
click at [1343, 117] on div "single-neutral-actions-check-2 Confirmed" at bounding box center [1294, 116] width 326 height 46
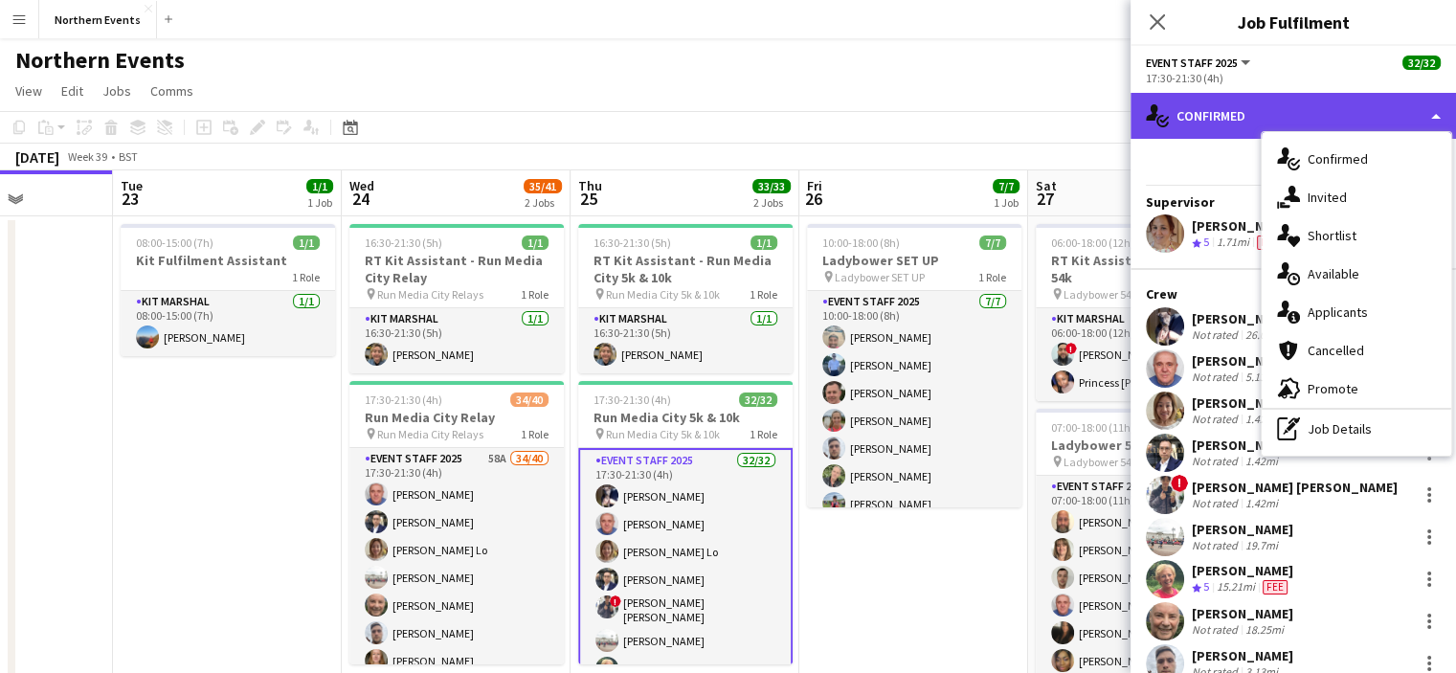
click at [1336, 117] on div "single-neutral-actions-check-2 Confirmed" at bounding box center [1294, 116] width 326 height 46
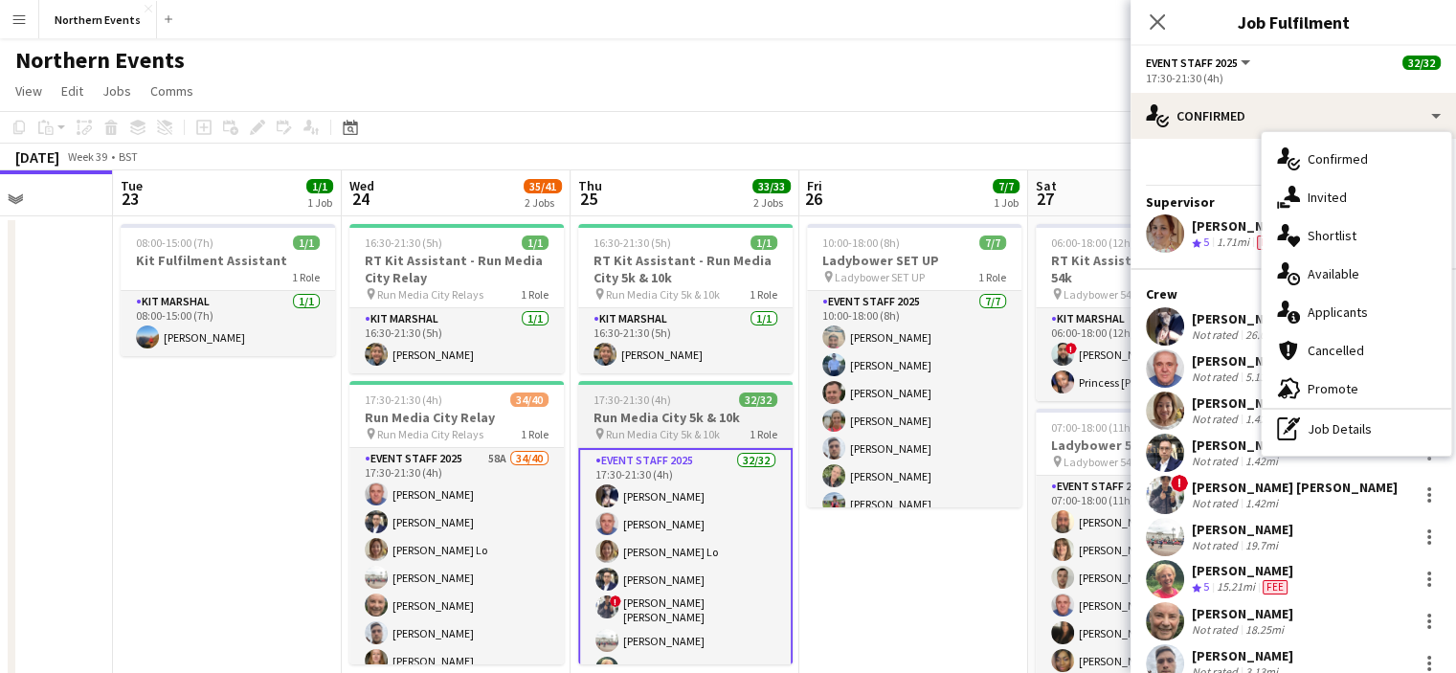
click at [726, 403] on div "17:30-21:30 (4h) 32/32" at bounding box center [685, 400] width 214 height 14
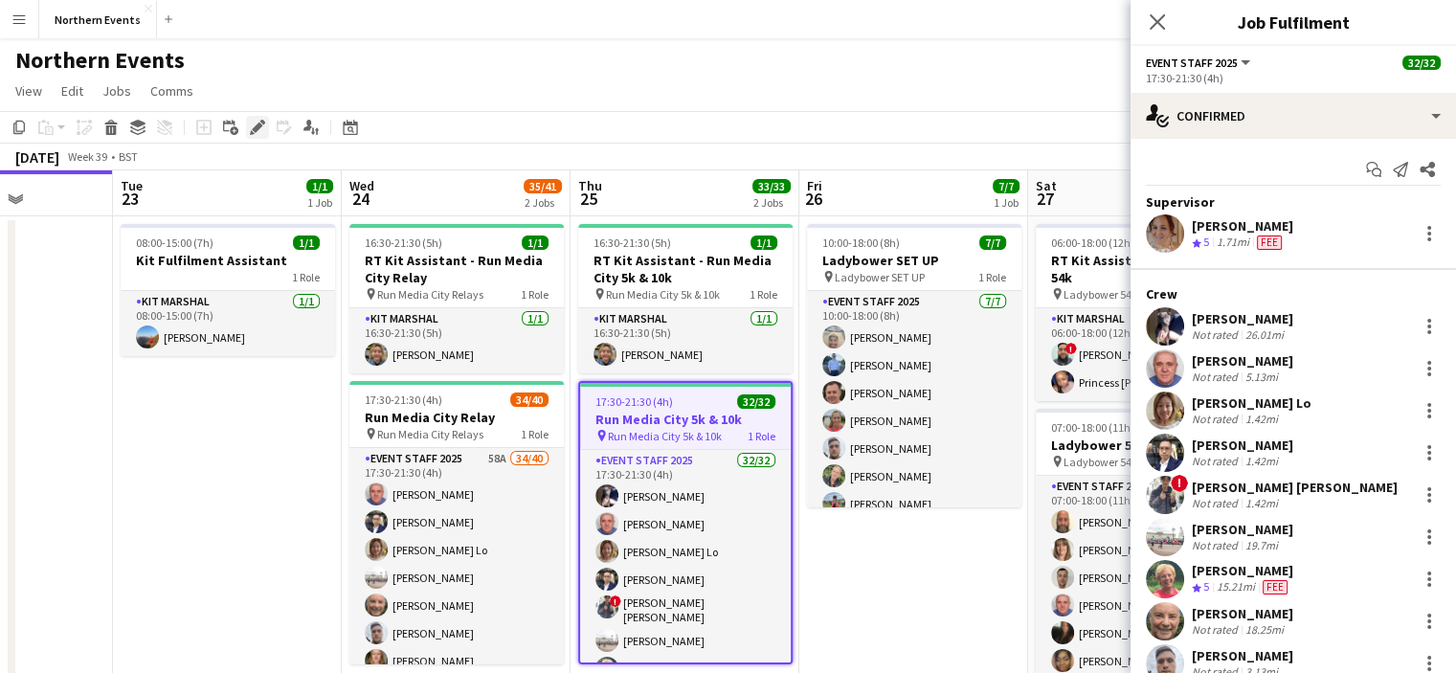
click at [261, 128] on icon "Edit" at bounding box center [257, 127] width 15 height 15
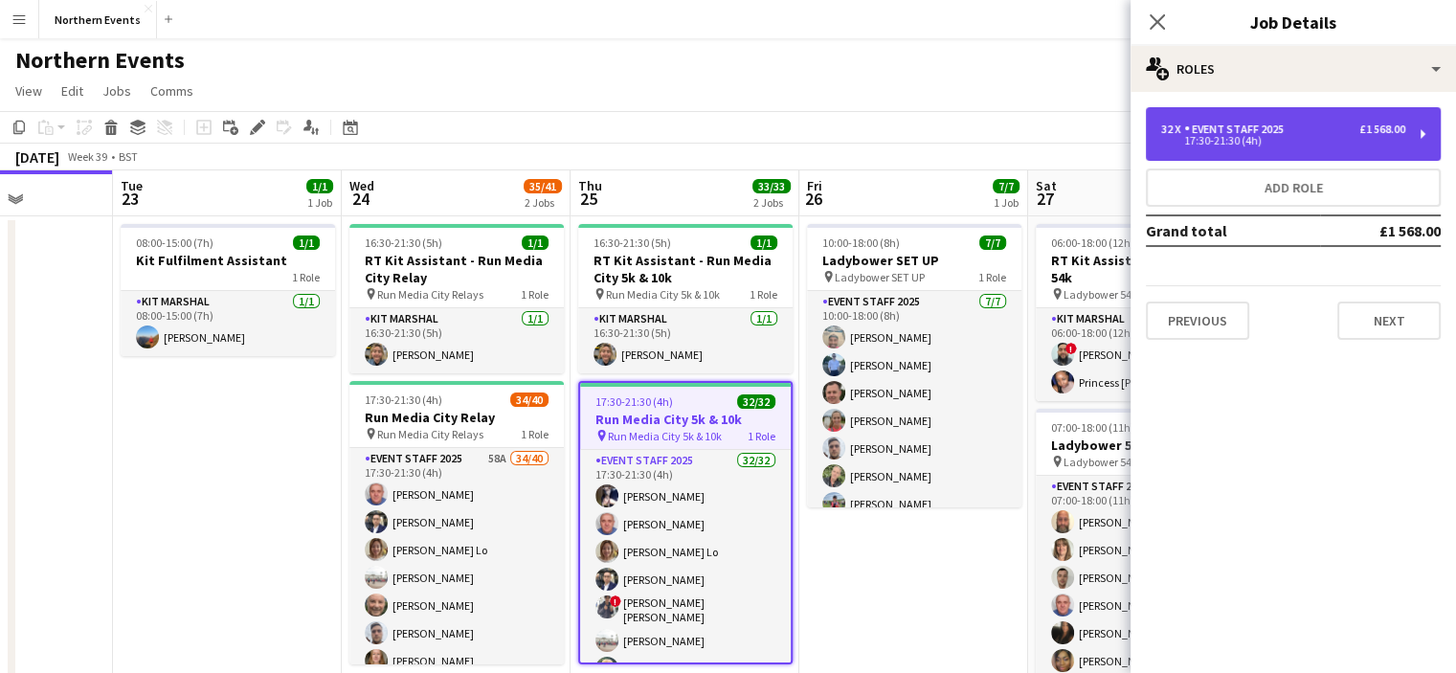
click at [1403, 133] on div "£1 568.00" at bounding box center [1382, 129] width 46 height 13
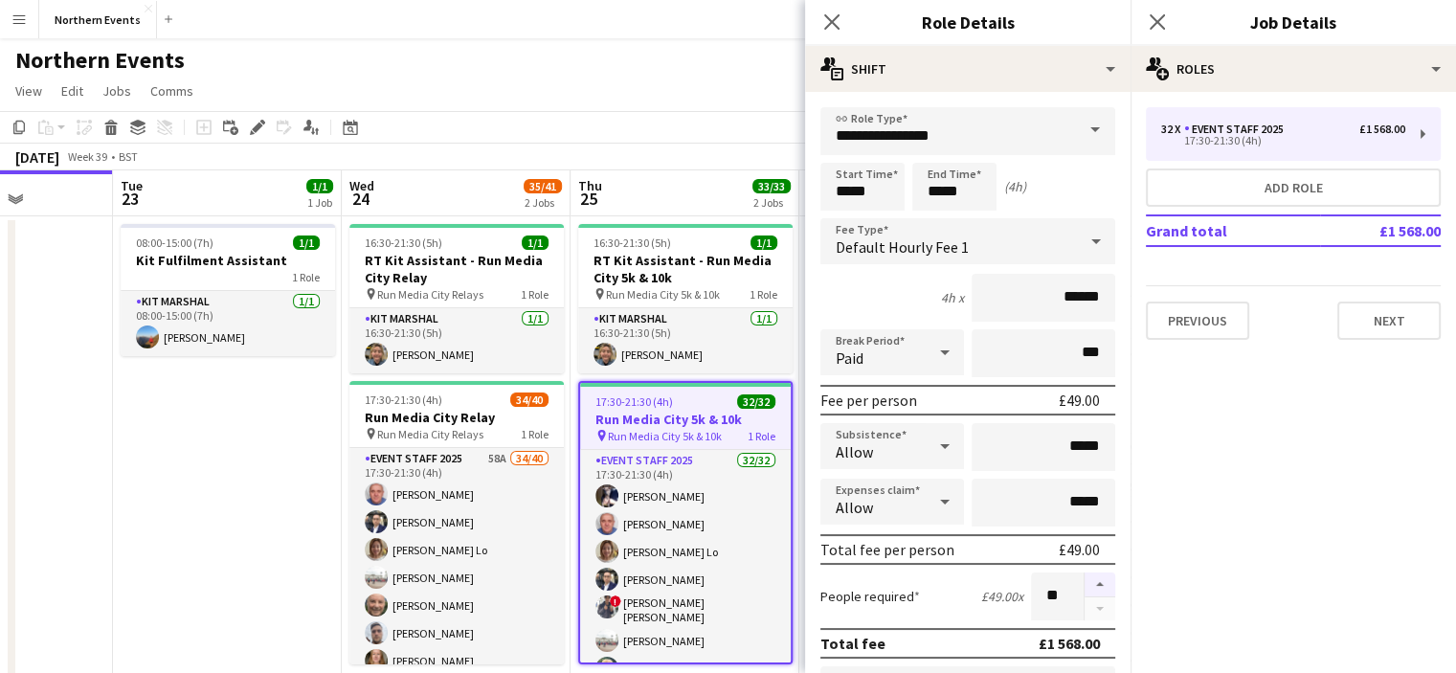
click at [1085, 579] on button "button" at bounding box center [1100, 585] width 31 height 25
type input "**"
click at [1165, 20] on icon "Close pop-in" at bounding box center [1157, 21] width 18 height 18
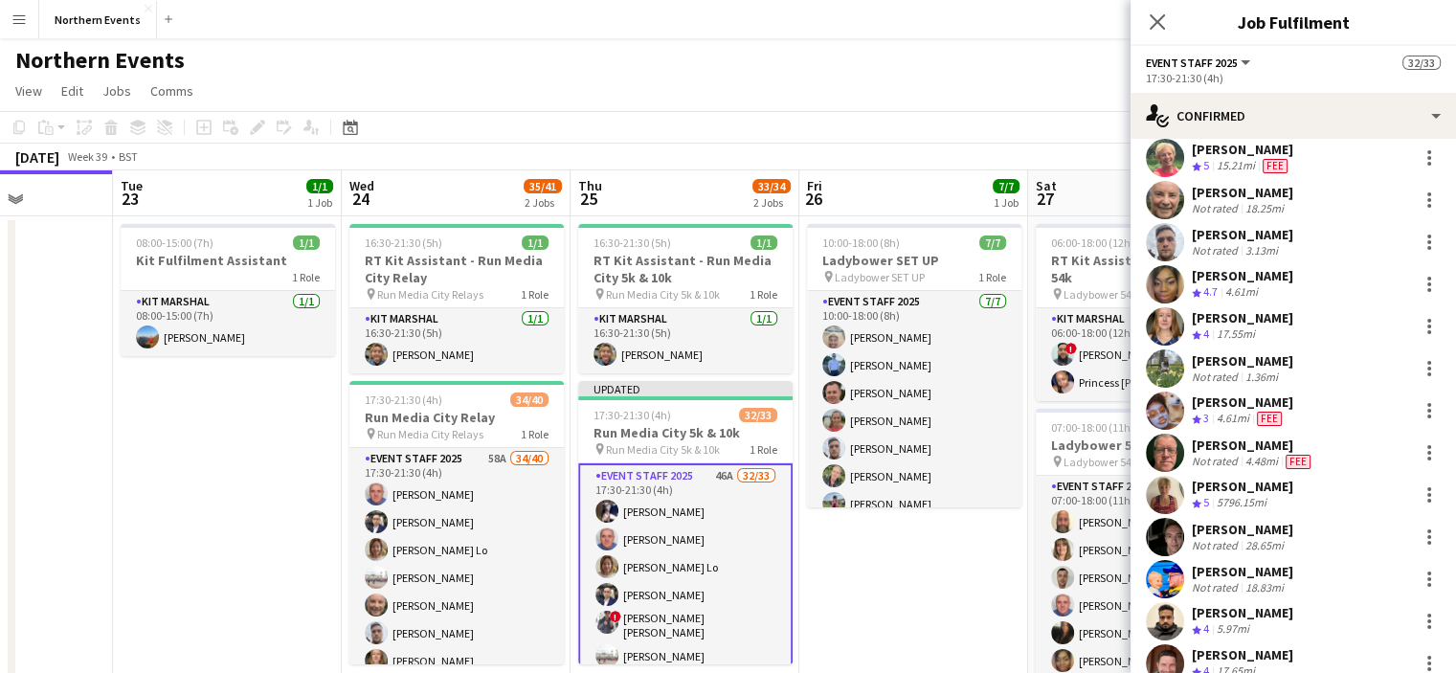
scroll to position [1032, 0]
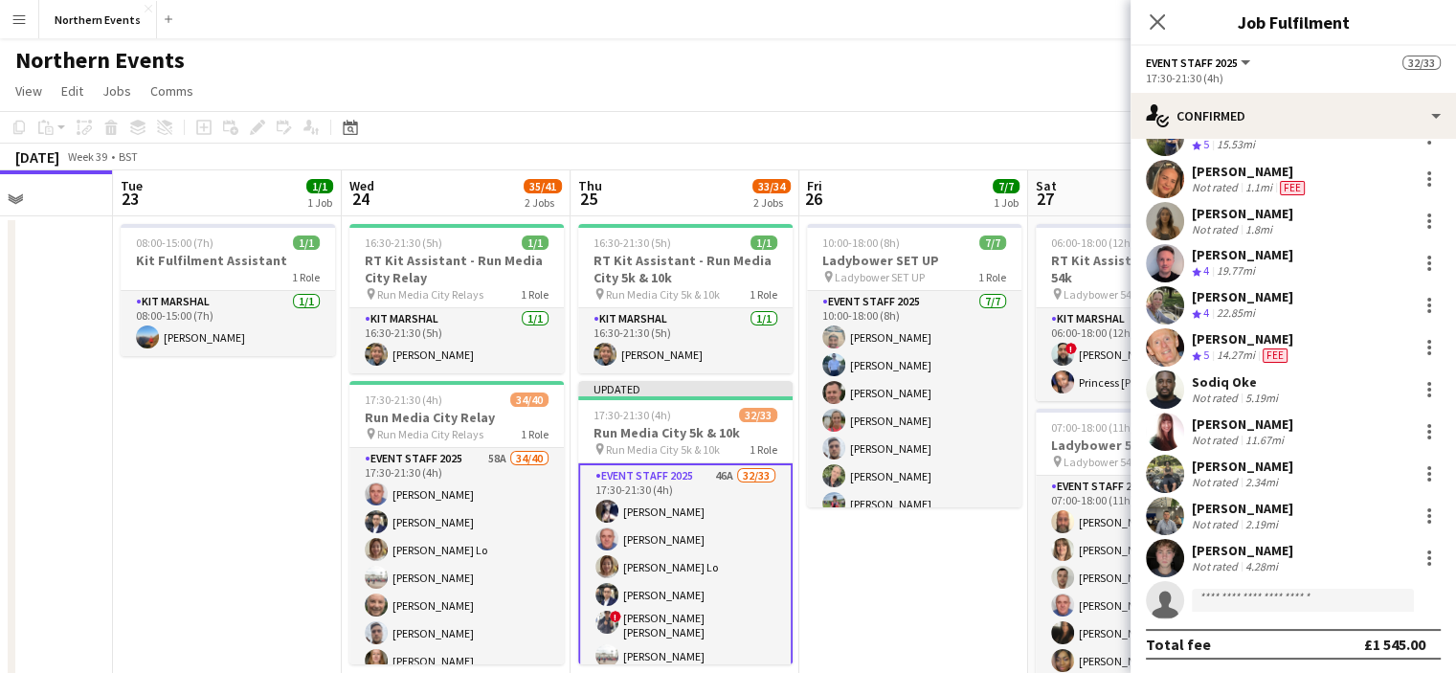
click at [1314, 581] on app-invite-slot "single-neutral-actions" at bounding box center [1294, 600] width 326 height 38
click at [1308, 607] on input at bounding box center [1303, 600] width 222 height 23
type input "*****"
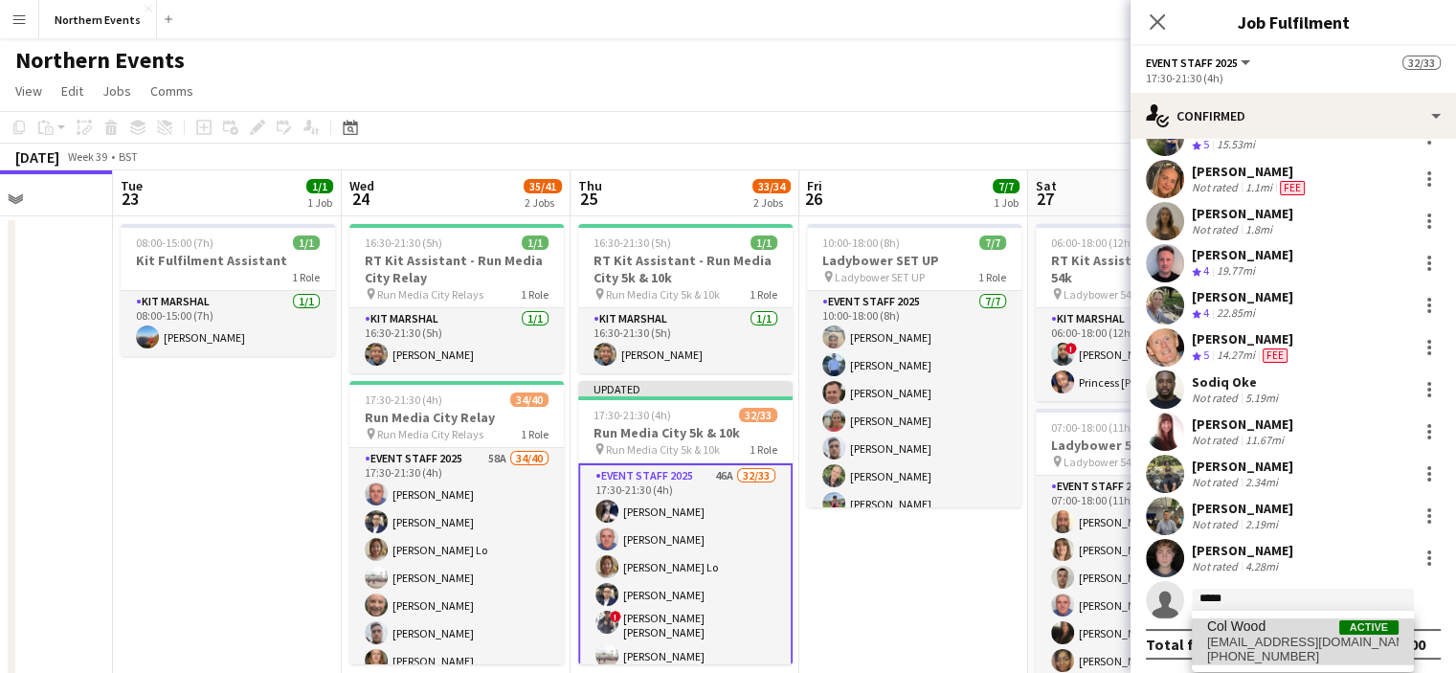
click at [1287, 648] on span "[EMAIL_ADDRESS][DOMAIN_NAME]" at bounding box center [1302, 642] width 191 height 15
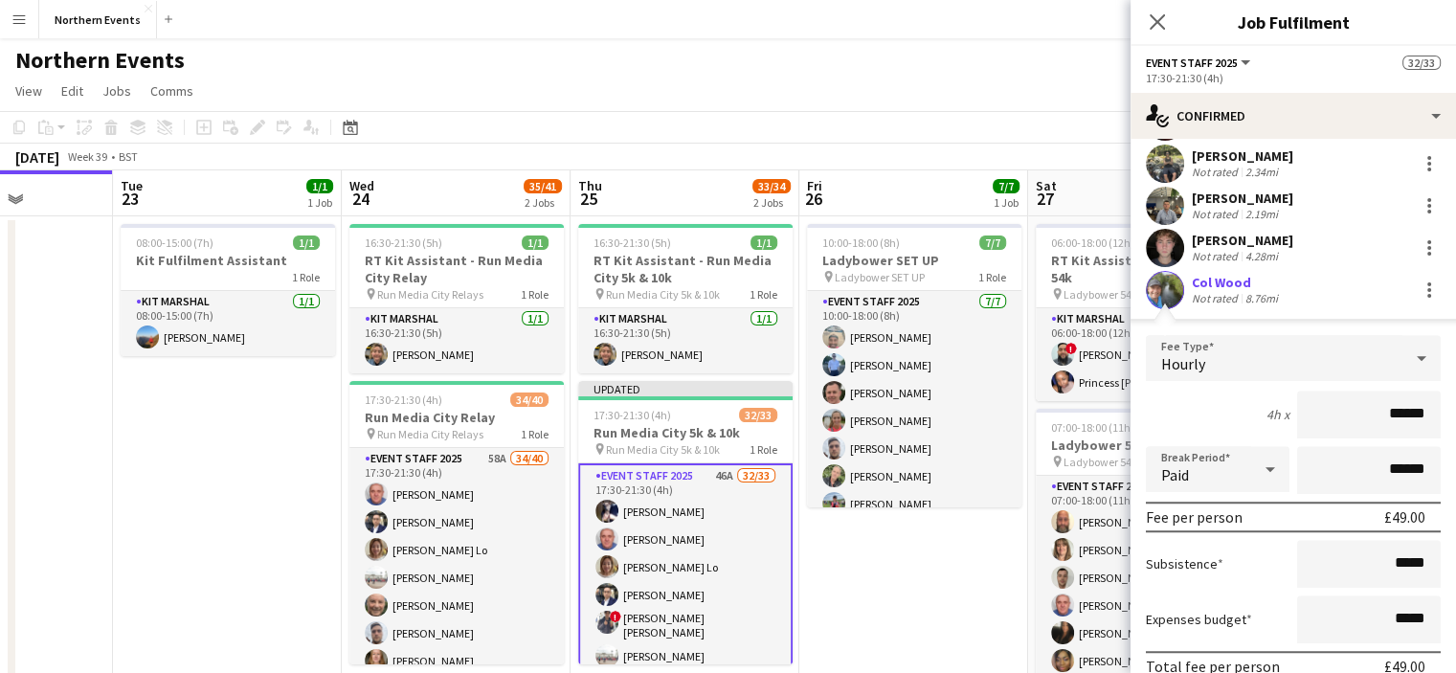
drag, startPoint x: 1373, startPoint y: 403, endPoint x: 1451, endPoint y: 414, distance: 79.2
click at [1451, 414] on mat-expansion-panel "check Confirmed Start chat Send notification Share Supervisor [PERSON_NAME] Cre…" at bounding box center [1294, 406] width 326 height 534
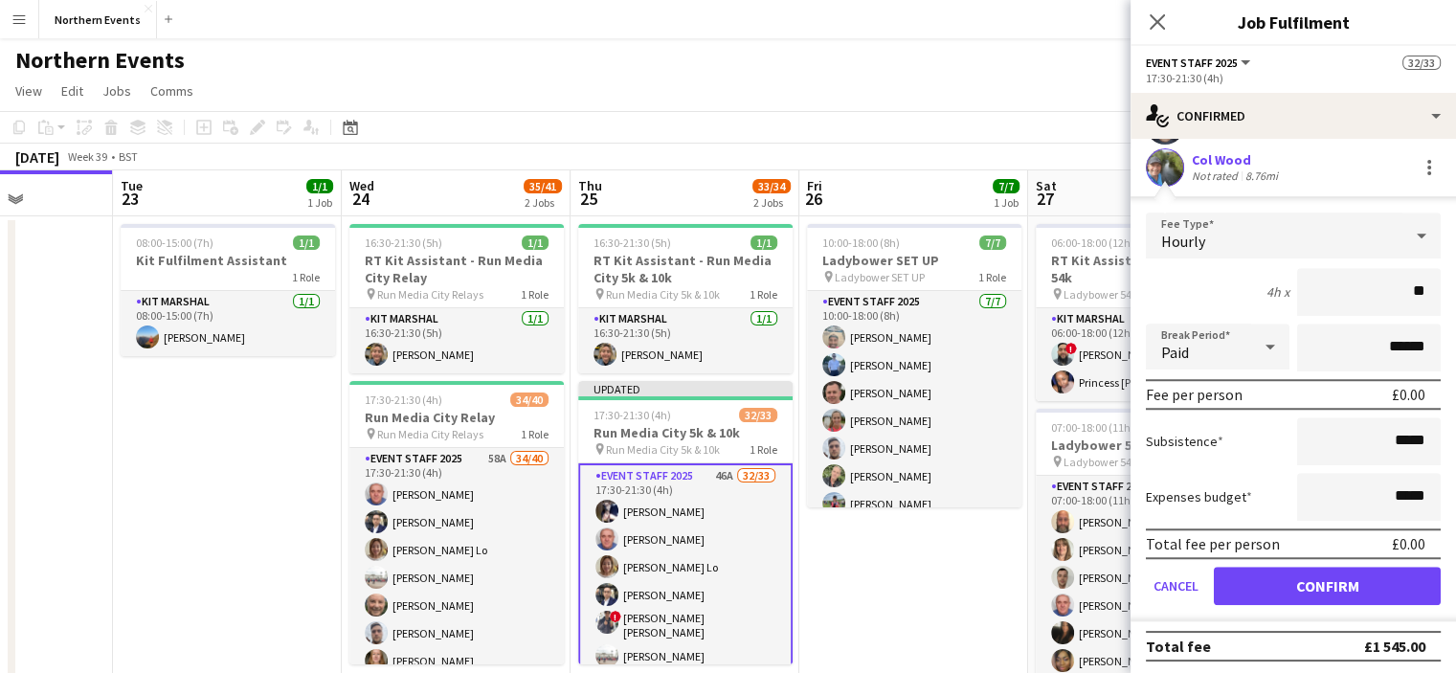
type input "**"
click at [1396, 588] on button "Confirm" at bounding box center [1327, 586] width 227 height 38
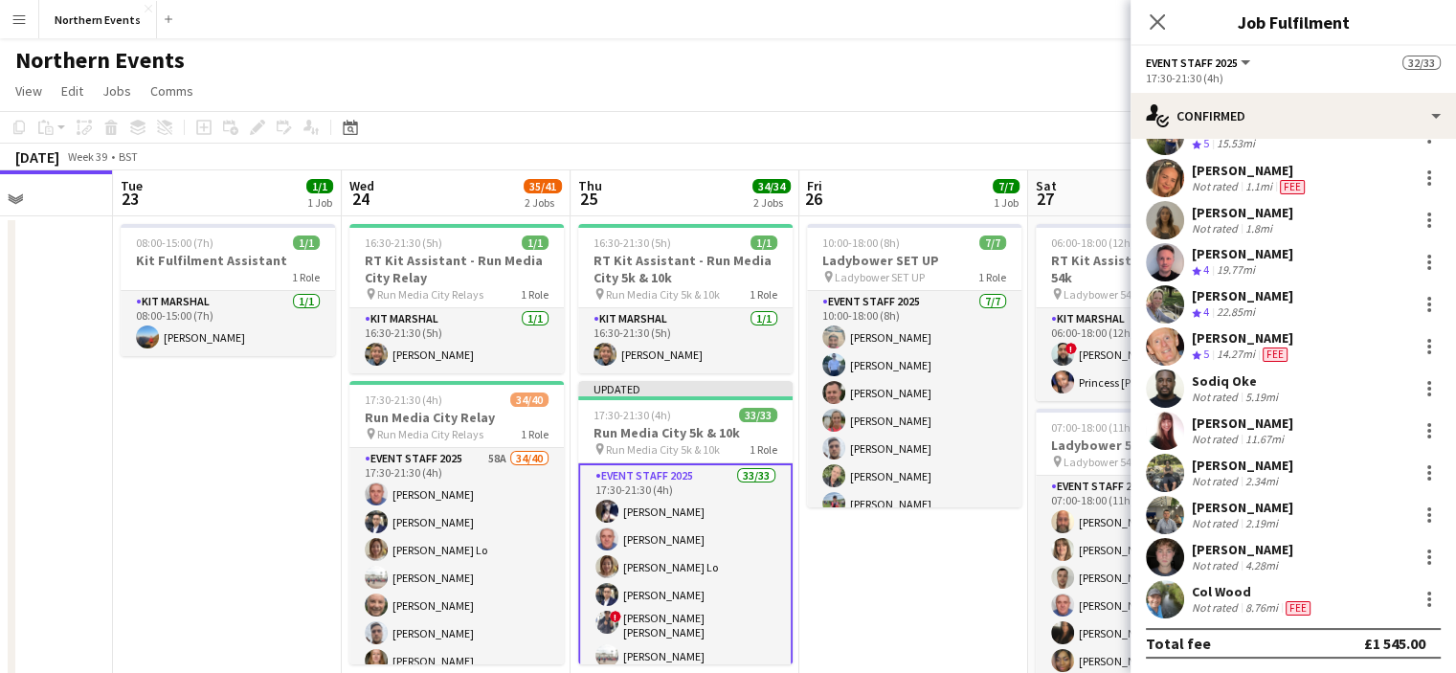
scroll to position [1032, 0]
click at [1162, 22] on icon "Close pop-in" at bounding box center [1157, 21] width 18 height 18
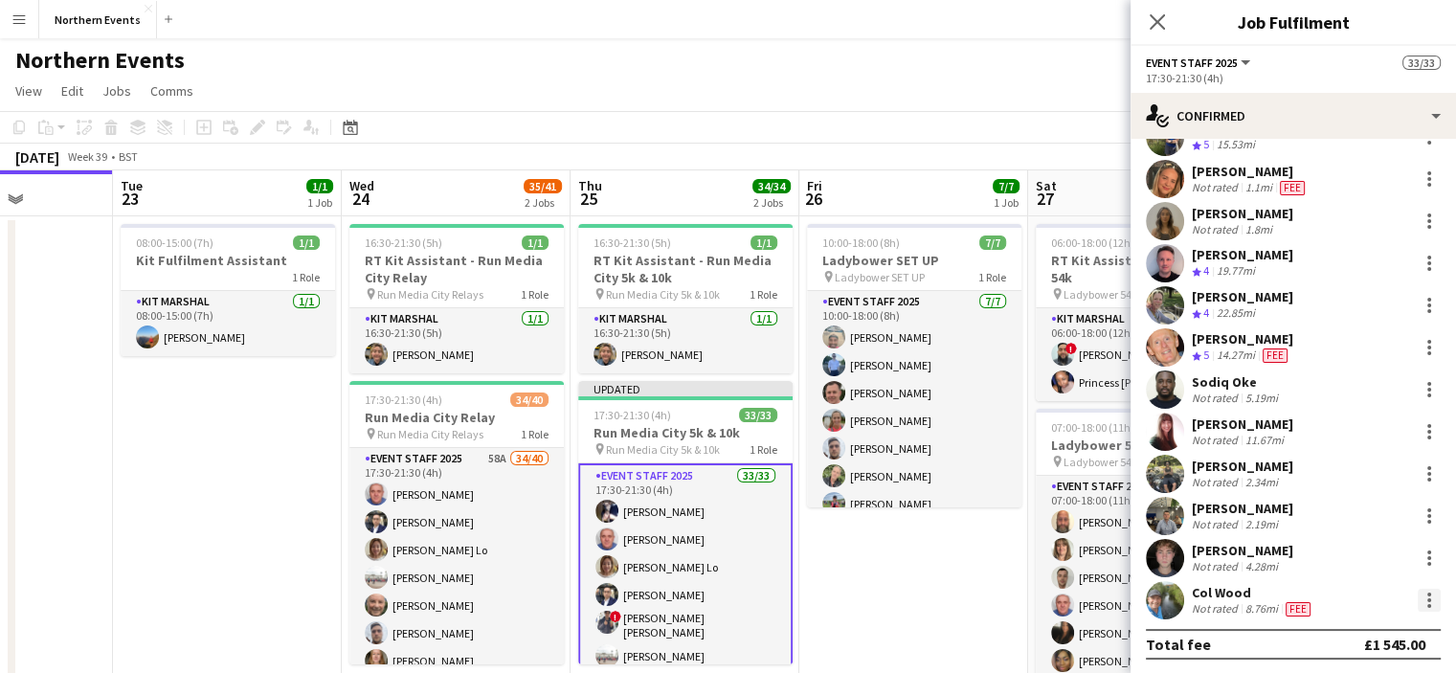
click at [1418, 597] on div at bounding box center [1429, 600] width 23 height 23
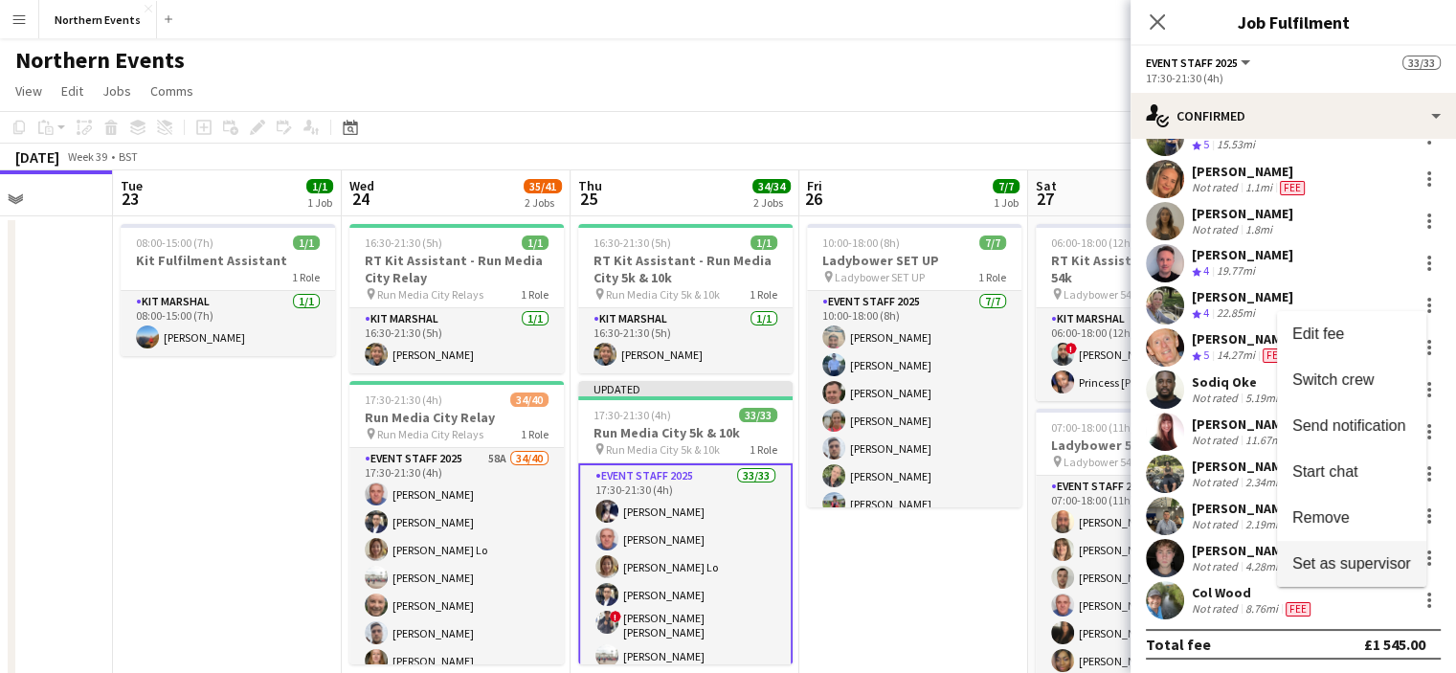
click at [1375, 554] on span "Set as supervisor" at bounding box center [1351, 562] width 119 height 16
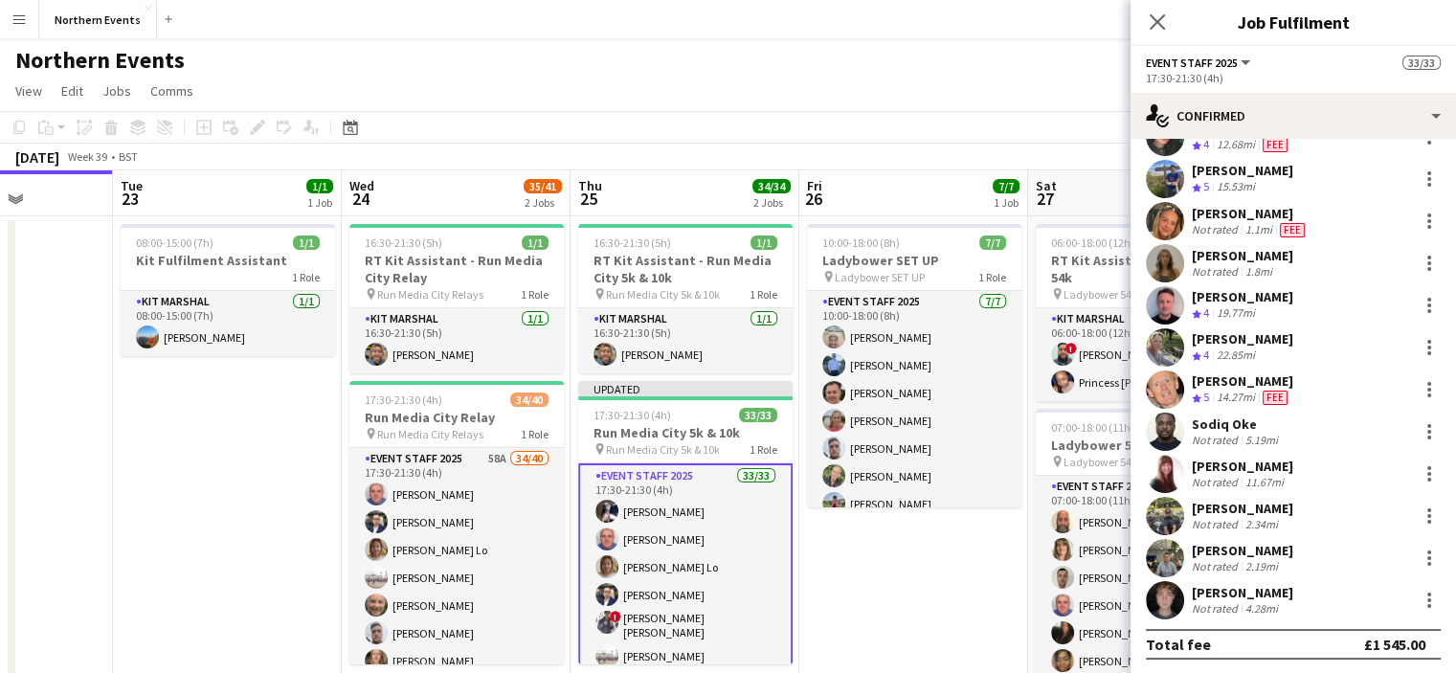
click at [854, 156] on div "[DATE] Week 39 • BST Publish 1 job Revert 1 job" at bounding box center [728, 157] width 1456 height 27
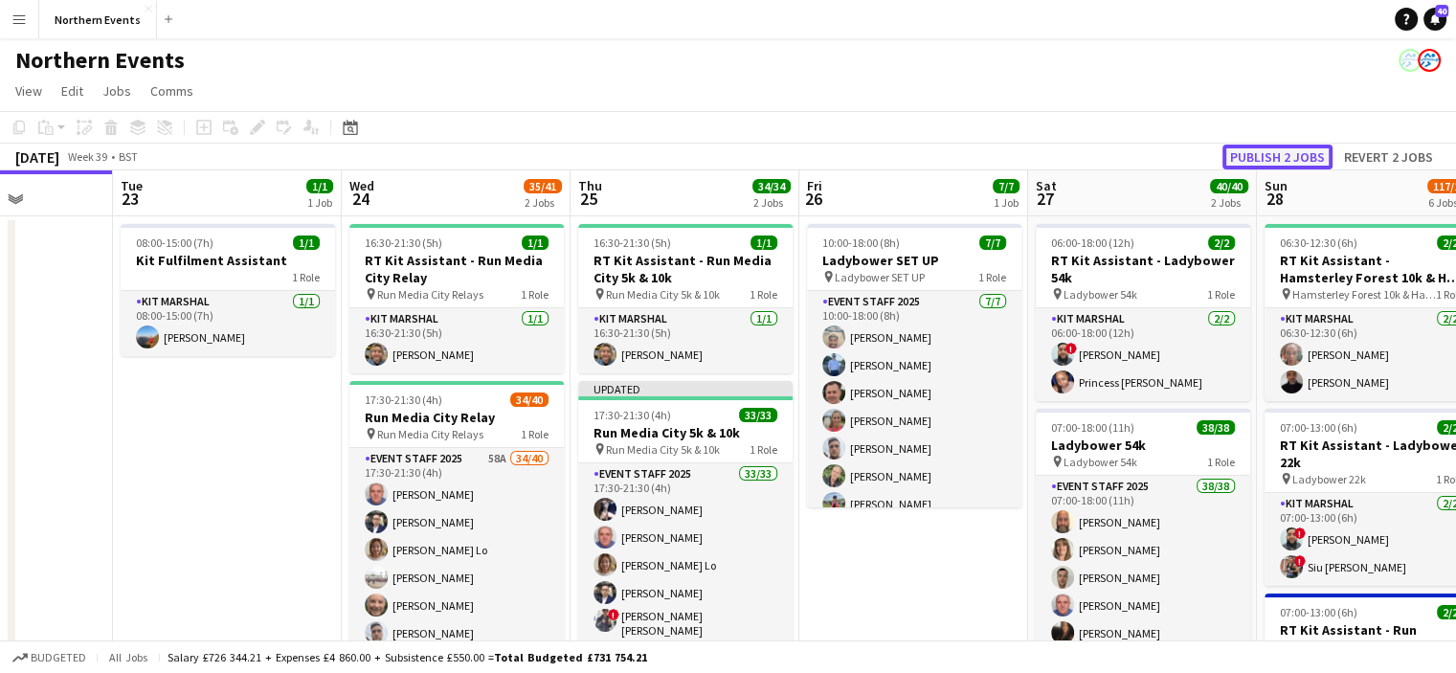
click at [1276, 163] on button "Publish 2 jobs" at bounding box center [1278, 157] width 110 height 25
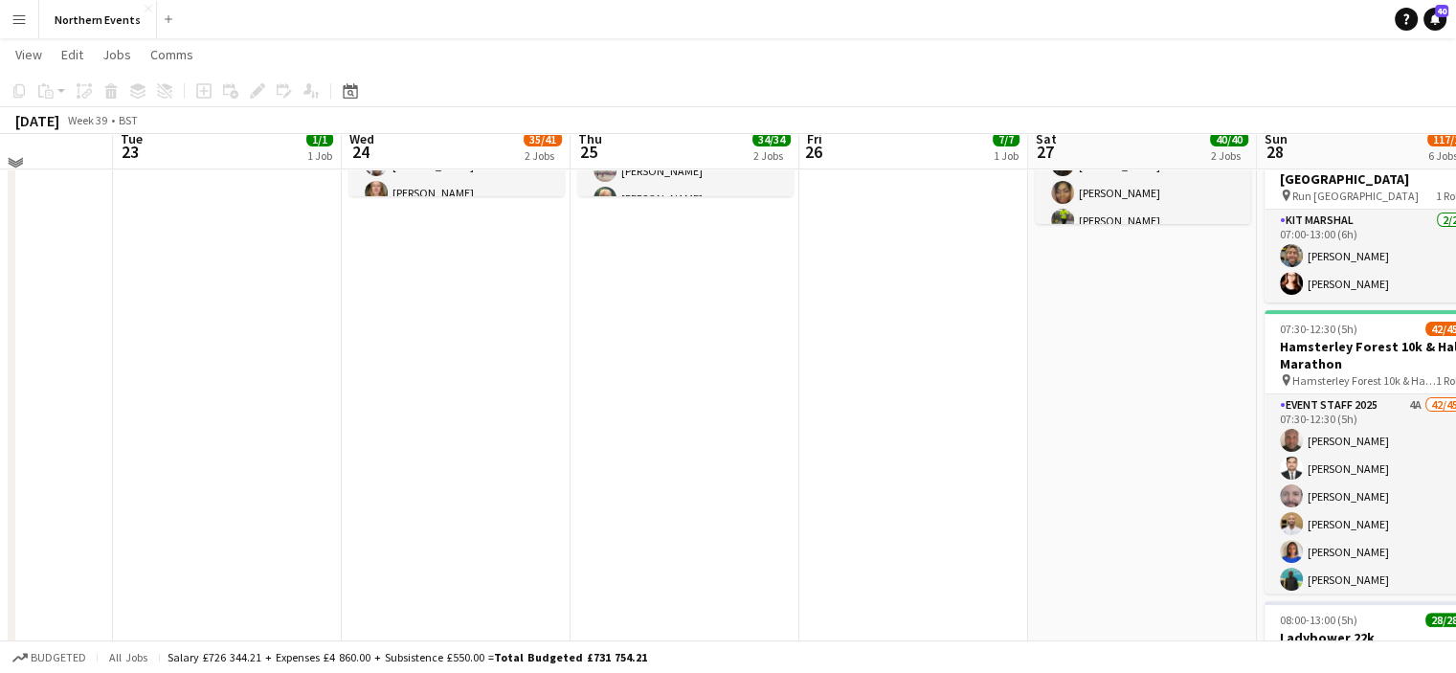
scroll to position [475, 0]
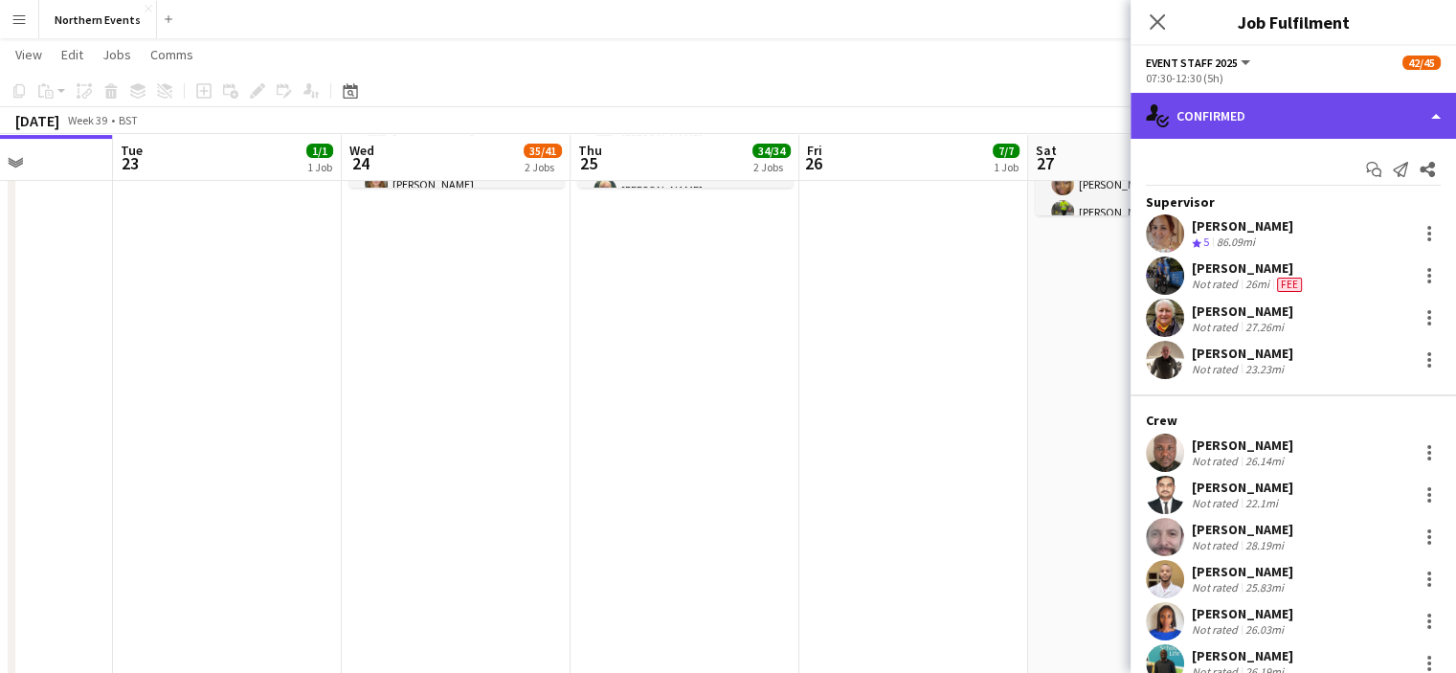
click at [1333, 112] on div "single-neutral-actions-check-2 Confirmed" at bounding box center [1294, 116] width 326 height 46
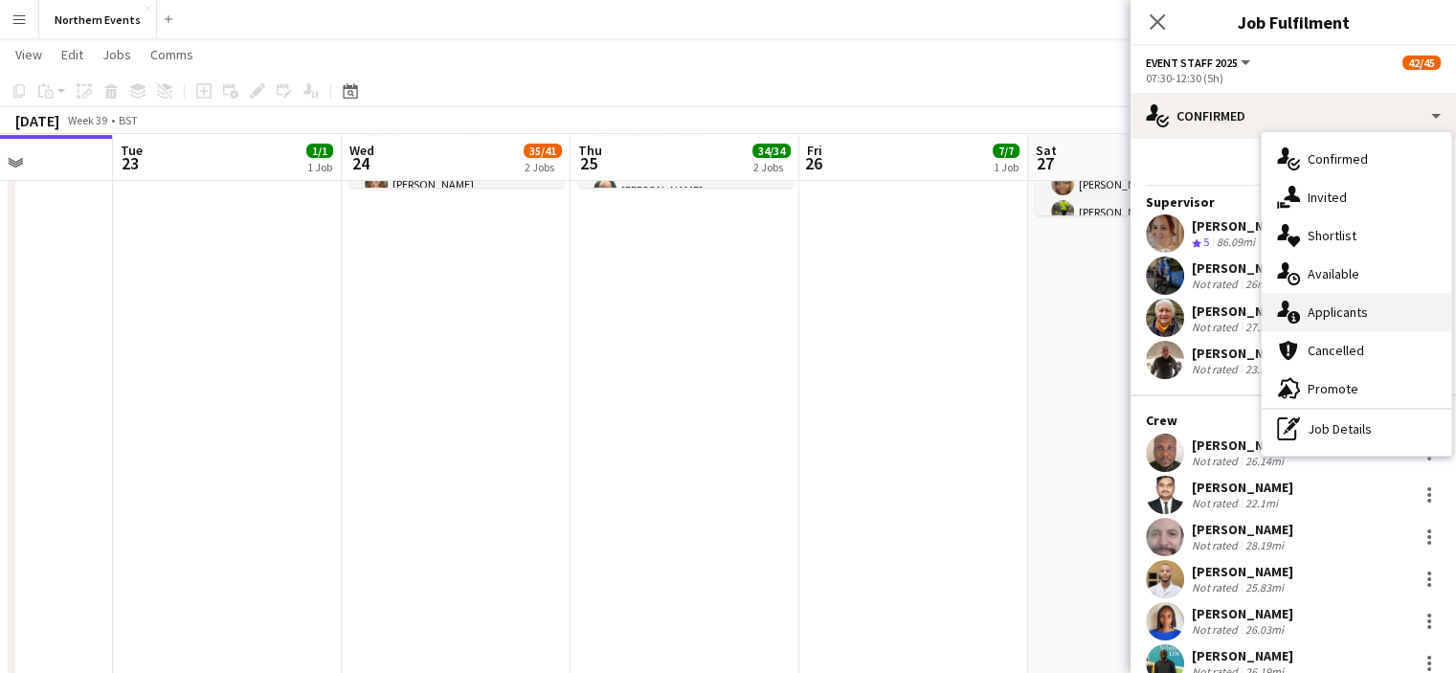
click at [1334, 316] on span "Applicants" at bounding box center [1338, 311] width 60 height 17
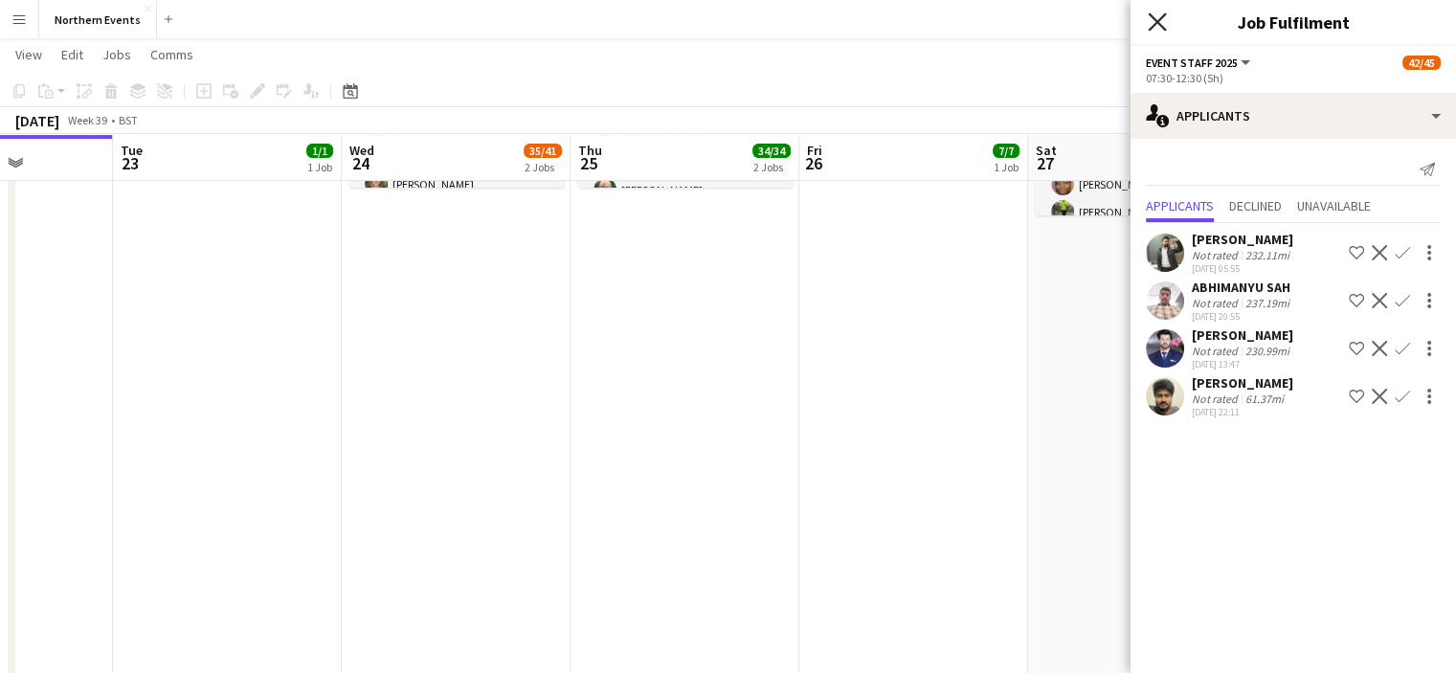
click at [1160, 27] on icon at bounding box center [1157, 21] width 18 height 18
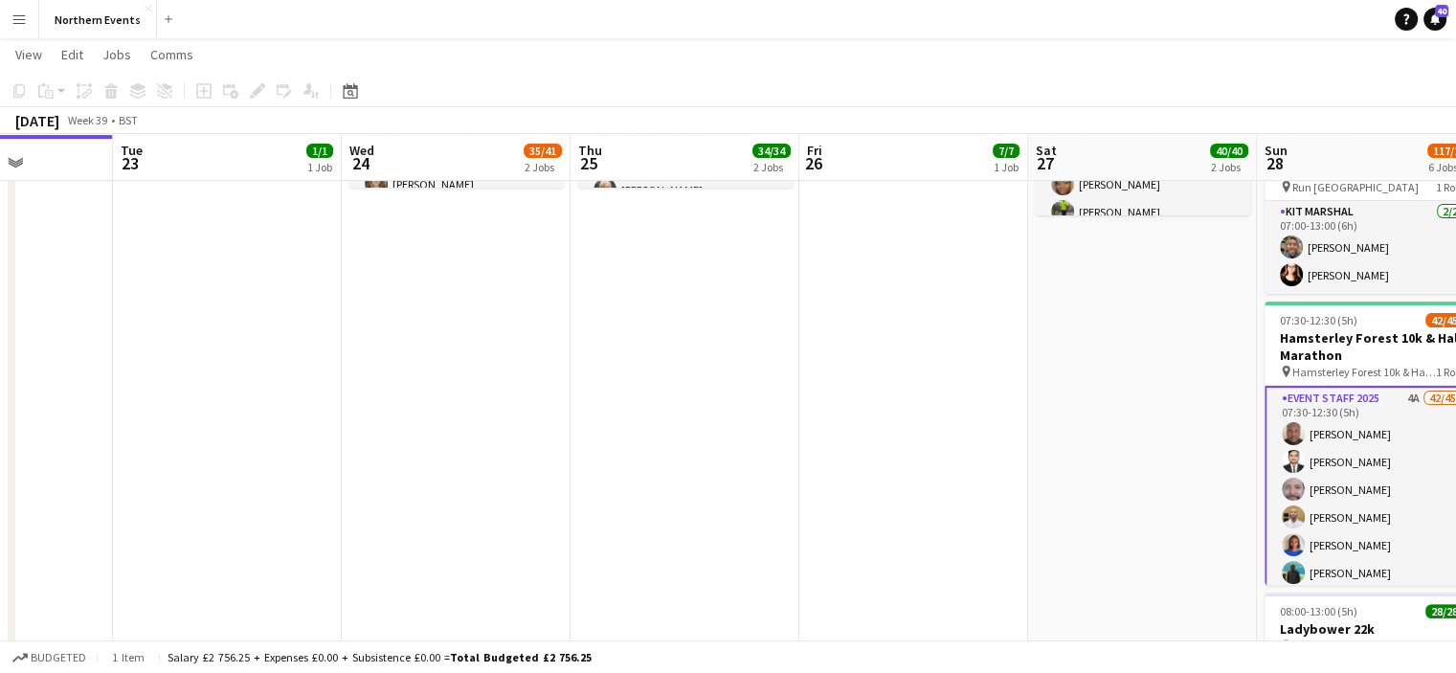
click at [13, 34] on button "Menu" at bounding box center [19, 19] width 38 height 38
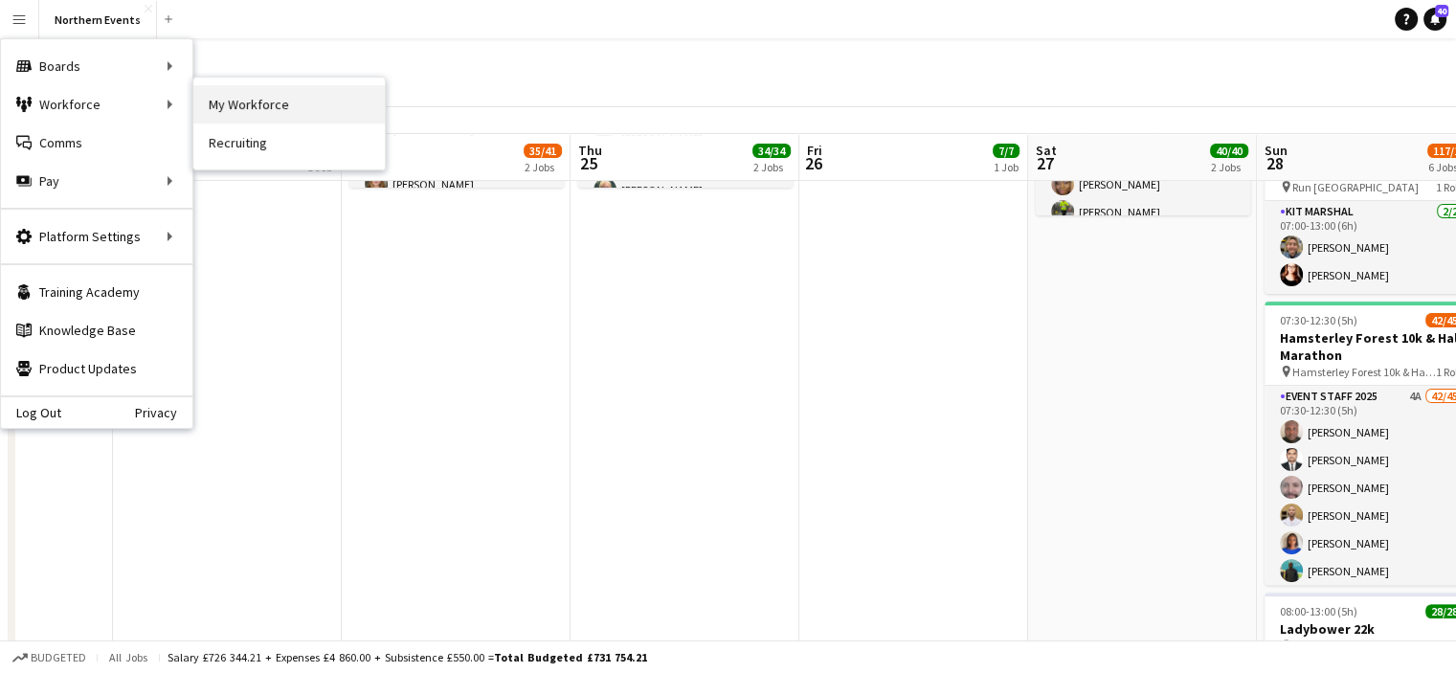
click at [299, 95] on link "My Workforce" at bounding box center [288, 104] width 191 height 38
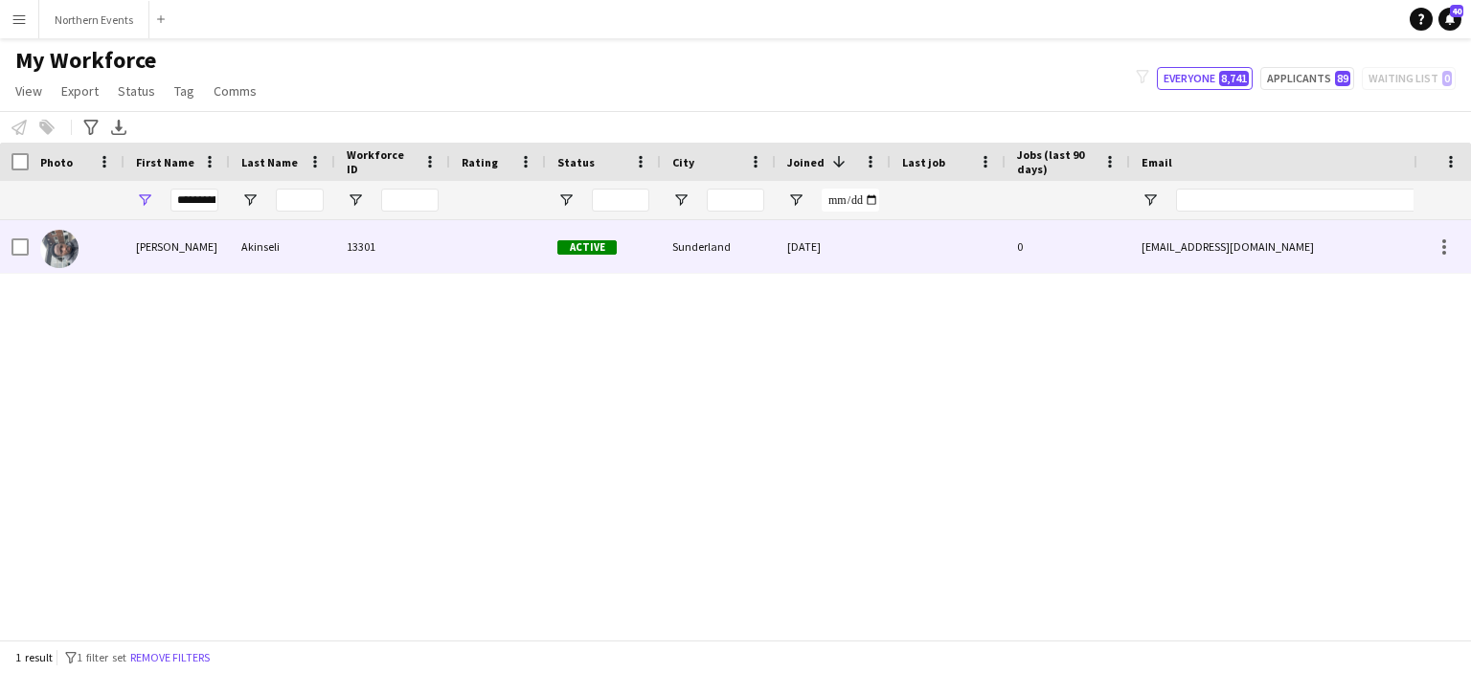
click at [267, 248] on div "Akinseli" at bounding box center [282, 246] width 105 height 53
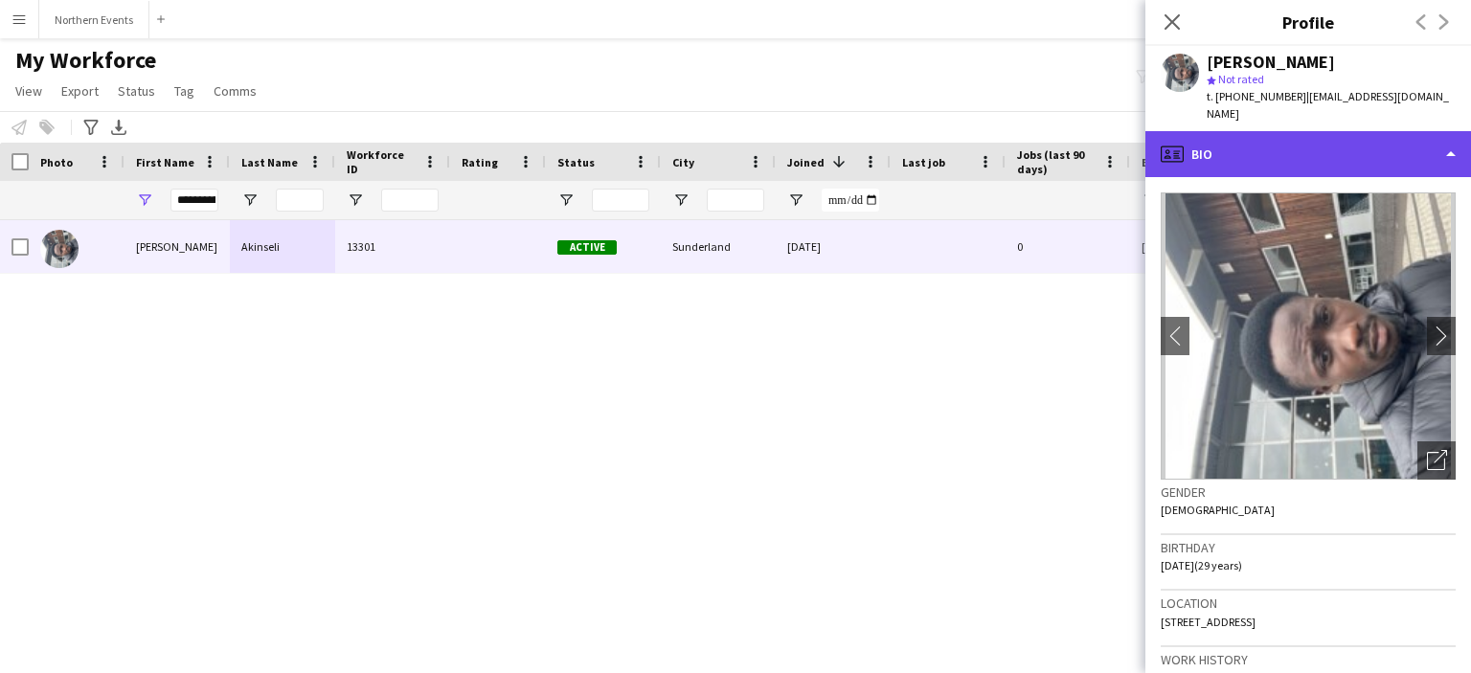
drag, startPoint x: 1231, startPoint y: 122, endPoint x: 1288, endPoint y: 133, distance: 57.6
click at [1288, 133] on div "profile Bio" at bounding box center [1308, 154] width 326 height 46
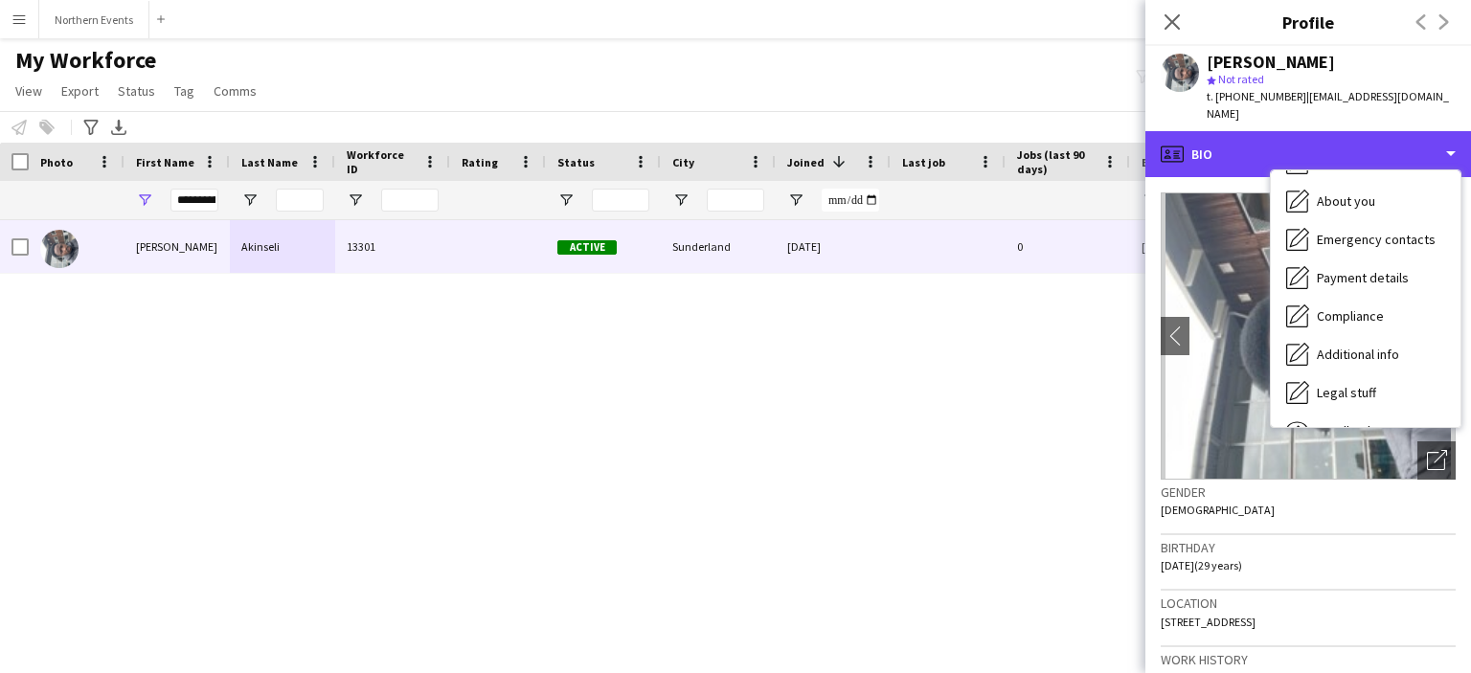
scroll to position [180, 0]
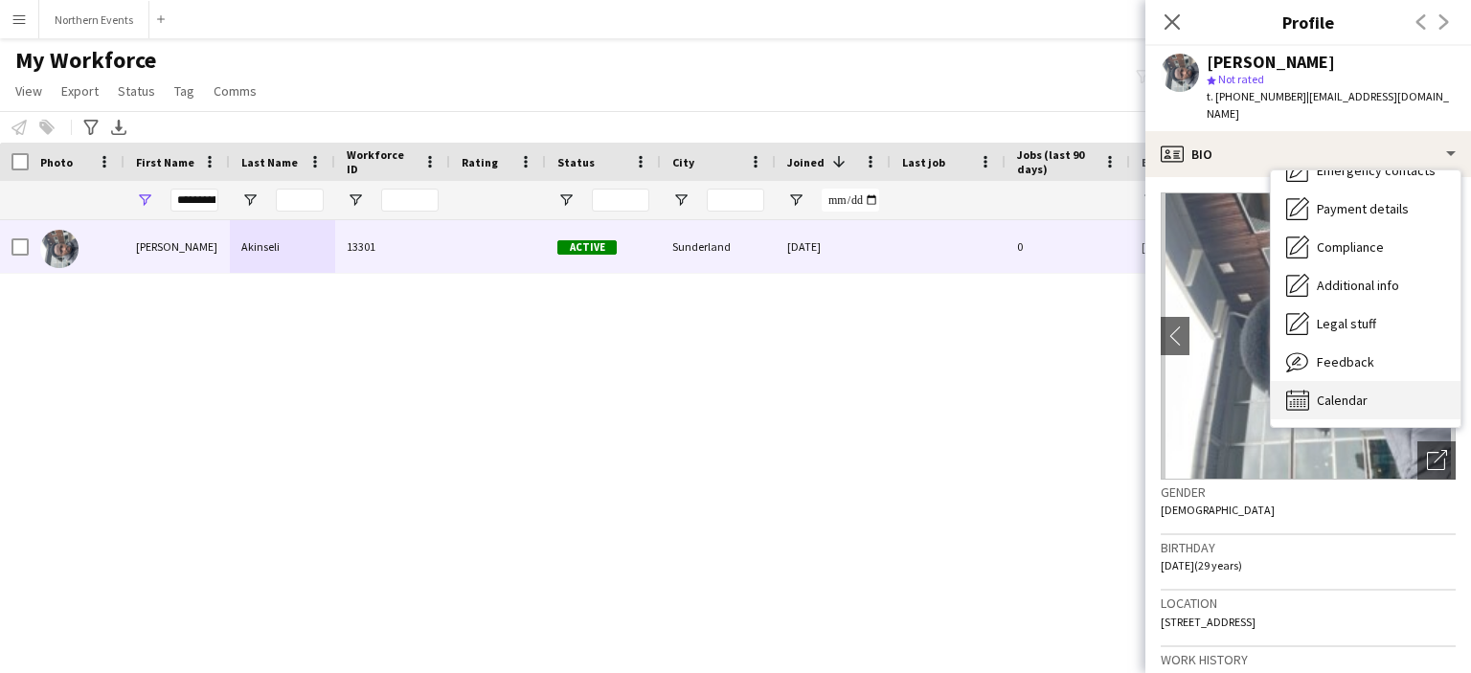
click at [1350, 381] on div "Calendar Calendar" at bounding box center [1365, 400] width 190 height 38
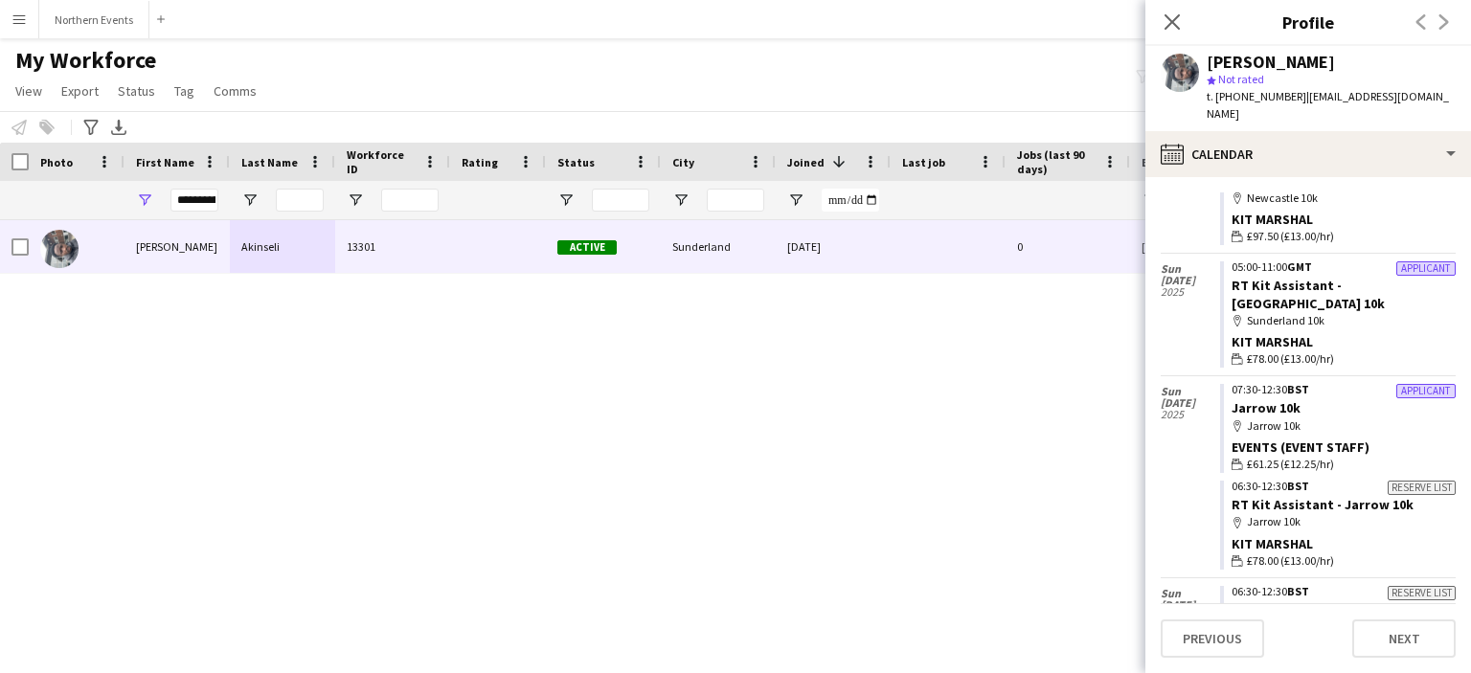
scroll to position [229, 0]
